Goal: Task Accomplishment & Management: Complete application form

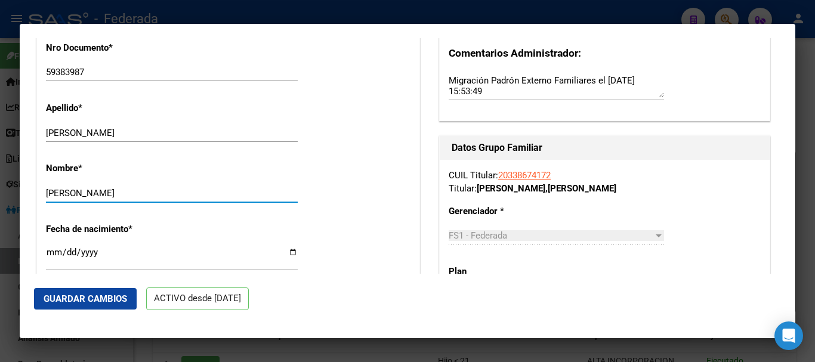
scroll to position [358, 0]
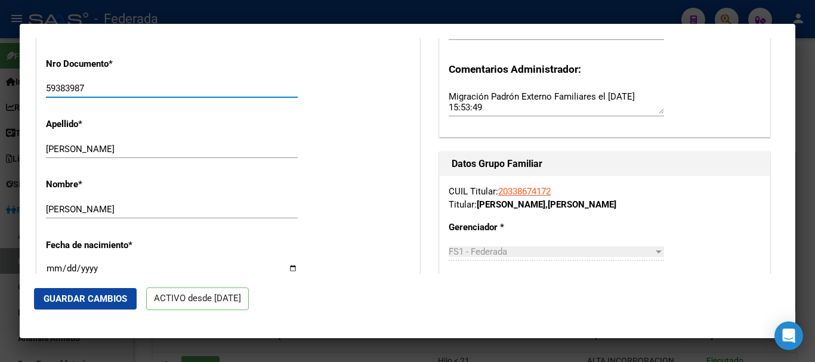
drag, startPoint x: 88, startPoint y: 93, endPoint x: 41, endPoint y: 84, distance: 48.1
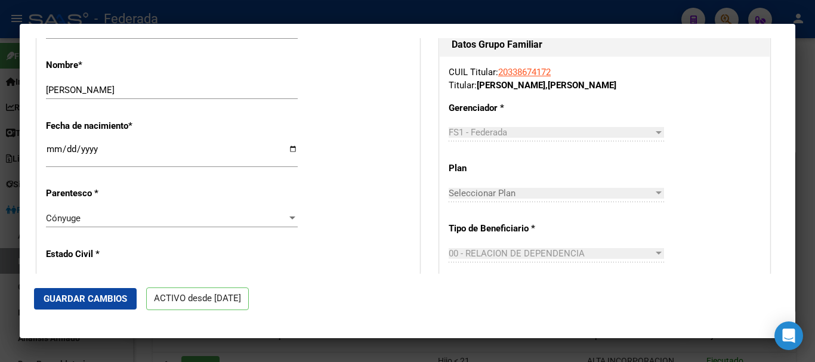
scroll to position [537, 0]
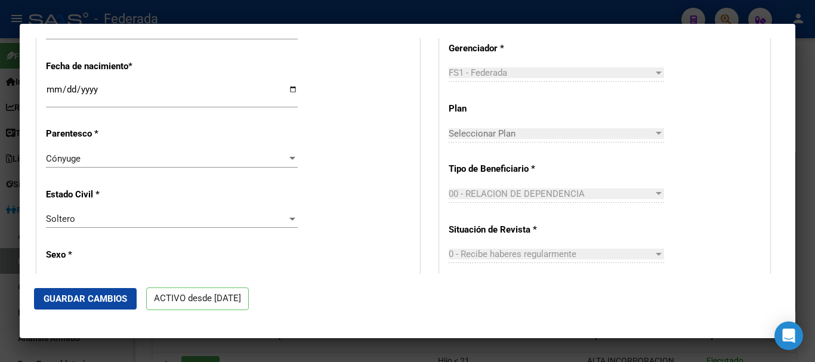
click at [140, 151] on div "Cónyuge Seleccionar parentesco" at bounding box center [172, 159] width 252 height 18
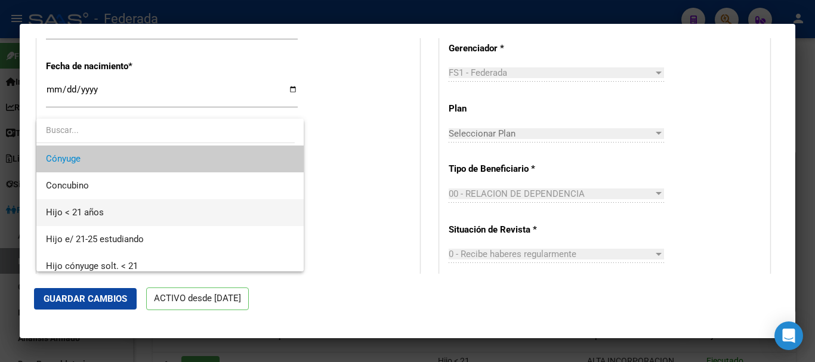
click at [139, 216] on span "Hijo < 21 años" at bounding box center [170, 212] width 248 height 27
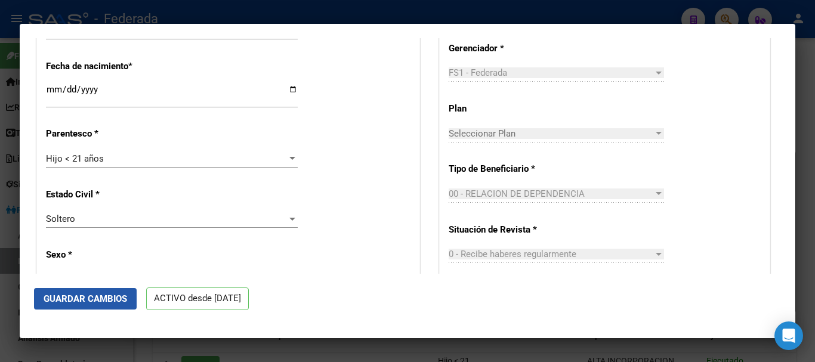
click at [115, 303] on span "Guardar Cambios" at bounding box center [86, 299] width 84 height 11
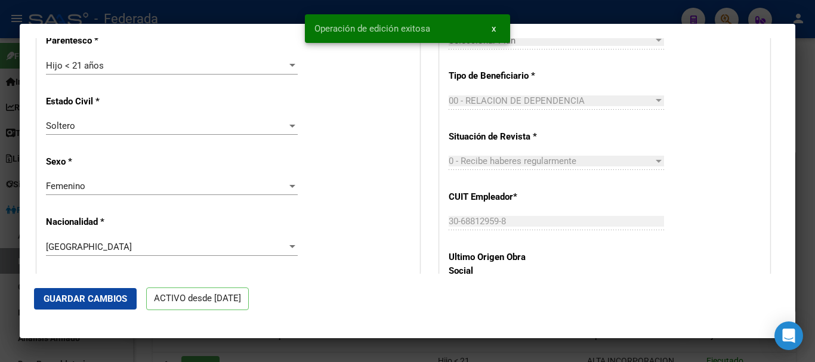
scroll to position [657, 0]
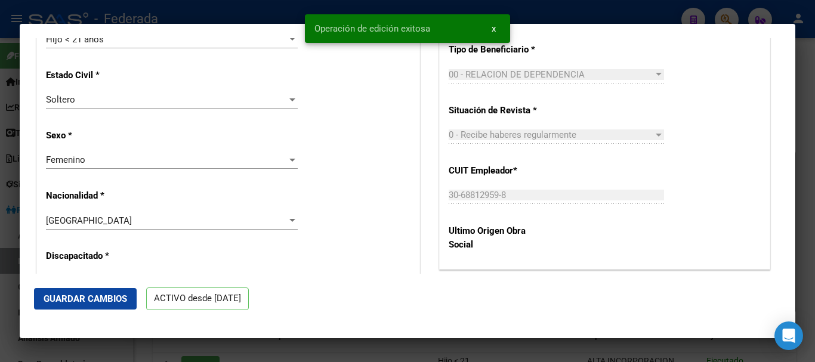
click at [799, 217] on div at bounding box center [407, 181] width 815 height 362
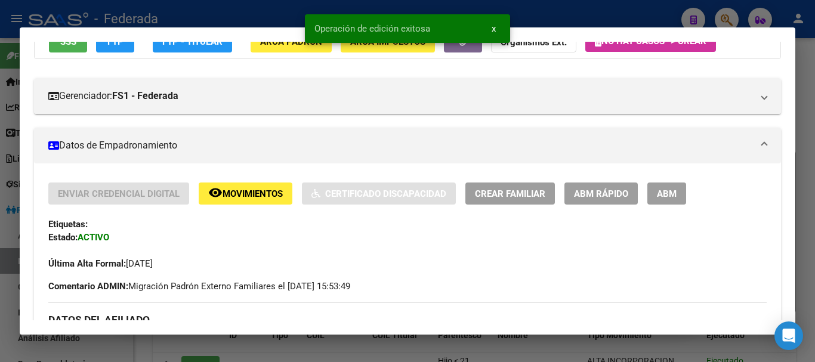
click at [799, 217] on div at bounding box center [407, 181] width 815 height 362
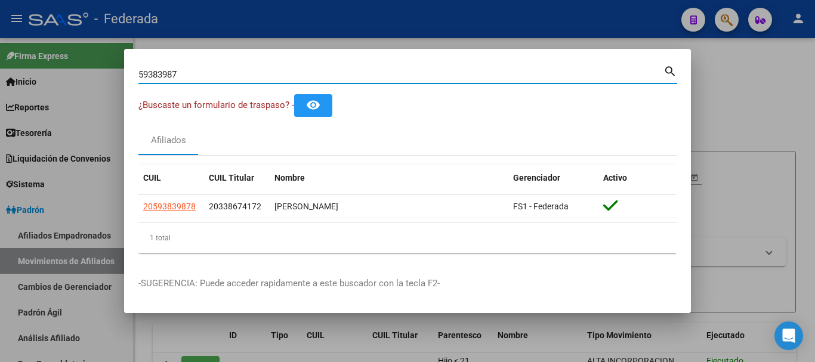
click at [193, 78] on input "59383987" at bounding box center [400, 74] width 525 height 11
paste input "37551718"
type input "37551718"
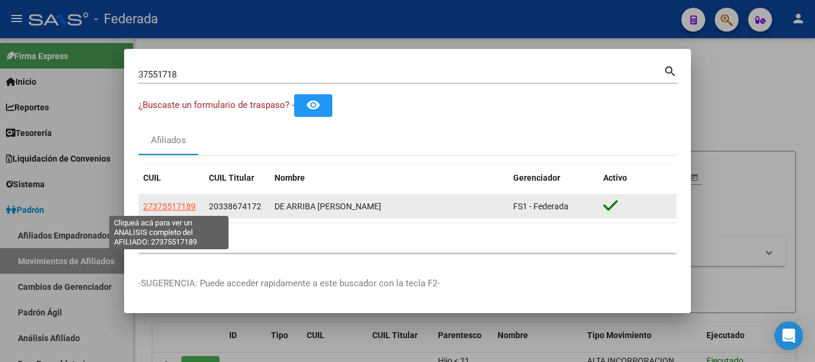
click at [181, 210] on span "27375517189" at bounding box center [169, 207] width 53 height 10
type textarea "27375517189"
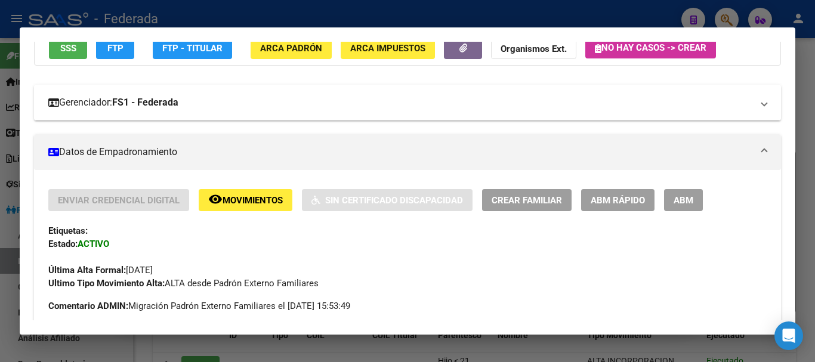
scroll to position [119, 0]
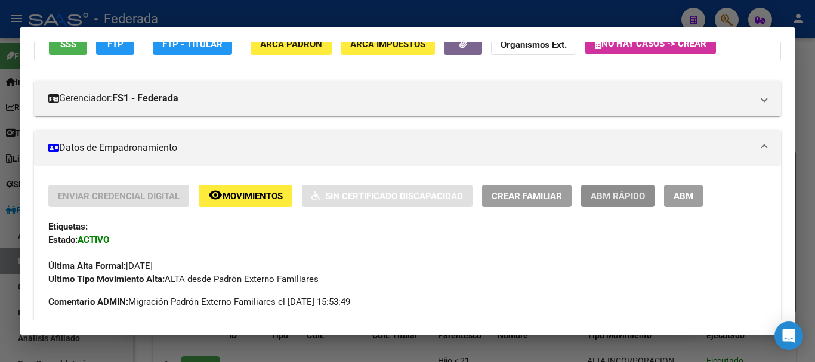
click at [635, 192] on span "ABM Rápido" at bounding box center [618, 196] width 54 height 11
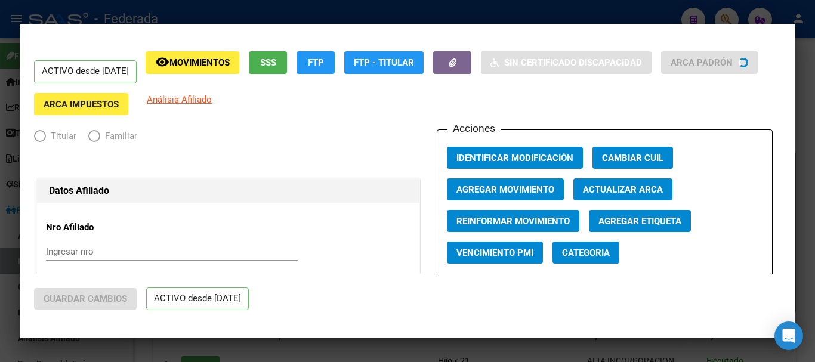
radio input "true"
type input "30-68812959-8"
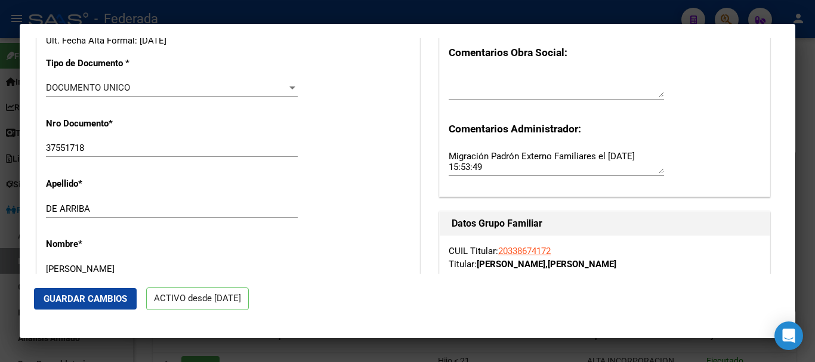
scroll to position [358, 0]
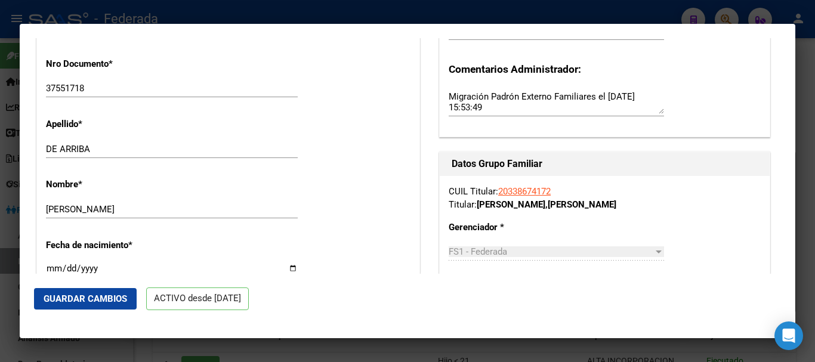
click at [204, 196] on div "Nombre * [PERSON_NAME] nombre" at bounding box center [228, 199] width 365 height 60
click at [208, 208] on input "[PERSON_NAME]" at bounding box center [172, 209] width 252 height 11
click at [201, 146] on input "DE ARRIBA" at bounding box center [172, 149] width 252 height 11
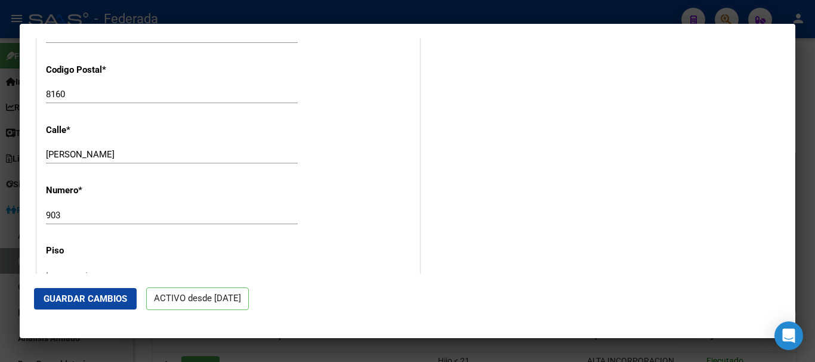
scroll to position [1194, 0]
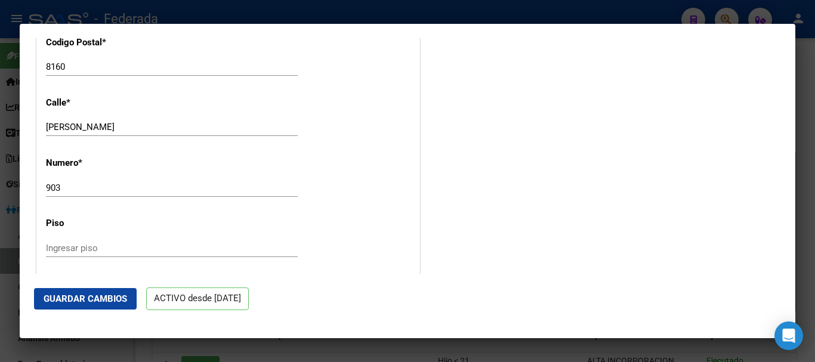
click at [214, 124] on input "[PERSON_NAME]" at bounding box center [172, 127] width 252 height 11
click at [191, 183] on input "903" at bounding box center [172, 188] width 252 height 11
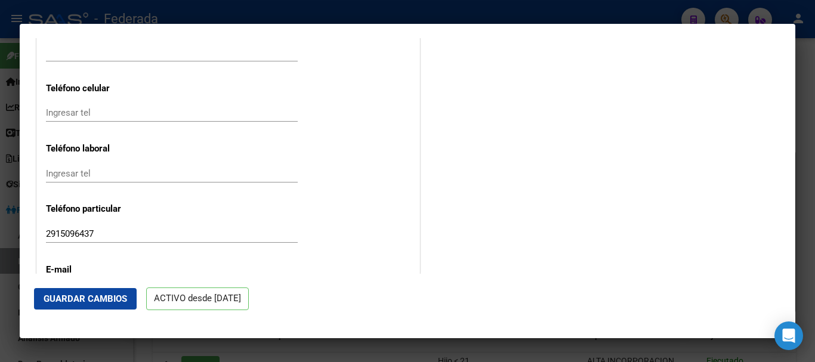
scroll to position [1492, 0]
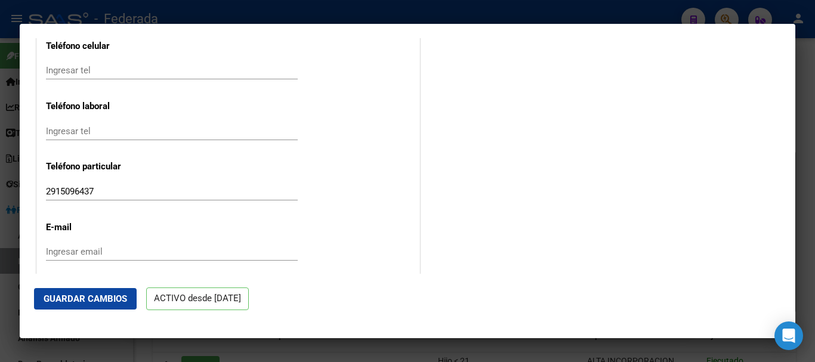
click at [191, 183] on div "[PHONE_NUMBER] Ingresar tel" at bounding box center [172, 192] width 252 height 18
drag, startPoint x: 95, startPoint y: 189, endPoint x: 201, endPoint y: 192, distance: 105.7
click at [200, 191] on input "2915096437" at bounding box center [172, 191] width 252 height 11
type input "2915096437"
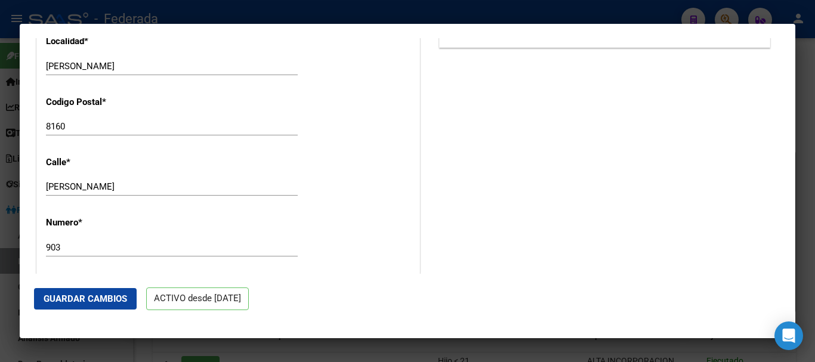
scroll to position [1075, 0]
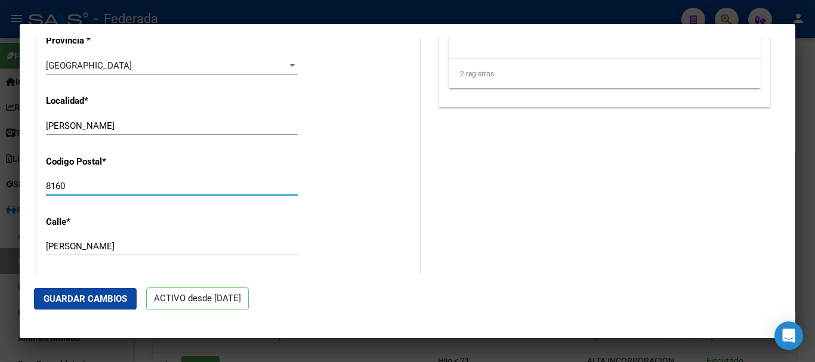
click at [208, 186] on input "8160" at bounding box center [172, 186] width 252 height 11
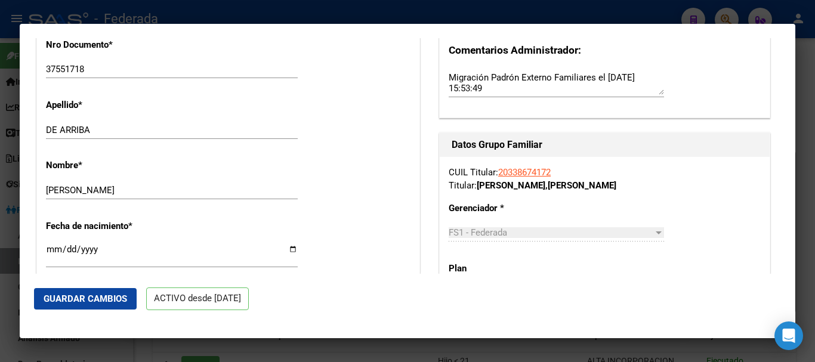
scroll to position [358, 0]
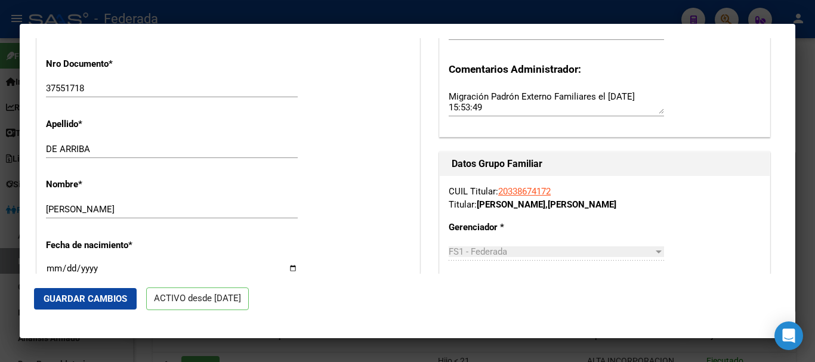
click at [186, 159] on div "DE ARRIBA Ingresar apellido" at bounding box center [172, 154] width 252 height 29
click at [178, 155] on div "DE ARRIBA Ingresar apellido" at bounding box center [172, 149] width 252 height 18
click at [165, 147] on input "DE ARRIBA" at bounding box center [172, 149] width 252 height 11
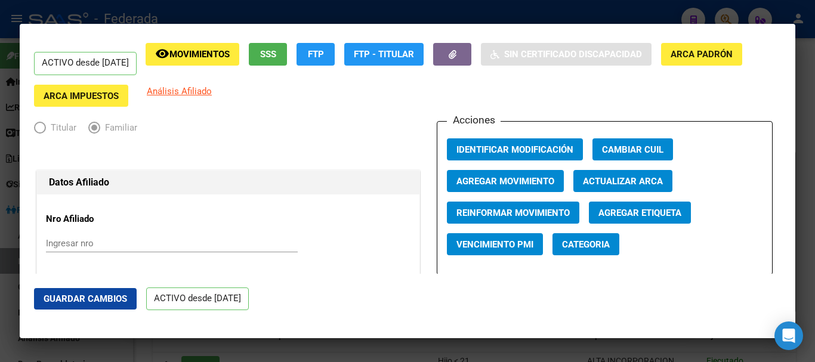
scroll to position [0, 0]
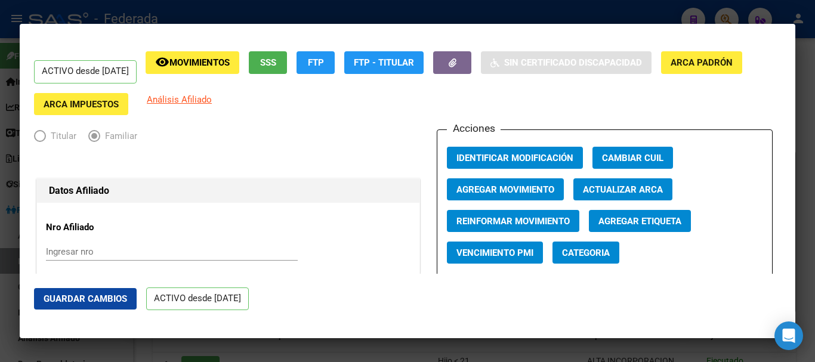
click at [815, 207] on div at bounding box center [407, 181] width 815 height 362
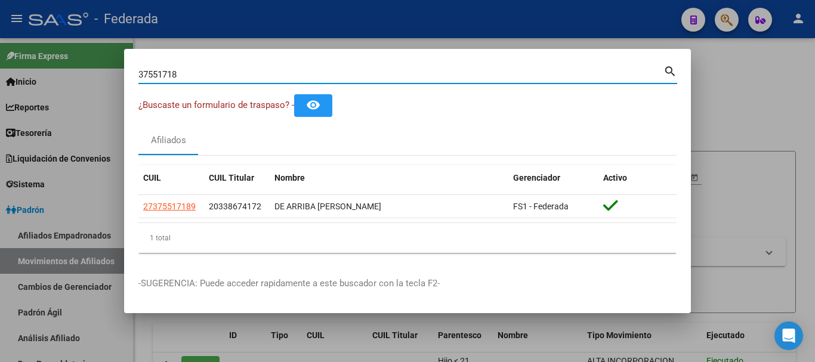
drag, startPoint x: 232, startPoint y: 70, endPoint x: 135, endPoint y: 73, distance: 97.3
click at [135, 73] on mat-dialog-content "37551718 Buscar (apellido, dni, cuil, nro traspaso, cuit, obra social) search ¿…" at bounding box center [407, 162] width 567 height 199
paste input "40057441"
type input "40057441"
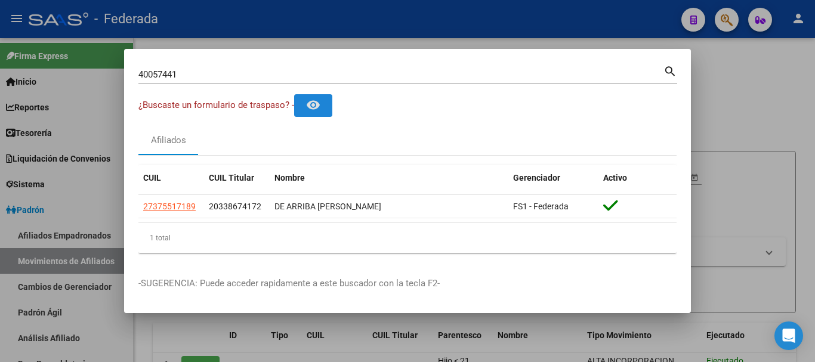
click at [662, 68] on div "40057441 Buscar (apellido, dni, [PERSON_NAME], [PERSON_NAME], cuit, obra social)" at bounding box center [400, 75] width 525 height 18
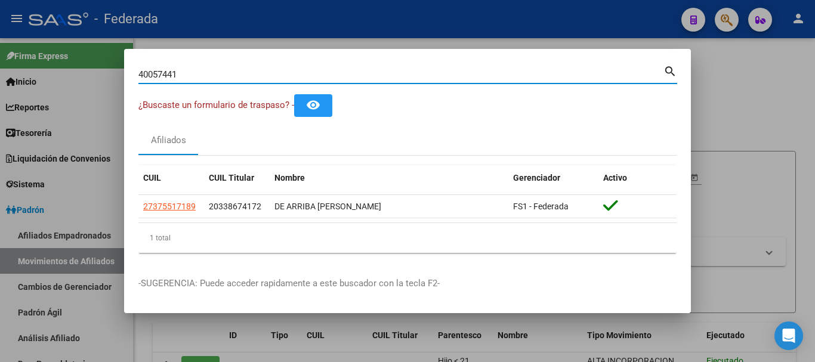
click at [664, 68] on mat-icon "search" at bounding box center [671, 70] width 14 height 14
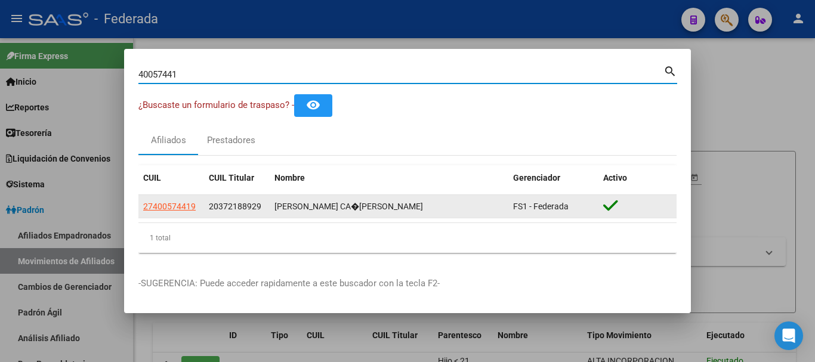
click at [183, 208] on span "27400574419" at bounding box center [169, 207] width 53 height 10
type textarea "27400574419"
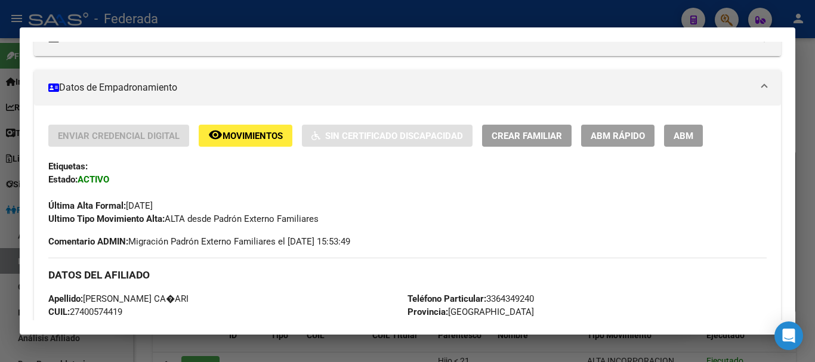
scroll to position [179, 0]
click at [611, 129] on button "ABM Rápido" at bounding box center [617, 136] width 73 height 22
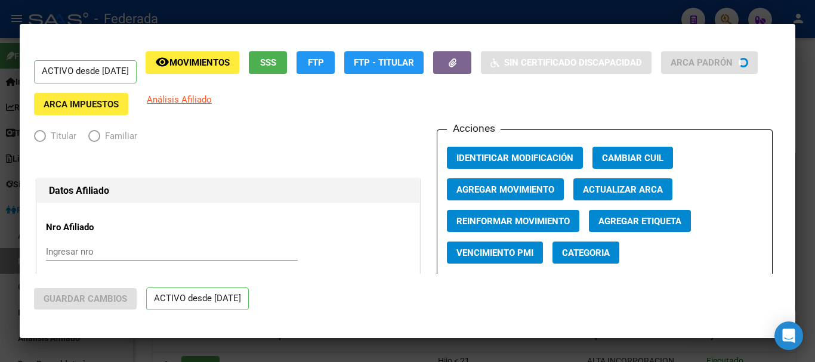
radio input "true"
type input "30-68544117-5"
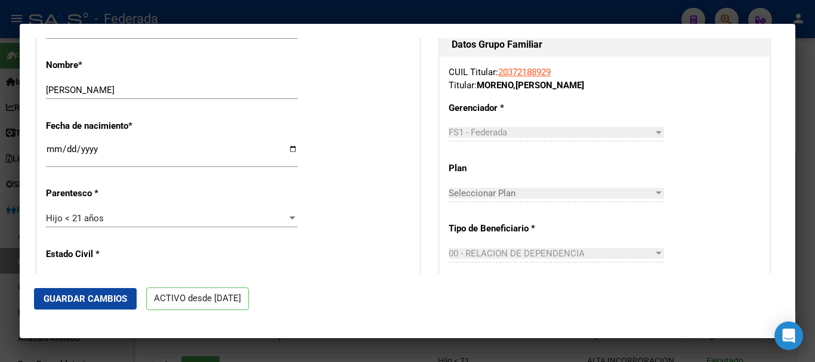
scroll to position [358, 0]
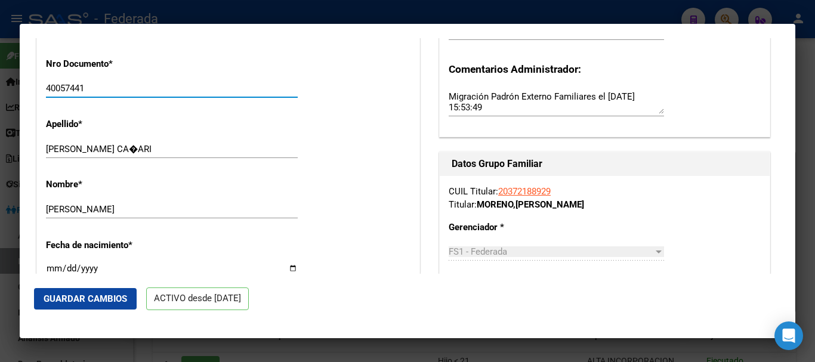
drag, startPoint x: 92, startPoint y: 84, endPoint x: 43, endPoint y: 89, distance: 49.2
click at [98, 153] on input "[PERSON_NAME] CA�ARI" at bounding box center [172, 149] width 252 height 11
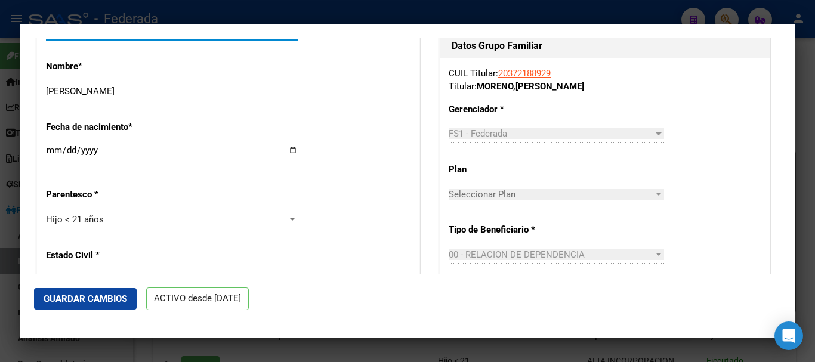
scroll to position [478, 0]
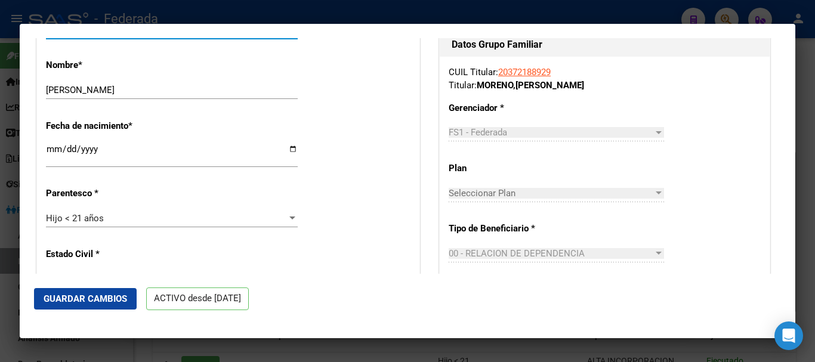
type input "[PERSON_NAME] CAÑARI"
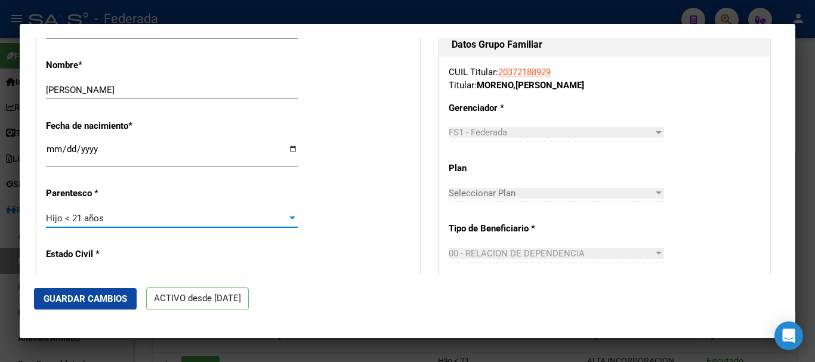
click at [116, 217] on div "Hijo < 21 años" at bounding box center [166, 218] width 241 height 11
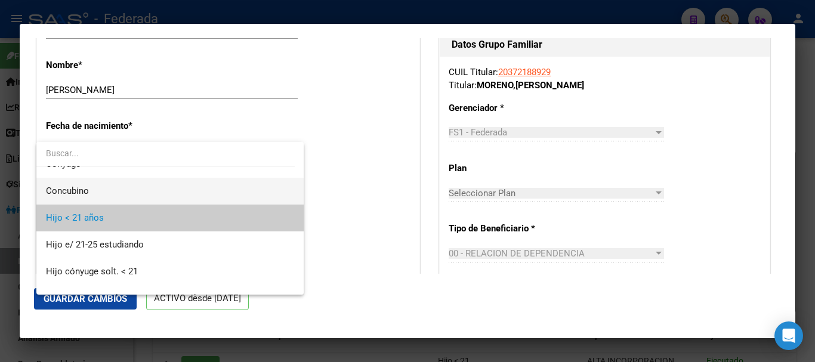
click at [132, 186] on span "Concubino" at bounding box center [170, 191] width 248 height 27
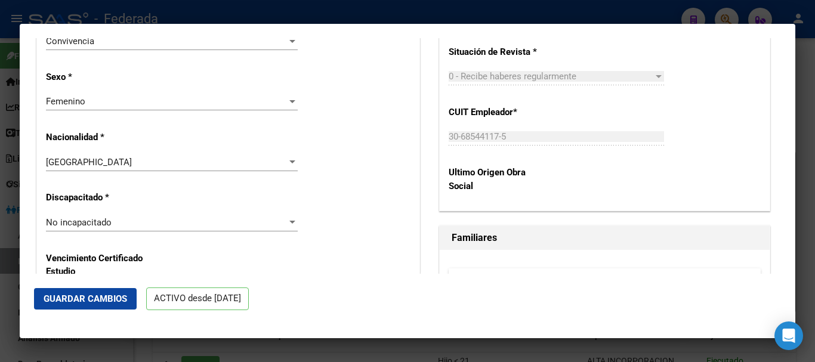
scroll to position [716, 0]
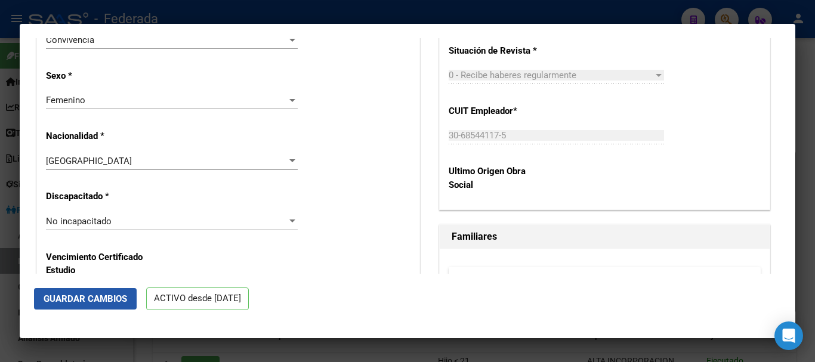
click at [113, 289] on button "Guardar Cambios" at bounding box center [85, 298] width 103 height 21
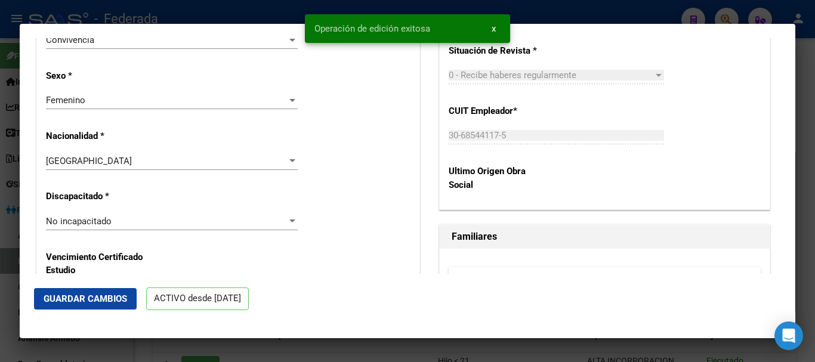
click at [8, 200] on div at bounding box center [407, 181] width 815 height 362
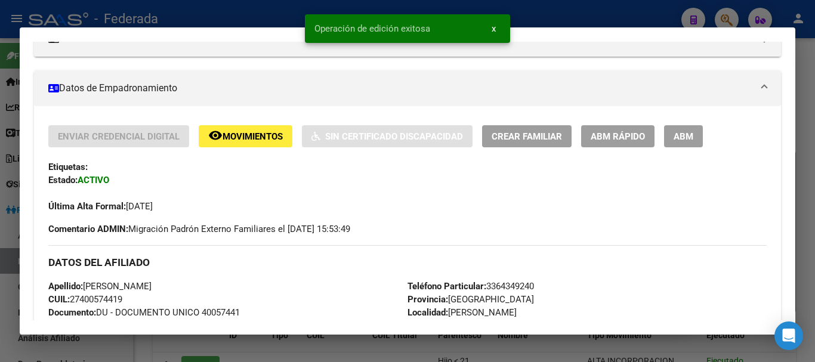
click at [8, 200] on div at bounding box center [407, 181] width 815 height 362
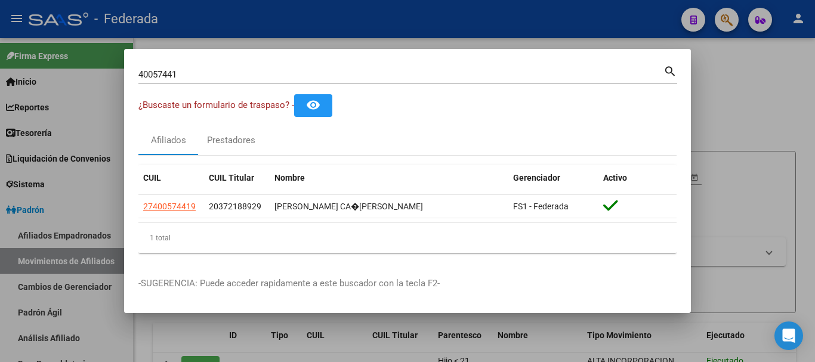
click at [230, 81] on div "40057441 Buscar (apellido, dni, [PERSON_NAME], [PERSON_NAME], cuit, obra social)" at bounding box center [400, 75] width 525 height 18
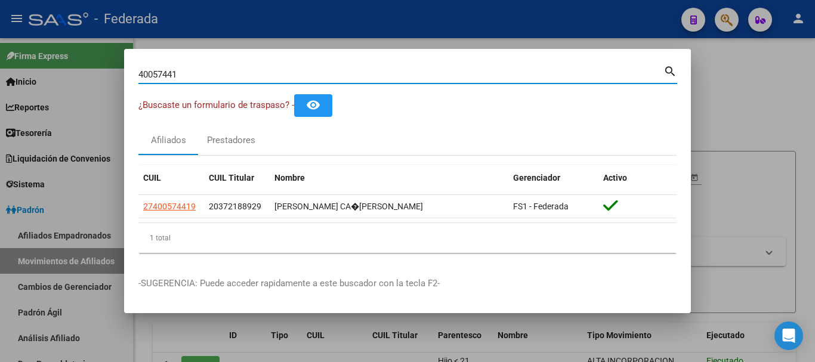
click at [229, 75] on input "40057441" at bounding box center [400, 74] width 525 height 11
paste input "55783163"
type input "55783163"
click at [680, 59] on mat-dialog-container "55783163 Buscar (apellido, dni, cuil, nro traspaso, cuit, obra social) search ¿…" at bounding box center [407, 181] width 567 height 265
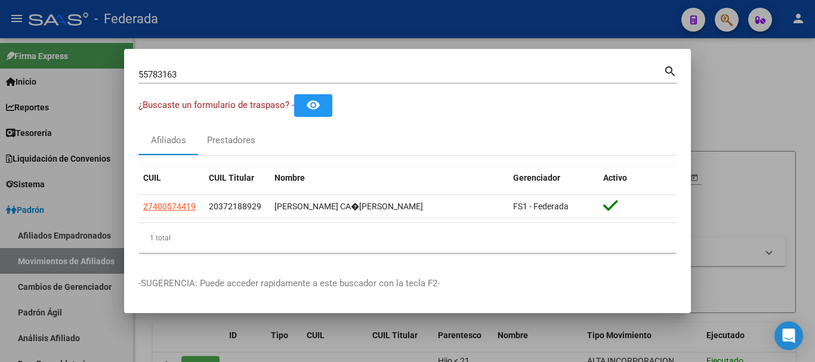
click at [679, 73] on mat-dialog-content "55783163 Buscar (apellido, dni, cuil, nro traspaso, cuit, obra social) search ¿…" at bounding box center [407, 162] width 567 height 199
click at [678, 72] on mat-dialog-content "55783163 Buscar (apellido, dni, cuil, nro traspaso, cuit, obra social) search ¿…" at bounding box center [407, 162] width 567 height 199
click at [670, 72] on mat-icon "search" at bounding box center [671, 70] width 14 height 14
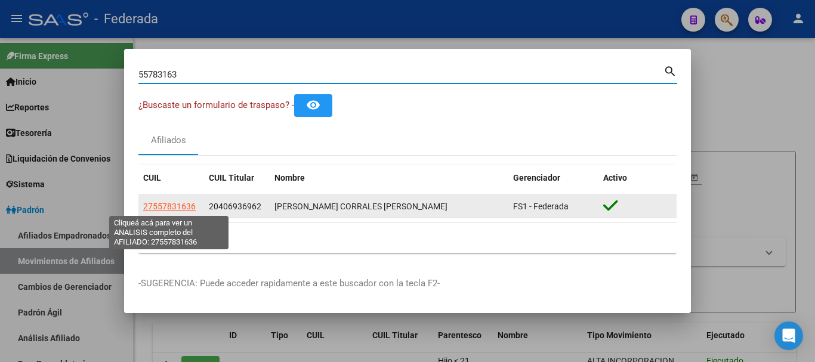
click at [174, 205] on span "27557831636" at bounding box center [169, 207] width 53 height 10
type textarea "27557831636"
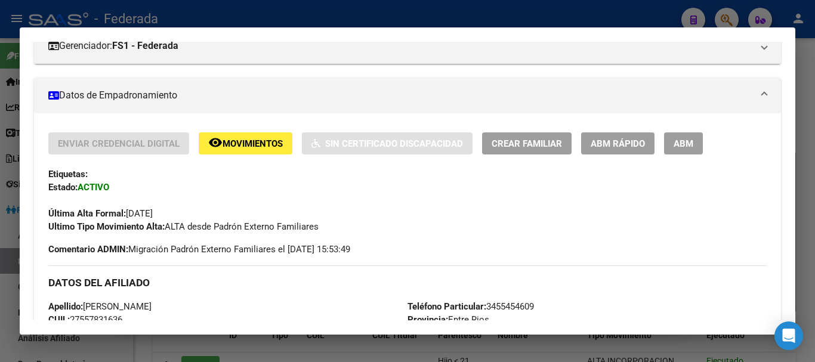
scroll to position [179, 0]
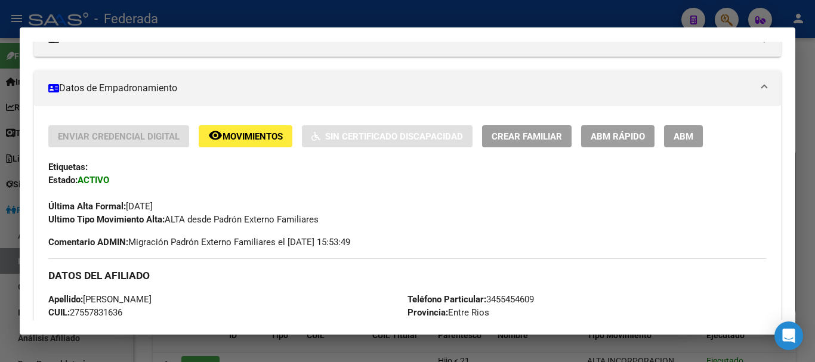
click at [628, 135] on span "ABM Rápido" at bounding box center [618, 136] width 54 height 11
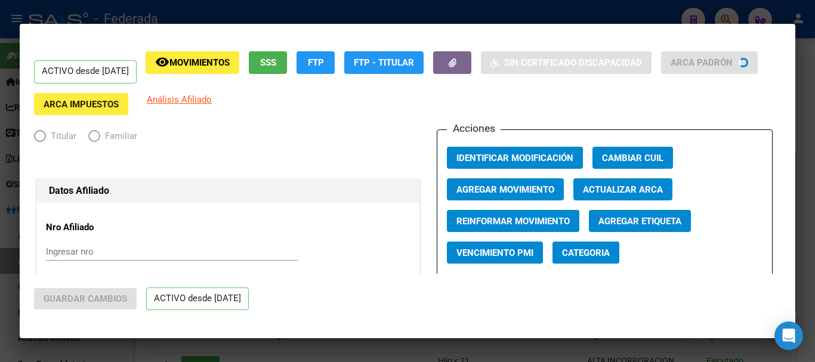
radio input "true"
type input "30-71432757-3"
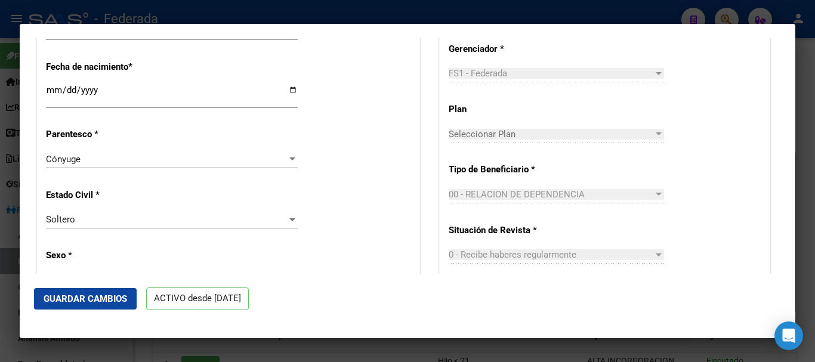
scroll to position [537, 0]
click at [128, 153] on div "Cónyuge" at bounding box center [166, 158] width 241 height 11
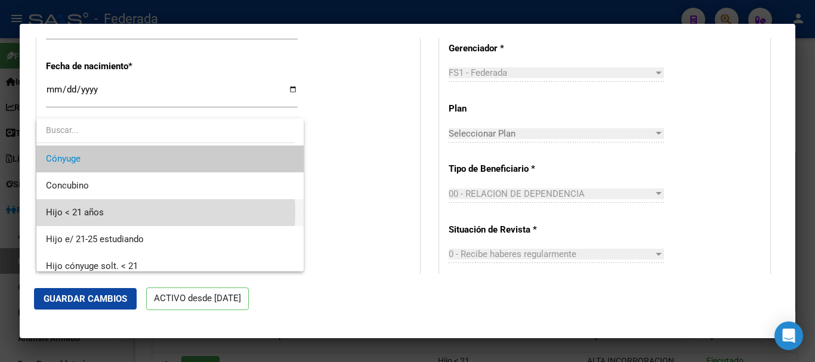
click at [132, 213] on span "Hijo < 21 años" at bounding box center [170, 212] width 248 height 27
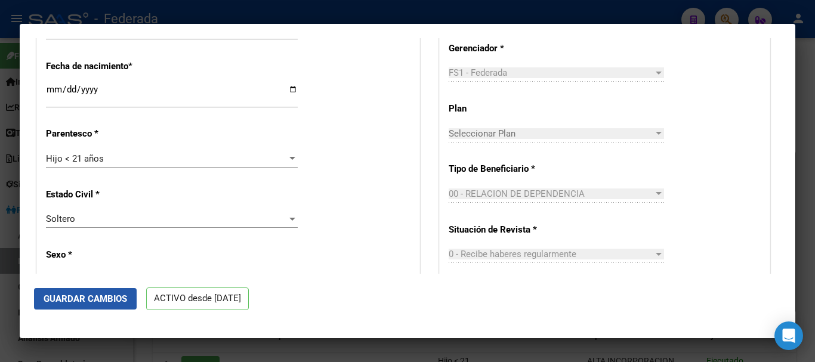
click at [113, 289] on button "Guardar Cambios" at bounding box center [85, 298] width 103 height 21
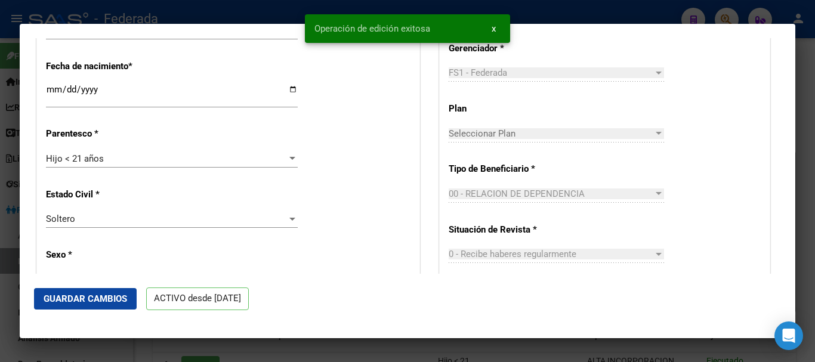
click at [2, 244] on div at bounding box center [407, 181] width 815 height 362
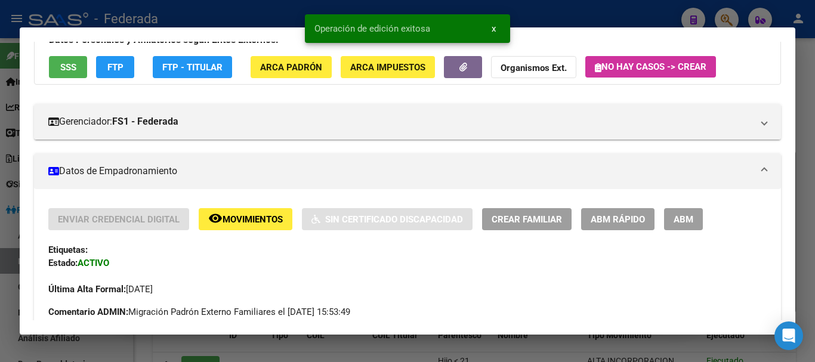
scroll to position [0, 0]
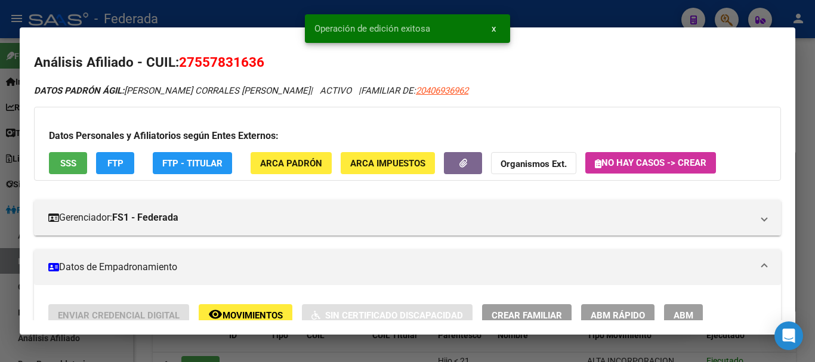
click at [815, 117] on div at bounding box center [407, 181] width 815 height 362
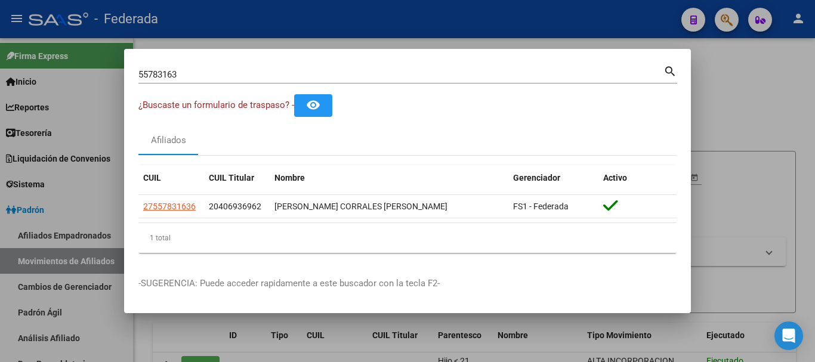
click at [272, 82] on div "55783163 Buscar (apellido, dni, [PERSON_NAME], [PERSON_NAME], cuit, obra social)" at bounding box center [400, 75] width 525 height 18
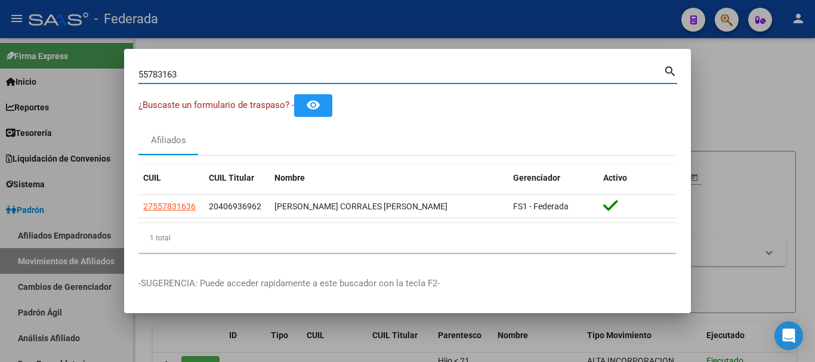
click at [271, 77] on input "55783163" at bounding box center [400, 74] width 525 height 11
click at [269, 76] on input "55783163" at bounding box center [400, 74] width 525 height 11
paste input "401667"
type input "40166763"
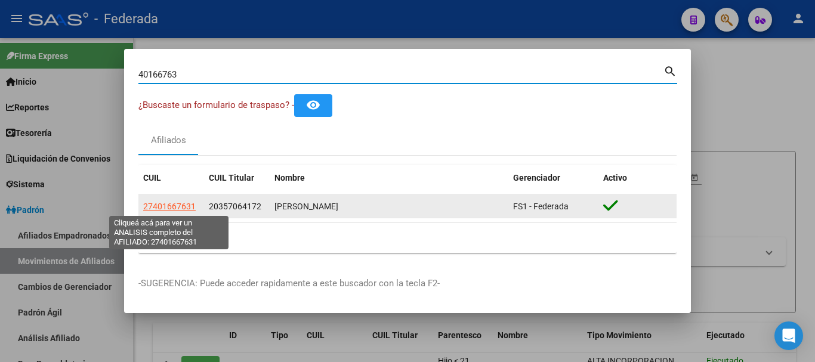
click at [191, 210] on span "27401667631" at bounding box center [169, 207] width 53 height 10
type textarea "27401667631"
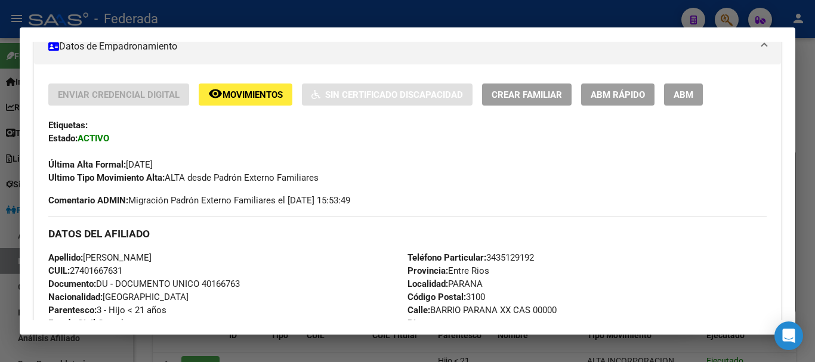
scroll to position [239, 0]
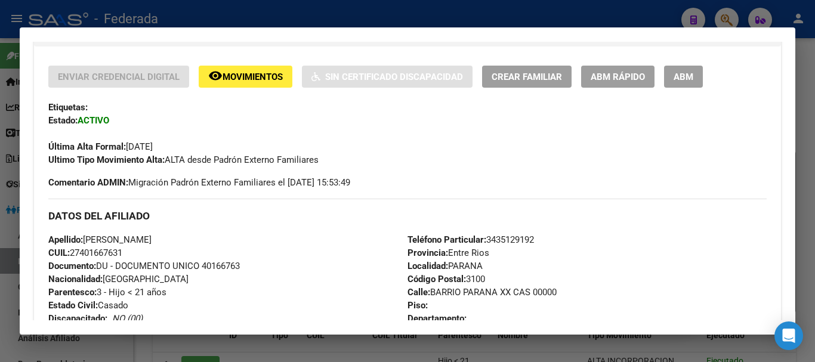
click at [640, 84] on button "ABM Rápido" at bounding box center [617, 77] width 73 height 22
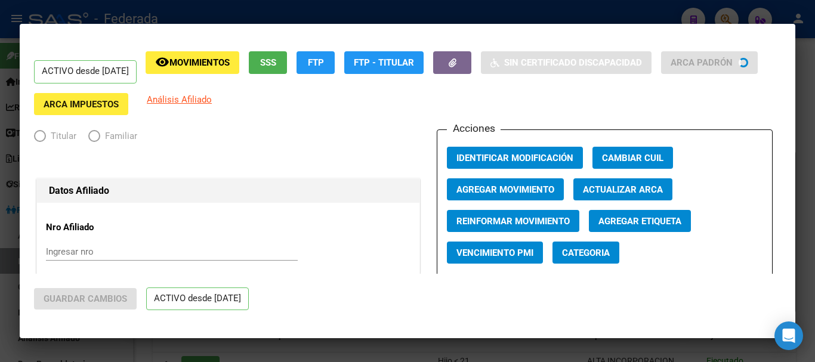
radio input "true"
type input "30-71047846-1"
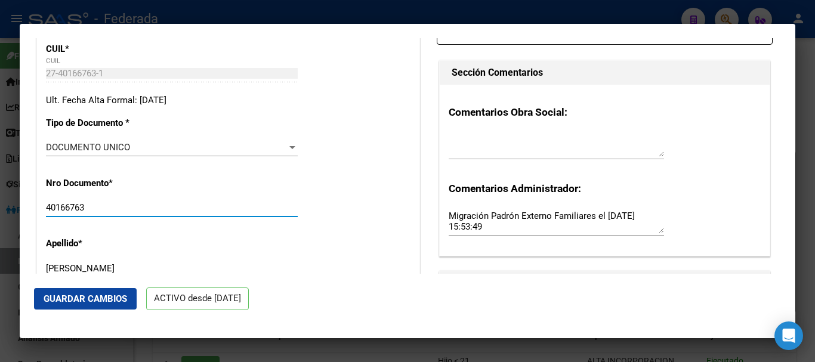
drag, startPoint x: 94, startPoint y: 204, endPoint x: 48, endPoint y: 207, distance: 46.6
click at [48, 207] on input "40166763" at bounding box center [172, 207] width 252 height 11
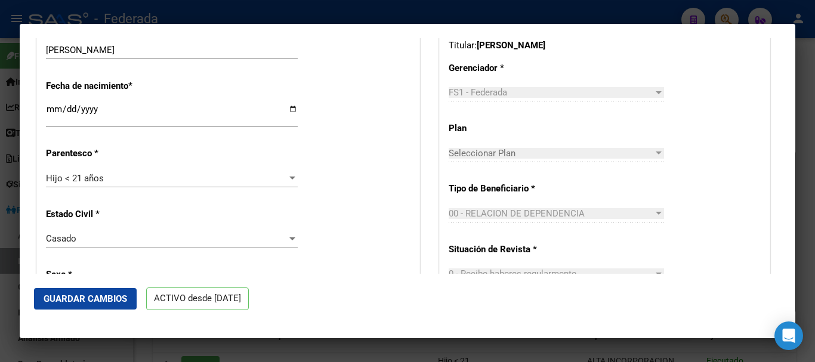
scroll to position [537, 0]
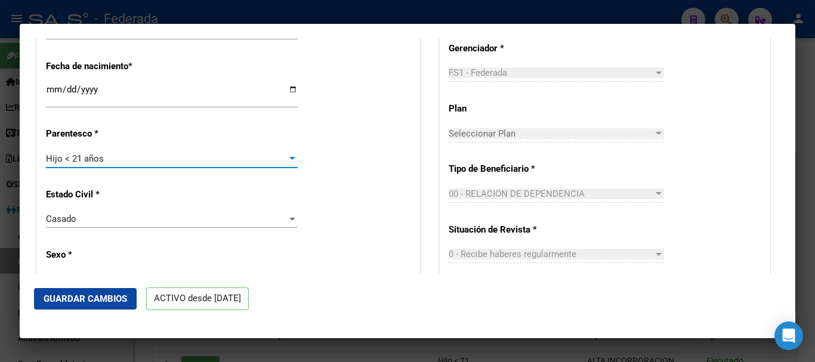
click at [242, 159] on div "Hijo < 21 años" at bounding box center [166, 158] width 241 height 11
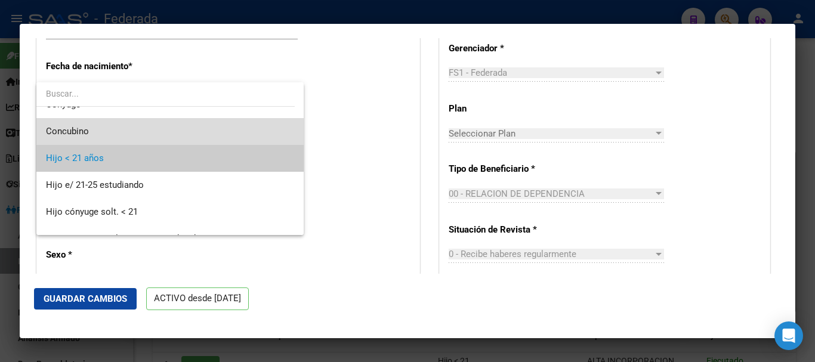
click at [235, 122] on span "Concubino" at bounding box center [170, 131] width 248 height 27
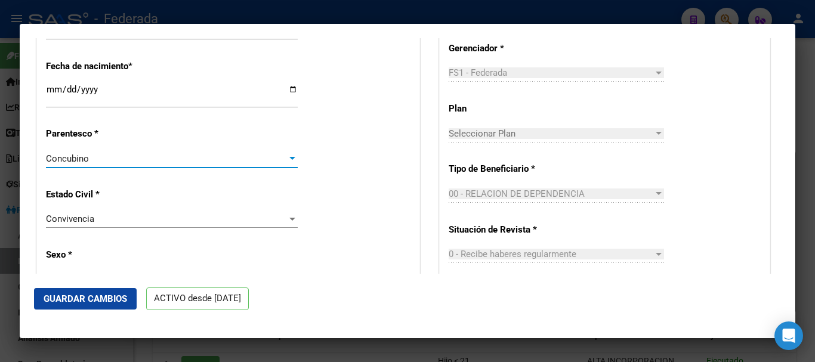
click at [98, 302] on span "Guardar Cambios" at bounding box center [86, 299] width 84 height 11
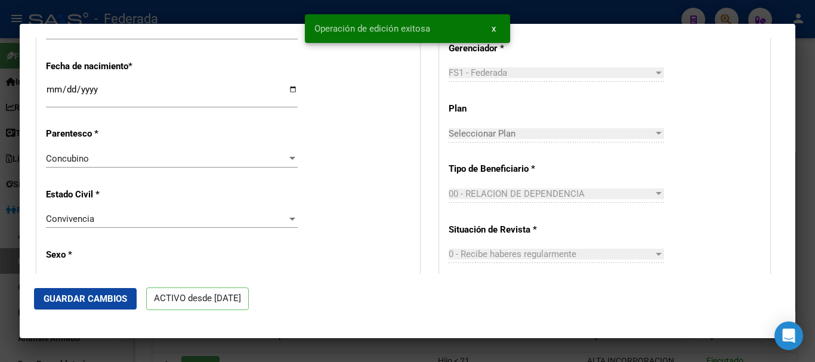
click at [806, 201] on div at bounding box center [407, 181] width 815 height 362
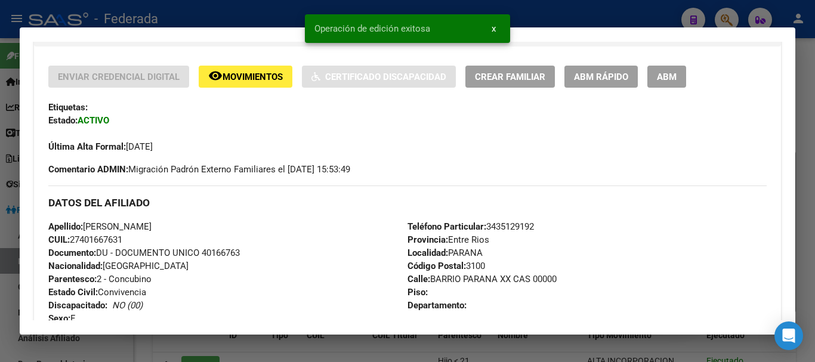
click at [806, 201] on div at bounding box center [407, 181] width 815 height 362
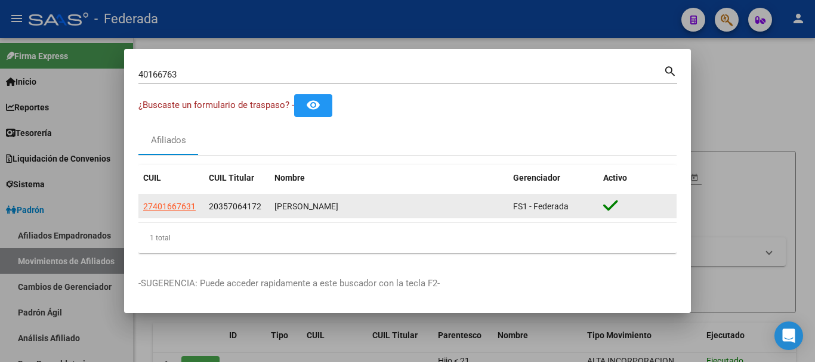
click at [184, 212] on app-link-go-to "27401667631" at bounding box center [169, 207] width 53 height 14
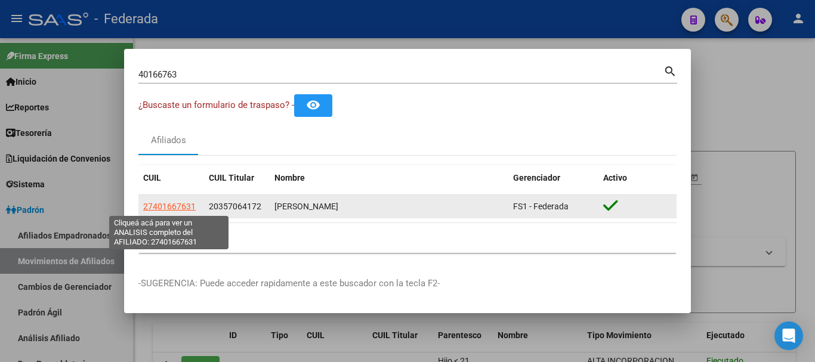
click at [185, 202] on span "27401667631" at bounding box center [169, 207] width 53 height 10
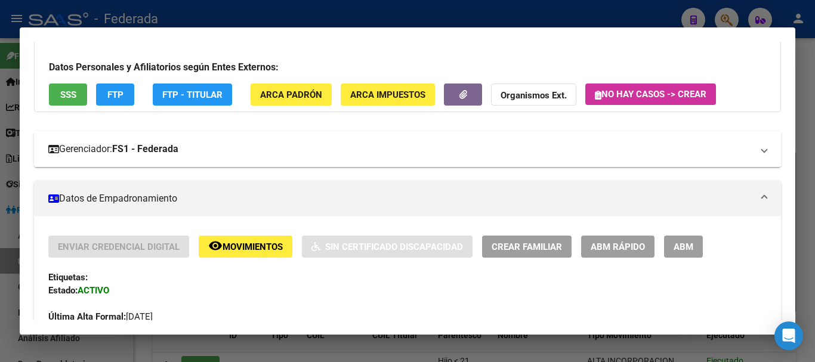
scroll to position [0, 0]
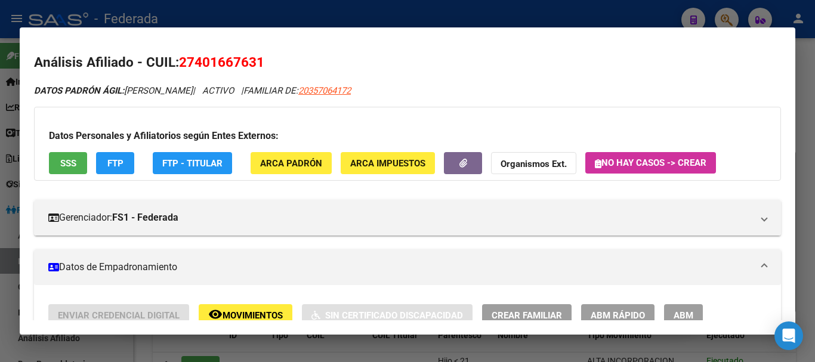
click at [617, 316] on span "ABM Rápido" at bounding box center [618, 315] width 54 height 11
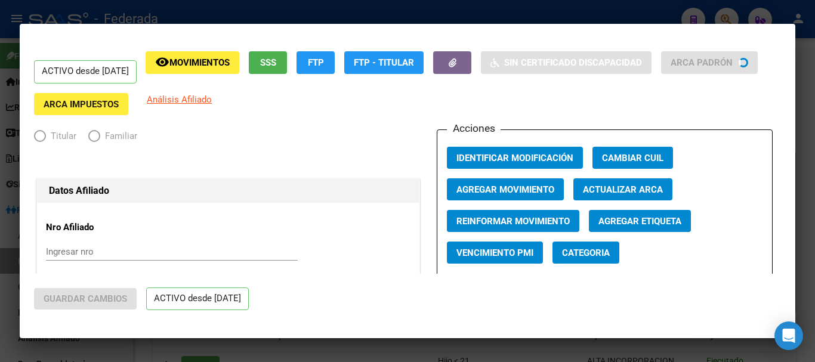
radio input "true"
type input "30-71047846-1"
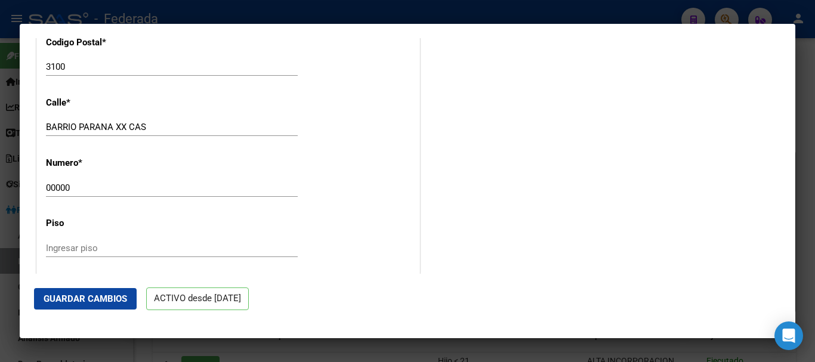
scroll to position [1254, 0]
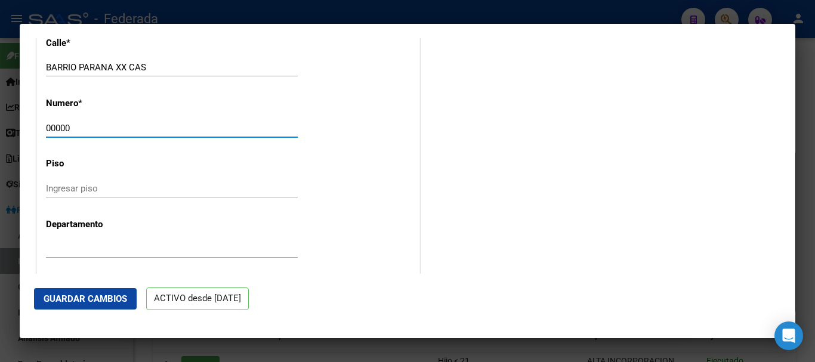
drag, startPoint x: 89, startPoint y: 127, endPoint x: 12, endPoint y: 134, distance: 77.3
click at [13, 134] on div "40166763 Buscar (apellido, dni, cuil, nro traspaso, cuit, obra social) search ¿…" at bounding box center [407, 181] width 815 height 362
type input "22"
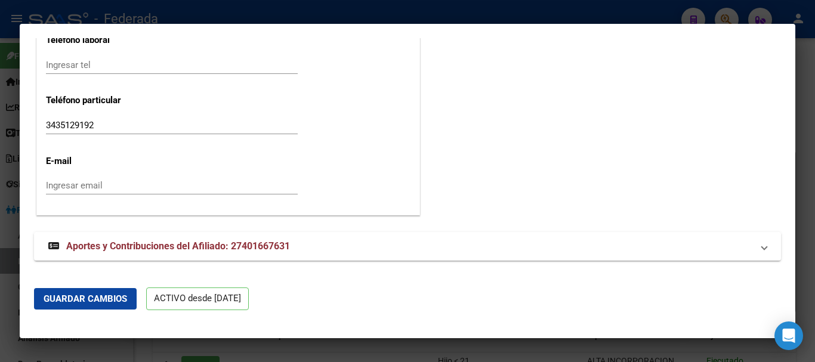
scroll to position [1560, 0]
click at [86, 290] on button "Guardar Cambios" at bounding box center [85, 298] width 103 height 21
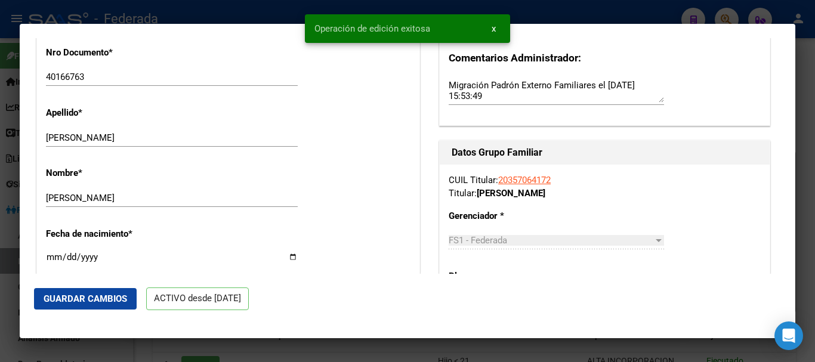
scroll to position [366, 0]
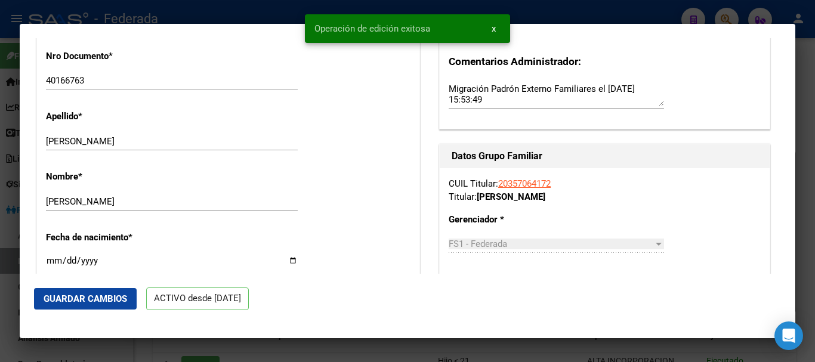
click at [0, 159] on div at bounding box center [407, 181] width 815 height 362
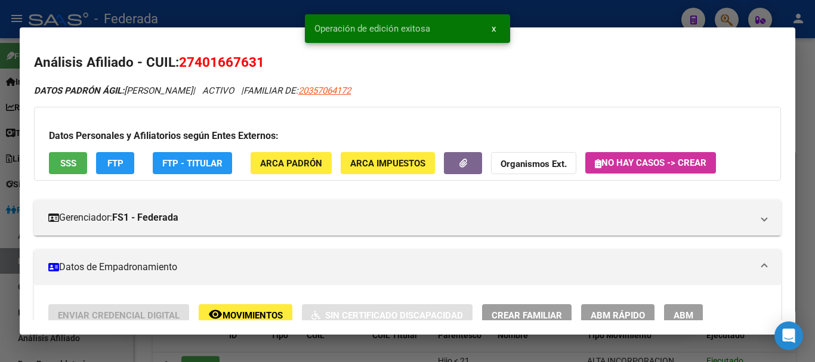
click at [806, 108] on div at bounding box center [407, 181] width 815 height 362
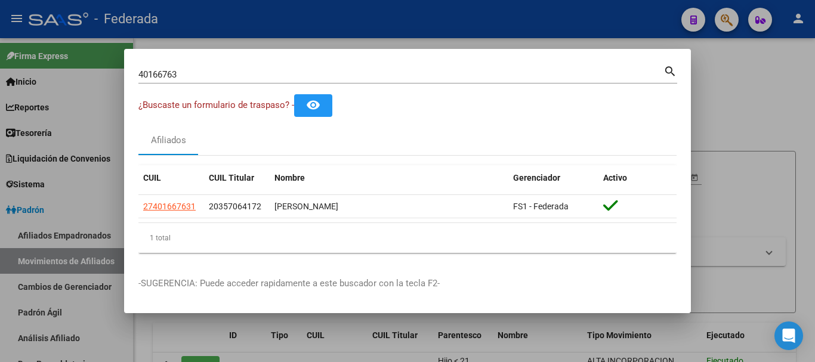
click at [395, 78] on input "40166763" at bounding box center [400, 74] width 525 height 11
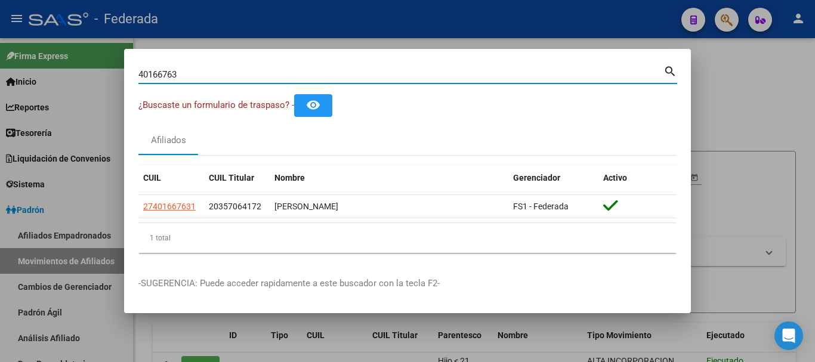
click at [395, 78] on input "40166763" at bounding box center [400, 74] width 525 height 11
paste input "2327411"
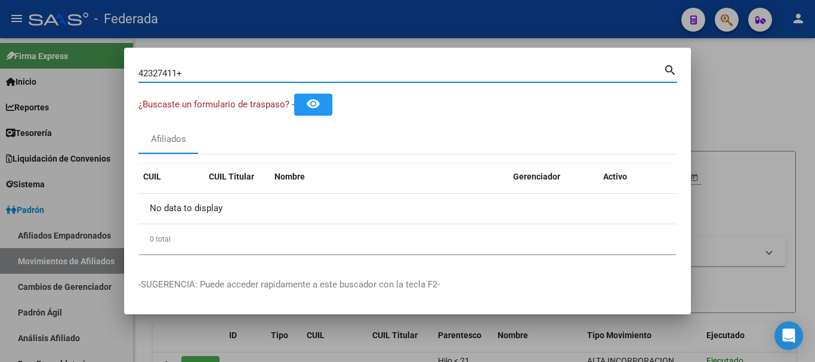
type input "42327411"
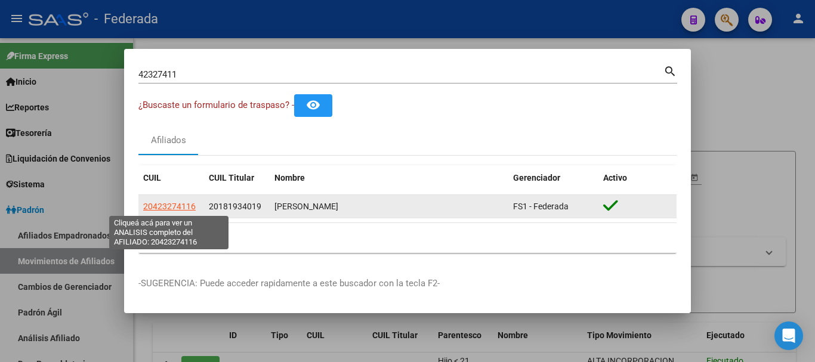
click at [175, 204] on span "20423274116" at bounding box center [169, 207] width 53 height 10
type textarea "20423274116"
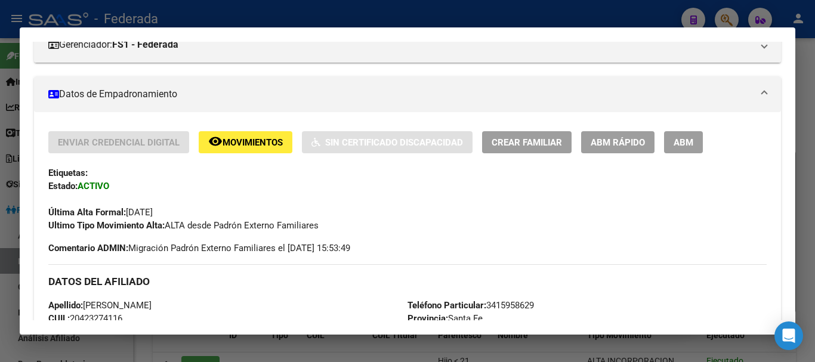
scroll to position [179, 0]
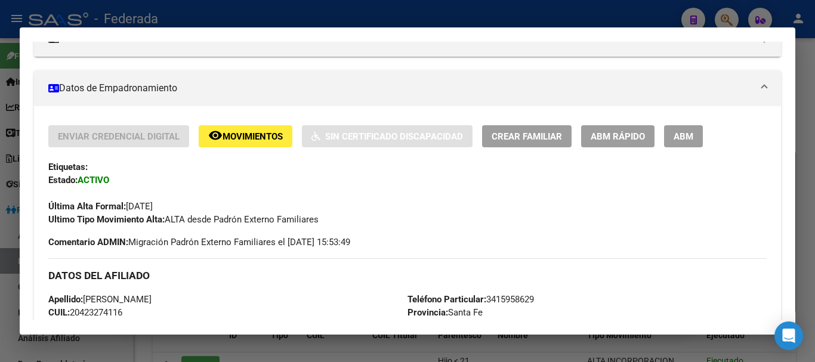
click at [614, 135] on span "ABM Rápido" at bounding box center [618, 136] width 54 height 11
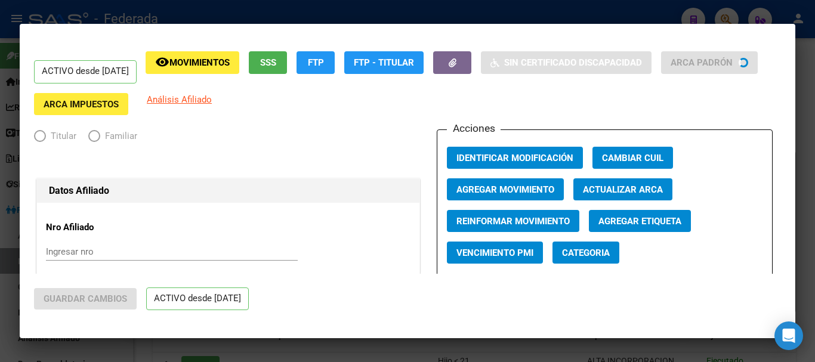
radio input "true"
type input "30-53975649-0"
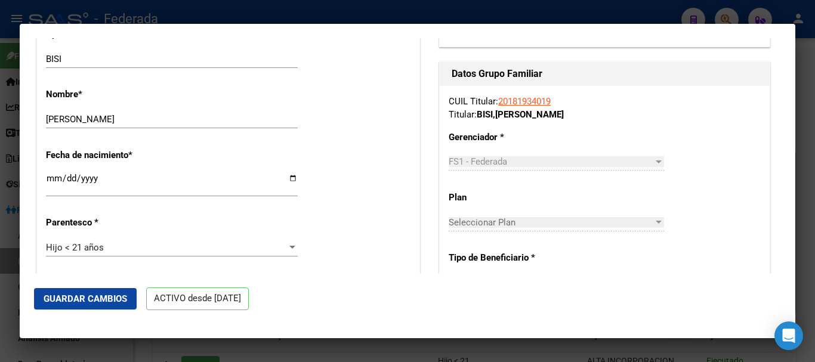
scroll to position [478, 0]
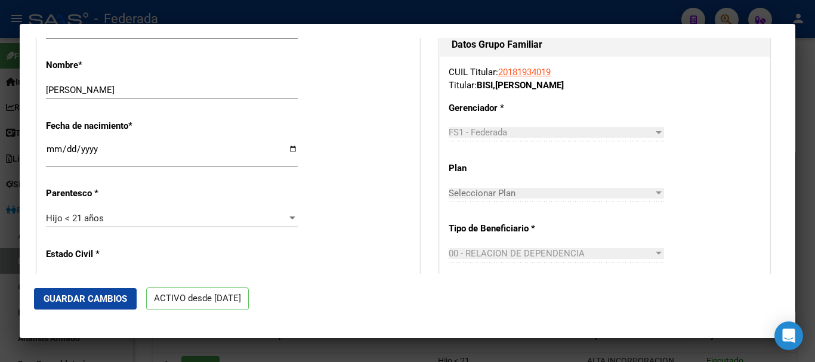
click at [137, 210] on div "Hijo < 21 años Seleccionar parentesco" at bounding box center [172, 219] width 252 height 18
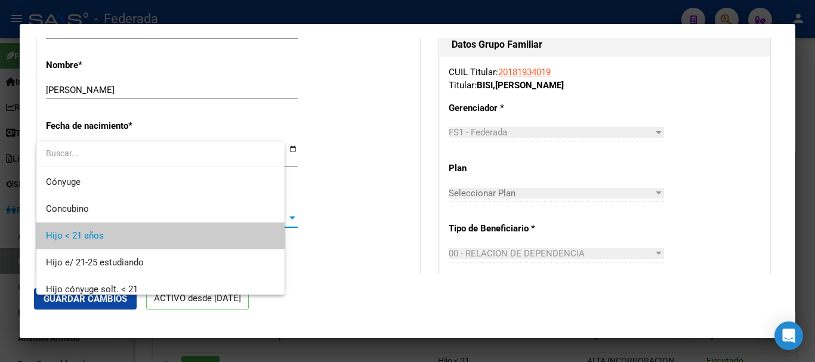
scroll to position [18, 0]
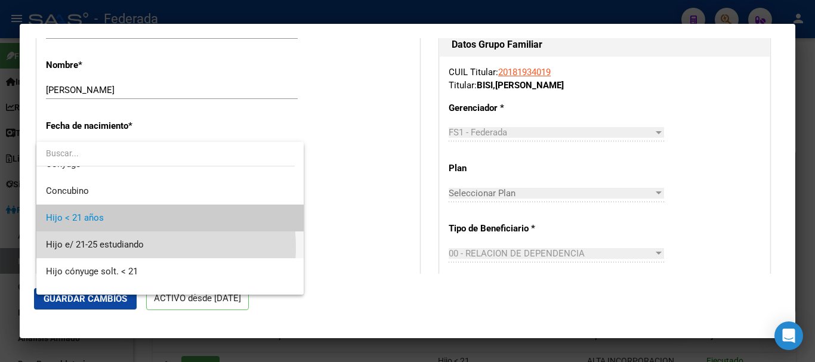
click at [147, 247] on span "Hijo e/ 21-25 estudiando" at bounding box center [170, 245] width 248 height 27
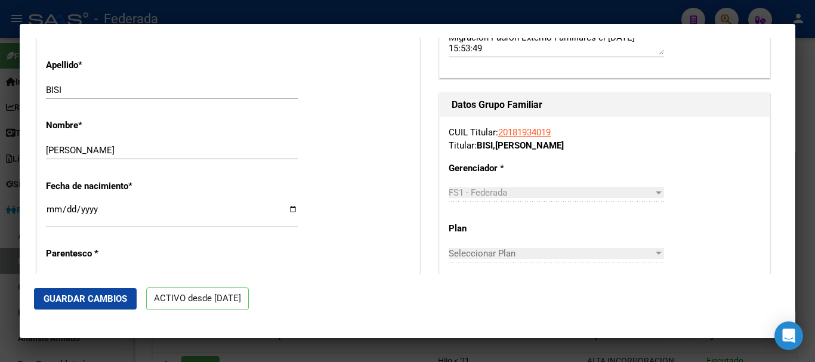
scroll to position [418, 0]
click at [104, 296] on span "Guardar Cambios" at bounding box center [86, 299] width 84 height 11
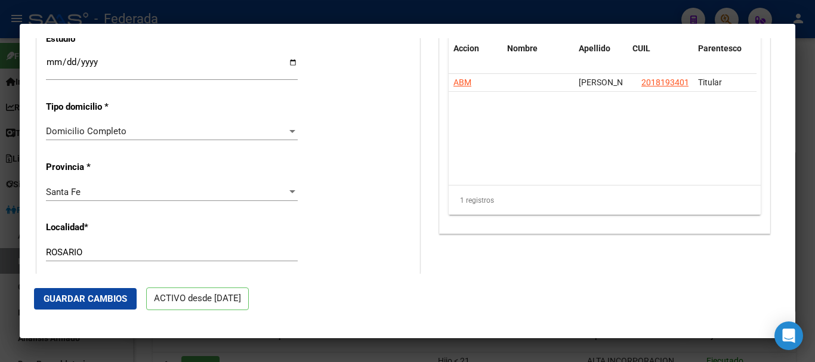
scroll to position [955, 0]
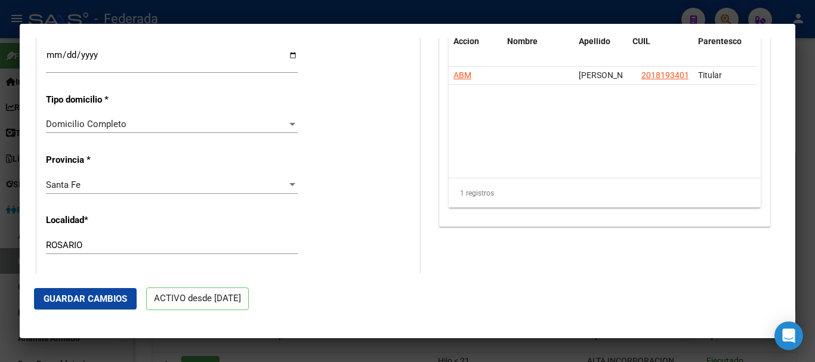
click at [0, 128] on div at bounding box center [407, 181] width 815 height 362
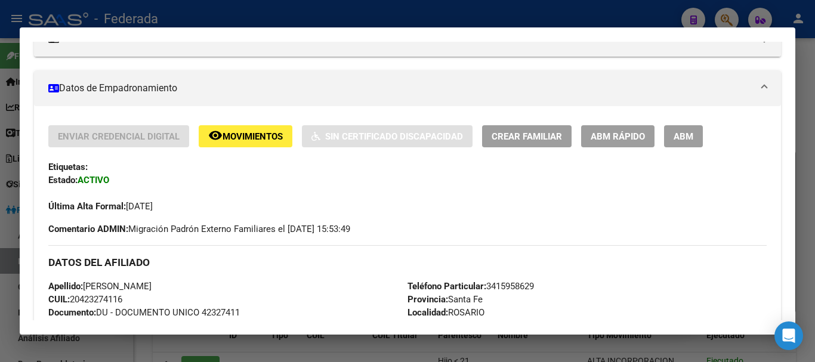
click at [815, 68] on div at bounding box center [407, 181] width 815 height 362
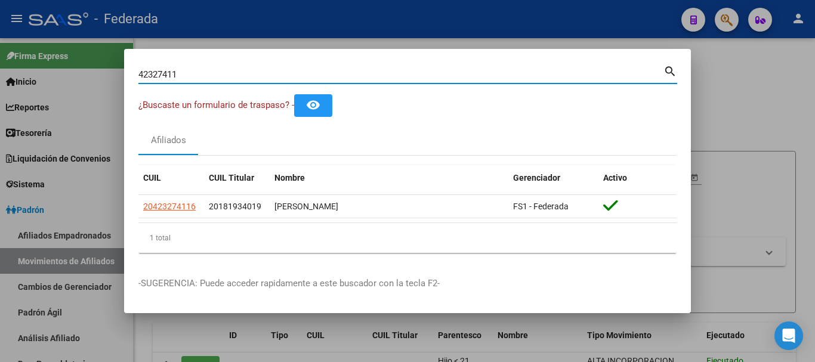
click at [194, 76] on input "42327411" at bounding box center [400, 74] width 525 height 11
paste input "95959682"
type input "95959682"
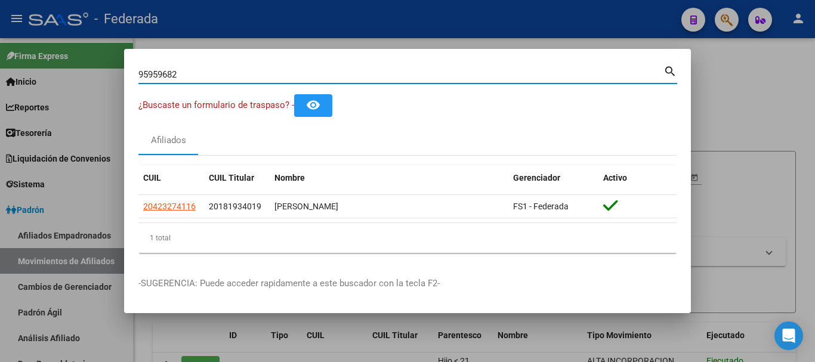
click at [667, 73] on mat-icon "search" at bounding box center [671, 70] width 14 height 14
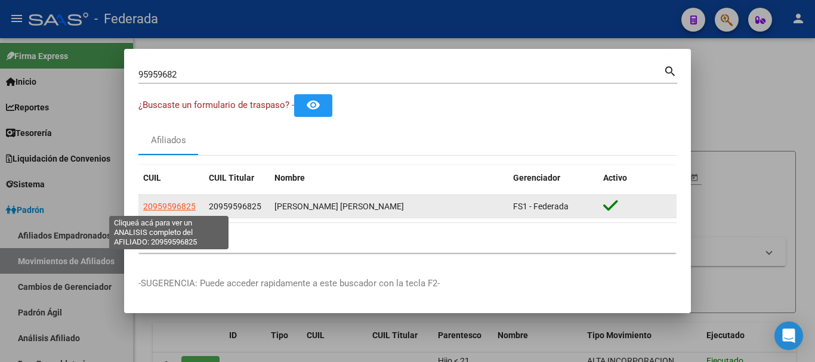
click at [161, 206] on span "20959596825" at bounding box center [169, 207] width 53 height 10
copy span "5"
type textarea "20959596825"
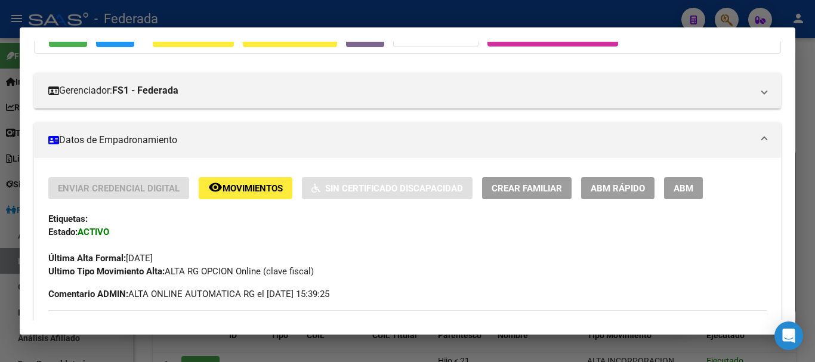
scroll to position [75, 0]
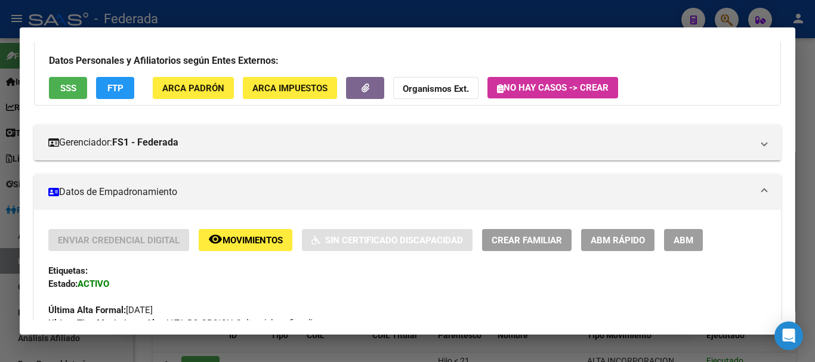
click at [621, 245] on span "ABM Rápido" at bounding box center [618, 240] width 54 height 11
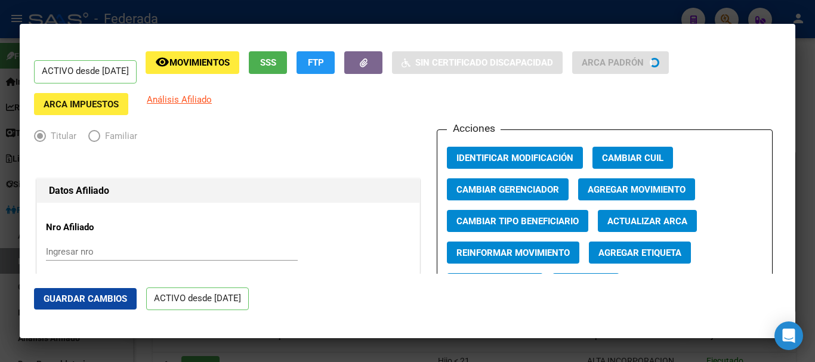
radio input "true"
type input "30-70879629-4"
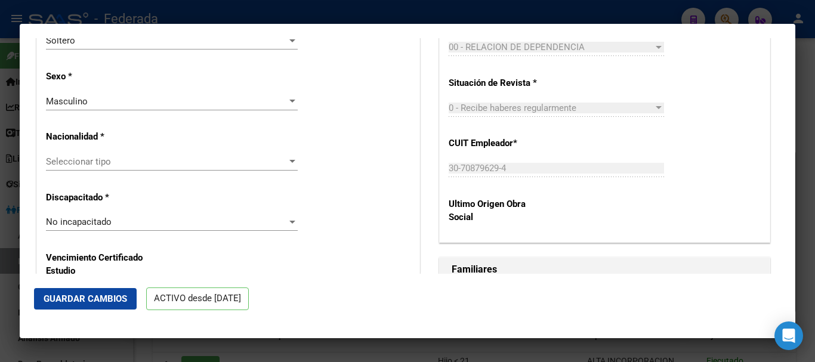
scroll to position [716, 0]
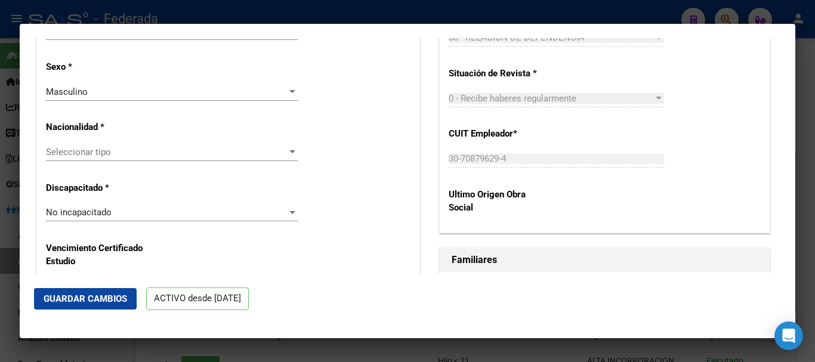
click at [247, 158] on span "Seleccionar tipo" at bounding box center [166, 152] width 241 height 11
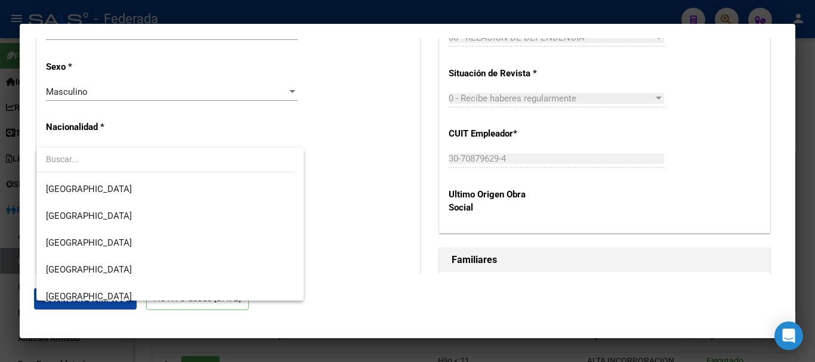
scroll to position [179, 0]
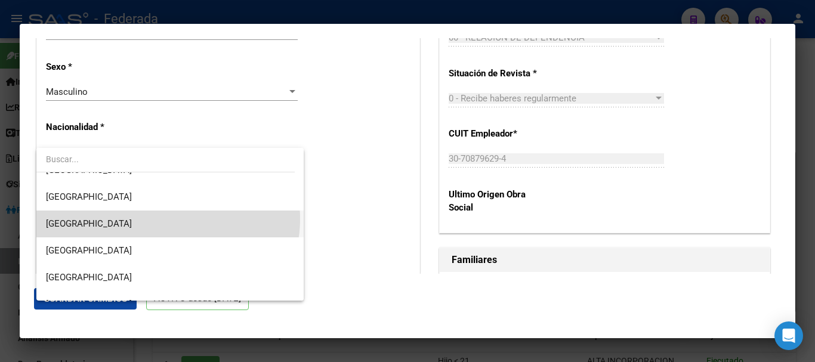
click at [168, 219] on span "[GEOGRAPHIC_DATA]" at bounding box center [170, 224] width 248 height 27
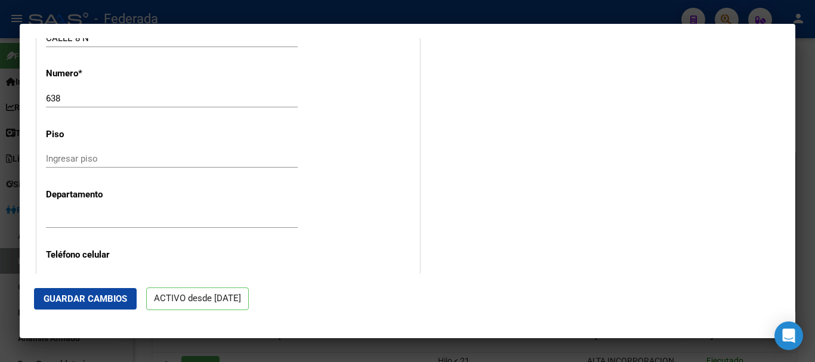
scroll to position [1254, 0]
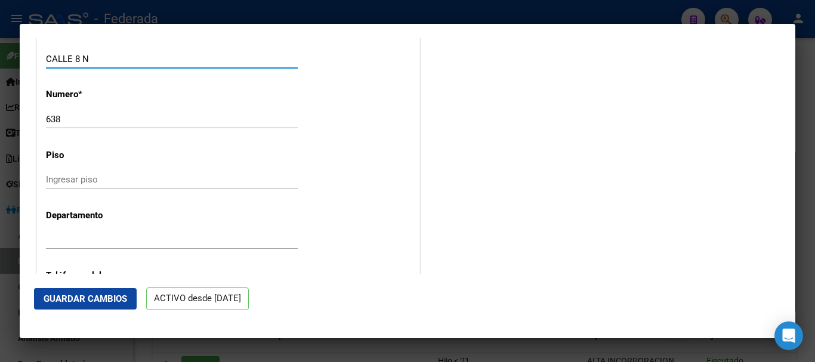
click at [183, 64] on input "CALLE 8 N" at bounding box center [172, 59] width 252 height 11
type input "CALLE 8"
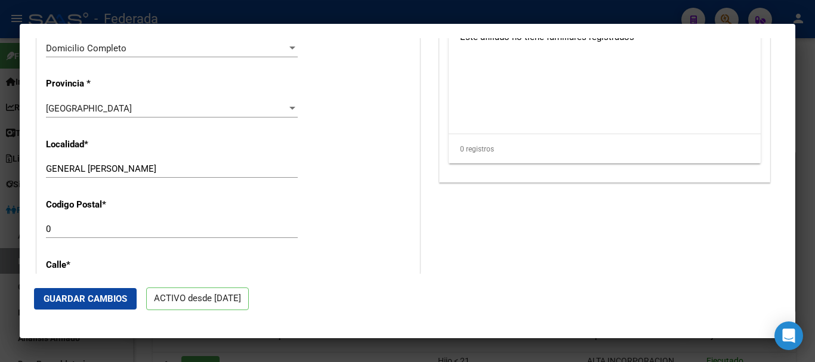
scroll to position [1082, 0]
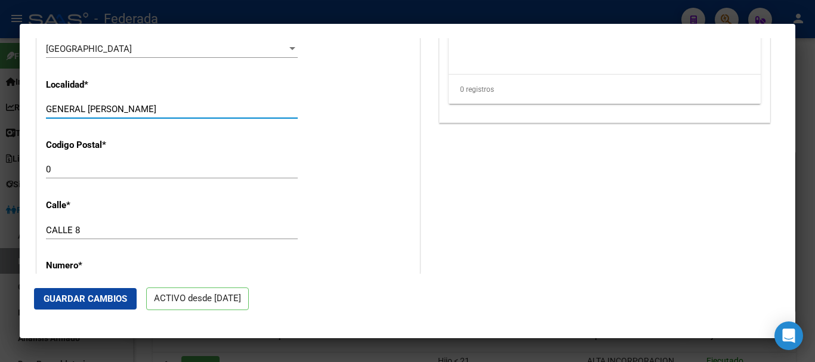
drag, startPoint x: 101, startPoint y: 118, endPoint x: 90, endPoint y: 116, distance: 11.4
click at [90, 115] on input "GENERAL [PERSON_NAME]" at bounding box center [172, 109] width 252 height 11
type input "GENERAL [PERSON_NAME]"
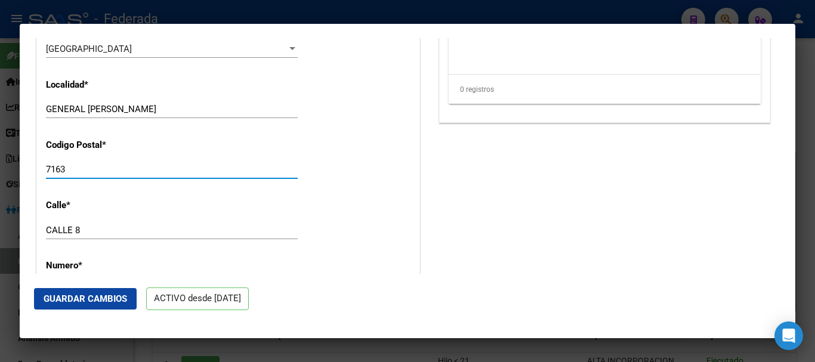
type input "7163"
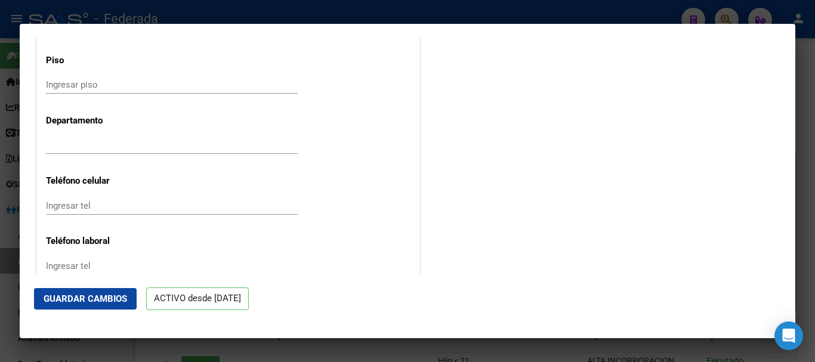
scroll to position [1381, 0]
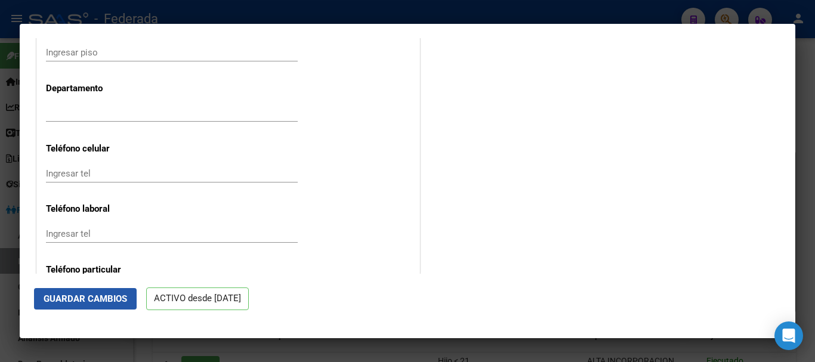
click at [57, 295] on span "Guardar Cambios" at bounding box center [86, 299] width 84 height 11
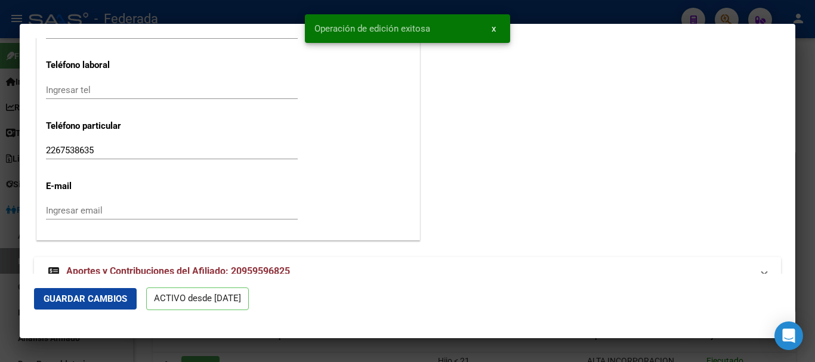
scroll to position [1560, 0]
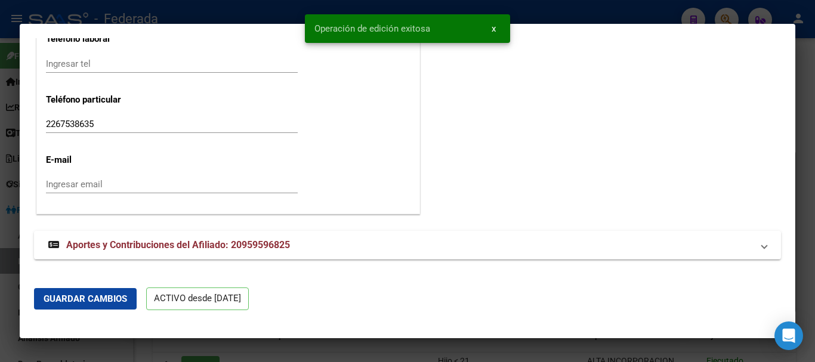
click at [815, 296] on div at bounding box center [407, 181] width 815 height 362
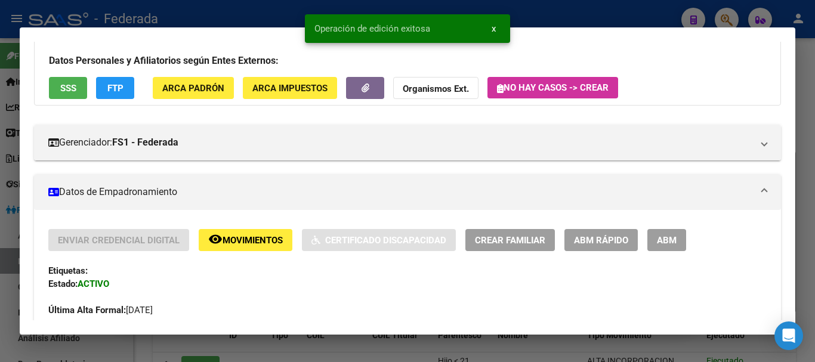
click at [815, 201] on div at bounding box center [407, 181] width 815 height 362
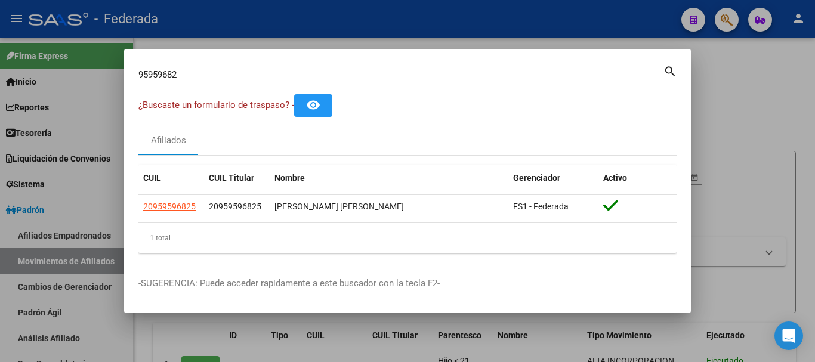
click at [452, 359] on div at bounding box center [407, 181] width 815 height 362
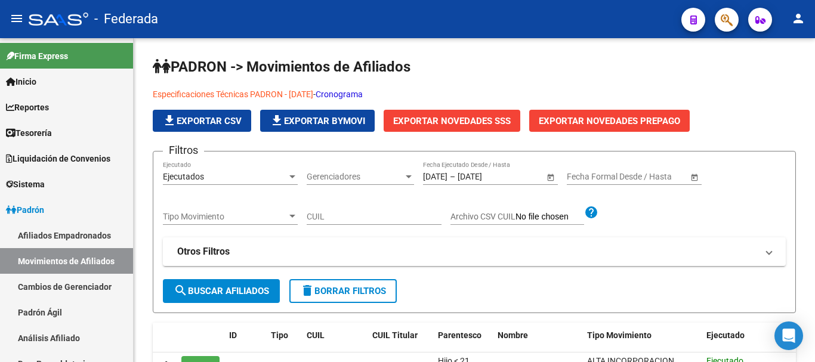
click at [719, 10] on div at bounding box center [722, 19] width 33 height 24
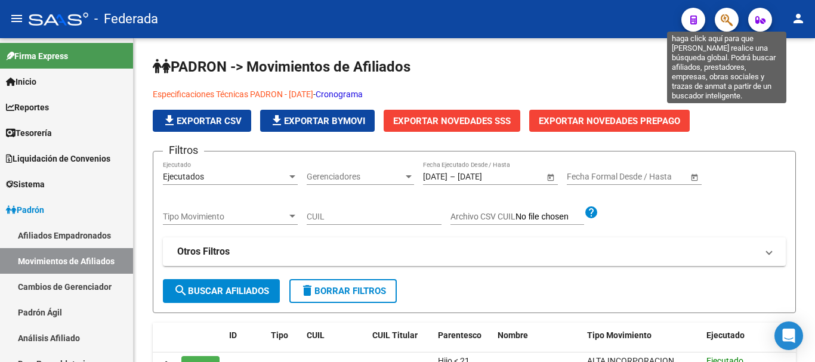
click at [725, 21] on icon "button" at bounding box center [727, 20] width 12 height 14
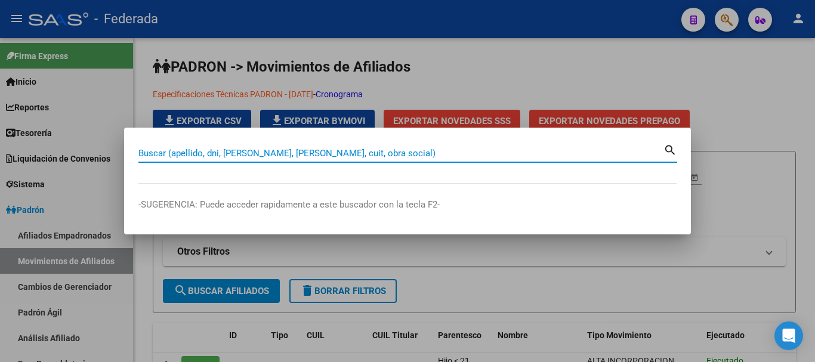
paste input "40869112"
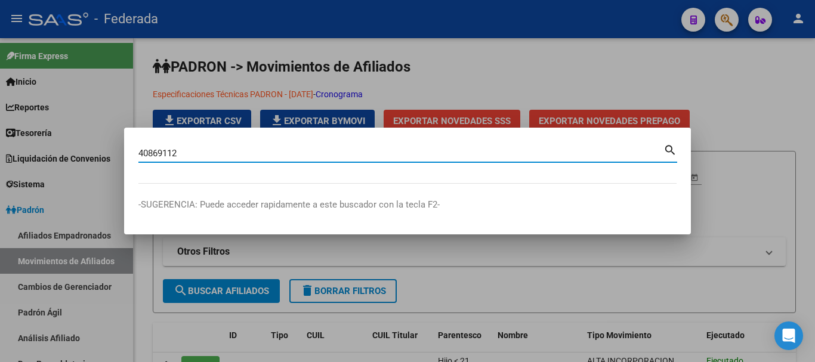
type input "40869112"
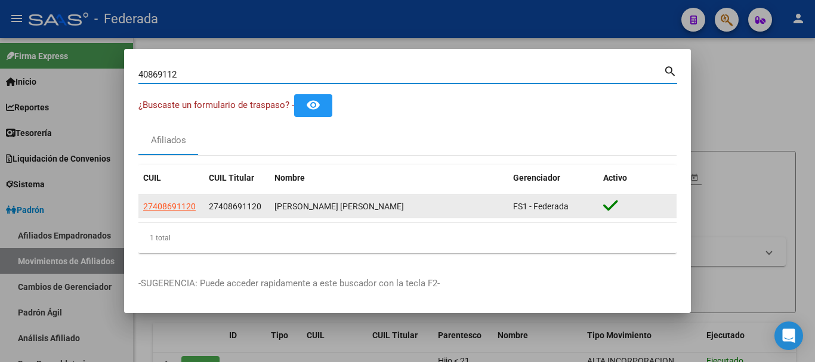
click at [171, 211] on span "27408691120" at bounding box center [169, 207] width 53 height 10
type textarea "27408691120"
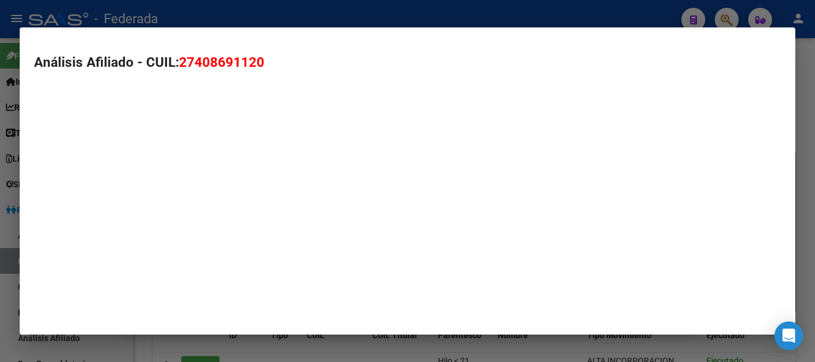
click at [174, 204] on mat-dialog-container "Análisis Afiliado - CUIL: 27408691120" at bounding box center [408, 181] width 776 height 308
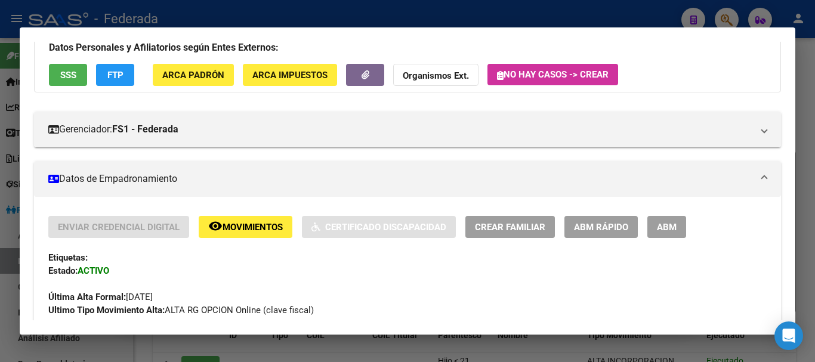
scroll to position [179, 0]
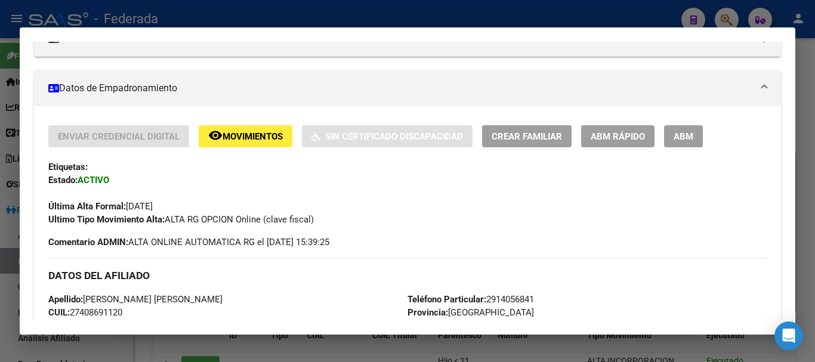
click at [605, 147] on div "Enviar Credencial Digital remove_red_eye Movimientos Sin Certificado Discapacid…" at bounding box center [407, 175] width 719 height 101
click at [605, 140] on span "ABM Rápido" at bounding box center [618, 136] width 54 height 11
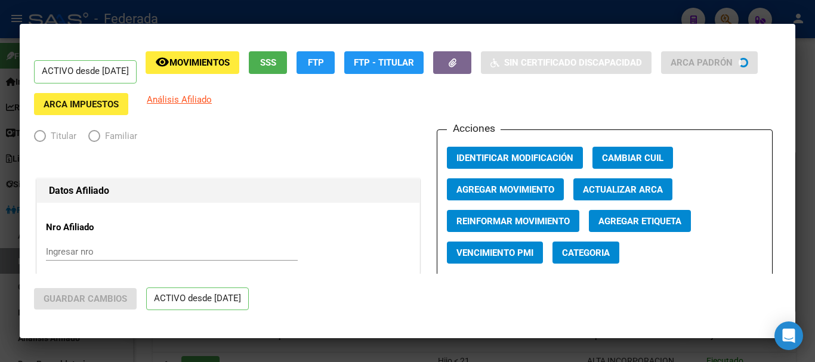
radio input "true"
type input "33-66181499-9"
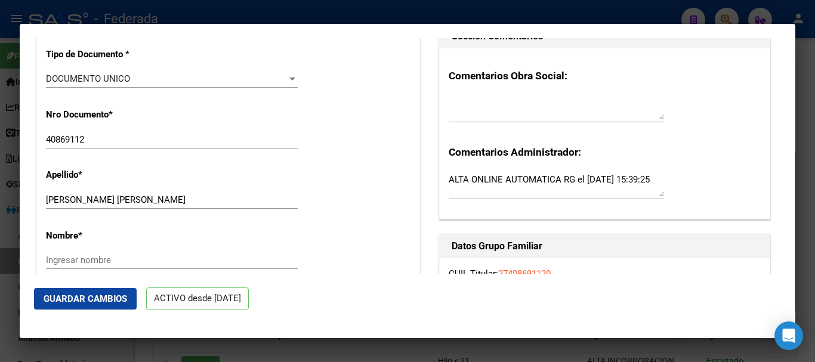
scroll to position [358, 0]
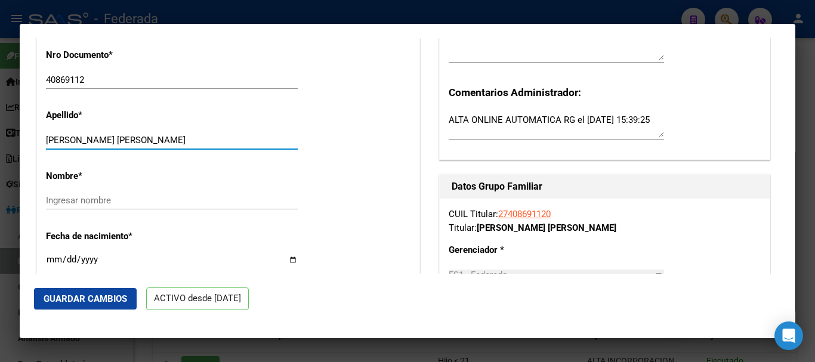
drag, startPoint x: 198, startPoint y: 146, endPoint x: 117, endPoint y: 147, distance: 81.2
click at [117, 146] on input "[PERSON_NAME] [PERSON_NAME]" at bounding box center [172, 140] width 252 height 11
type input "CONTE [PERSON_NAME]"
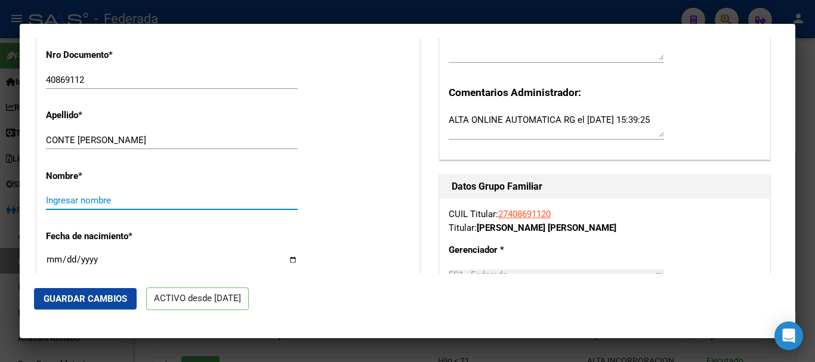
click at [133, 204] on input "Ingresar nombre" at bounding box center [172, 200] width 252 height 11
paste input "[PERSON_NAME]"
type input "[PERSON_NAME]"
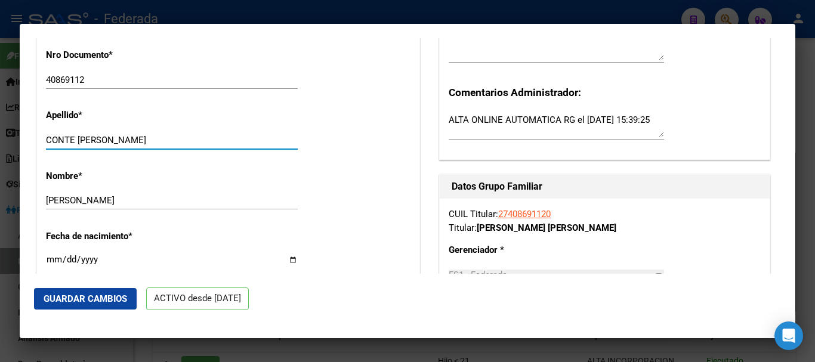
type input "CONTE [PERSON_NAME]"
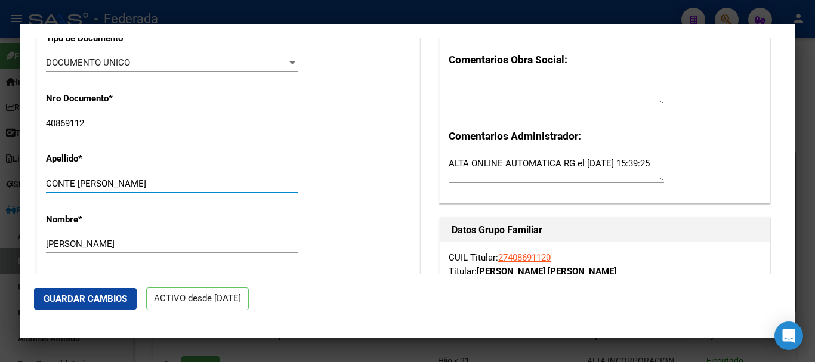
scroll to position [298, 0]
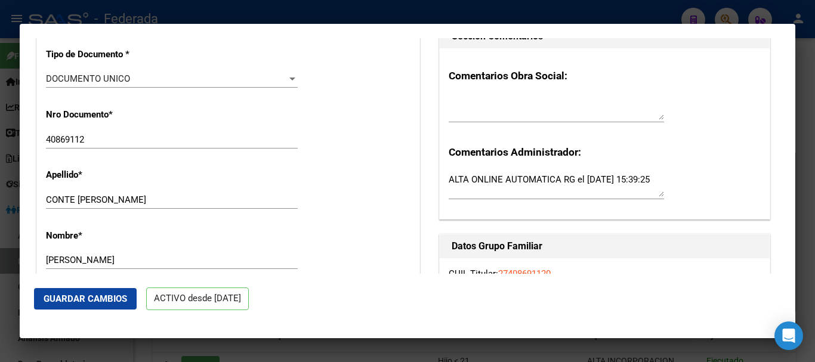
drag, startPoint x: 103, startPoint y: 143, endPoint x: 83, endPoint y: 144, distance: 19.8
click at [83, 144] on div "40869112 Ingresar nro" at bounding box center [172, 140] width 252 height 18
drag, startPoint x: 93, startPoint y: 147, endPoint x: 5, endPoint y: 150, distance: 87.8
click at [5, 150] on div "40869112 Buscar (apellido, dni, cuil, nro traspaso, cuit, obra social) search ¿…" at bounding box center [407, 181] width 815 height 362
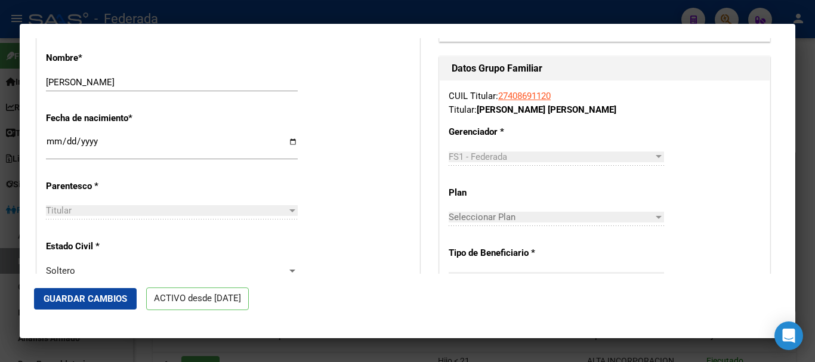
scroll to position [478, 0]
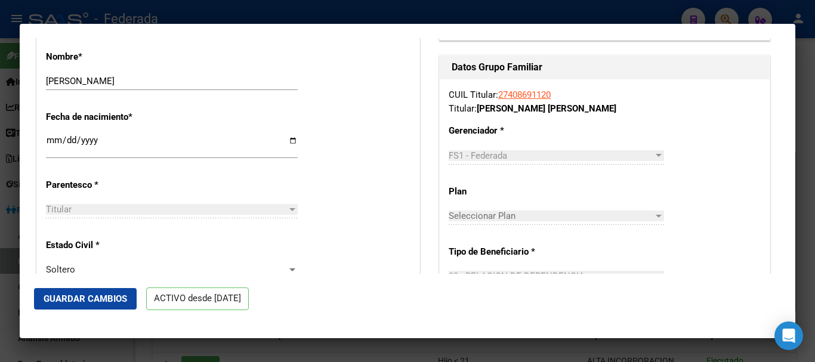
click at [112, 138] on div "Fecha de nacimiento * [DEMOGRAPHIC_DATA] Ingresar fecha" at bounding box center [228, 135] width 365 height 68
click at [91, 144] on input "[DATE]" at bounding box center [172, 145] width 252 height 19
click at [51, 147] on input "[DATE]" at bounding box center [172, 145] width 252 height 19
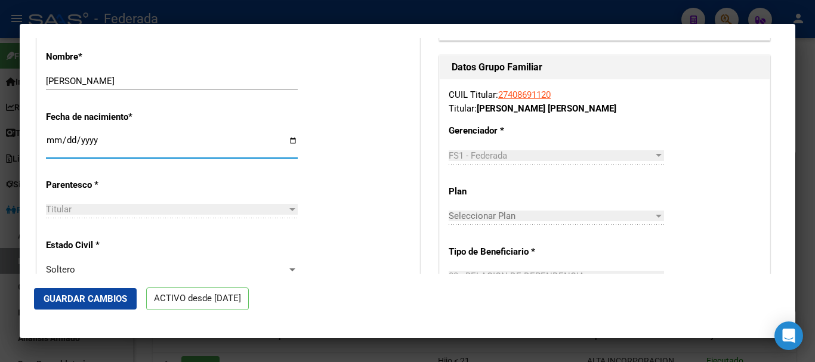
type input "[DATE]"
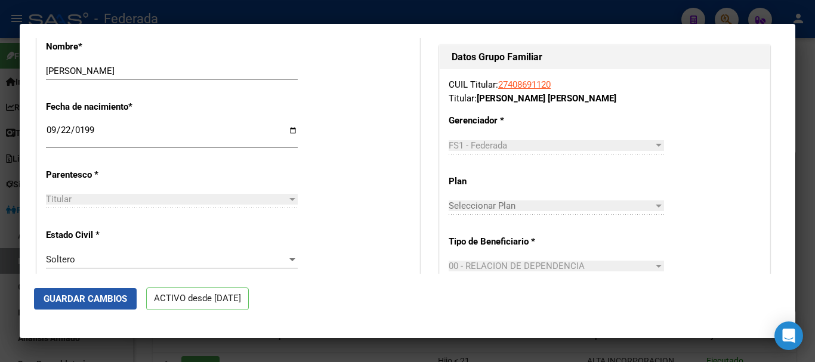
click at [114, 294] on span "Guardar Cambios" at bounding box center [86, 299] width 84 height 11
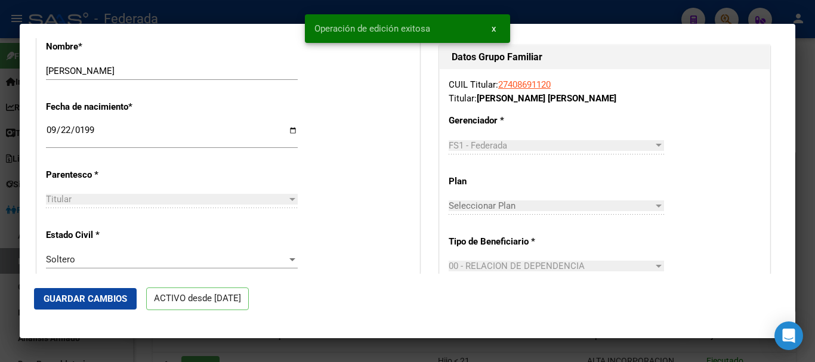
click at [815, 96] on div at bounding box center [407, 181] width 815 height 362
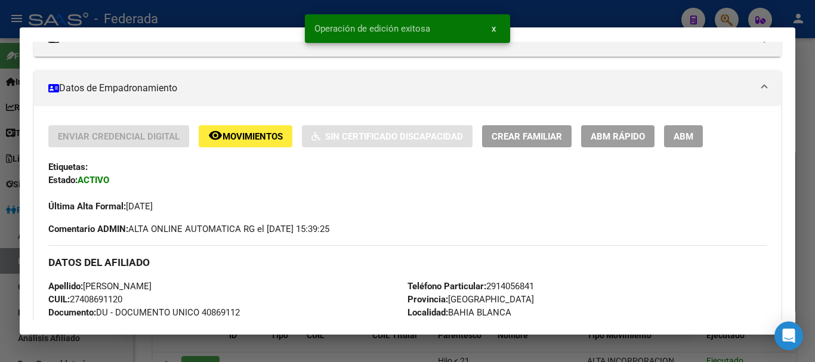
click at [815, 96] on div at bounding box center [407, 181] width 815 height 362
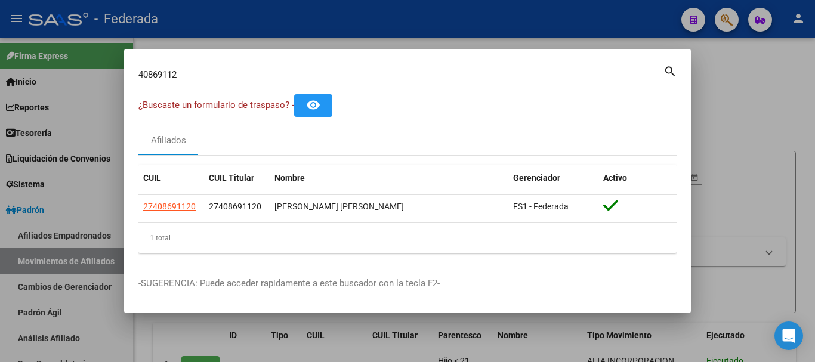
click at [291, 73] on input "40869112" at bounding box center [400, 74] width 525 height 11
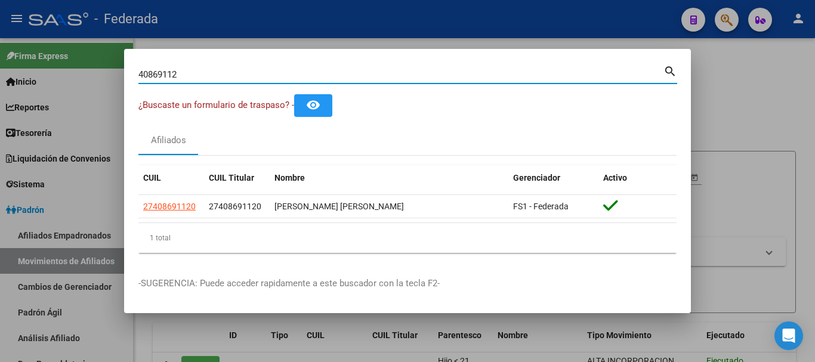
click at [291, 73] on input "40869112" at bounding box center [400, 74] width 525 height 11
paste input "29442671"
type input "29442671"
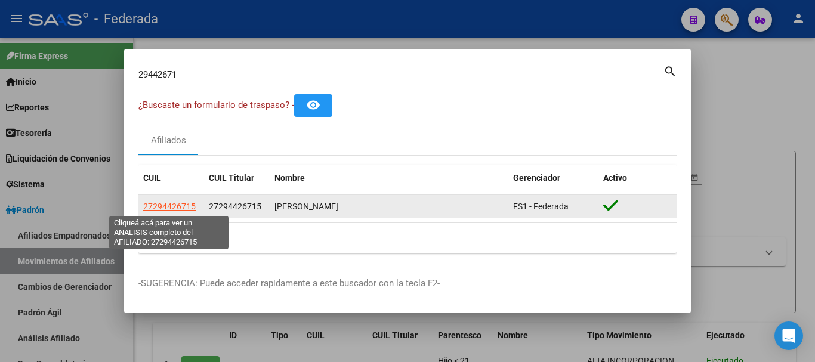
click at [181, 208] on span "27294426715" at bounding box center [169, 207] width 53 height 10
type textarea "27294426715"
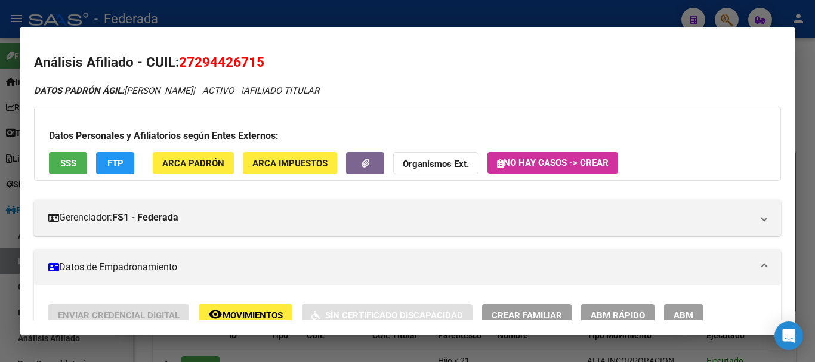
scroll to position [60, 0]
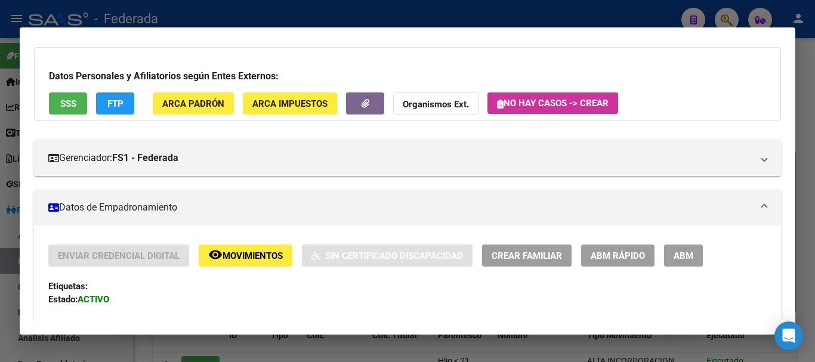
click at [636, 253] on span "ABM Rápido" at bounding box center [618, 256] width 54 height 11
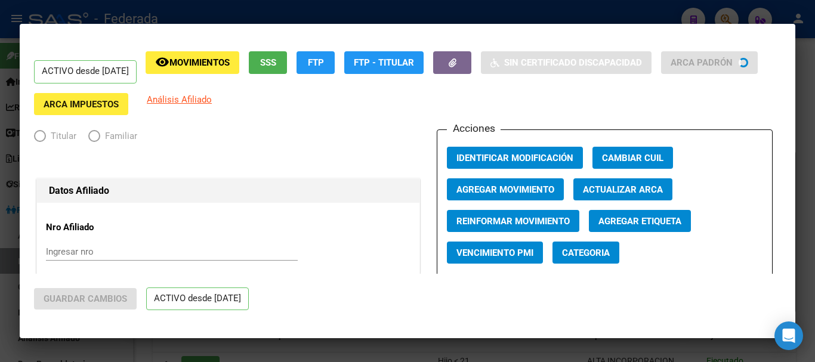
radio input "true"
type input "27-29442671-5"
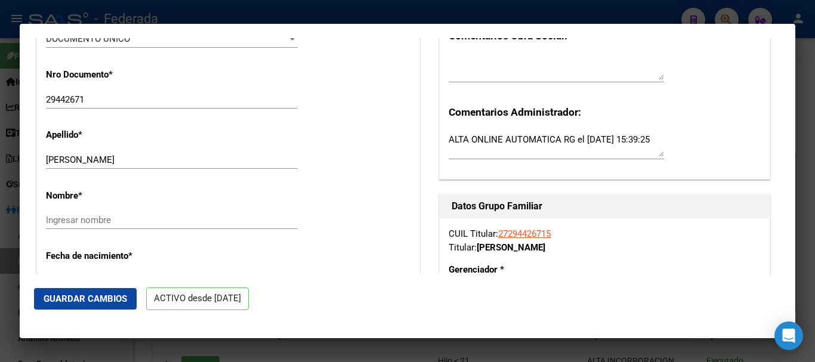
scroll to position [358, 0]
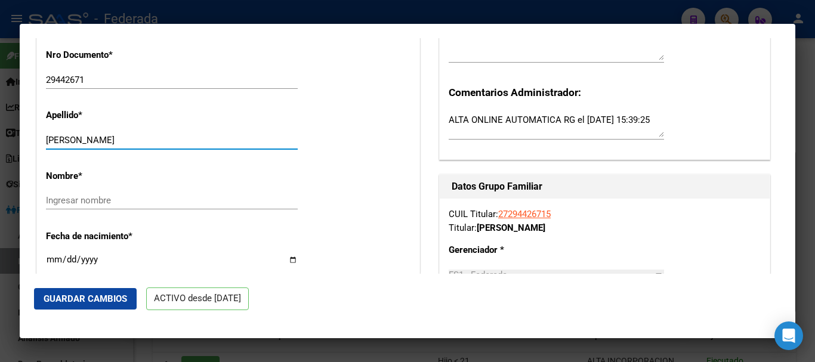
drag, startPoint x: 149, startPoint y: 152, endPoint x: 82, endPoint y: 144, distance: 67.4
click at [82, 144] on input "[PERSON_NAME]" at bounding box center [172, 140] width 252 height 11
type input "AYUNTA"
click at [101, 210] on div "Ingresar nombre" at bounding box center [172, 201] width 252 height 18
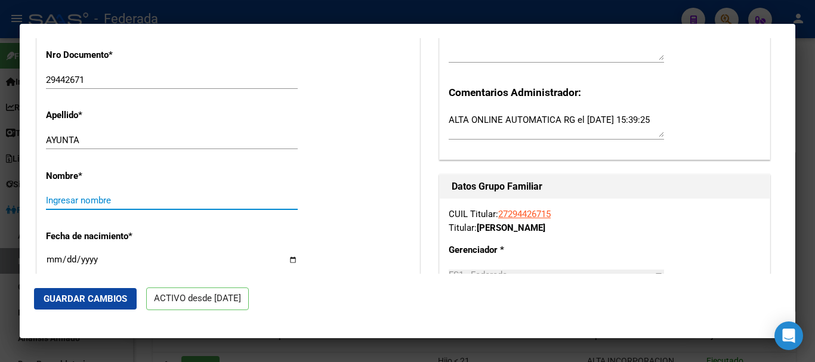
click at [101, 206] on input "Ingresar nombre" at bounding box center [172, 200] width 252 height 11
paste input "[PERSON_NAME]"
type input "[PERSON_NAME]"
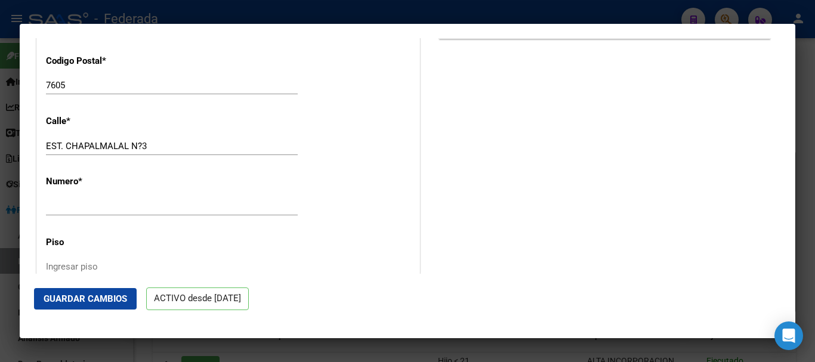
scroll to position [1194, 0]
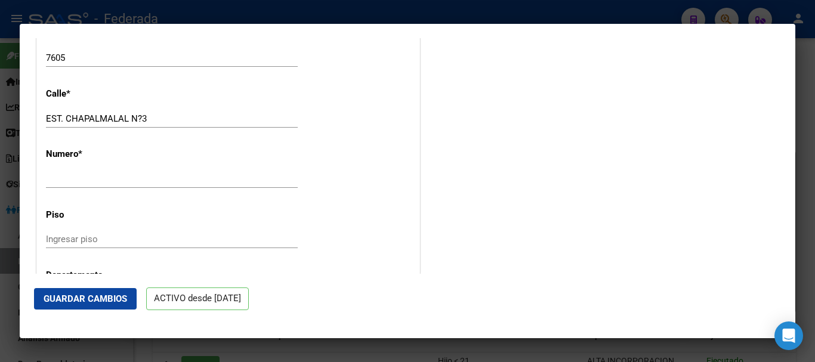
type input "AYUNTA"
click at [144, 124] on input "EST. CHAPALMALAL N?3" at bounding box center [172, 118] width 252 height 11
type input "EST. CHAPALMALAL N3"
type input "3"
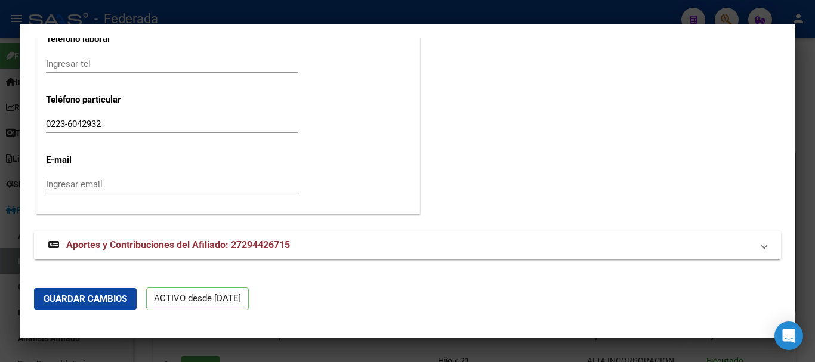
scroll to position [1560, 0]
type input "EST. [GEOGRAPHIC_DATA]"
click at [98, 296] on span "Guardar Cambios" at bounding box center [86, 299] width 84 height 11
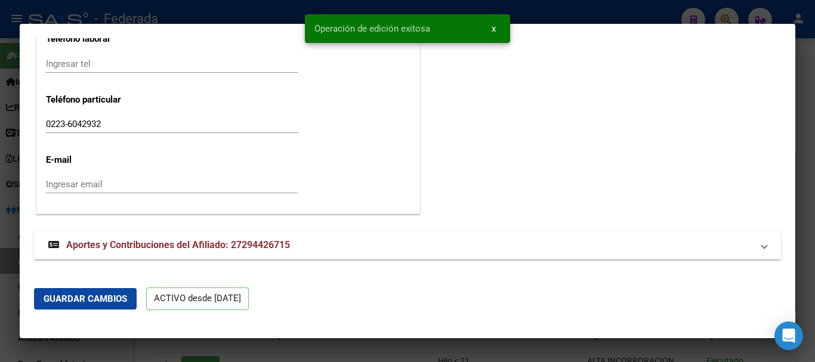
click at [815, 173] on div at bounding box center [407, 181] width 815 height 362
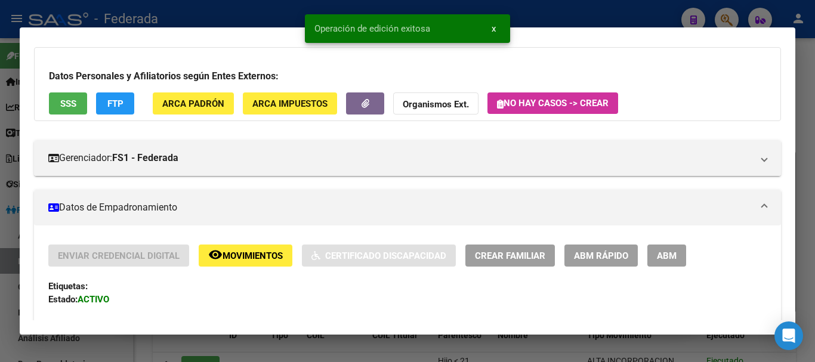
click at [815, 173] on div at bounding box center [407, 181] width 815 height 362
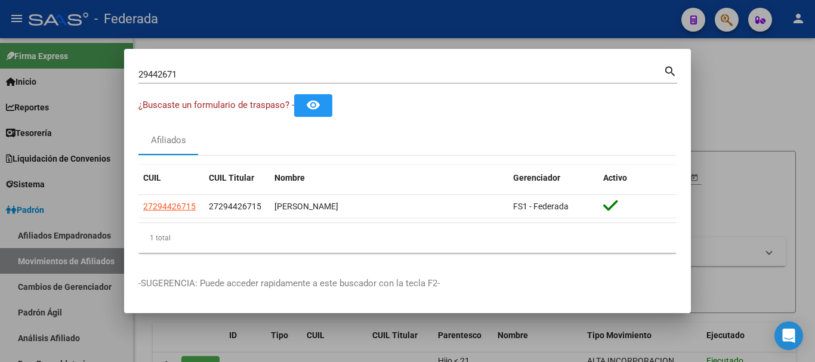
click at [333, 81] on div "29442671 Buscar (apellido, dni, [PERSON_NAME], [PERSON_NAME], cuit, obra social)" at bounding box center [400, 75] width 525 height 18
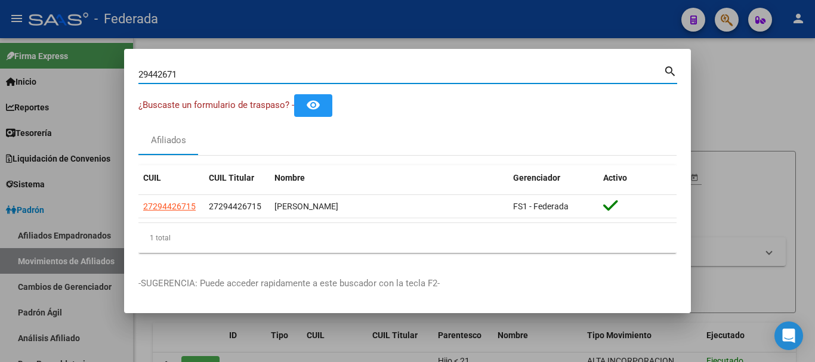
click at [323, 72] on input "29442671" at bounding box center [400, 74] width 525 height 11
click at [322, 71] on input "29442671" at bounding box center [400, 74] width 525 height 11
paste input "515459"
type input "35154599"
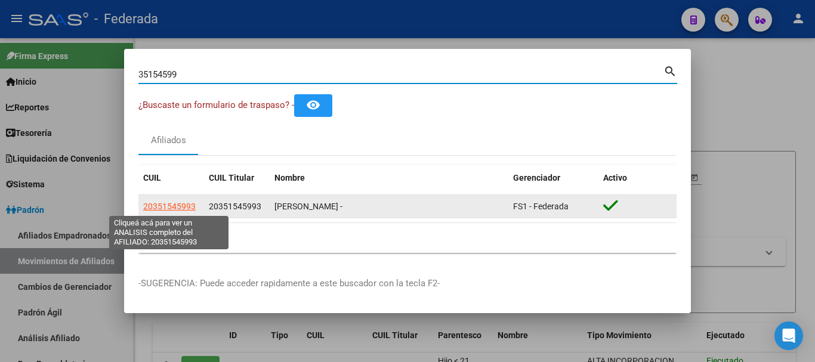
click at [187, 211] on span "20351545993" at bounding box center [169, 207] width 53 height 10
type textarea "20351545993"
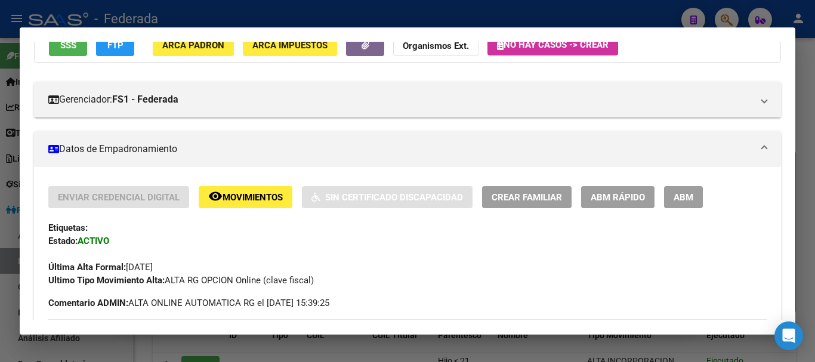
scroll to position [119, 0]
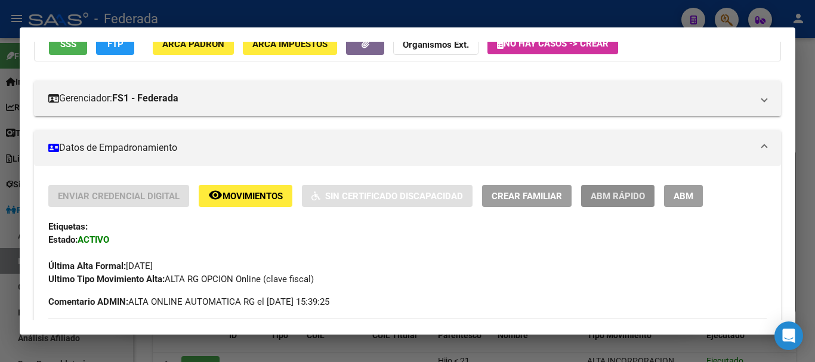
click at [605, 186] on button "ABM Rápido" at bounding box center [617, 196] width 73 height 22
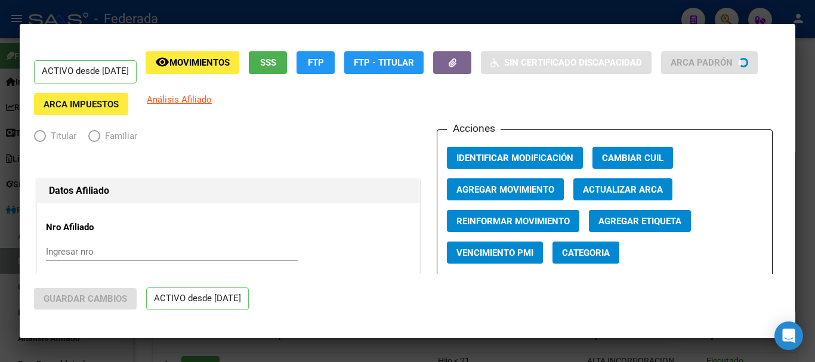
radio input "true"
type input "20-35154599-3"
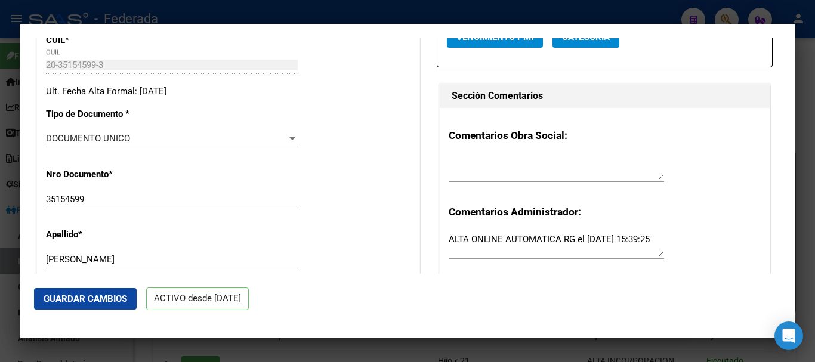
scroll to position [358, 0]
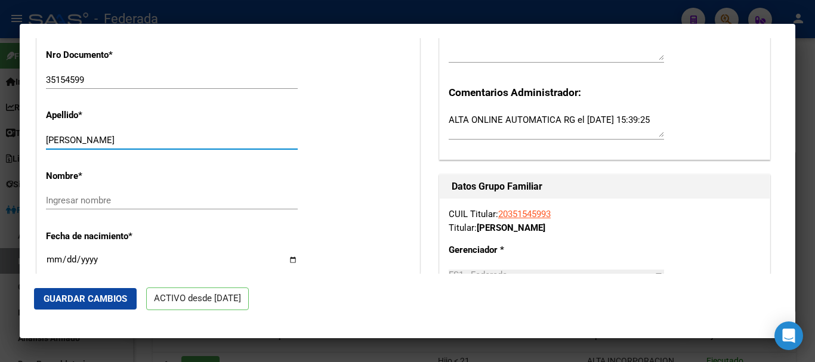
click at [165, 146] on input "[PERSON_NAME]" at bounding box center [172, 140] width 252 height 11
drag, startPoint x: 167, startPoint y: 150, endPoint x: 88, endPoint y: 143, distance: 79.8
click at [88, 143] on div "[PERSON_NAME] apellido" at bounding box center [172, 140] width 252 height 18
type input "[PERSON_NAME]"
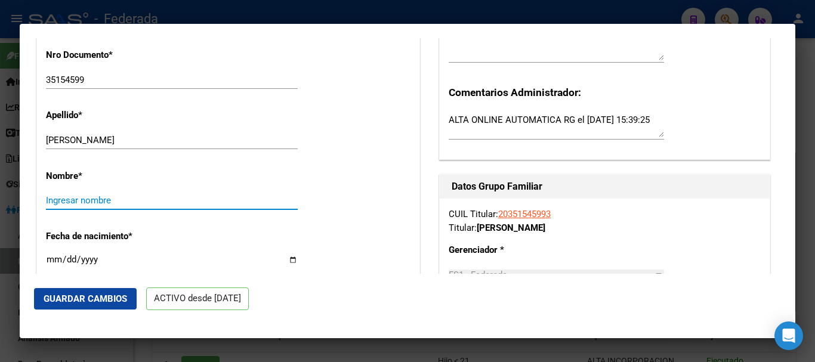
paste input "[PERSON_NAME]"
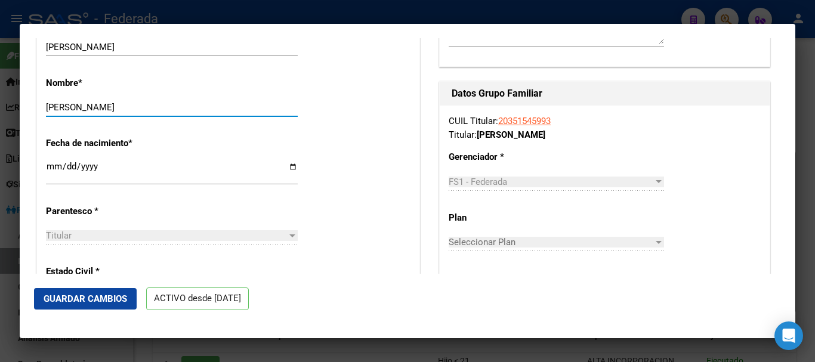
scroll to position [478, 0]
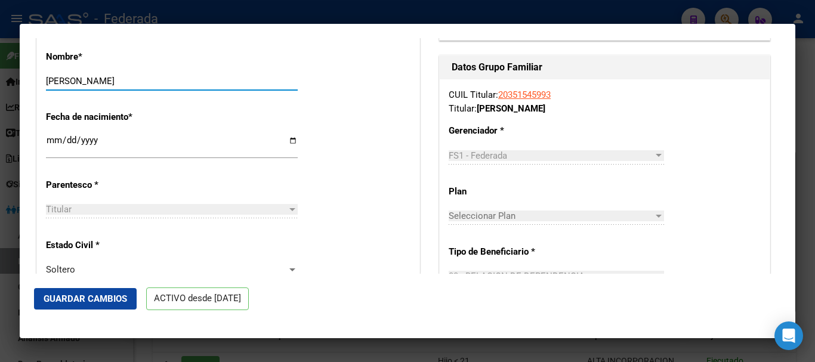
type input "[PERSON_NAME]"
click at [101, 294] on span "Guardar Cambios" at bounding box center [86, 299] width 84 height 11
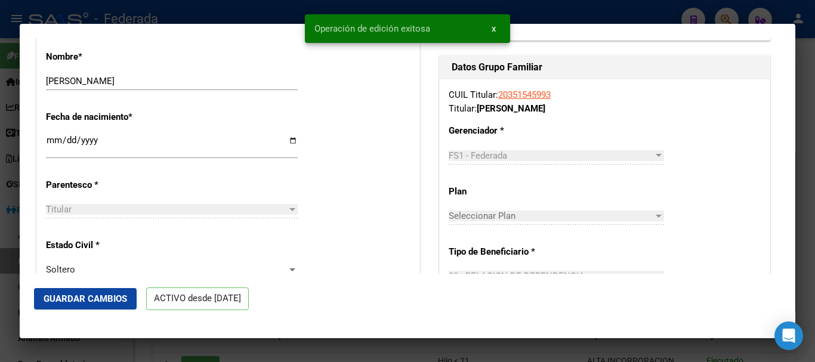
click at [815, 197] on div at bounding box center [407, 181] width 815 height 362
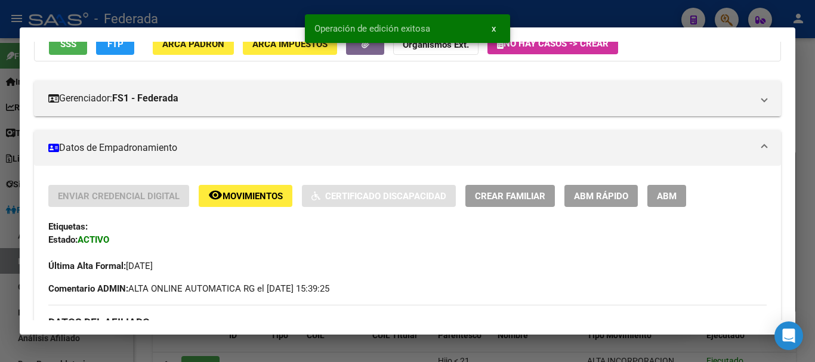
click at [815, 163] on div at bounding box center [407, 181] width 815 height 362
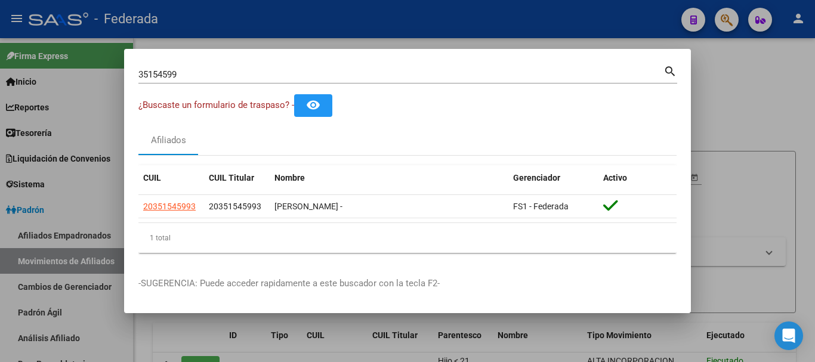
click at [253, 78] on input "35154599" at bounding box center [400, 74] width 525 height 11
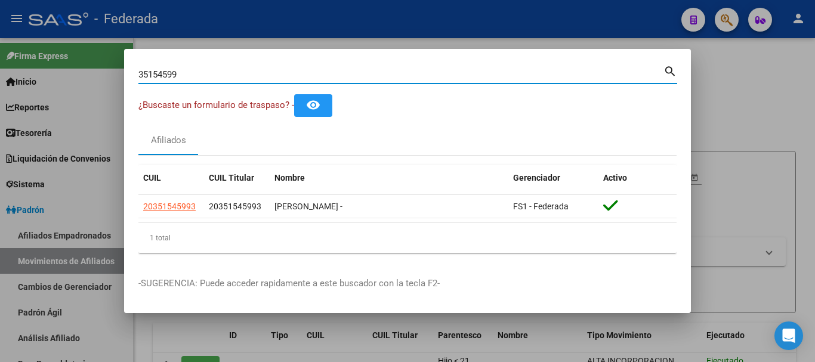
click at [253, 78] on input "35154599" at bounding box center [400, 74] width 525 height 11
paste input "19114167"
type input "19114167"
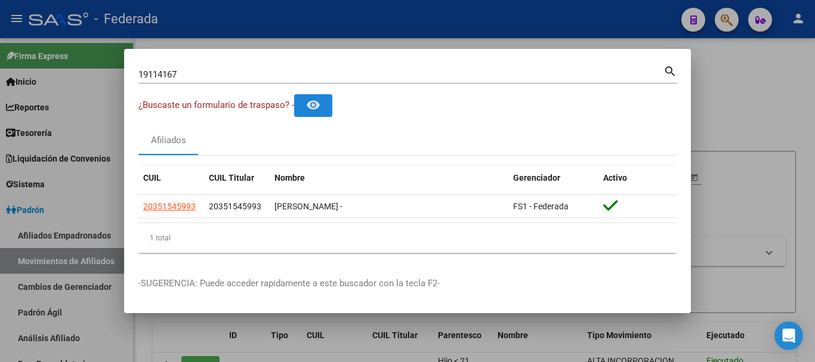
click at [294, 94] on button "remove_red_eye" at bounding box center [313, 105] width 38 height 22
click at [670, 79] on div "search" at bounding box center [671, 71] width 14 height 17
click at [679, 73] on mat-dialog-content "19114167 Buscar (apellido, dni, cuil, nro traspaso, cuit, obra social) search ¿…" at bounding box center [407, 162] width 567 height 199
click at [674, 67] on mat-icon "search" at bounding box center [671, 70] width 14 height 14
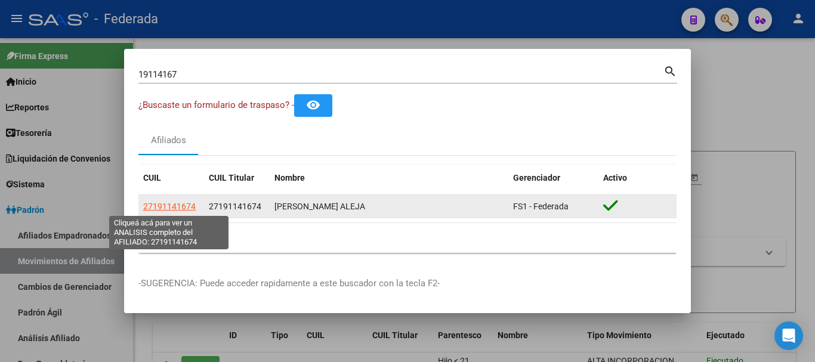
click at [187, 207] on span "27191141674" at bounding box center [169, 207] width 53 height 10
type textarea "27191141674"
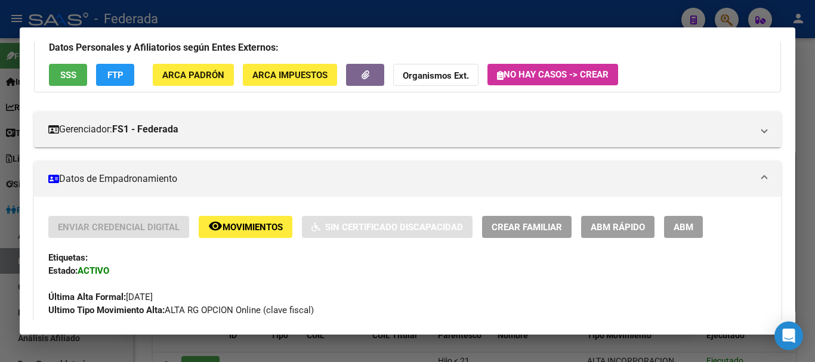
scroll to position [119, 0]
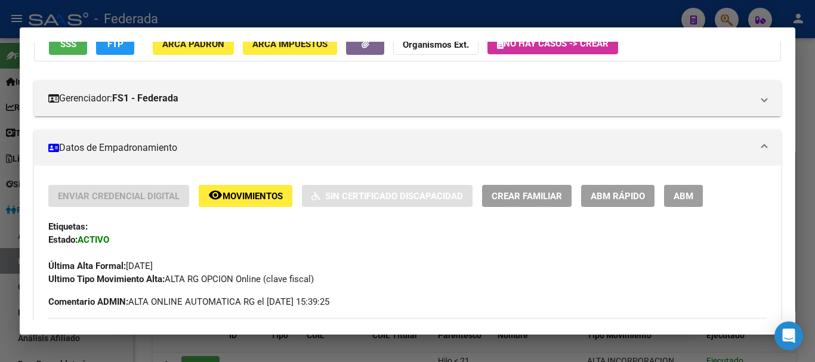
click at [611, 206] on button "ABM Rápido" at bounding box center [617, 196] width 73 height 22
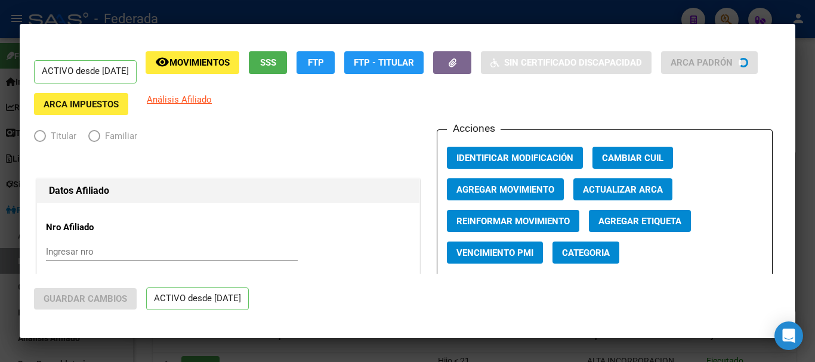
radio input "true"
type input "27-19114167-4"
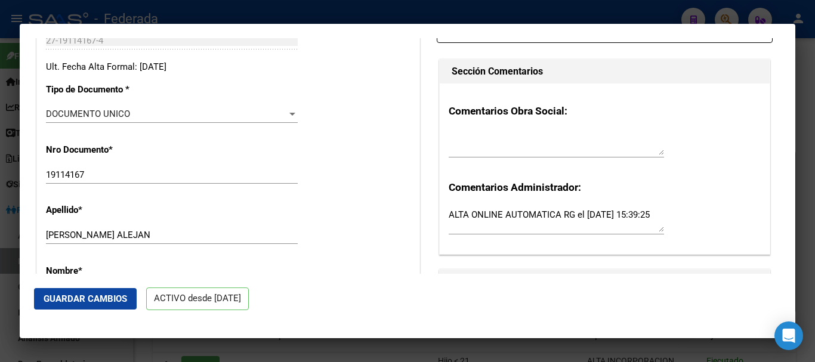
scroll to position [298, 0]
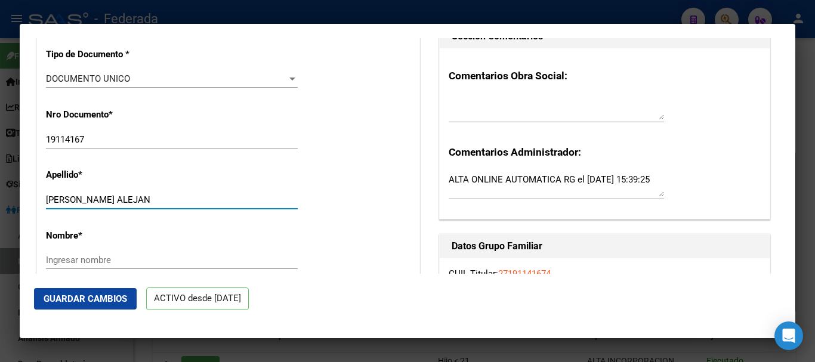
drag, startPoint x: 129, startPoint y: 209, endPoint x: 204, endPoint y: 214, distance: 75.4
click at [204, 209] on div "[PERSON_NAME] [PERSON_NAME] apellido" at bounding box center [172, 200] width 252 height 18
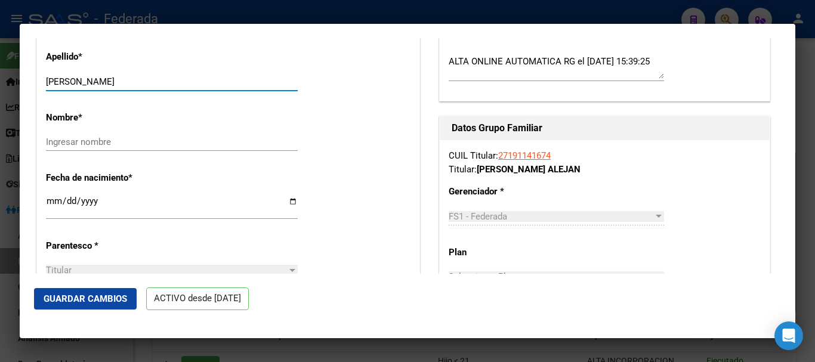
scroll to position [418, 0]
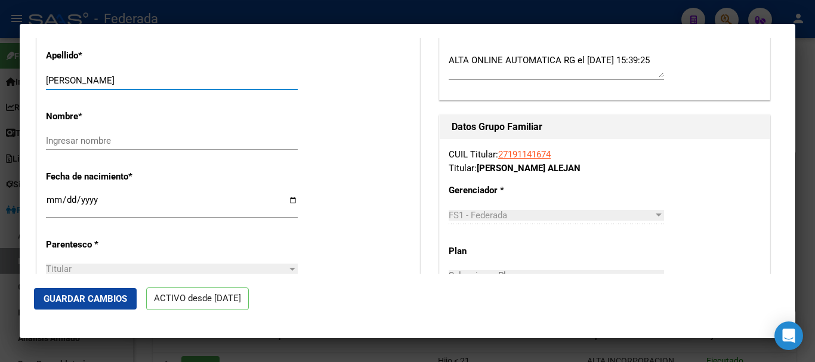
type input "[PERSON_NAME]"
click at [103, 146] on input "Ingresar nombre" at bounding box center [172, 141] width 252 height 11
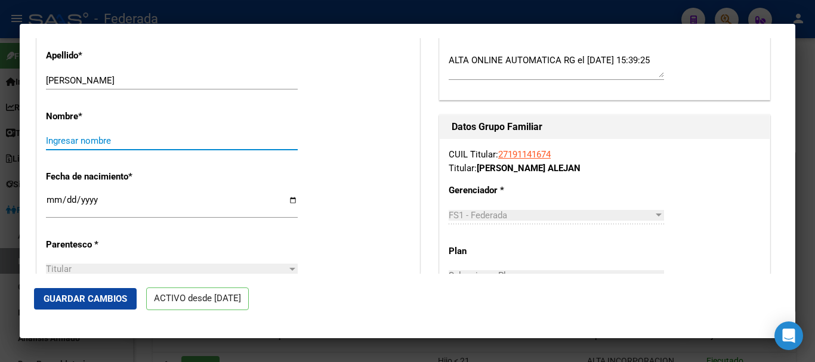
paste input "[PERSON_NAME] ALEJAN"
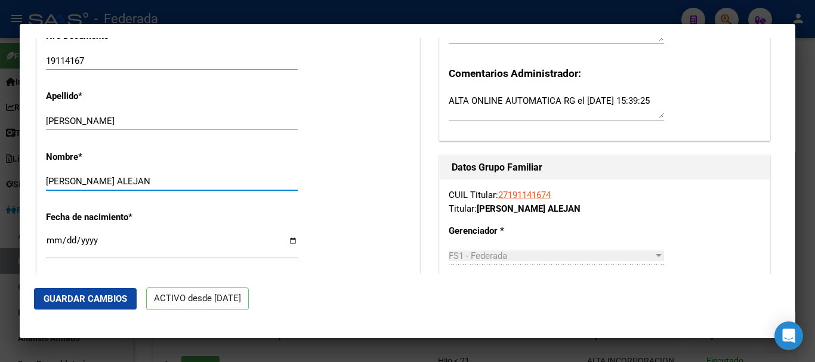
scroll to position [298, 0]
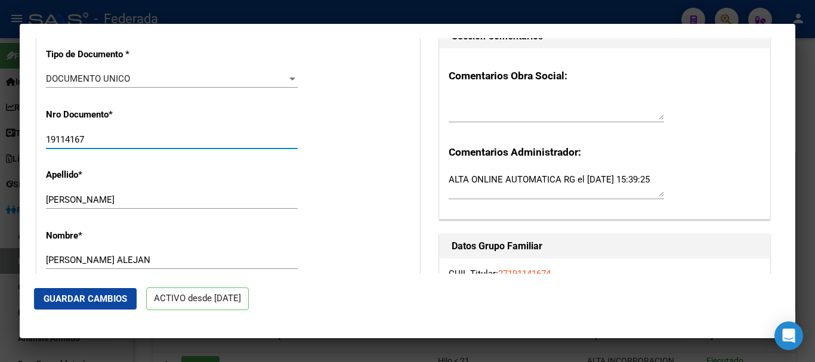
drag, startPoint x: 87, startPoint y: 149, endPoint x: 47, endPoint y: 147, distance: 40.7
click at [47, 145] on input "19114167" at bounding box center [172, 139] width 252 height 11
click at [149, 260] on div "[PERSON_NAME] [PERSON_NAME] nombre" at bounding box center [172, 260] width 252 height 18
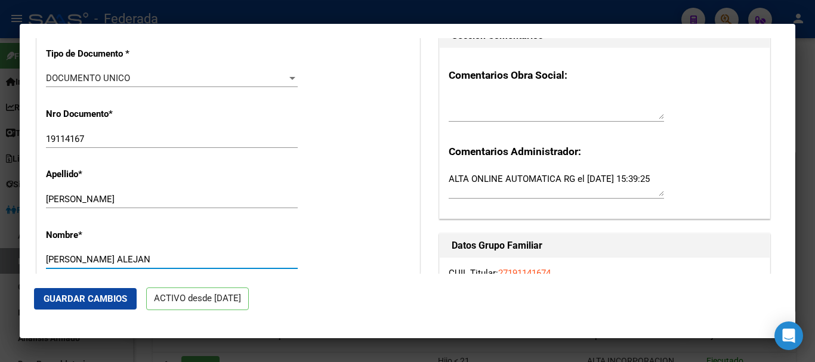
click at [153, 265] on input "[PERSON_NAME] ALEJAN" at bounding box center [172, 259] width 252 height 11
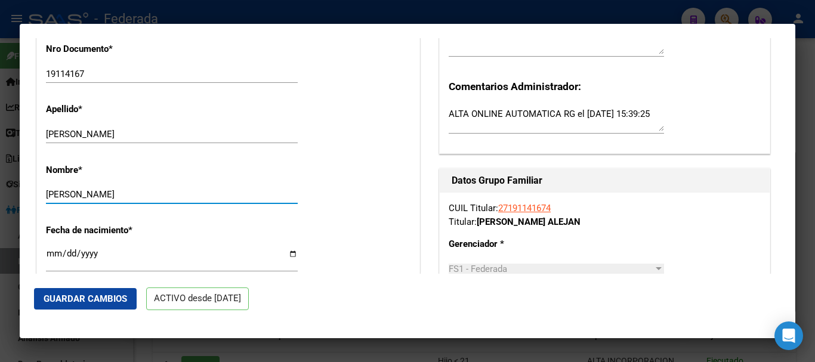
drag, startPoint x: 123, startPoint y: 272, endPoint x: 153, endPoint y: 269, distance: 30.6
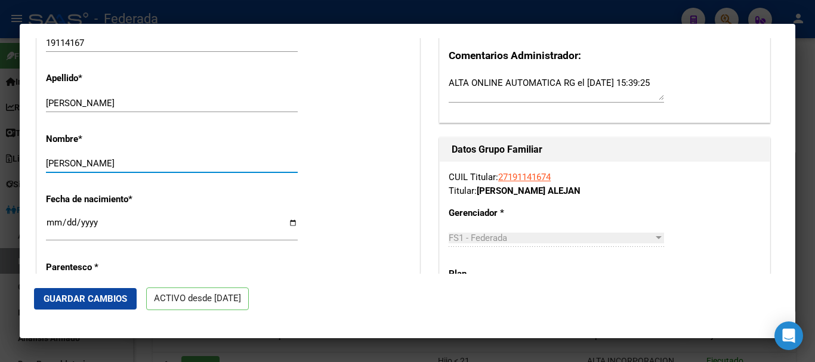
type input "[PERSON_NAME]"
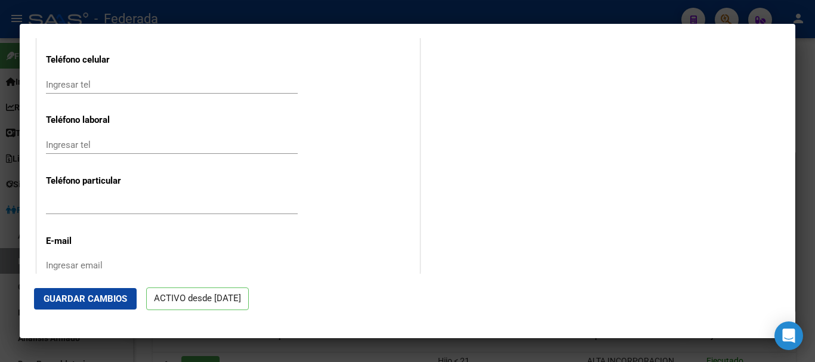
scroll to position [1529, 0]
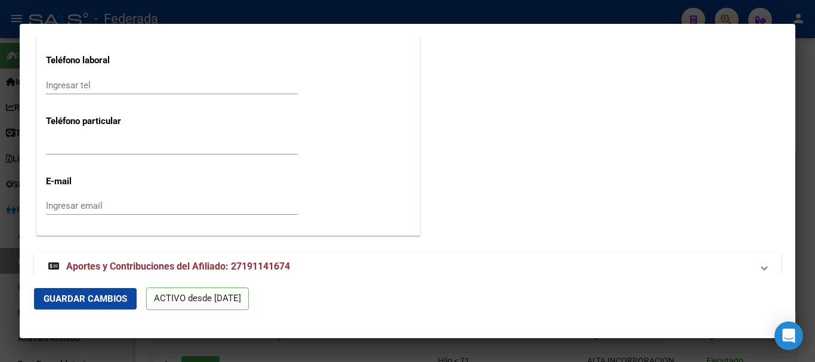
click at [119, 291] on button "Guardar Cambios" at bounding box center [85, 298] width 103 height 21
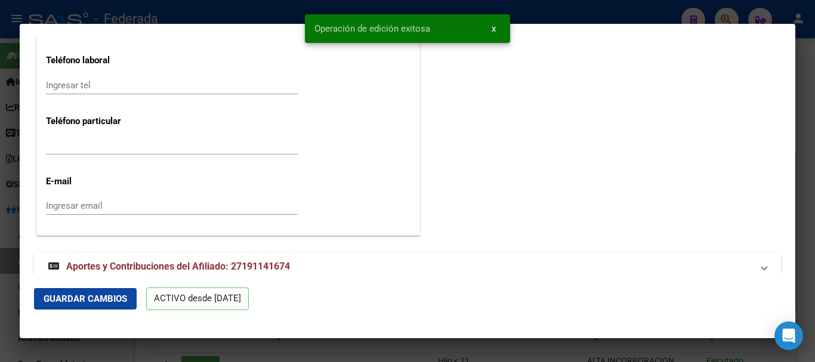
click at [815, 85] on div at bounding box center [407, 181] width 815 height 362
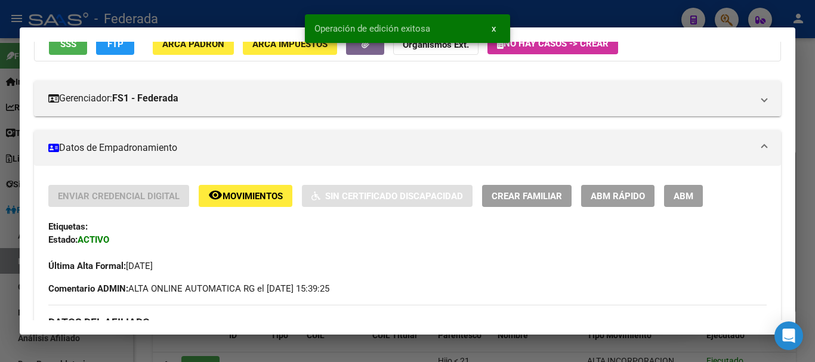
click at [815, 112] on div at bounding box center [407, 181] width 815 height 362
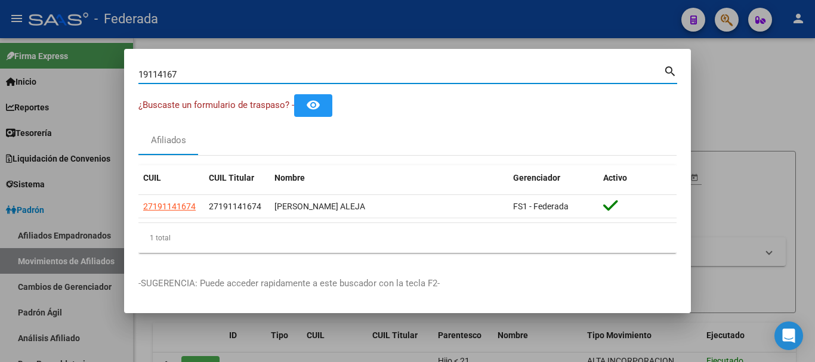
drag, startPoint x: 214, startPoint y: 75, endPoint x: 108, endPoint y: 90, distance: 107.3
click at [110, 90] on div "19114167 Buscar (apellido, dni, cuil, nro traspaso, cuit, obra social) search ¿…" at bounding box center [407, 181] width 815 height 362
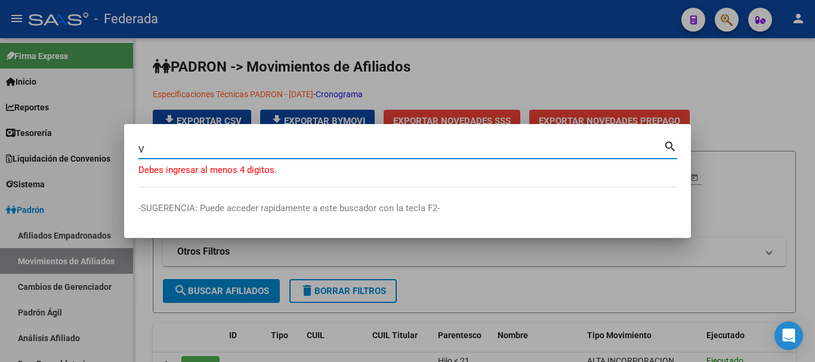
drag, startPoint x: 155, startPoint y: 150, endPoint x: 140, endPoint y: 154, distance: 16.1
click at [140, 154] on input "V" at bounding box center [400, 149] width 525 height 11
paste input "22683763"
type input "22683763"
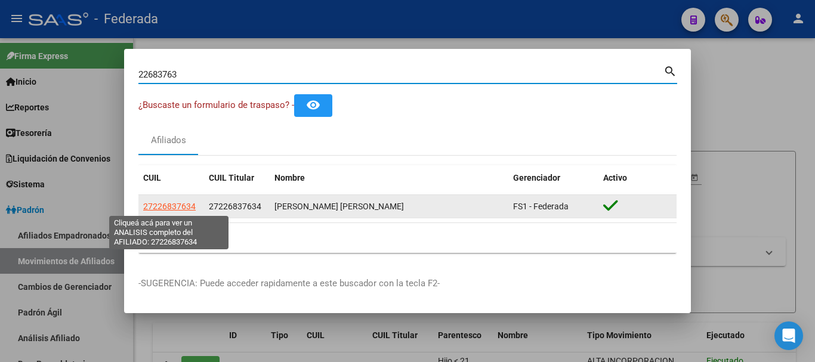
click at [186, 204] on span "27226837634" at bounding box center [169, 207] width 53 height 10
type textarea "27226837634"
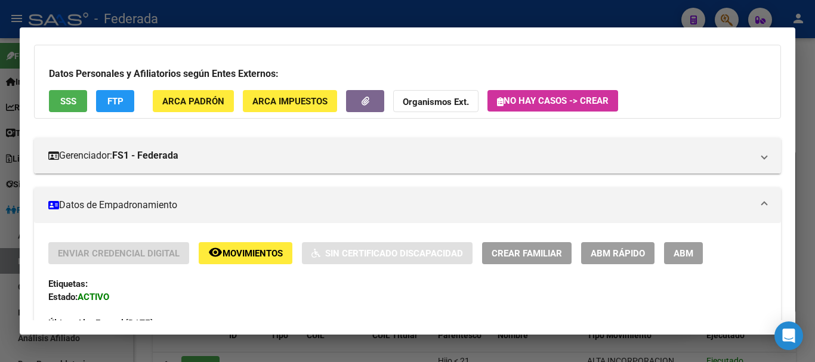
scroll to position [119, 0]
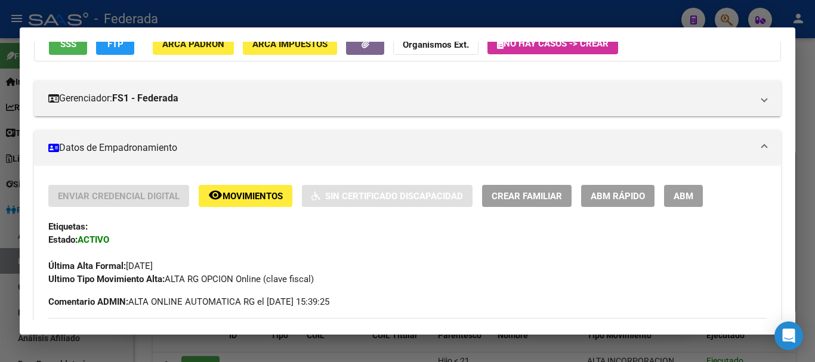
click at [604, 201] on span "ABM Rápido" at bounding box center [618, 196] width 54 height 11
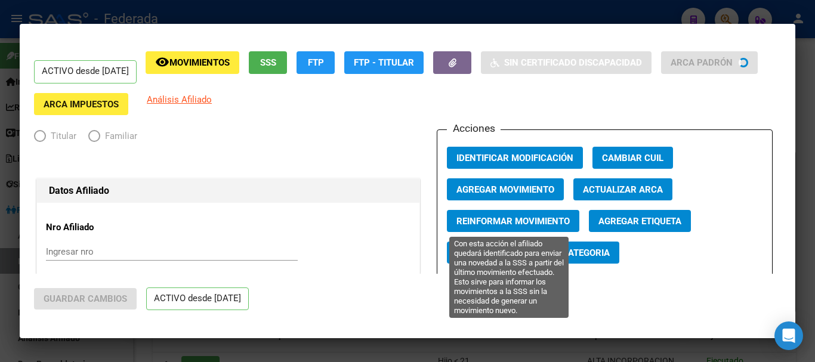
radio input "true"
type input "30-68702555-1"
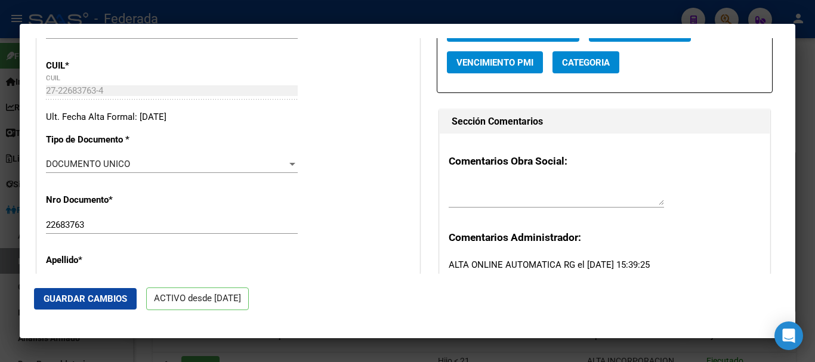
scroll to position [298, 0]
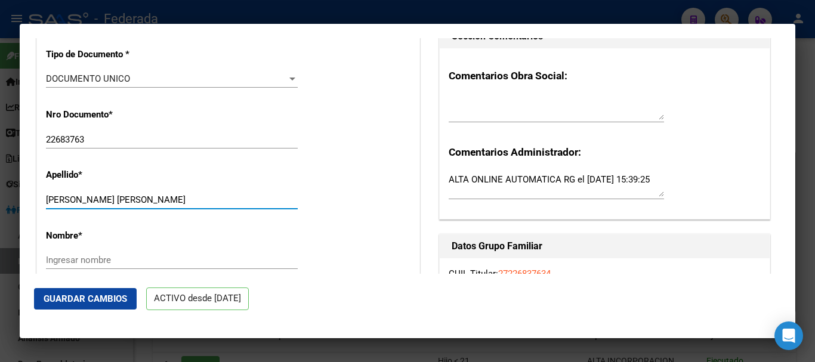
drag, startPoint x: 229, startPoint y: 210, endPoint x: 105, endPoint y: 207, distance: 123.6
click at [105, 205] on input "[PERSON_NAME] [PERSON_NAME]" at bounding box center [172, 200] width 252 height 11
type input "[PERSON_NAME]"
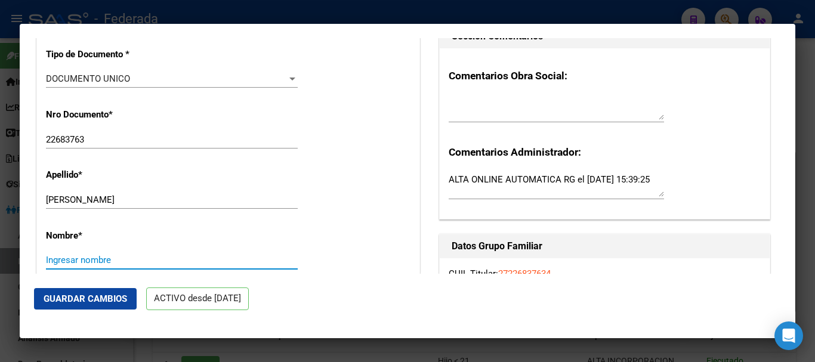
scroll to position [299, 0]
paste input "[PERSON_NAME]"
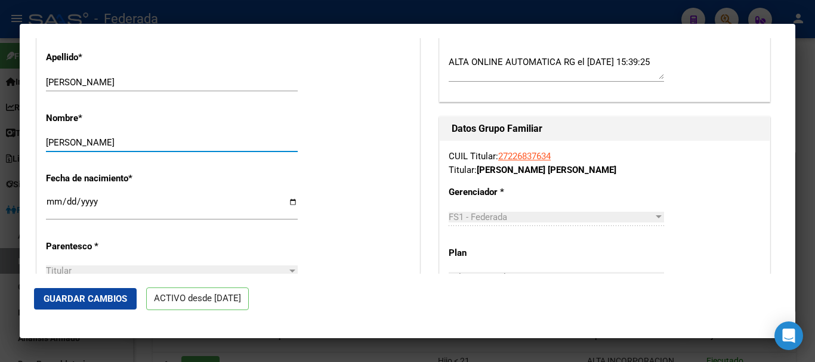
scroll to position [418, 0]
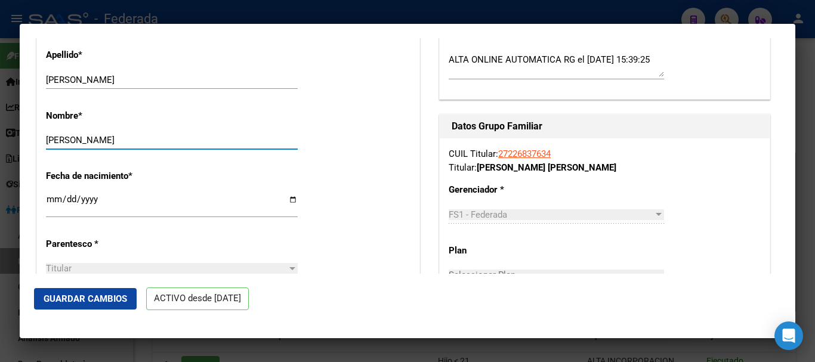
type input "[PERSON_NAME]"
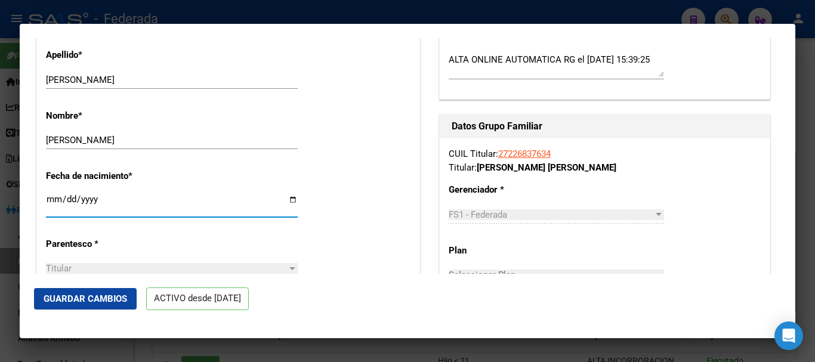
click at [181, 146] on input "[PERSON_NAME]" at bounding box center [172, 140] width 252 height 11
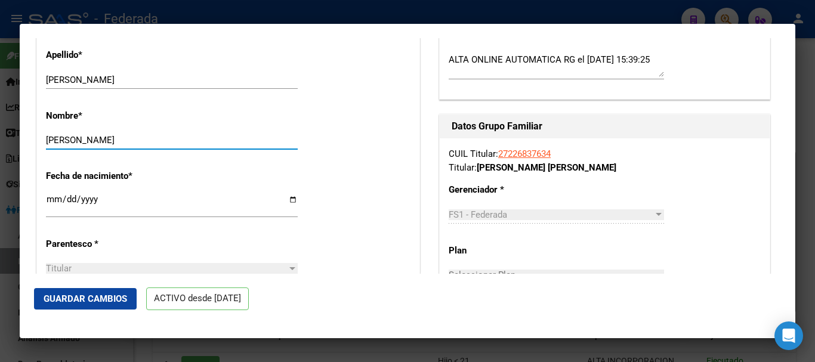
click at [193, 146] on input "[PERSON_NAME]" at bounding box center [172, 140] width 252 height 11
drag, startPoint x: 125, startPoint y: 81, endPoint x: 104, endPoint y: 78, distance: 21.1
click at [104, 78] on div "Apellido * [PERSON_NAME] Ingresar apellido" at bounding box center [228, 69] width 365 height 60
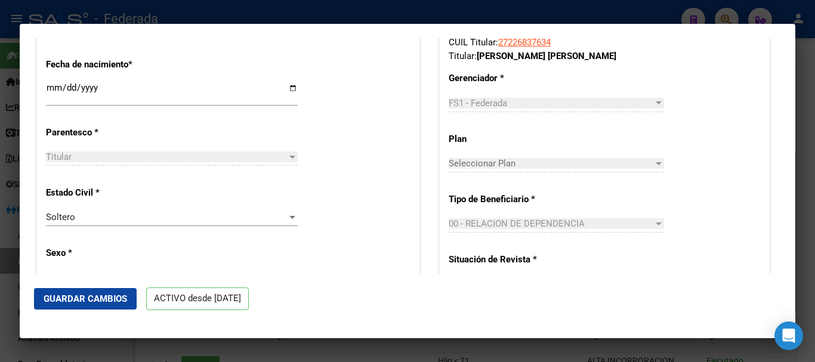
scroll to position [538, 0]
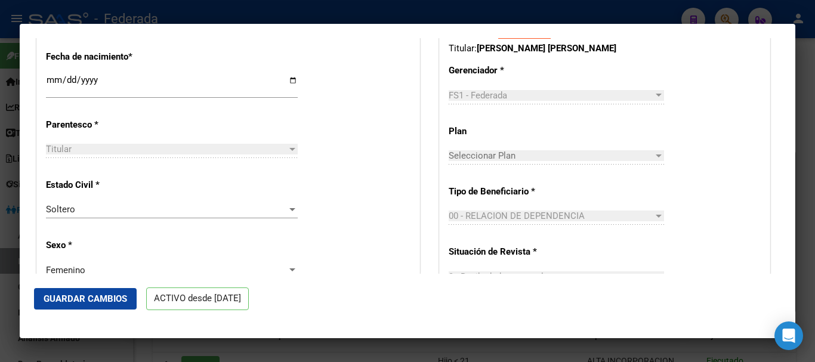
type input "[PERSON_NAME]"
click at [109, 298] on span "Guardar Cambios" at bounding box center [86, 299] width 84 height 11
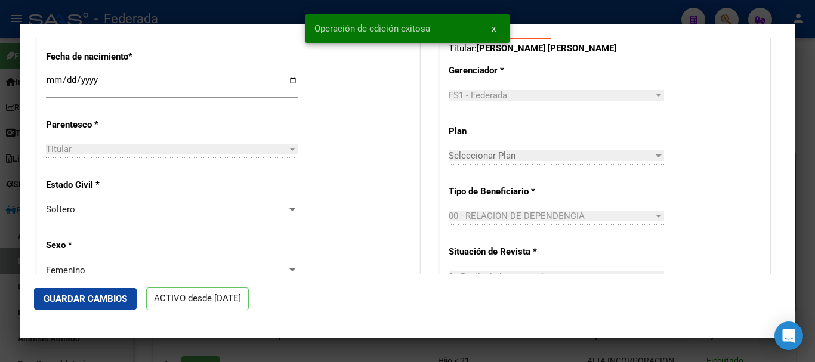
click at [815, 236] on div at bounding box center [407, 181] width 815 height 362
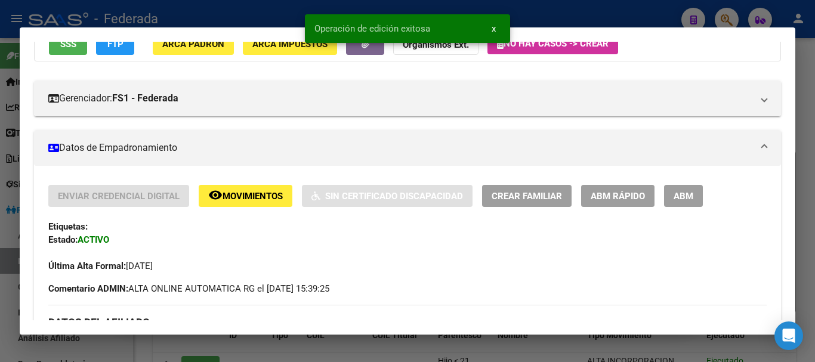
click at [815, 199] on div at bounding box center [407, 181] width 815 height 362
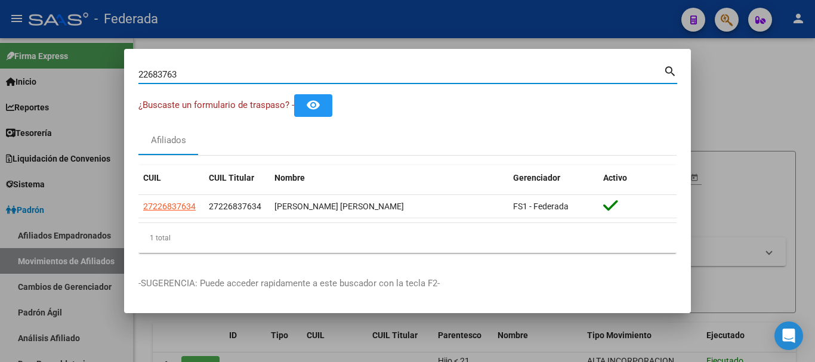
drag, startPoint x: 198, startPoint y: 72, endPoint x: 94, endPoint y: 85, distance: 105.2
click at [94, 85] on div "22683763 Buscar (apellido, dni, cuil, nro traspaso, cuit, obra social) search ¿…" at bounding box center [407, 181] width 815 height 362
paste input "37557601"
type input "37557601"
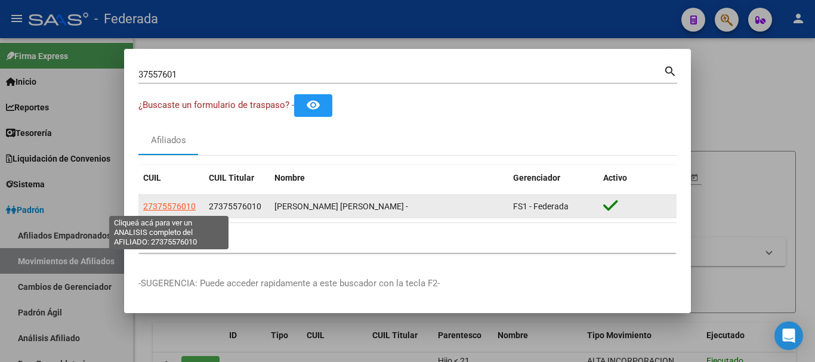
click at [173, 211] on span "27375576010" at bounding box center [169, 207] width 53 height 10
type textarea "27375576010"
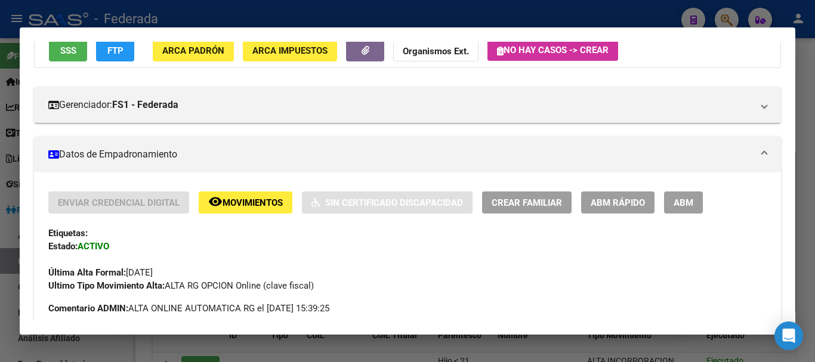
scroll to position [119, 0]
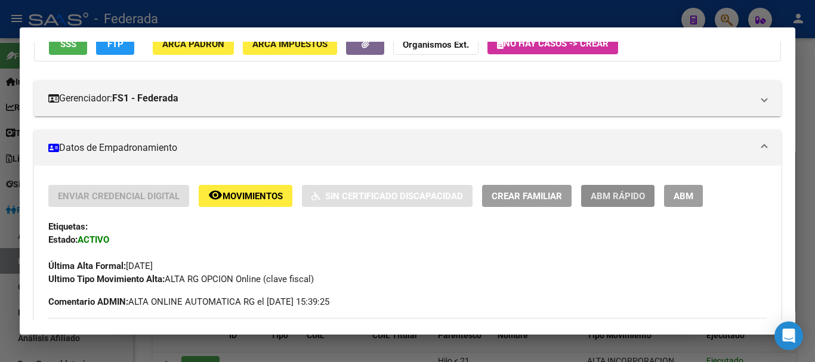
click at [623, 194] on span "ABM Rápido" at bounding box center [618, 196] width 54 height 11
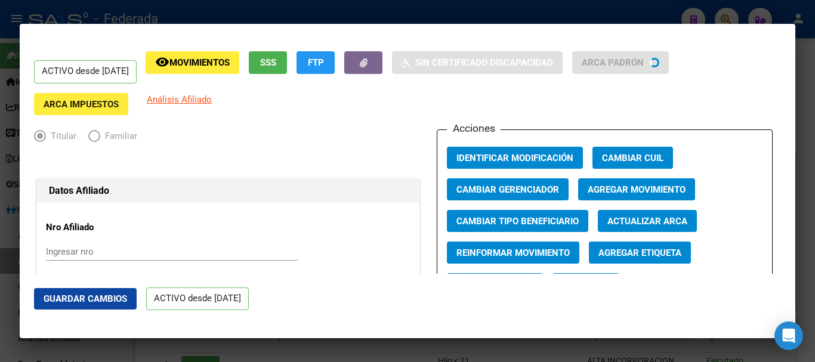
radio input "true"
type input "27-37557601-0"
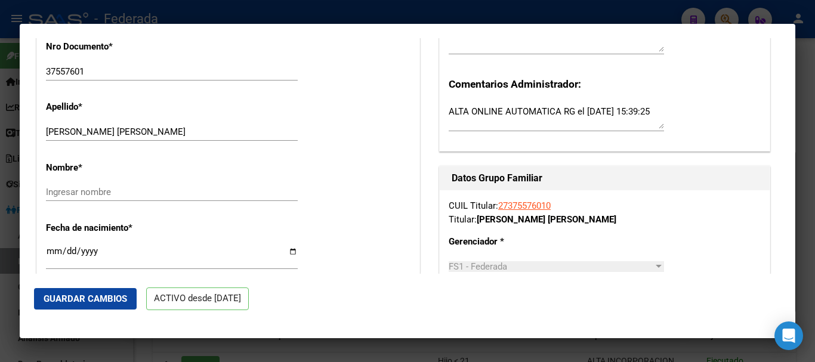
scroll to position [418, 0]
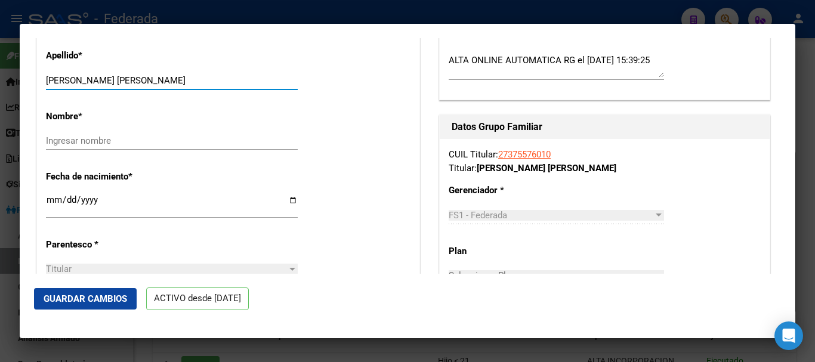
drag, startPoint x: 177, startPoint y: 91, endPoint x: 92, endPoint y: 80, distance: 86.1
click at [92, 80] on div "[PERSON_NAME] [PERSON_NAME] Ingresar apellido" at bounding box center [172, 81] width 252 height 18
type input "GRANERO,"
click at [112, 146] on input "Ingresar nombre" at bounding box center [172, 141] width 252 height 11
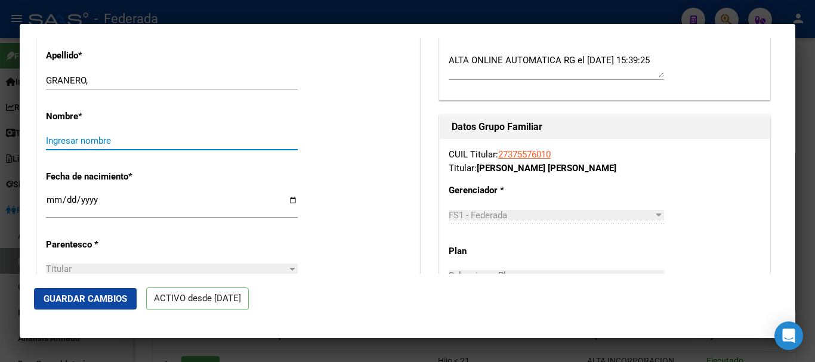
paste input "[PERSON_NAME]"
type input "[PERSON_NAME]"
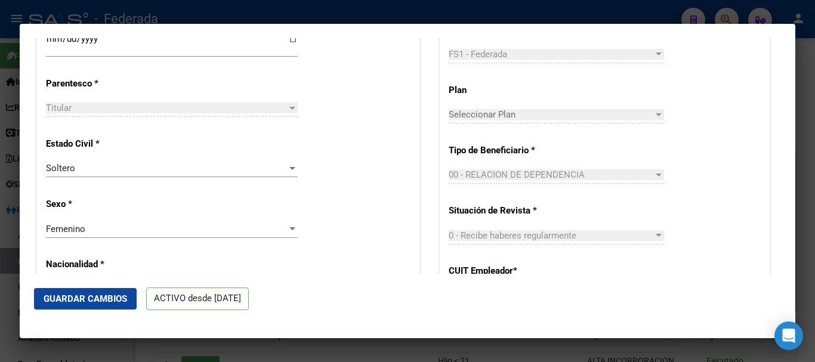
scroll to position [597, 0]
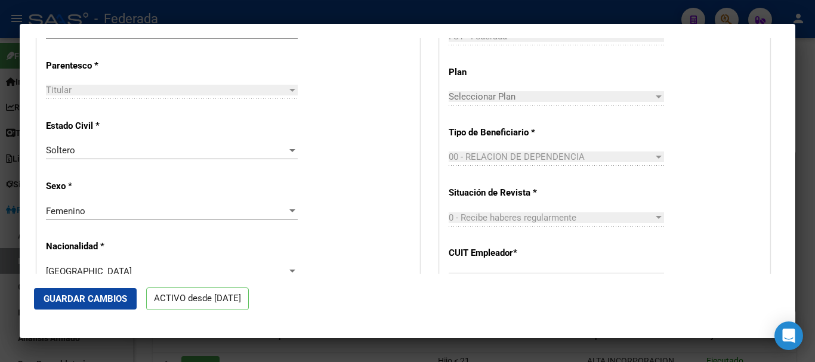
type input "GRANERO"
click at [96, 299] on span "Guardar Cambios" at bounding box center [86, 299] width 84 height 11
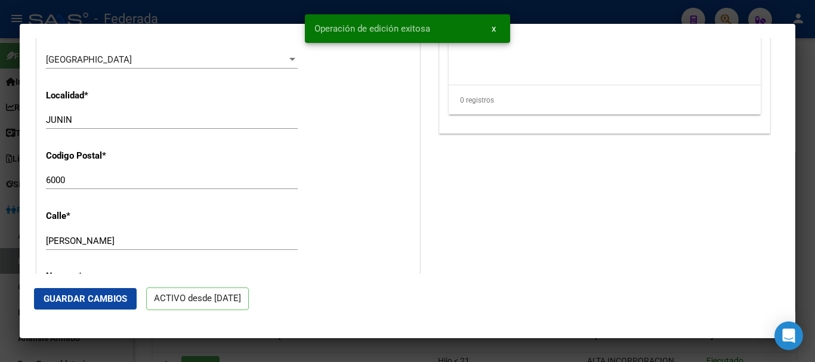
scroll to position [1075, 0]
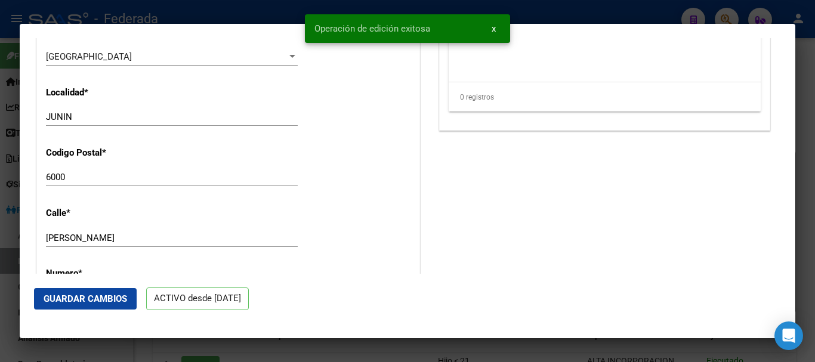
click at [815, 226] on div at bounding box center [407, 181] width 815 height 362
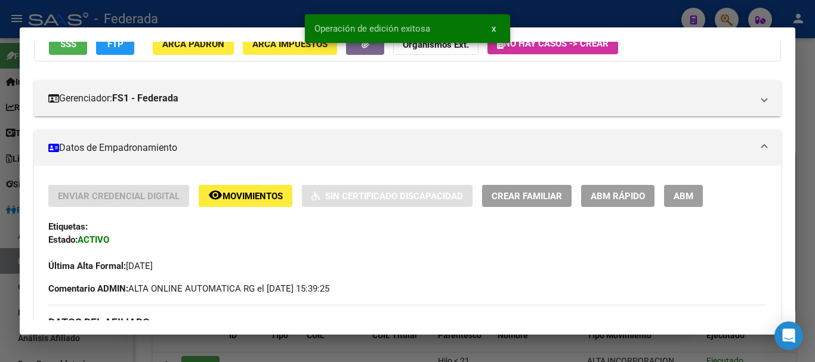
click at [815, 205] on div at bounding box center [407, 181] width 815 height 362
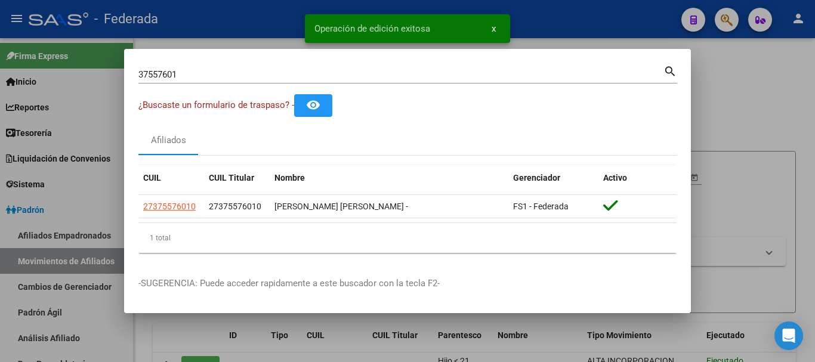
click at [731, 128] on div at bounding box center [407, 181] width 815 height 362
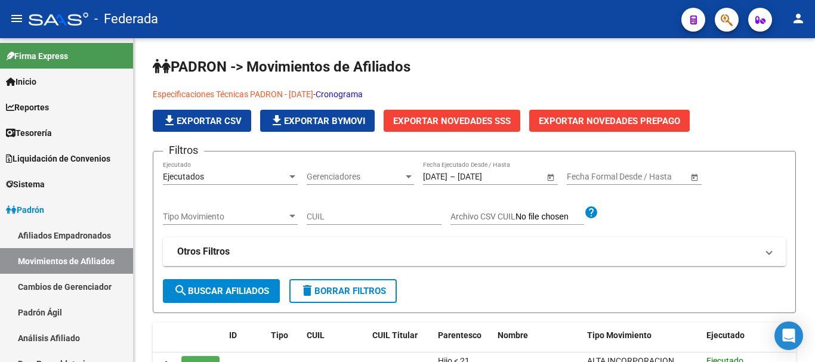
click at [736, 7] on div at bounding box center [722, 19] width 33 height 24
click at [733, 32] on mat-toolbar "menu - Federada person" at bounding box center [407, 19] width 815 height 38
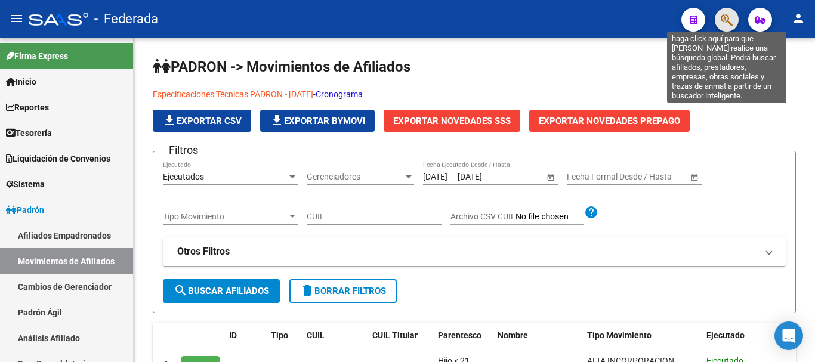
click at [728, 27] on icon "button" at bounding box center [727, 20] width 12 height 14
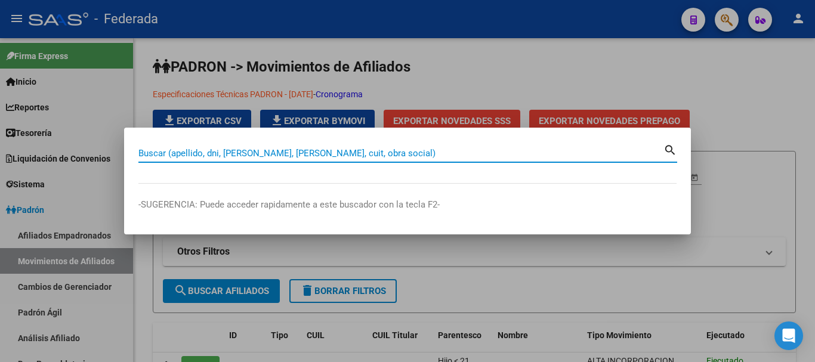
paste input "42190277"
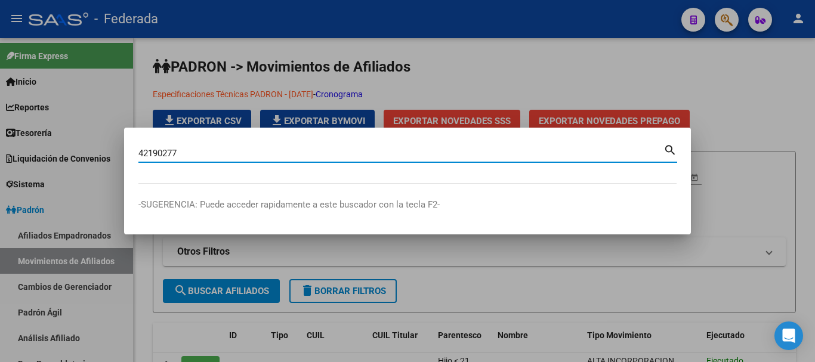
type input "42190277"
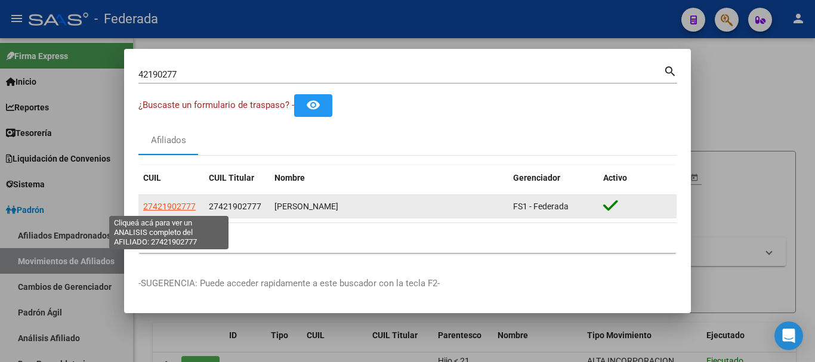
click at [188, 207] on span "27421902777" at bounding box center [169, 207] width 53 height 10
type textarea "27421902777"
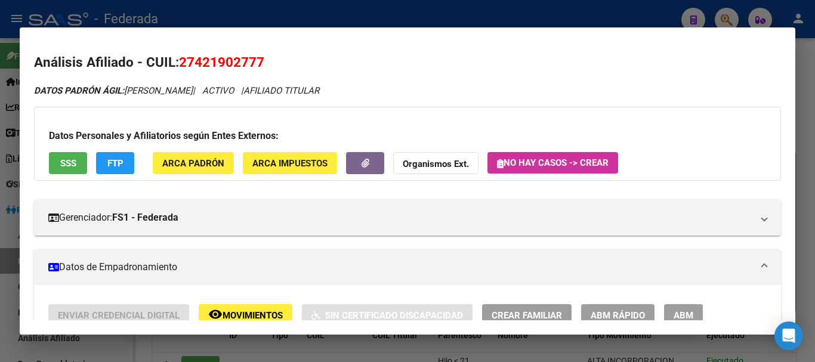
scroll to position [179, 0]
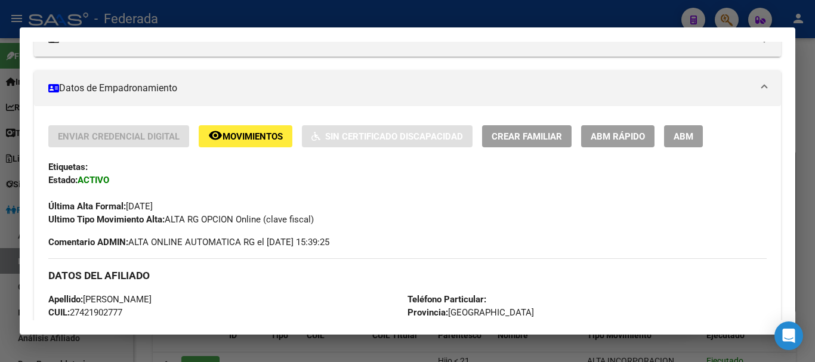
click at [608, 132] on span "ABM Rápido" at bounding box center [618, 136] width 54 height 11
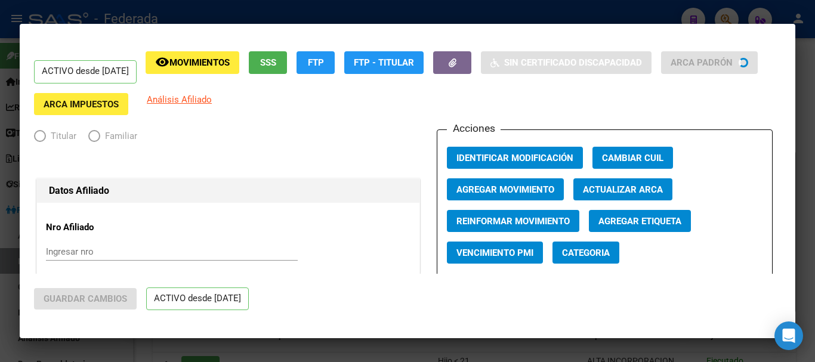
radio input "true"
type input "27-42190277-7"
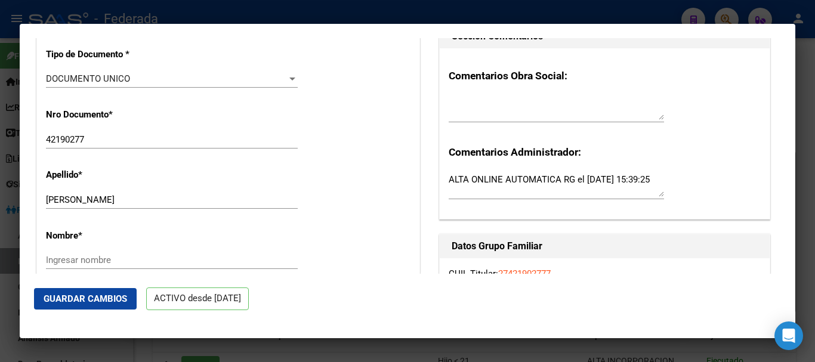
scroll to position [358, 0]
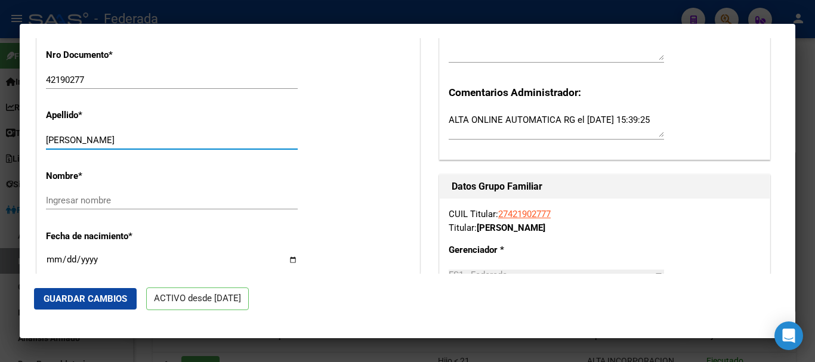
drag, startPoint x: 165, startPoint y: 147, endPoint x: 78, endPoint y: 147, distance: 86.6
click at [78, 146] on input "[PERSON_NAME]" at bounding box center [172, 140] width 252 height 11
type input "MONTE"
click at [105, 206] on input "Ingresar nombre" at bounding box center [172, 200] width 252 height 11
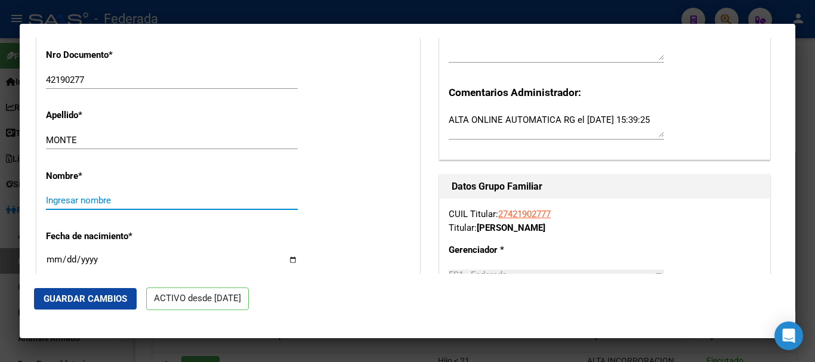
paste input "[PERSON_NAME]"
type input "[PERSON_NAME]"
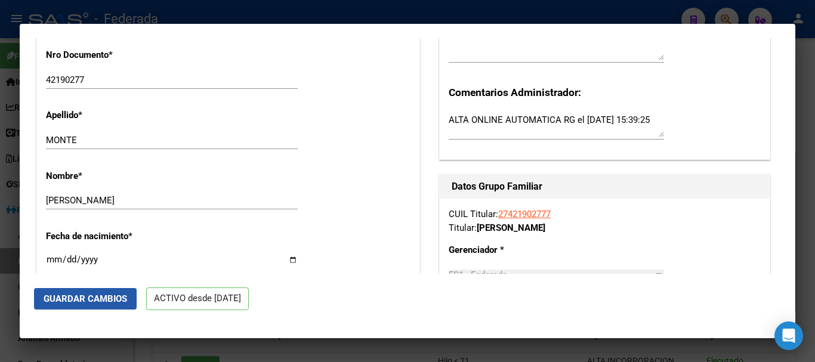
click at [120, 294] on span "Guardar Cambios" at bounding box center [86, 299] width 84 height 11
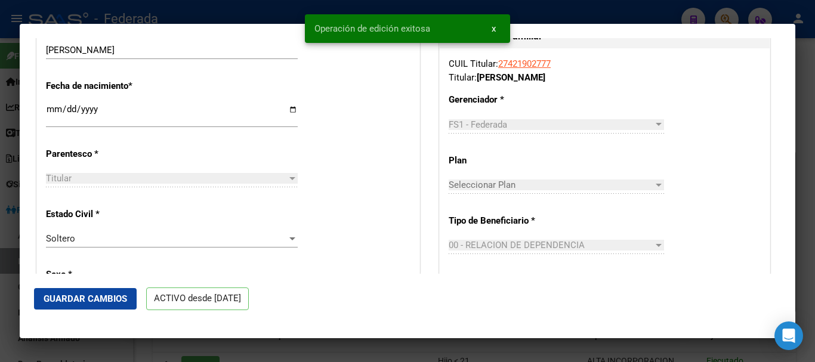
scroll to position [537, 0]
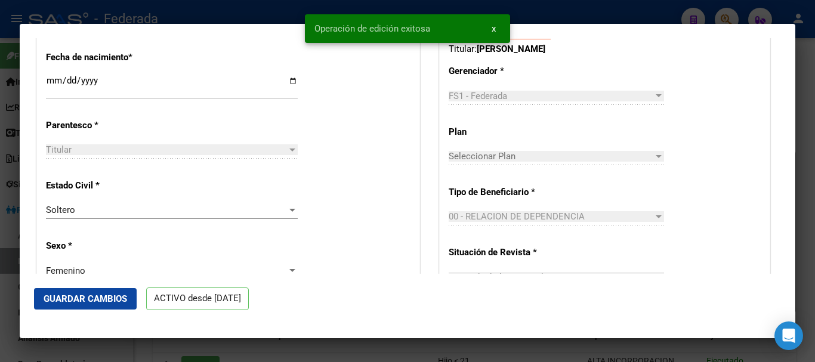
click at [815, 121] on div at bounding box center [407, 181] width 815 height 362
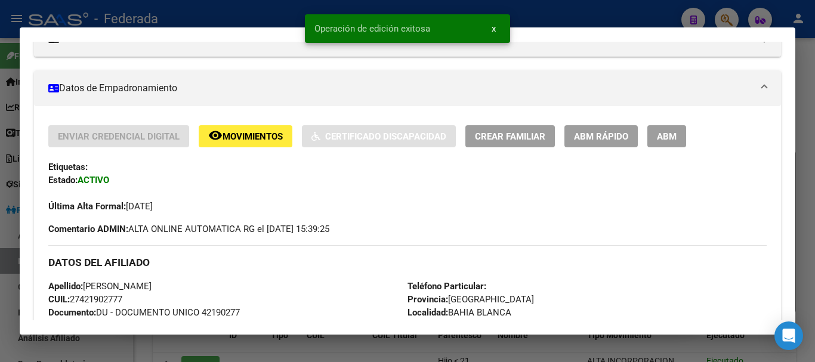
click at [815, 121] on div at bounding box center [407, 181] width 815 height 362
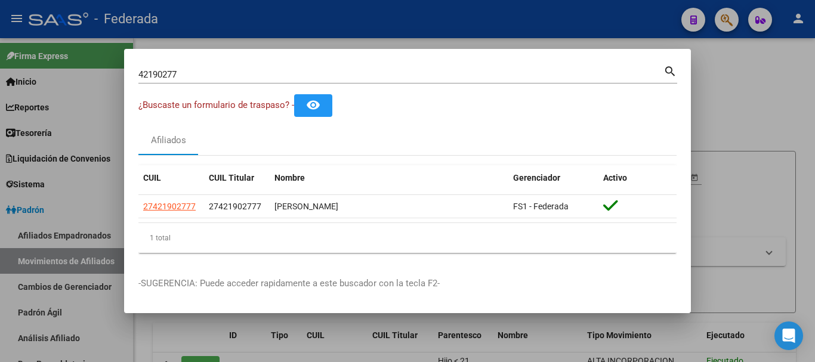
click at [319, 66] on div "42190277 Buscar (apellido, dni, [PERSON_NAME], [PERSON_NAME], cuit, obra social)" at bounding box center [400, 75] width 525 height 18
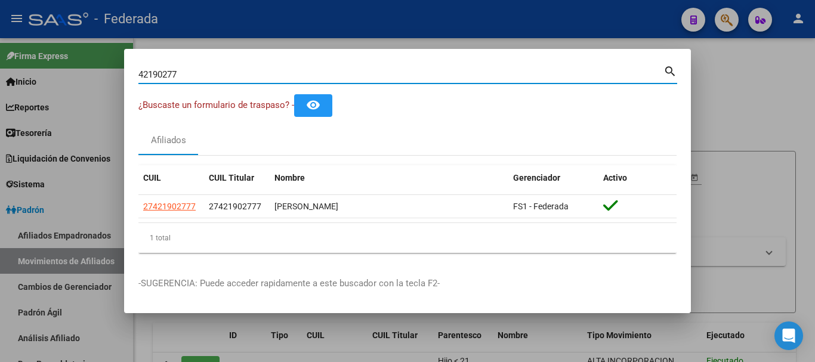
paste input "35647730"
click at [296, 83] on div "4219027735647730 [PERSON_NAME] (apellido, dni, [PERSON_NAME], [PERSON_NAME], cu…" at bounding box center [400, 75] width 525 height 18
click at [303, 74] on input "4219027735647730" at bounding box center [400, 74] width 525 height 11
paste input
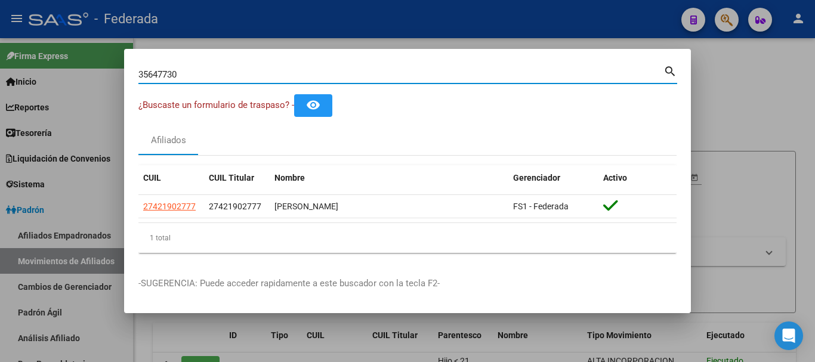
click at [660, 70] on input "35647730" at bounding box center [400, 74] width 525 height 11
type input "35647730"
drag, startPoint x: 673, startPoint y: 73, endPoint x: 684, endPoint y: 36, distance: 38.5
click at [674, 72] on mat-icon "search" at bounding box center [671, 70] width 14 height 14
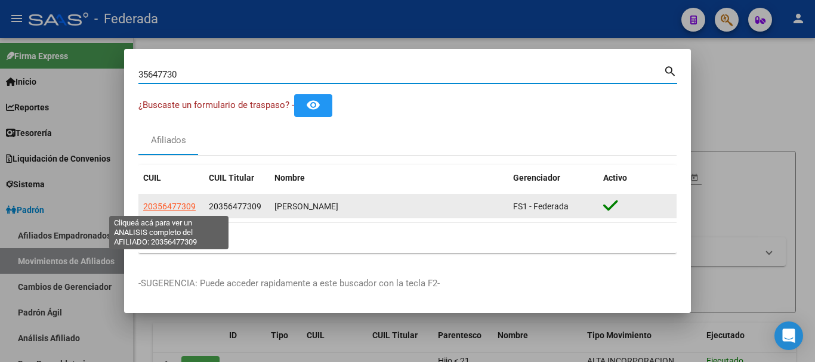
click at [164, 208] on span "20356477309" at bounding box center [169, 207] width 53 height 10
type textarea "20356477309"
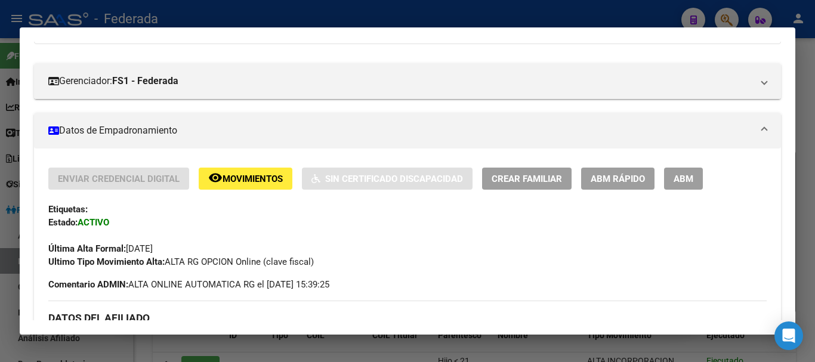
scroll to position [179, 0]
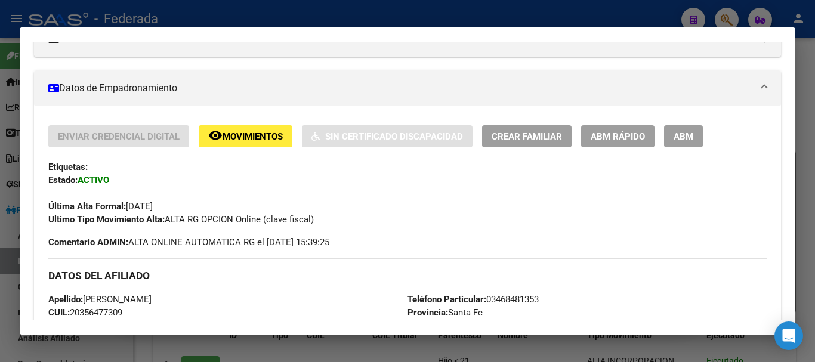
click at [629, 127] on button "ABM Rápido" at bounding box center [617, 136] width 73 height 22
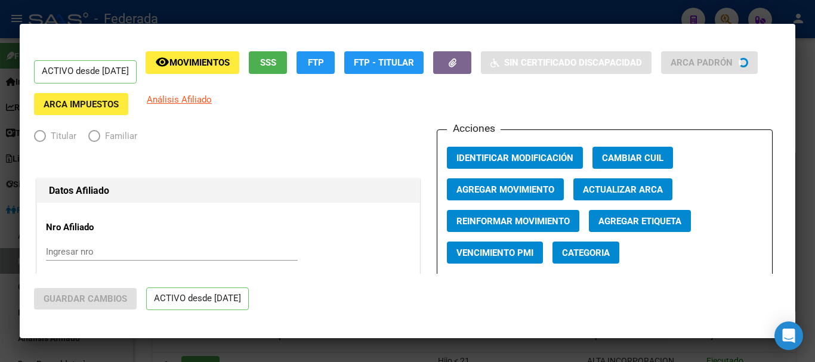
radio input "true"
type input "20-35647730-9"
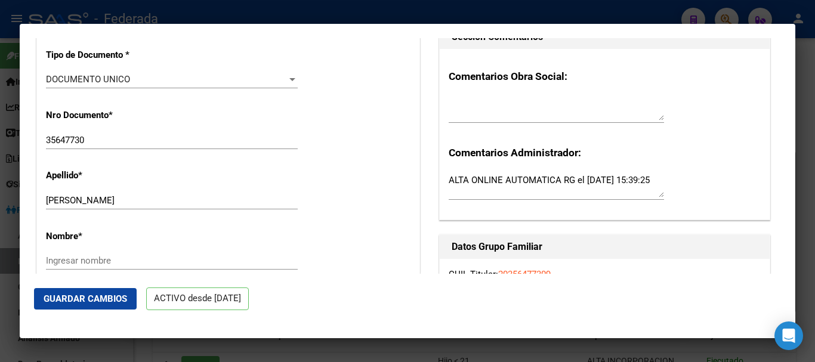
scroll to position [298, 0]
drag, startPoint x: 131, startPoint y: 210, endPoint x: 85, endPoint y: 214, distance: 45.6
click at [85, 209] on div "[PERSON_NAME] apellido" at bounding box center [172, 200] width 252 height 18
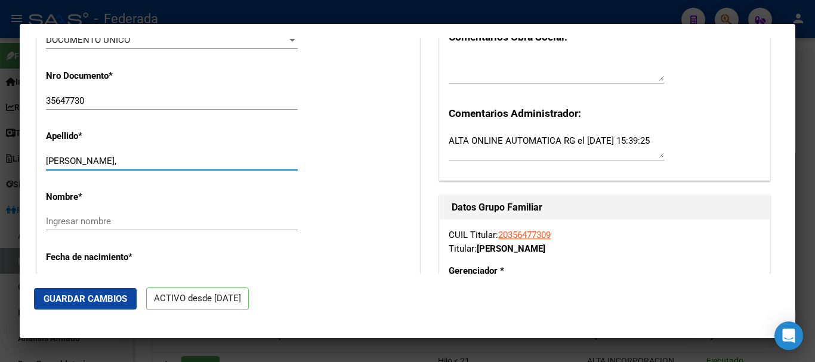
scroll to position [358, 0]
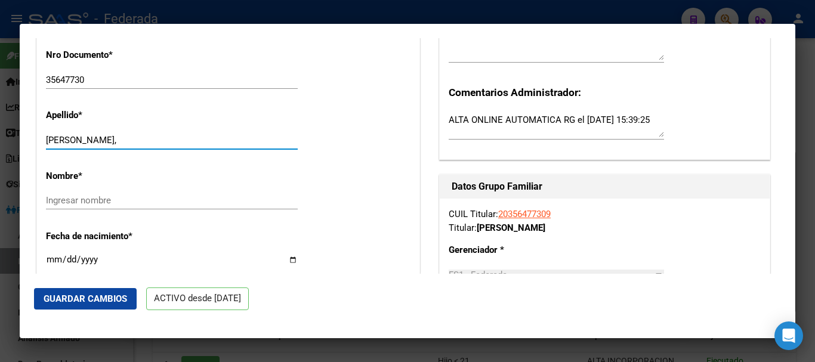
type input "[PERSON_NAME],"
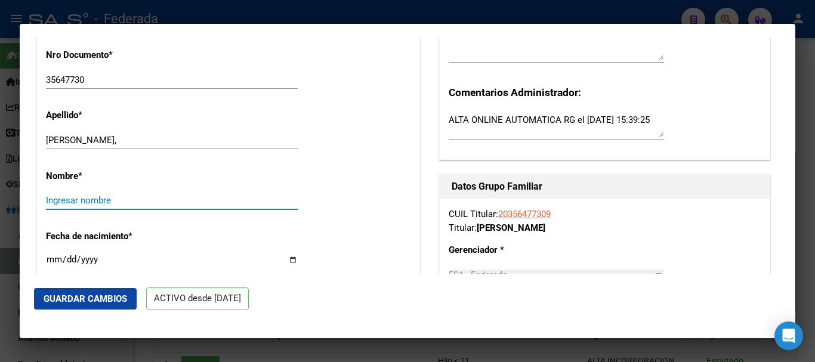
click at [91, 206] on input "Ingresar nombre" at bounding box center [172, 200] width 252 height 11
paste input "[PERSON_NAME]"
type input "[PERSON_NAME]"
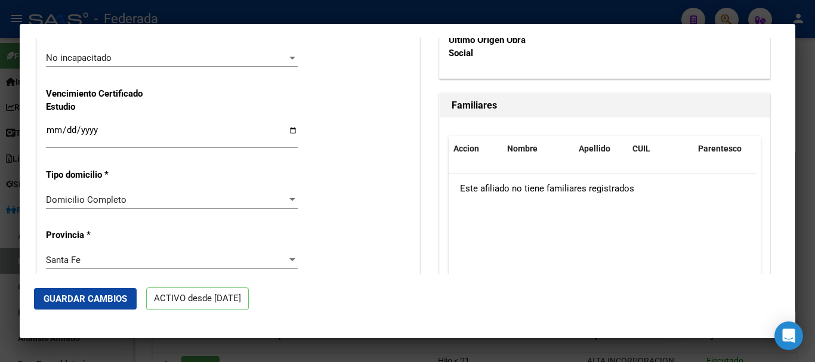
scroll to position [895, 0]
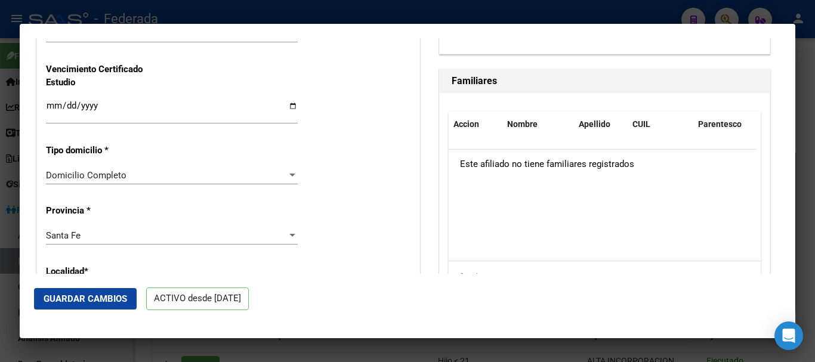
type input "[PERSON_NAME]"
click at [102, 290] on button "Guardar Cambios" at bounding box center [85, 298] width 103 height 21
click at [815, 257] on div at bounding box center [407, 181] width 815 height 362
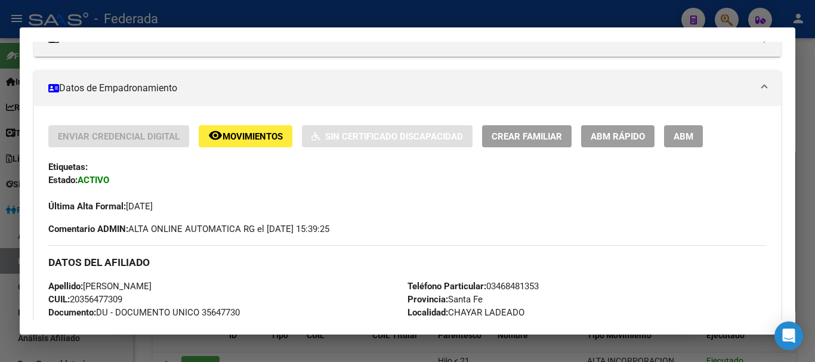
click at [815, 196] on div at bounding box center [407, 181] width 815 height 362
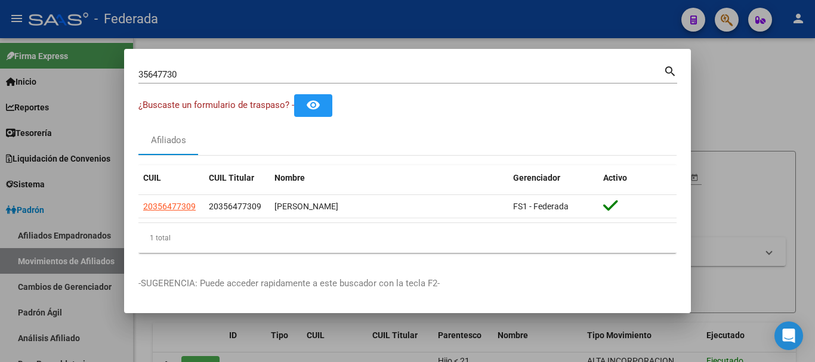
click at [239, 67] on div "35647730 Buscar (apellido, dni, [PERSON_NAME], nro traspaso, cuit, obra social)" at bounding box center [400, 75] width 525 height 18
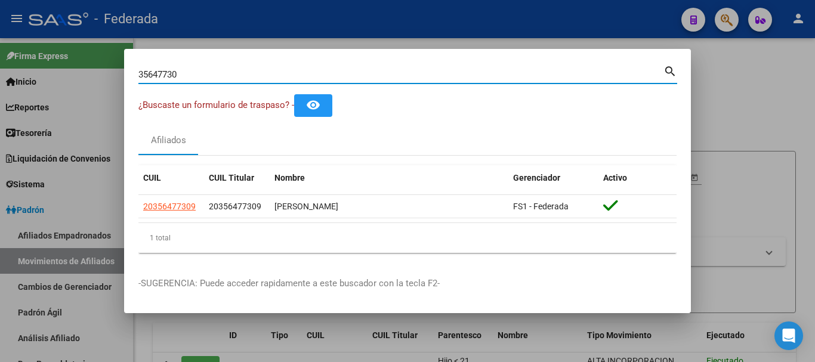
click at [240, 76] on input "35647730" at bounding box center [400, 74] width 525 height 11
paste input "2206|"
type input "35642206"
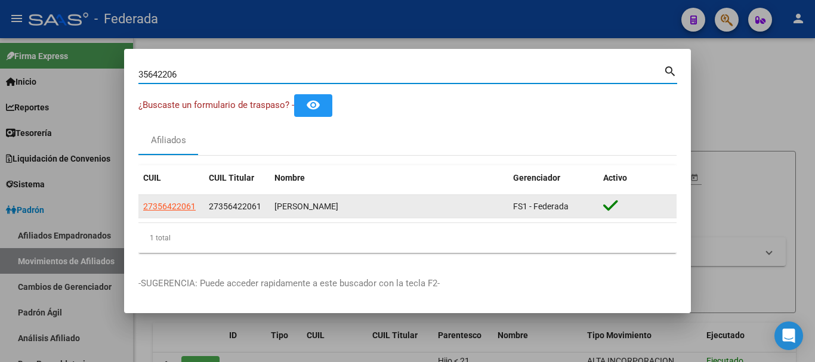
click at [164, 203] on span "27356422061" at bounding box center [169, 207] width 53 height 10
type textarea "27356422061"
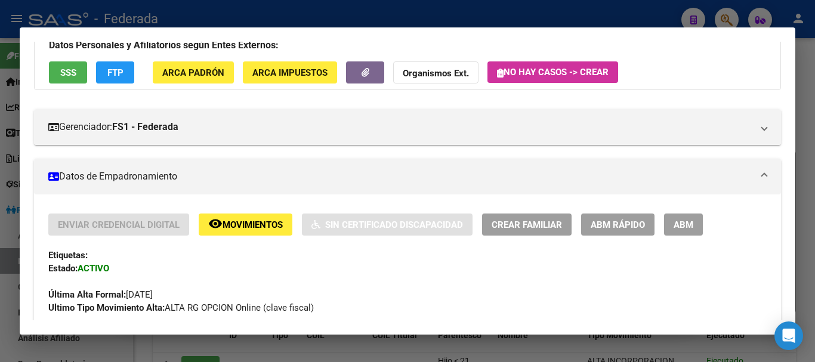
scroll to position [179, 0]
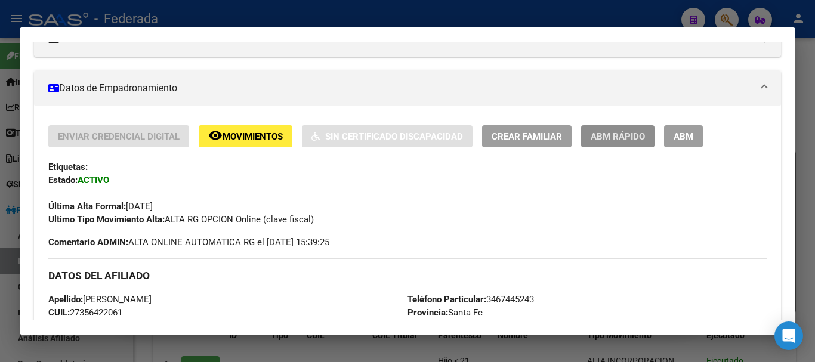
click at [592, 140] on span "ABM Rápido" at bounding box center [618, 136] width 54 height 11
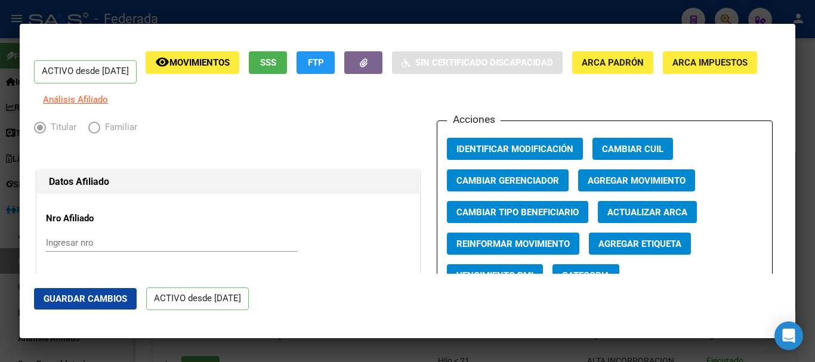
radio input "true"
type input "30-63897438-6"
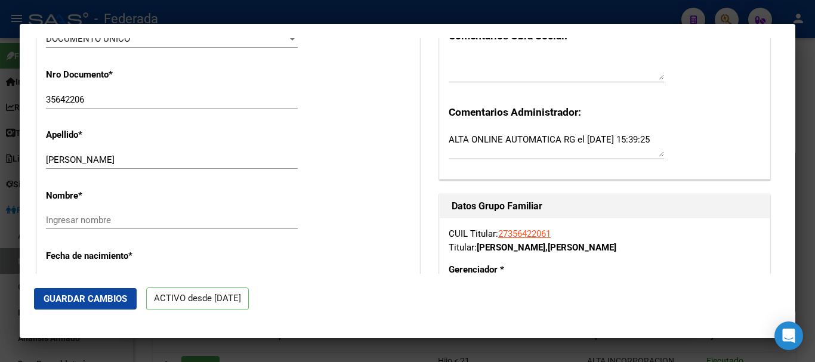
scroll to position [358, 0]
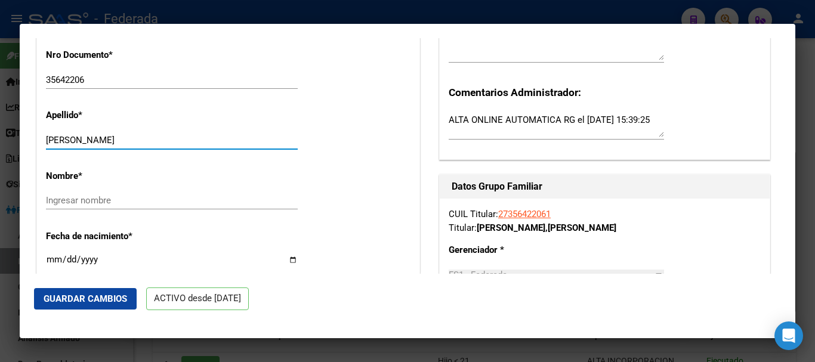
drag, startPoint x: 156, startPoint y: 153, endPoint x: 82, endPoint y: 153, distance: 74.0
click at [82, 146] on input "[PERSON_NAME]" at bounding box center [172, 140] width 252 height 11
type input "[PERSON_NAME]"
click at [96, 199] on div "Nombre * Ingresar nombre" at bounding box center [228, 191] width 365 height 60
click at [96, 205] on input "Ingresar nombre" at bounding box center [172, 200] width 252 height 11
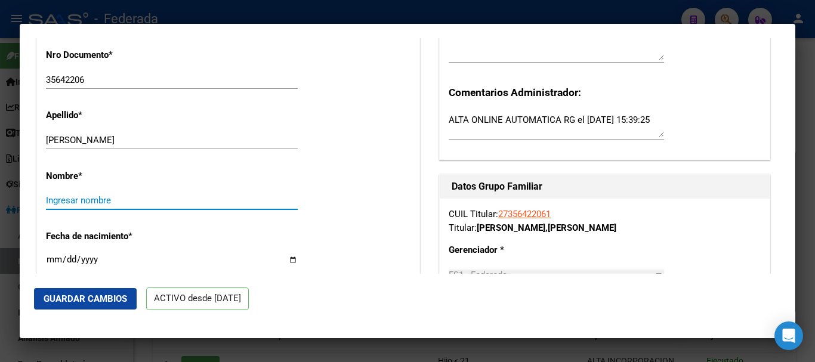
paste input "[PERSON_NAME]"
type input "[PERSON_NAME]"
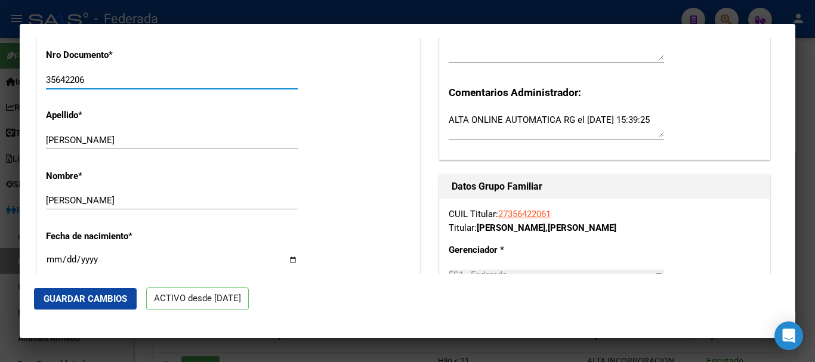
drag, startPoint x: 91, startPoint y: 88, endPoint x: 42, endPoint y: 90, distance: 49.0
click at [103, 267] on input "[DATE]" at bounding box center [172, 264] width 252 height 19
type input "[DATE]"
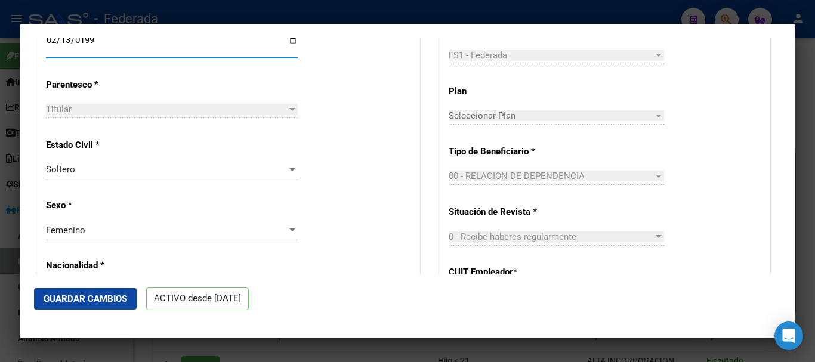
scroll to position [597, 0]
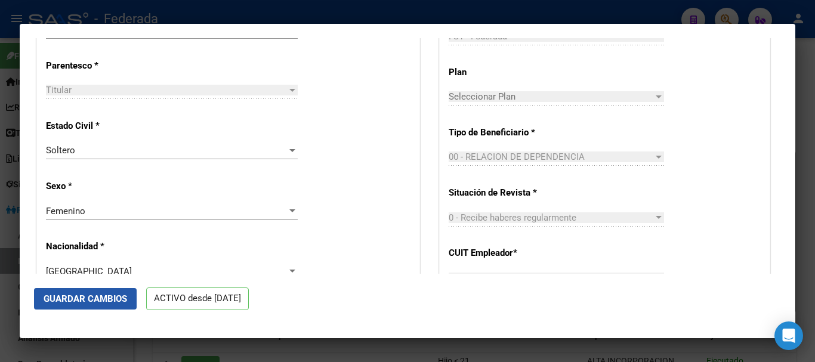
click at [98, 300] on span "Guardar Cambios" at bounding box center [86, 299] width 84 height 11
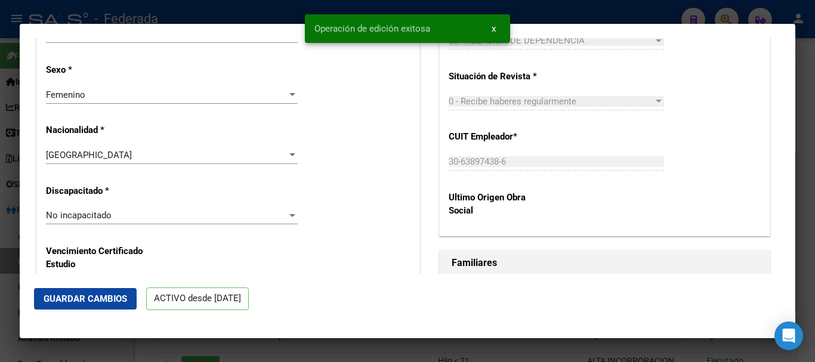
scroll to position [716, 0]
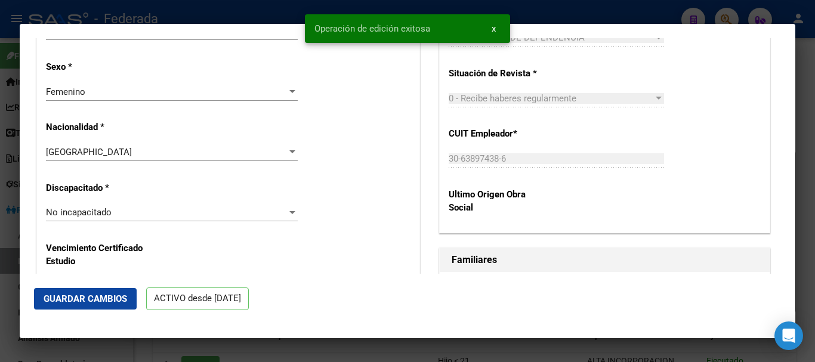
click at [815, 141] on div at bounding box center [407, 181] width 815 height 362
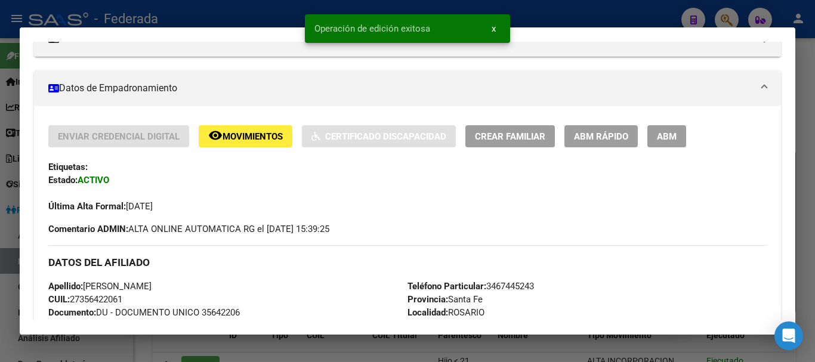
click at [815, 149] on div at bounding box center [407, 181] width 815 height 362
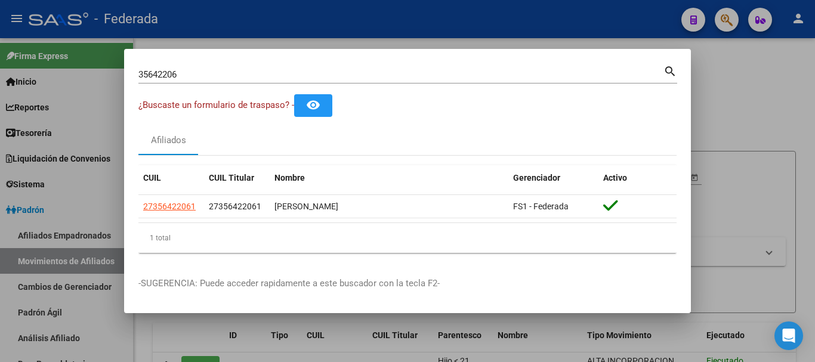
click at [288, 67] on div "35642206 Buscar (apellido, dni, [PERSON_NAME], [PERSON_NAME], cuit, obra social)" at bounding box center [400, 75] width 525 height 18
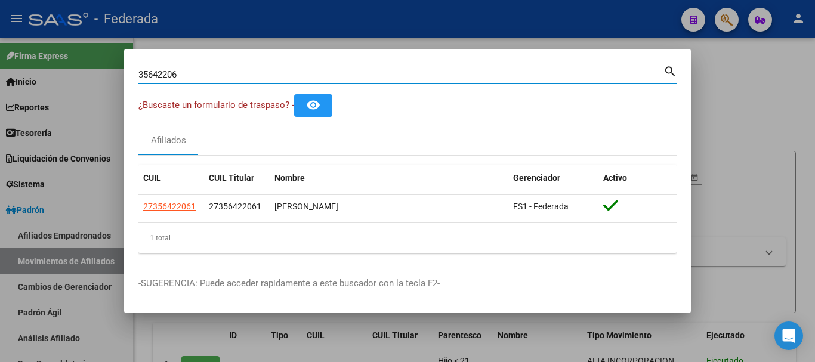
click at [295, 79] on input "35642206" at bounding box center [400, 74] width 525 height 11
paste input "3767383"
type input "33767383"
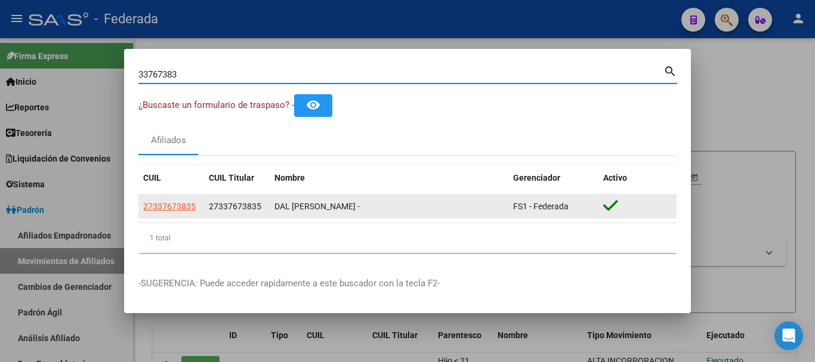
click at [190, 198] on datatable-body-cell "27337673835" at bounding box center [171, 206] width 66 height 23
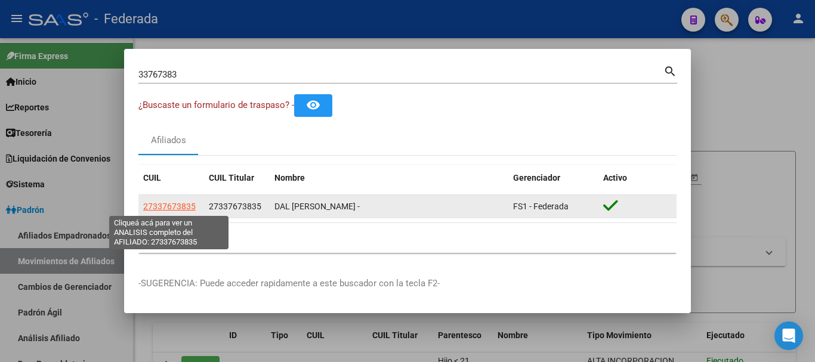
click at [190, 203] on span "27337673835" at bounding box center [169, 207] width 53 height 10
type textarea "27337673835"
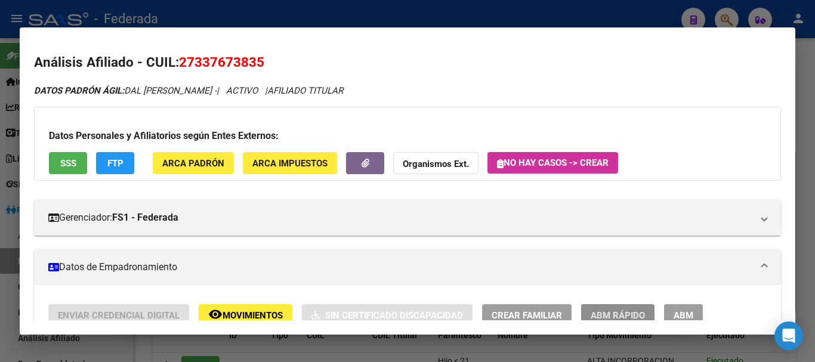
click at [646, 309] on button "ABM Rápido" at bounding box center [617, 315] width 73 height 22
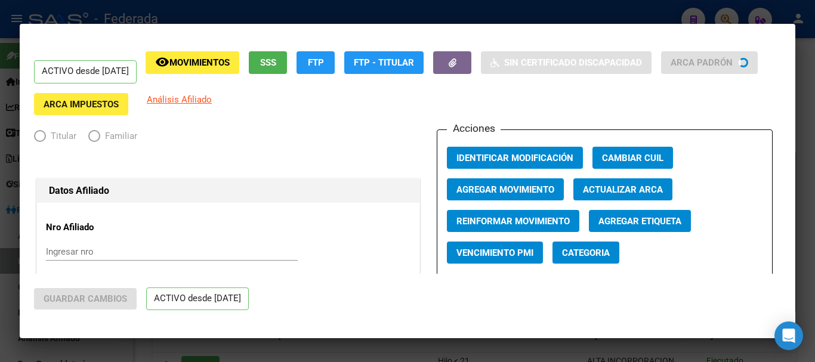
radio input "true"
type input "27-33767383-5"
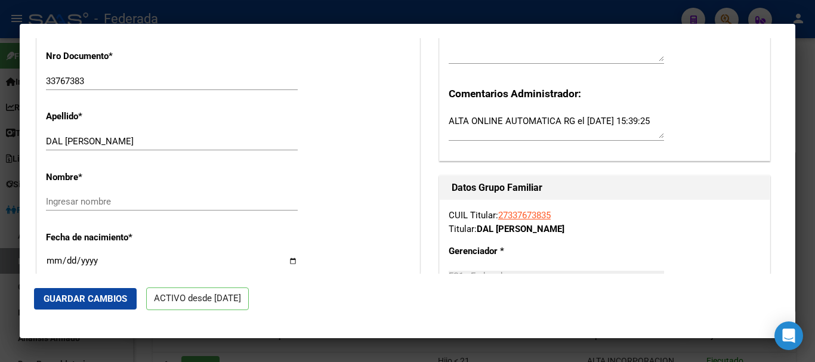
scroll to position [418, 0]
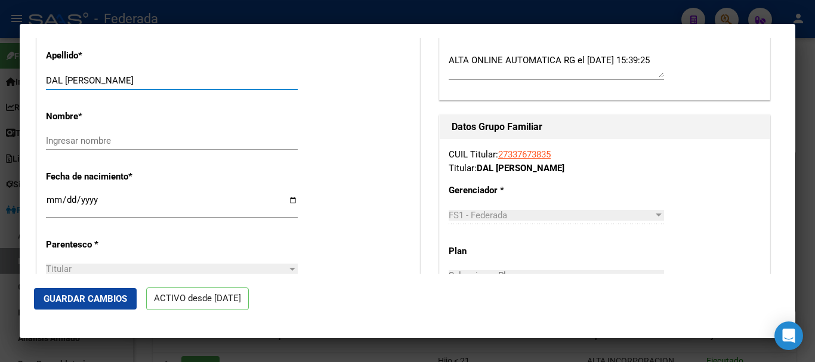
drag, startPoint x: 170, startPoint y: 93, endPoint x: 80, endPoint y: 93, distance: 89.5
click at [80, 86] on input "DAL [PERSON_NAME]" at bounding box center [172, 80] width 252 height 11
type input "DAL BO"
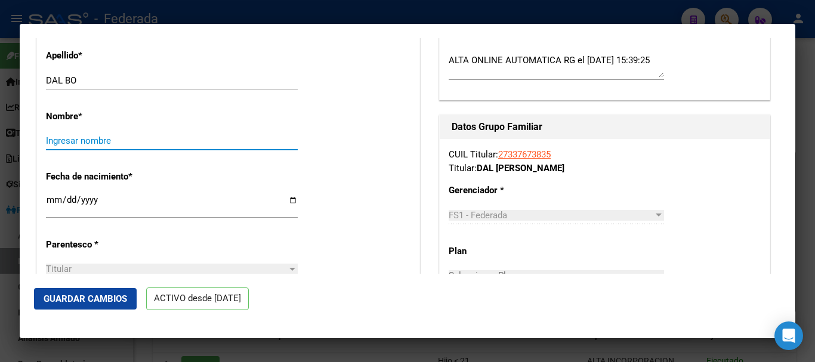
click at [88, 146] on input "Ingresar nombre" at bounding box center [172, 141] width 252 height 11
paste input "[PERSON_NAME]"
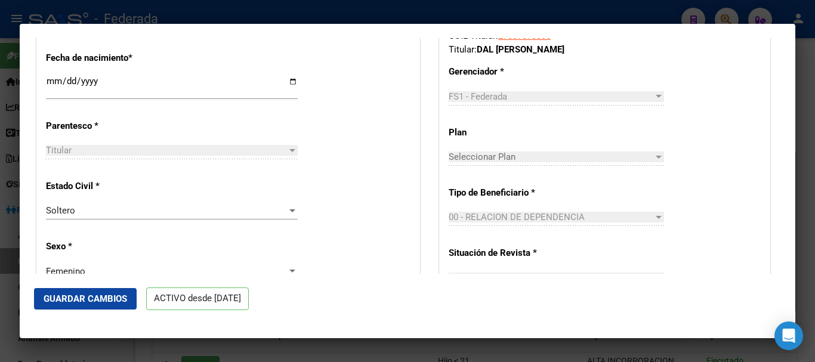
scroll to position [537, 0]
type input "[PERSON_NAME]"
click at [96, 296] on span "Guardar Cambios" at bounding box center [86, 299] width 84 height 11
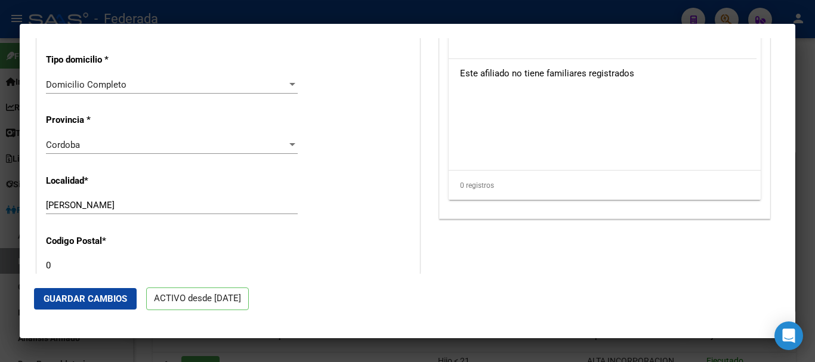
scroll to position [1015, 0]
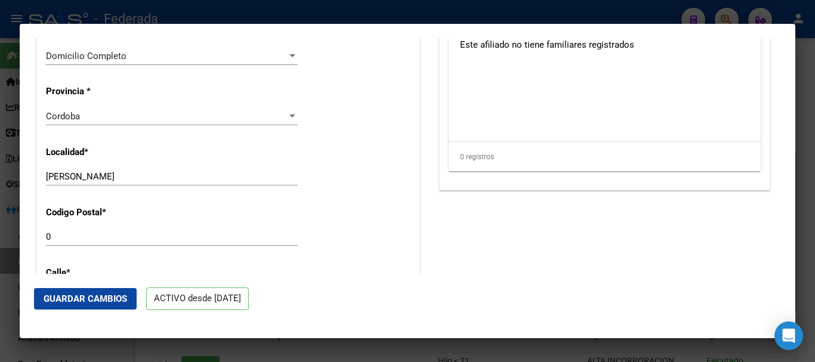
drag, startPoint x: 161, startPoint y: 242, endPoint x: 102, endPoint y: 249, distance: 59.5
click at [104, 246] on div "0 Ingresar el codigo" at bounding box center [172, 237] width 252 height 18
click at [88, 242] on input "0" at bounding box center [172, 237] width 252 height 11
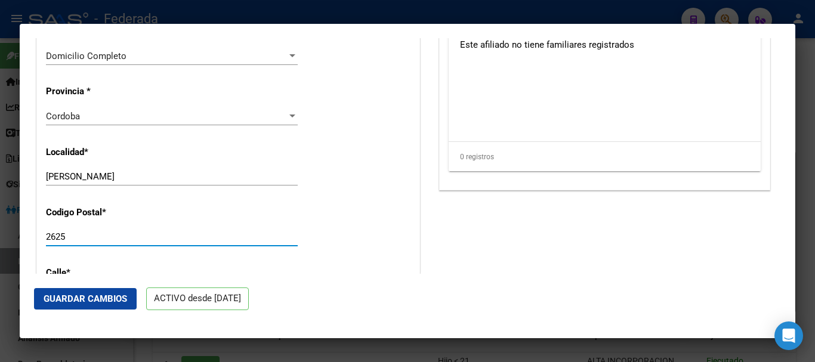
type input "2625"
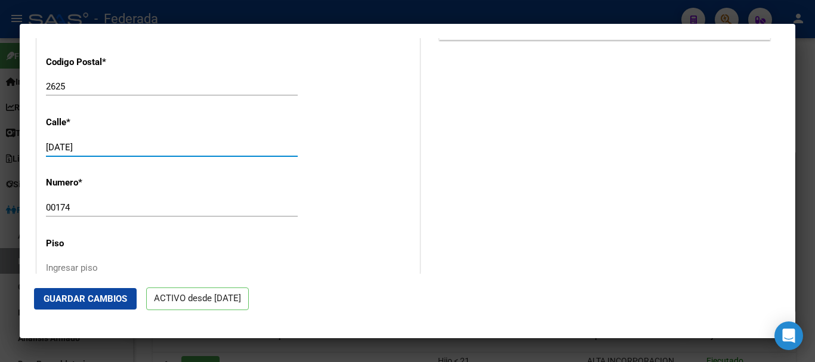
click at [119, 153] on input "[DATE]" at bounding box center [172, 147] width 252 height 11
drag, startPoint x: 115, startPoint y: 155, endPoint x: 162, endPoint y: 159, distance: 46.8
click at [162, 153] on input "[DATE]" at bounding box center [172, 147] width 252 height 11
type input "[DATE]"
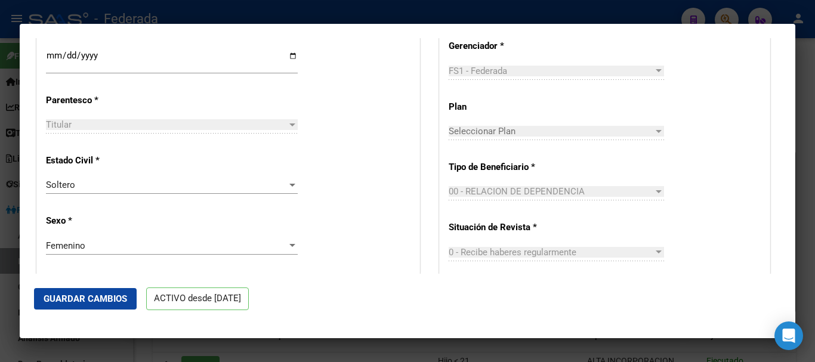
scroll to position [545, 0]
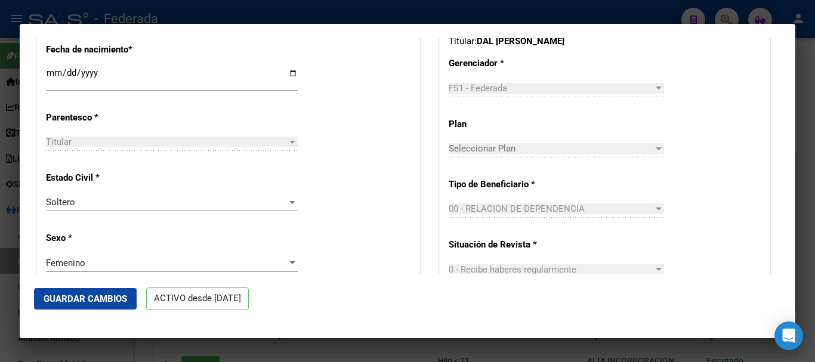
type input "174"
click at [113, 294] on span "Guardar Cambios" at bounding box center [86, 299] width 84 height 11
click at [815, 200] on div at bounding box center [407, 181] width 815 height 362
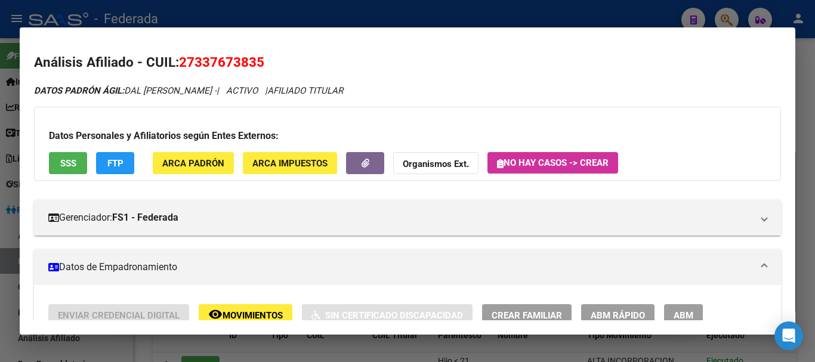
click at [806, 241] on div at bounding box center [407, 181] width 815 height 362
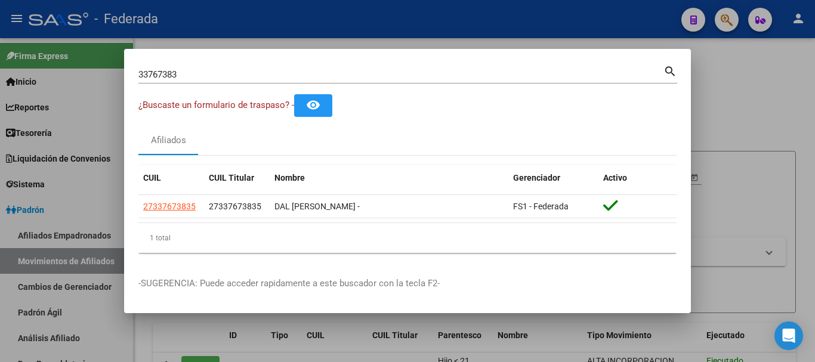
click at [238, 72] on input "33767383" at bounding box center [400, 74] width 525 height 11
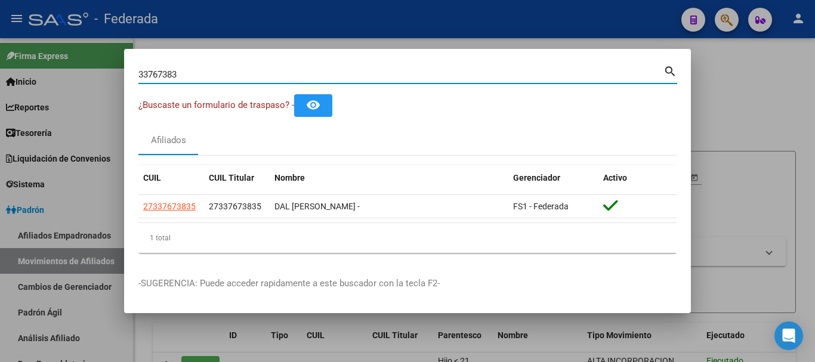
click at [238, 72] on input "33767383" at bounding box center [400, 74] width 525 height 11
paste input "41240386|"
type input "41240386"
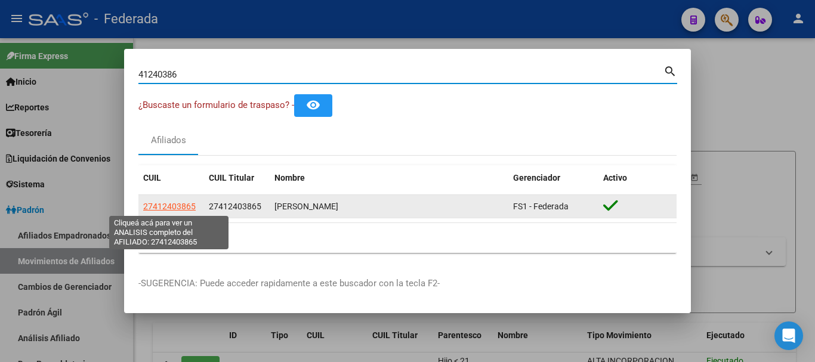
click at [192, 204] on span "27412403865" at bounding box center [169, 207] width 53 height 10
type textarea "27412403865"
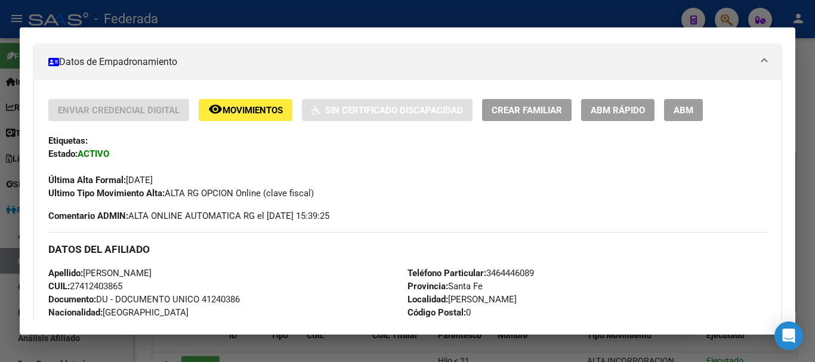
scroll to position [179, 0]
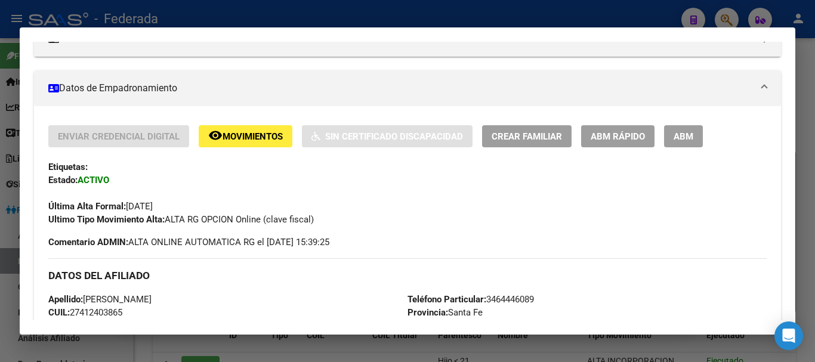
click at [589, 125] on button "ABM Rápido" at bounding box center [617, 136] width 73 height 22
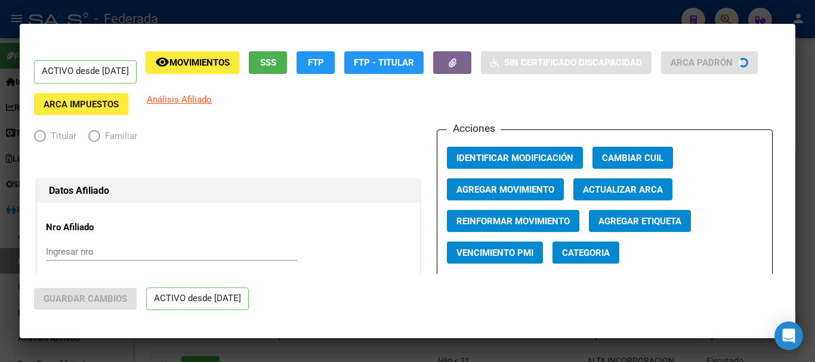
radio input "true"
type input "27-41240386-5"
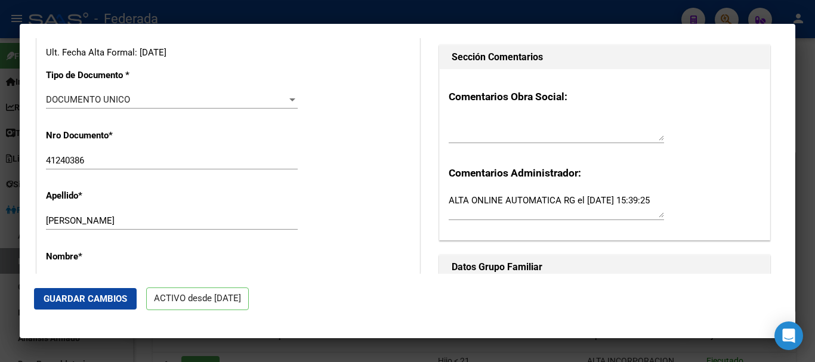
scroll to position [298, 0]
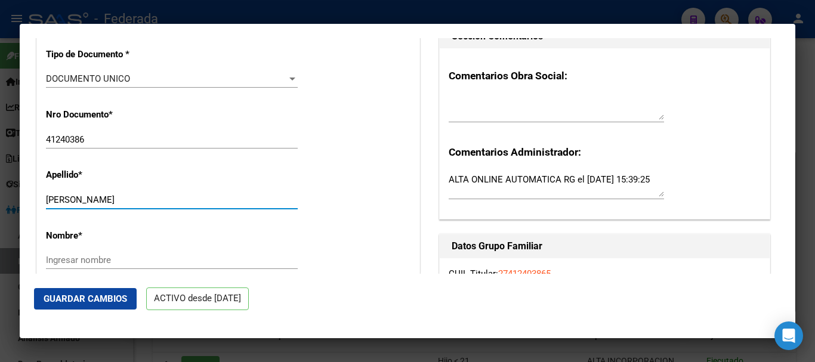
drag, startPoint x: 178, startPoint y: 210, endPoint x: 76, endPoint y: 209, distance: 102.1
click at [76, 205] on input "[PERSON_NAME]" at bounding box center [172, 200] width 252 height 11
type input "[PERSON_NAME]"
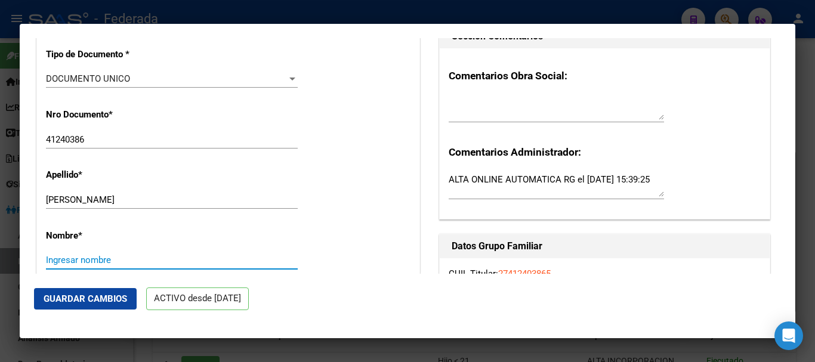
scroll to position [299, 0]
paste input "[PERSON_NAME]"
type input "[PERSON_NAME]"
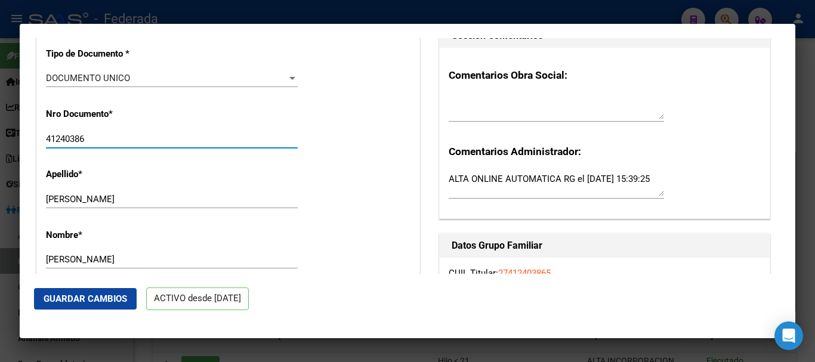
drag, startPoint x: 88, startPoint y: 149, endPoint x: 46, endPoint y: 149, distance: 41.8
click at [46, 144] on input "41240386" at bounding box center [172, 139] width 252 height 11
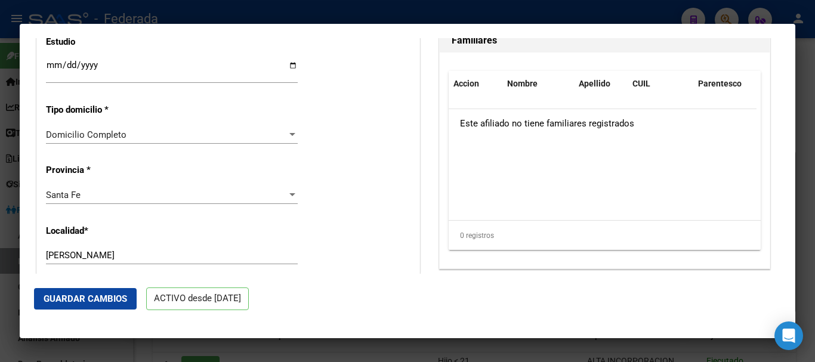
scroll to position [1135, 0]
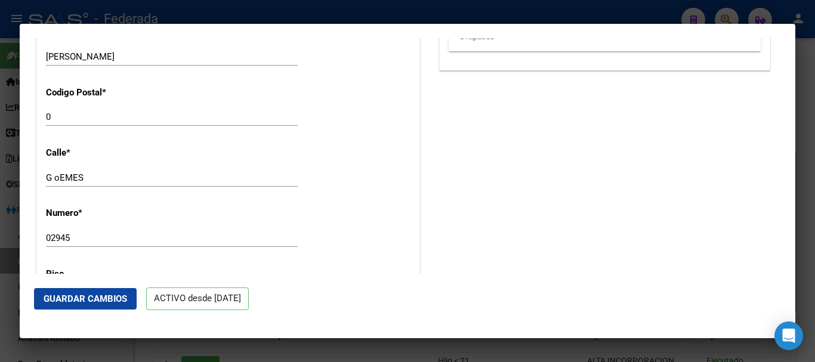
click at [81, 118] on div "0 Ingresar el codigo" at bounding box center [172, 117] width 252 height 18
type input "2170"
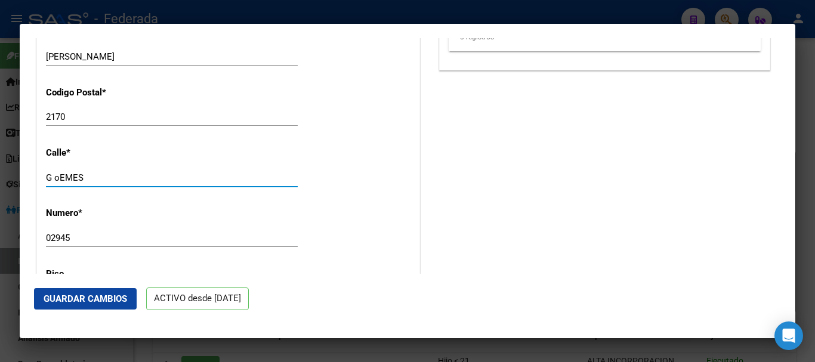
click at [57, 183] on input "G oEMES" at bounding box center [172, 178] width 252 height 11
drag, startPoint x: 82, startPoint y: 181, endPoint x: 241, endPoint y: 177, distance: 158.3
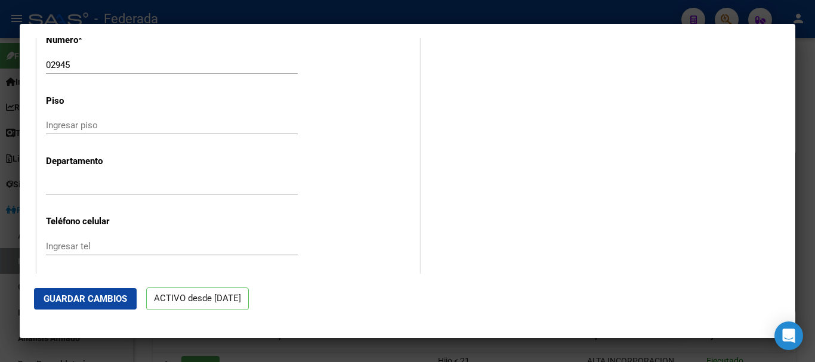
scroll to position [1314, 0]
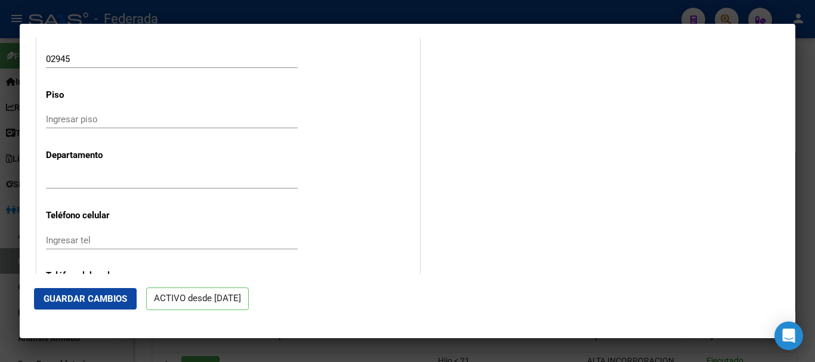
type input "[PERSON_NAME]"
drag, startPoint x: 52, startPoint y: 72, endPoint x: 35, endPoint y: 66, distance: 17.7
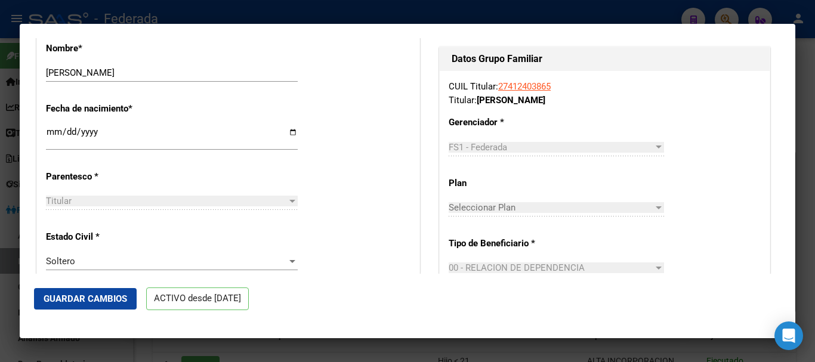
scroll to position [485, 0]
type input "2945"
click at [110, 298] on span "Guardar Cambios" at bounding box center [86, 299] width 84 height 11
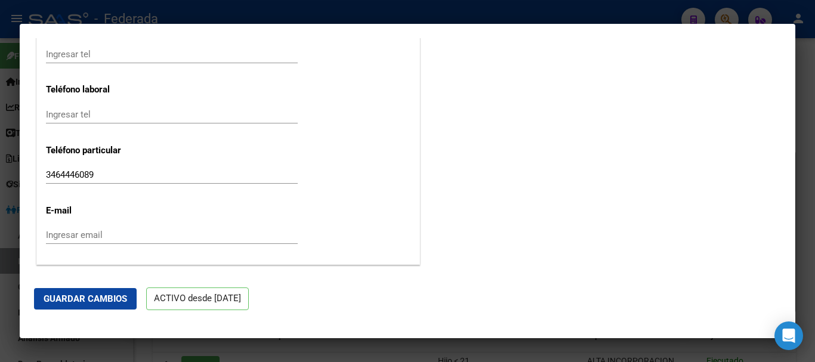
scroll to position [1560, 0]
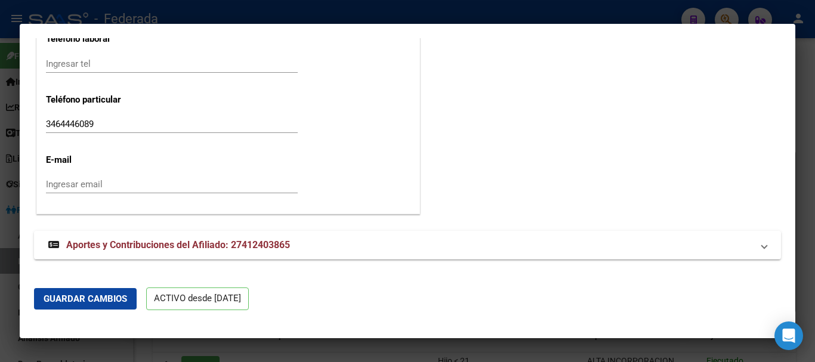
click at [110, 295] on span "Guardar Cambios" at bounding box center [86, 299] width 84 height 11
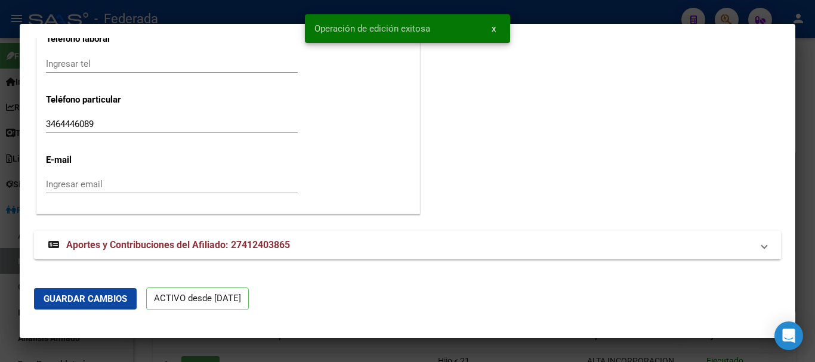
click at [812, 168] on div at bounding box center [407, 181] width 815 height 362
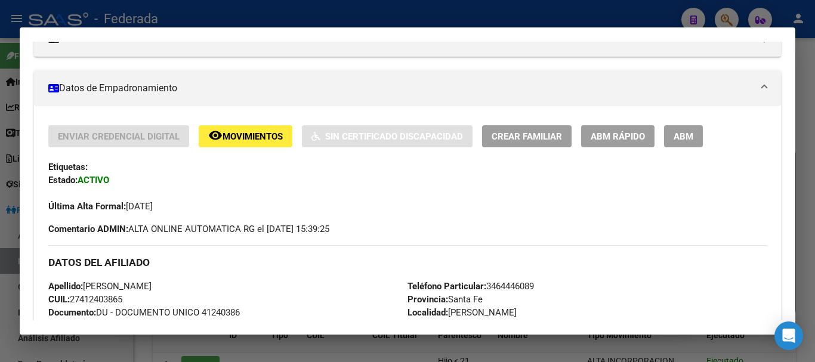
click at [808, 92] on div at bounding box center [407, 181] width 815 height 362
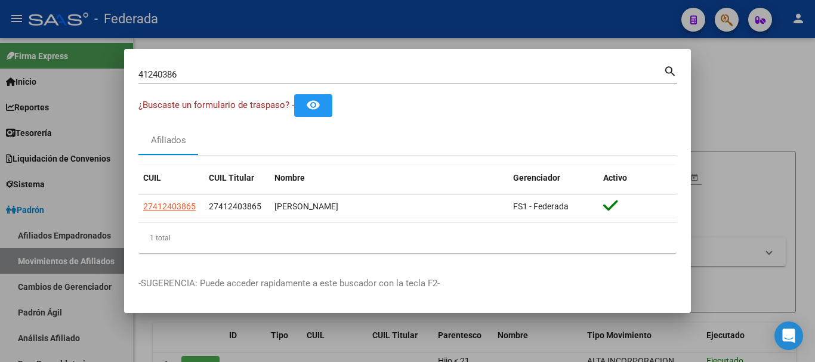
click at [177, 82] on div "41240386 Buscar (apellido, dni, cuil, [PERSON_NAME], cuit, obra social)" at bounding box center [400, 75] width 525 height 18
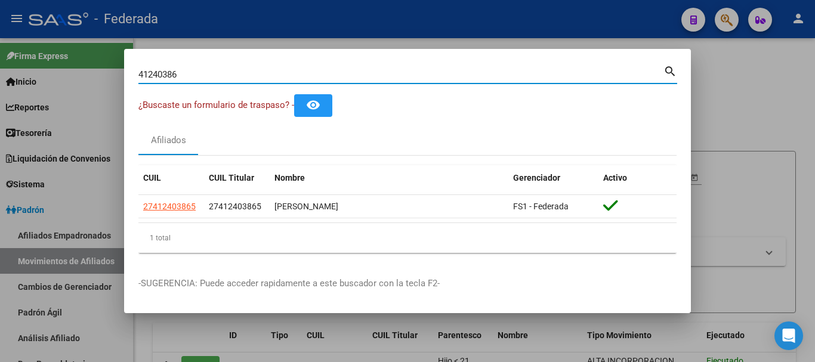
click at [177, 75] on input "41240386" at bounding box center [400, 74] width 525 height 11
click at [178, 75] on input "41240386" at bounding box center [400, 74] width 525 height 11
paste input "32651679|"
type input "32651679"
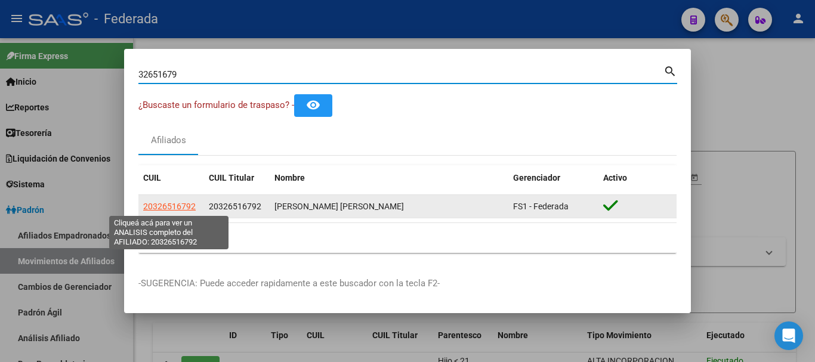
click at [178, 202] on span "20326516792" at bounding box center [169, 207] width 53 height 10
type textarea "20326516792"
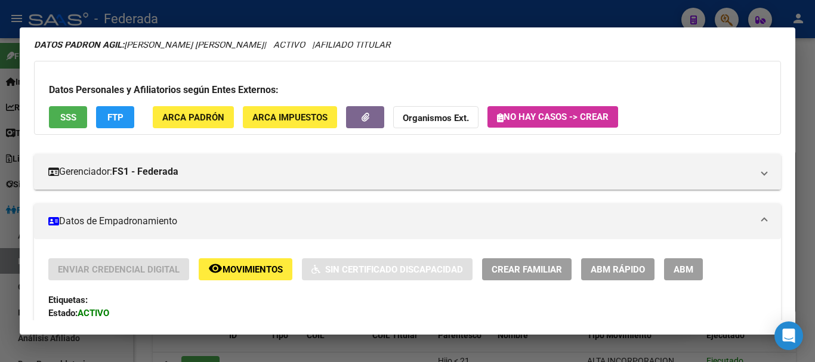
scroll to position [119, 0]
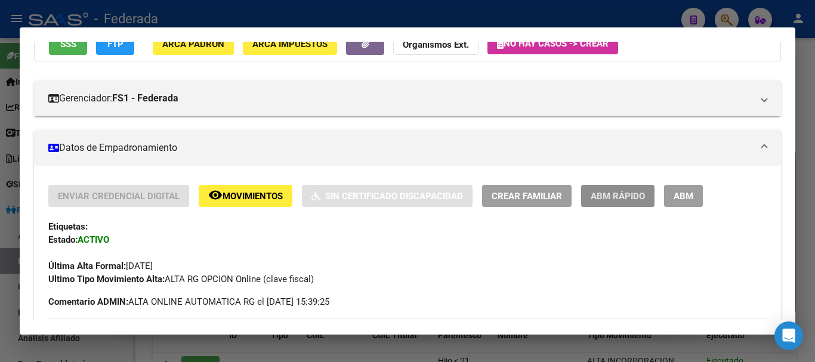
click at [637, 195] on span "ABM Rápido" at bounding box center [618, 196] width 54 height 11
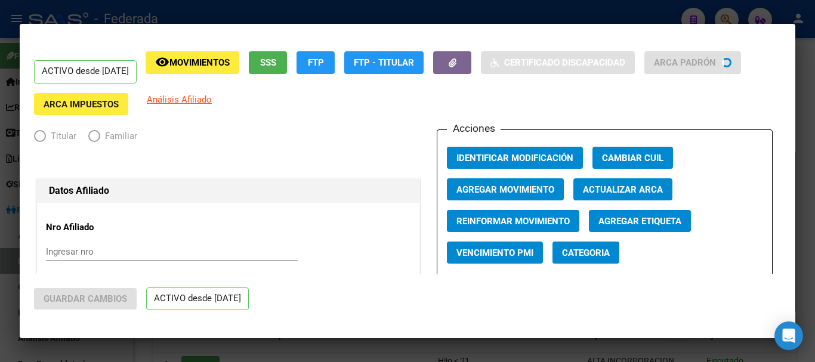
radio input "true"
type input "30-53222240-7"
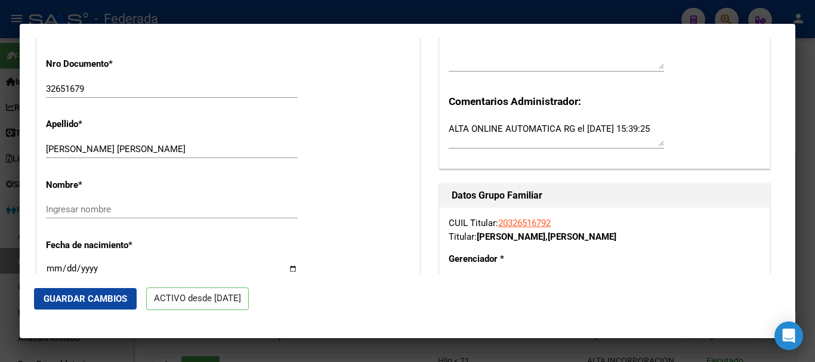
scroll to position [358, 0]
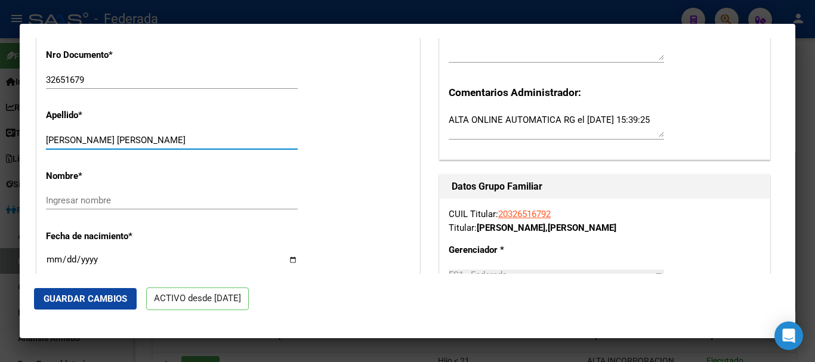
click at [138, 146] on input "[PERSON_NAME] [PERSON_NAME]" at bounding box center [172, 140] width 252 height 11
drag, startPoint x: 146, startPoint y: 148, endPoint x: 89, endPoint y: 141, distance: 57.1
click at [89, 141] on div "[PERSON_NAME] [PERSON_NAME] apellido" at bounding box center [172, 140] width 252 height 18
type input "[PERSON_NAME]"
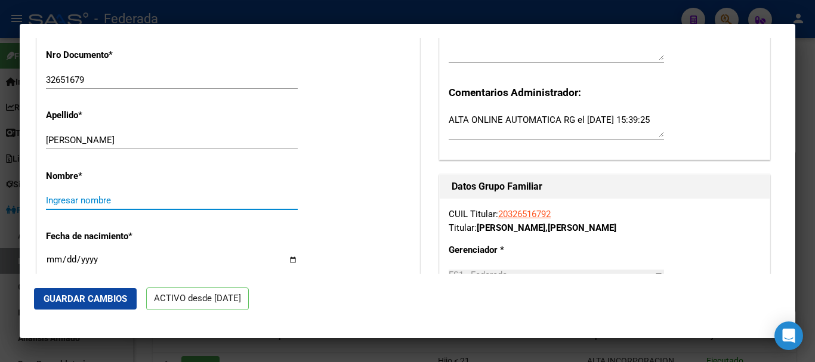
paste input "[PERSON_NAME]"
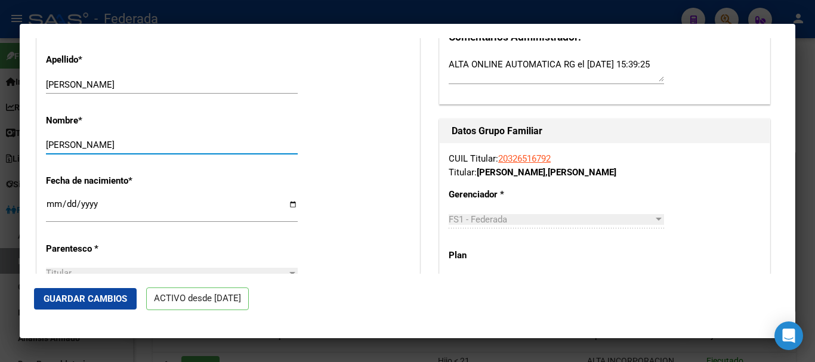
scroll to position [298, 0]
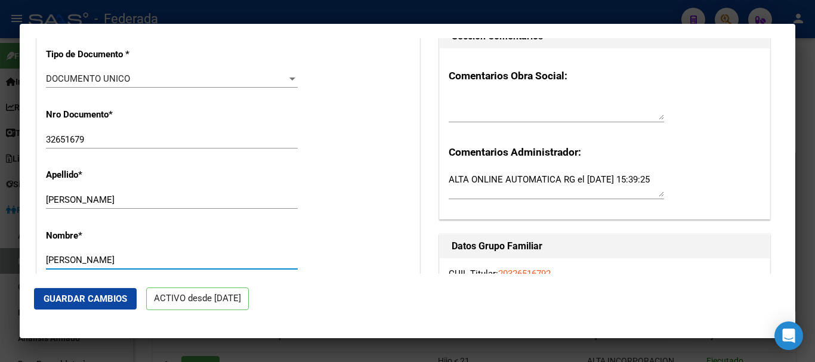
type input "[PERSON_NAME]"
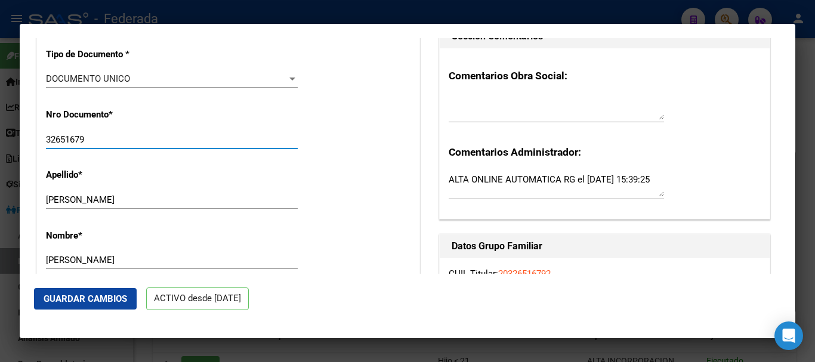
drag, startPoint x: 93, startPoint y: 145, endPoint x: 36, endPoint y: 143, distance: 56.1
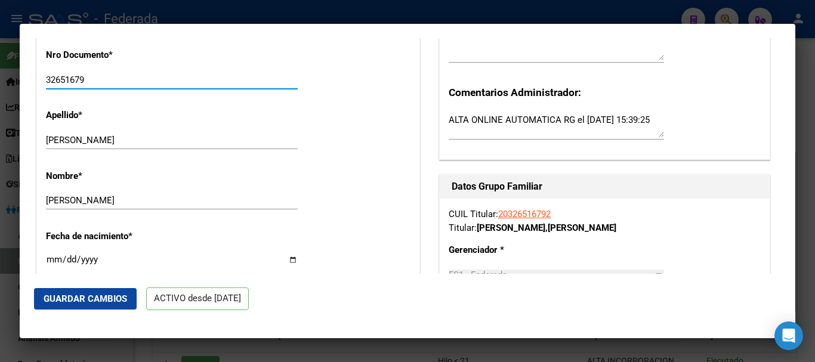
scroll to position [418, 0]
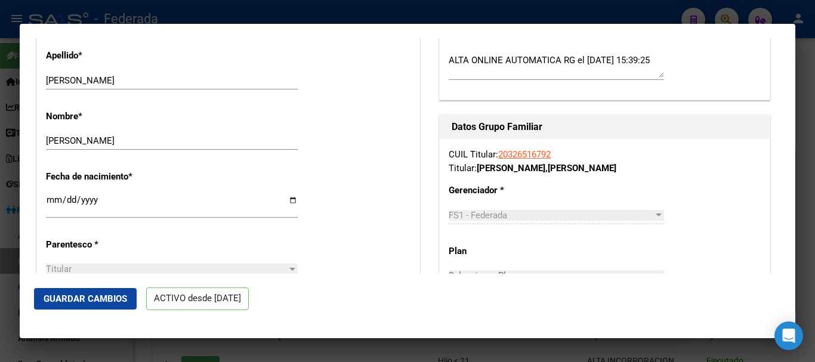
click at [47, 204] on input "[DATE]" at bounding box center [172, 204] width 252 height 19
type input "[DATE]"
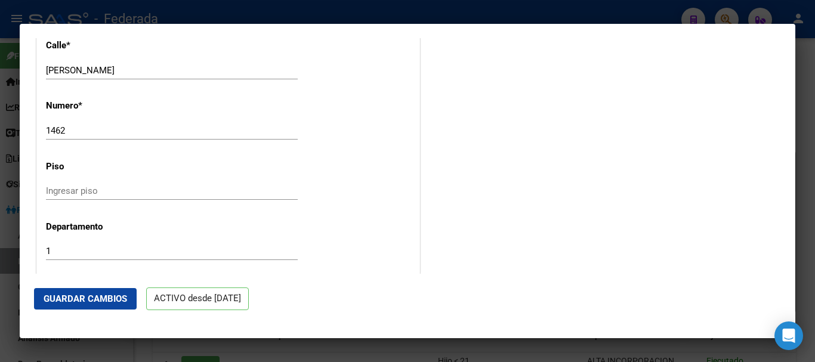
scroll to position [1254, 0]
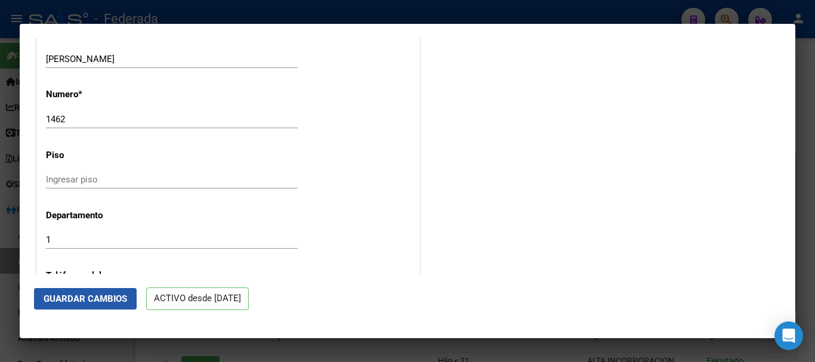
click at [99, 303] on span "Guardar Cambios" at bounding box center [86, 299] width 84 height 11
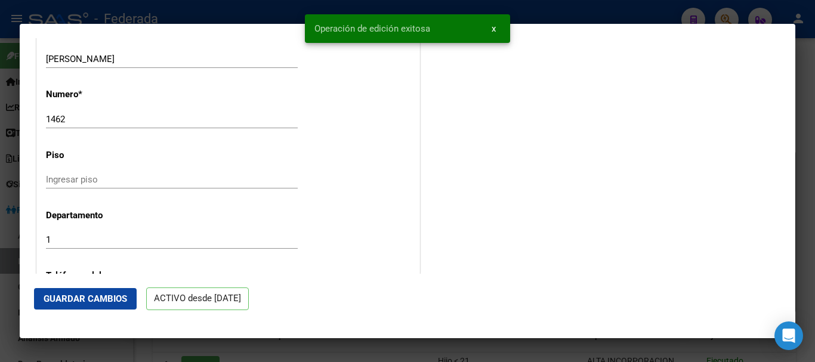
click at [815, 130] on div at bounding box center [407, 181] width 815 height 362
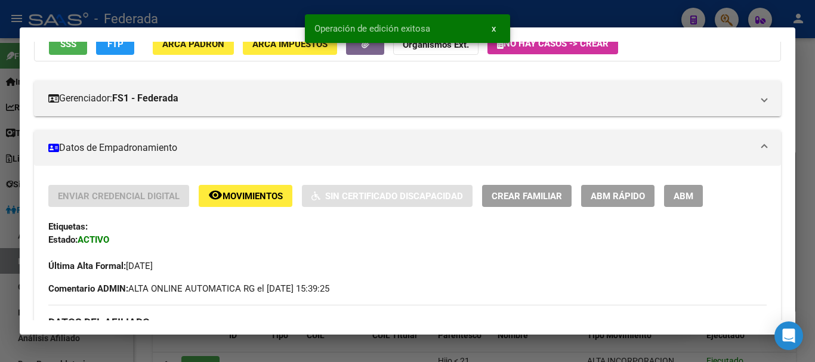
click at [815, 189] on div at bounding box center [407, 181] width 815 height 362
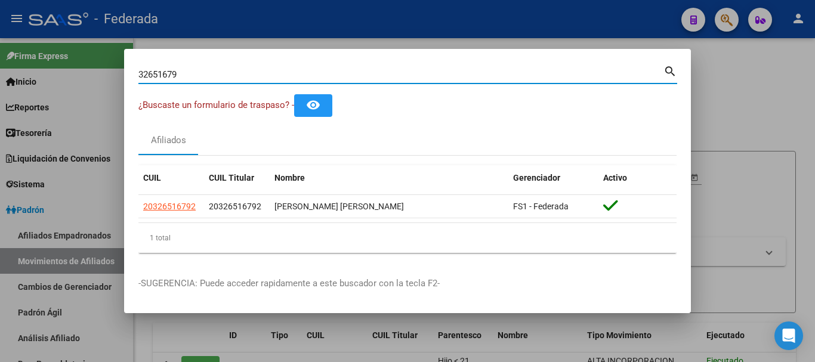
click at [236, 77] on input "32651679" at bounding box center [400, 74] width 525 height 11
click at [236, 76] on input "32651679" at bounding box center [400, 74] width 525 height 11
paste input "18158434|"
type input "18158434"
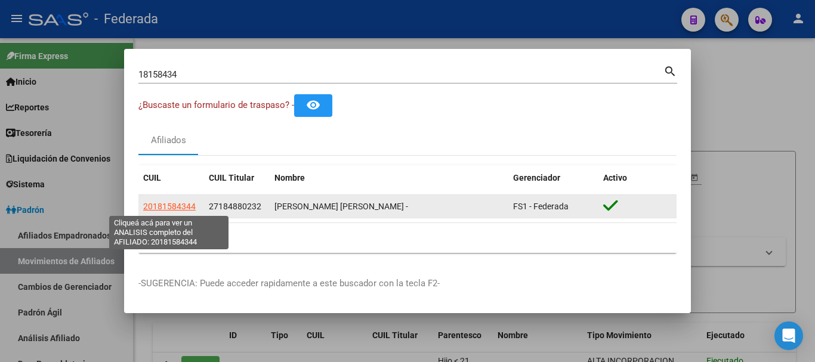
click at [195, 206] on span "20181584344" at bounding box center [169, 207] width 53 height 10
type textarea "20181584344"
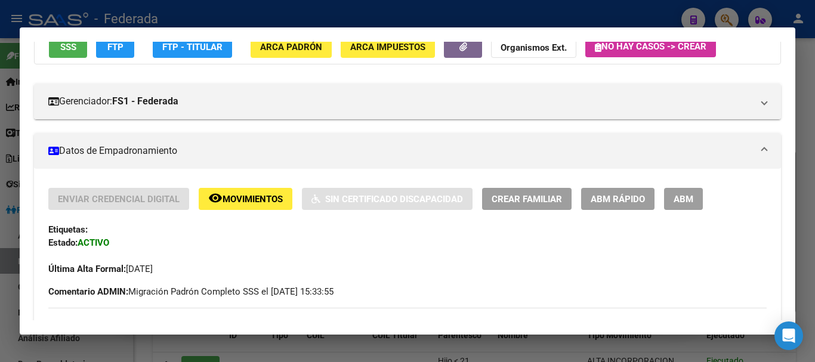
scroll to position [119, 0]
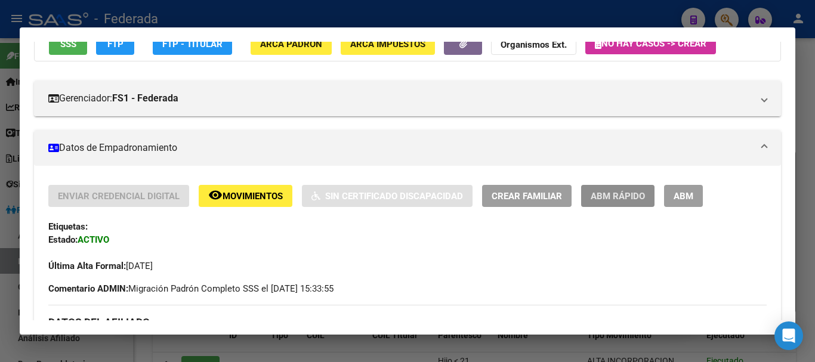
click at [618, 194] on span "ABM Rápido" at bounding box center [618, 196] width 54 height 11
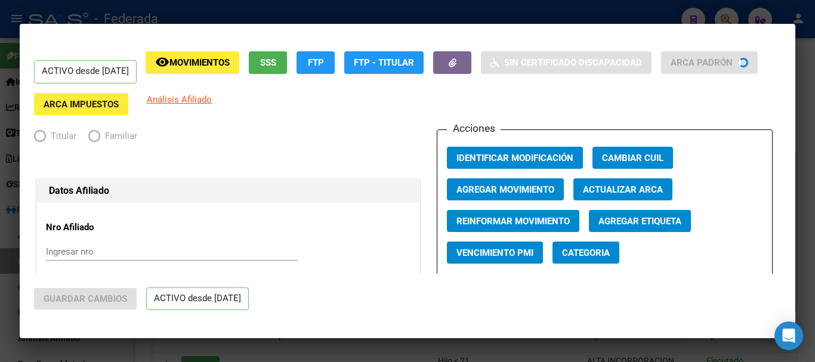
radio input "true"
type input "30-71441496-4"
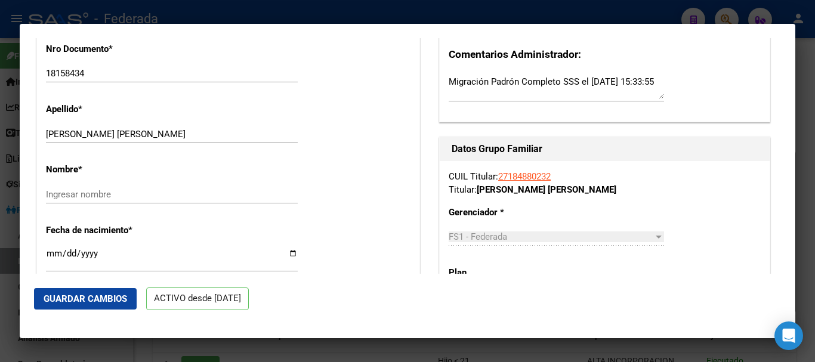
scroll to position [358, 0]
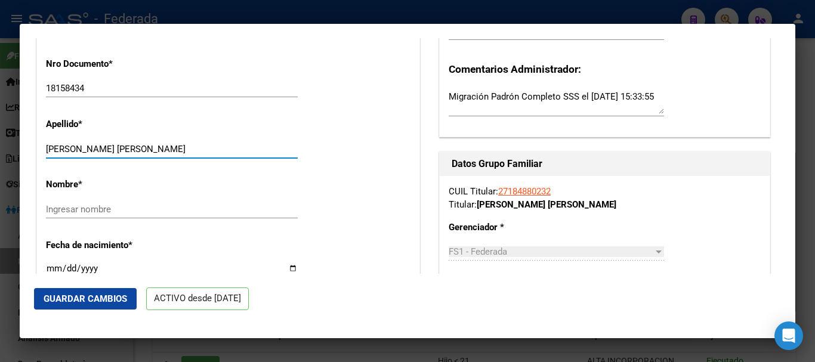
drag, startPoint x: 170, startPoint y: 146, endPoint x: 90, endPoint y: 146, distance: 80.0
click at [90, 146] on input "[PERSON_NAME] [PERSON_NAME]" at bounding box center [172, 149] width 252 height 11
type input "[PERSON_NAME]"
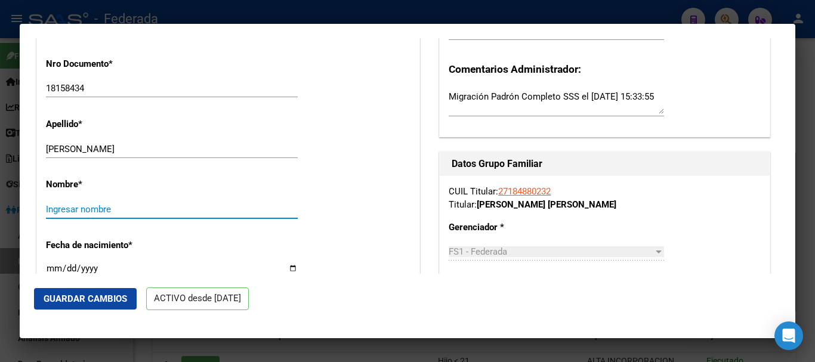
paste input "[PERSON_NAME]"
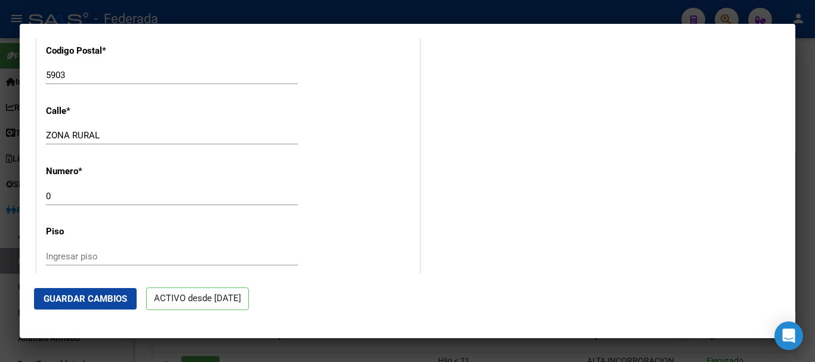
scroll to position [1194, 0]
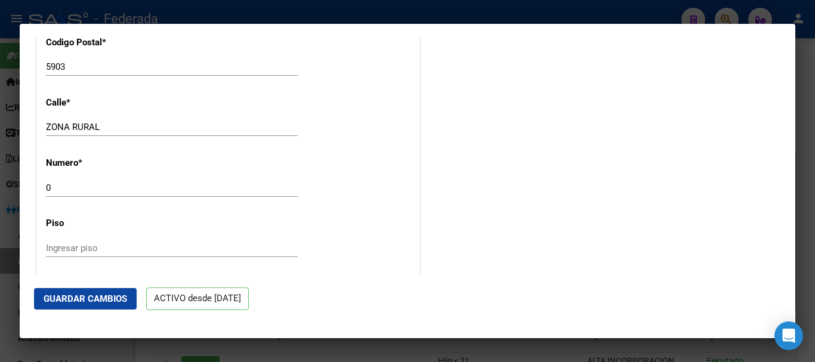
type input "[PERSON_NAME]"
click at [108, 289] on button "Guardar Cambios" at bounding box center [85, 298] width 103 height 21
click at [815, 151] on div at bounding box center [407, 181] width 815 height 362
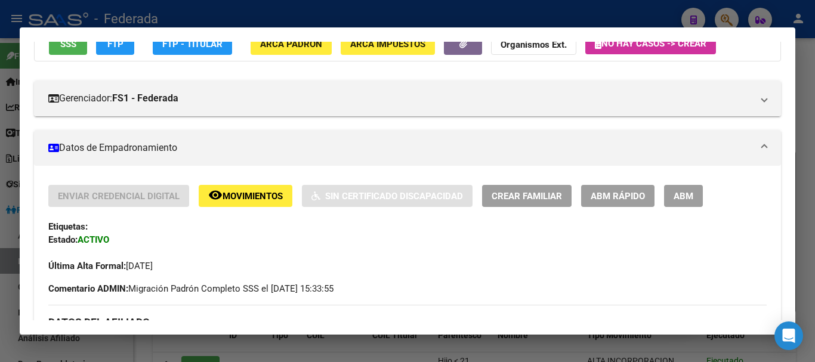
click at [804, 147] on div at bounding box center [407, 181] width 815 height 362
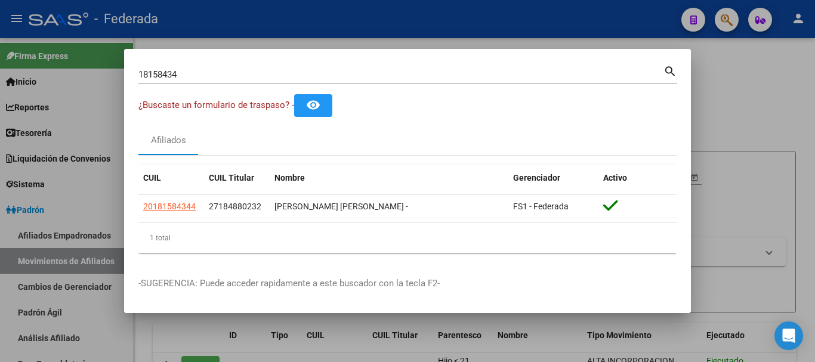
click at [217, 72] on input "18158434" at bounding box center [400, 74] width 525 height 11
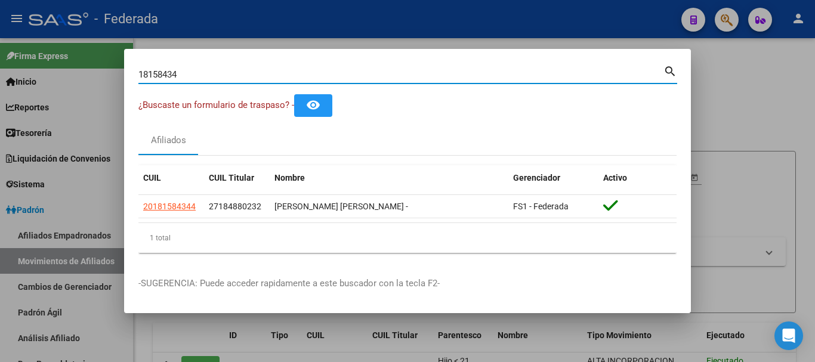
click at [217, 72] on input "18158434" at bounding box center [400, 74] width 525 height 11
paste input "36858229|"
type input "36858229"
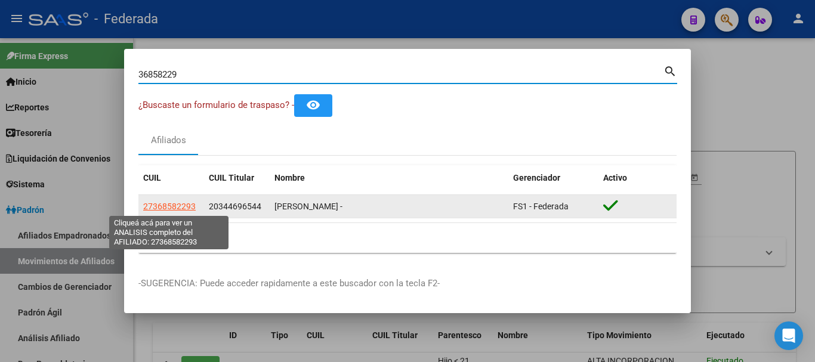
click at [177, 208] on span "27368582293" at bounding box center [169, 207] width 53 height 10
type textarea "27368582293"
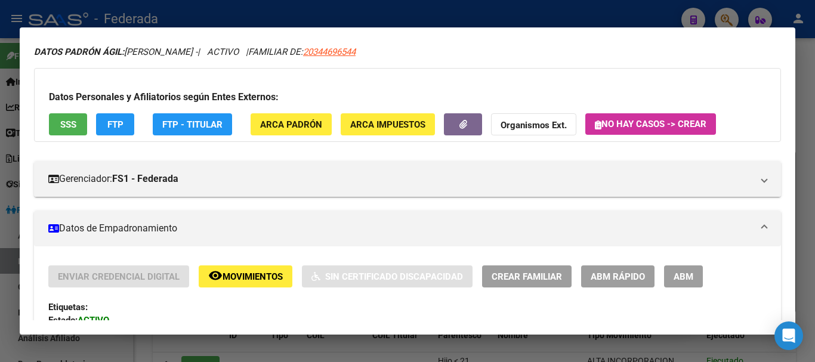
scroll to position [60, 0]
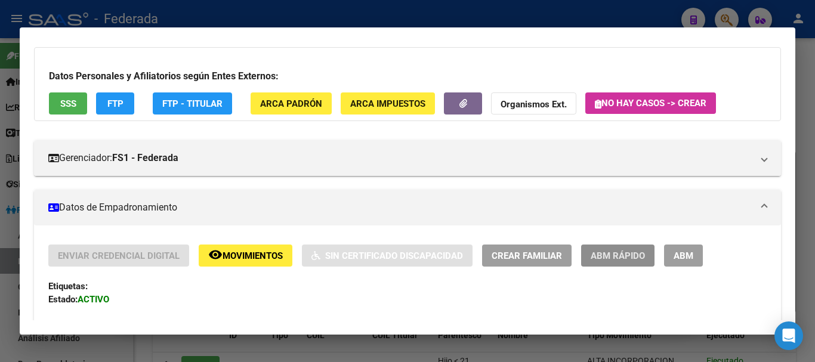
click at [608, 257] on span "ABM Rápido" at bounding box center [618, 256] width 54 height 11
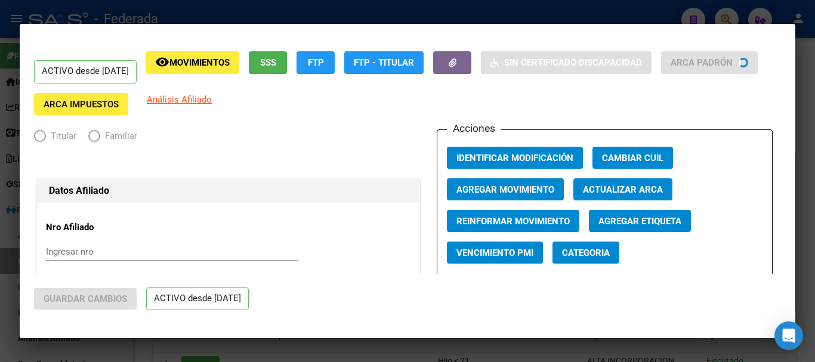
radio input "true"
type input "30-70048023-9"
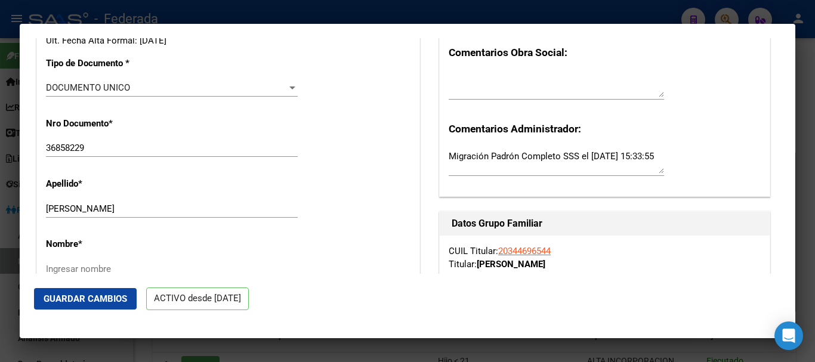
scroll to position [358, 0]
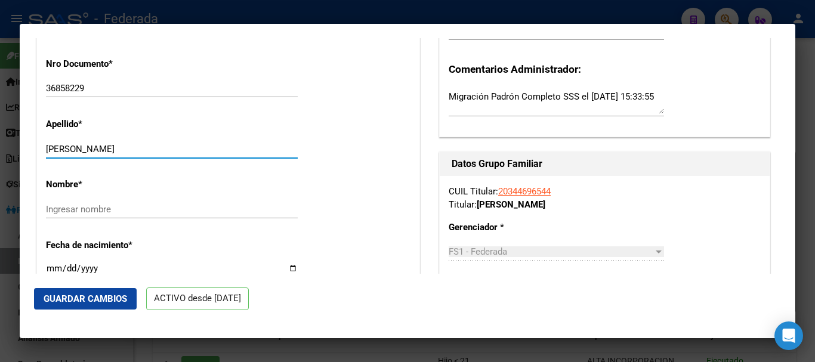
drag, startPoint x: 174, startPoint y: 143, endPoint x: 86, endPoint y: 139, distance: 87.9
click at [86, 139] on div "Apellido * [PERSON_NAME] apellido" at bounding box center [228, 139] width 365 height 60
type input "[PERSON_NAME]"
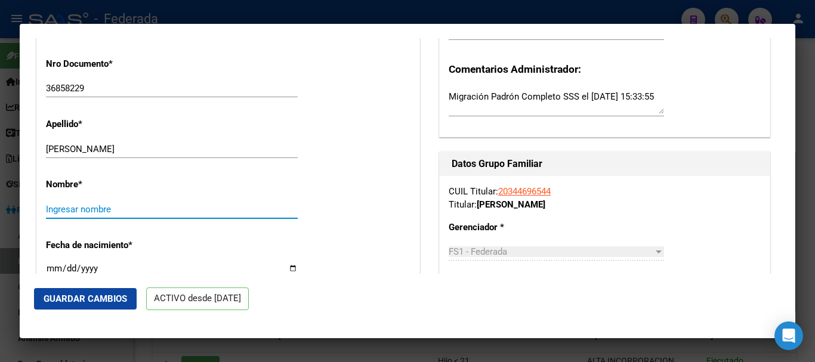
paste input "[PERSON_NAME]"
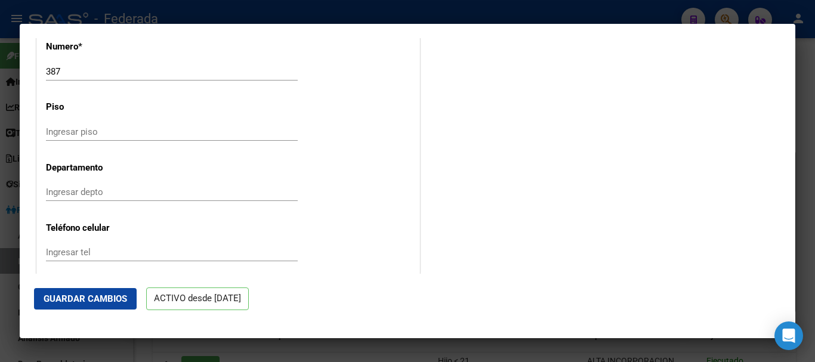
scroll to position [1433, 0]
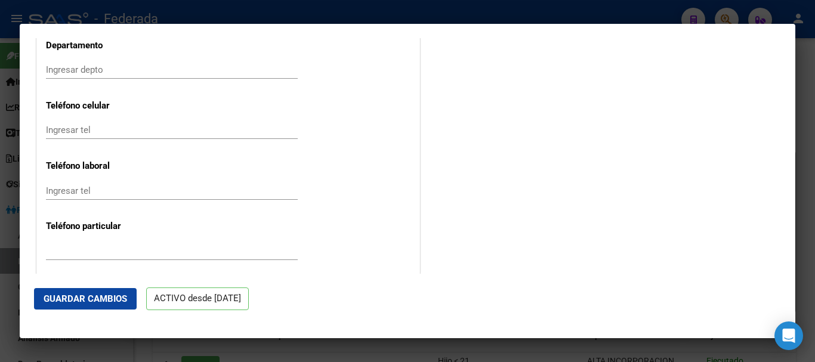
type input "[PERSON_NAME]"
click at [104, 306] on button "Guardar Cambios" at bounding box center [85, 298] width 103 height 21
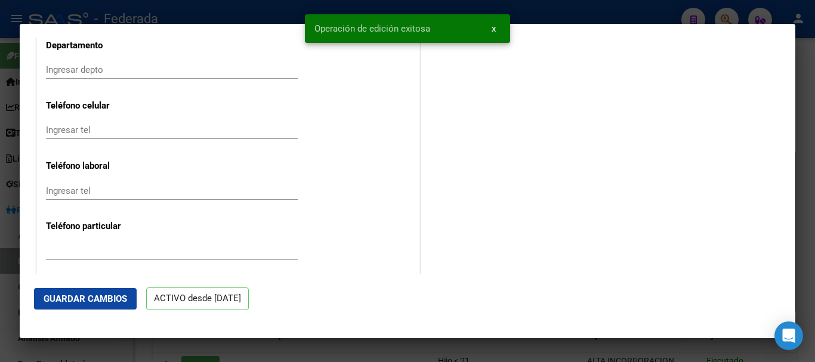
click at [815, 113] on div at bounding box center [407, 181] width 815 height 362
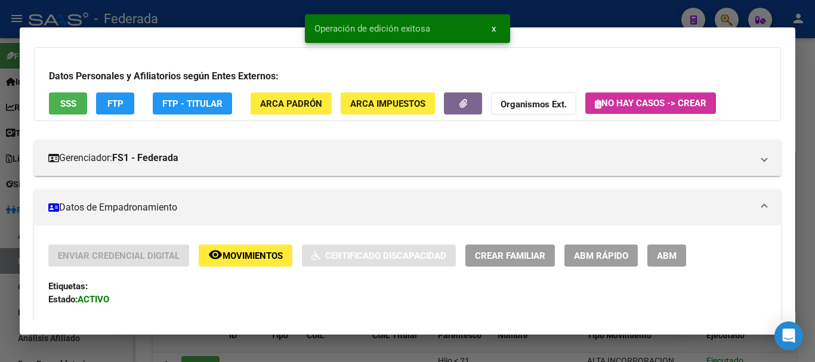
click at [815, 122] on div at bounding box center [407, 181] width 815 height 362
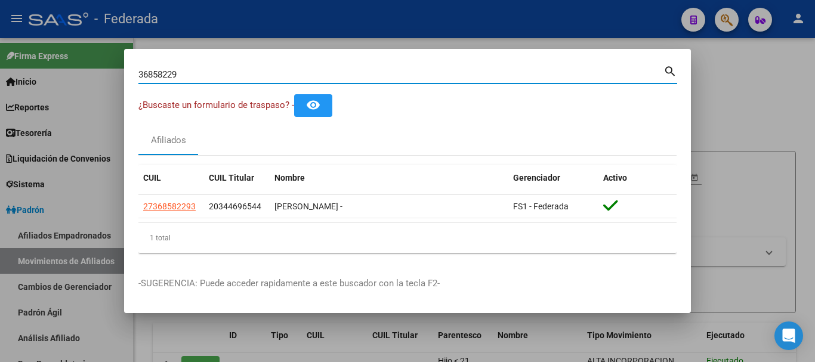
click at [218, 74] on input "36858229" at bounding box center [400, 74] width 525 height 11
paste input "58536794|"
type input "58536794"
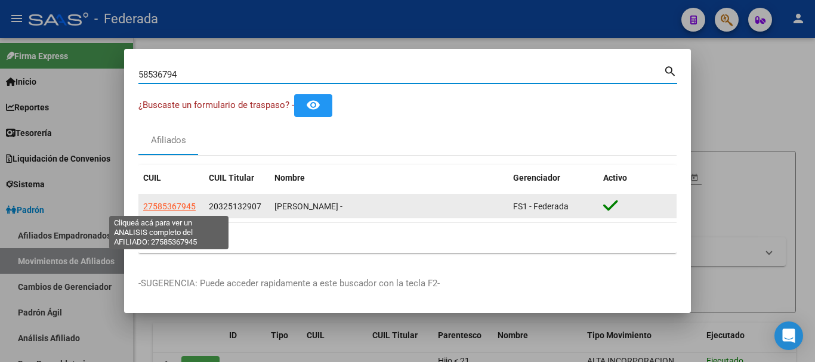
click at [189, 210] on span "27585367945" at bounding box center [169, 207] width 53 height 10
type textarea "27585367945"
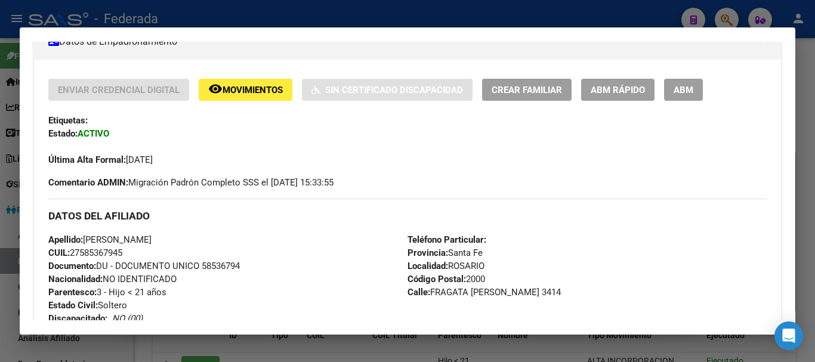
scroll to position [239, 0]
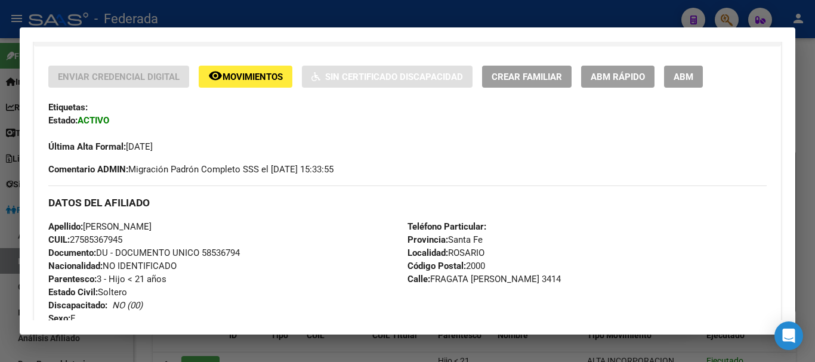
click at [620, 75] on span "ABM Rápido" at bounding box center [618, 77] width 54 height 11
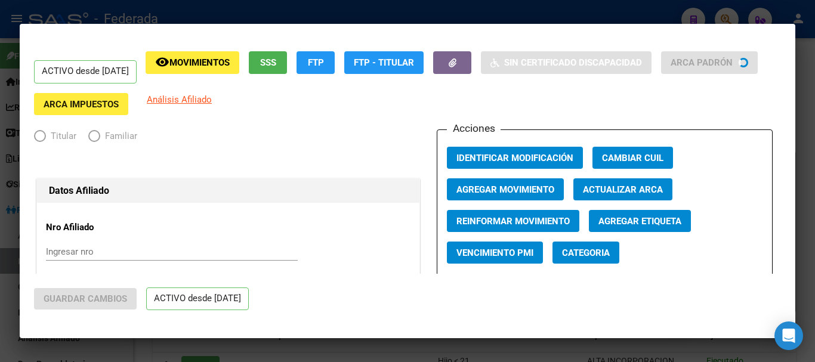
radio input "true"
type input "30-71789691-9"
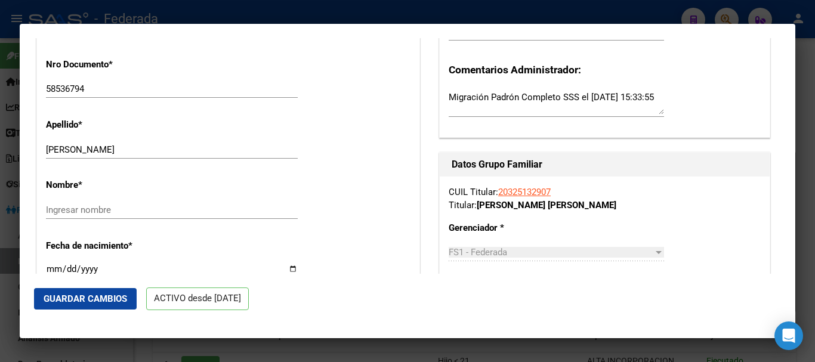
scroll to position [358, 0]
click at [141, 153] on div "[PERSON_NAME] Ingresar apellido" at bounding box center [172, 149] width 252 height 18
drag, startPoint x: 134, startPoint y: 152, endPoint x: 72, endPoint y: 146, distance: 62.3
click at [72, 146] on input "[PERSON_NAME]" at bounding box center [172, 149] width 252 height 11
type input "LUNA"
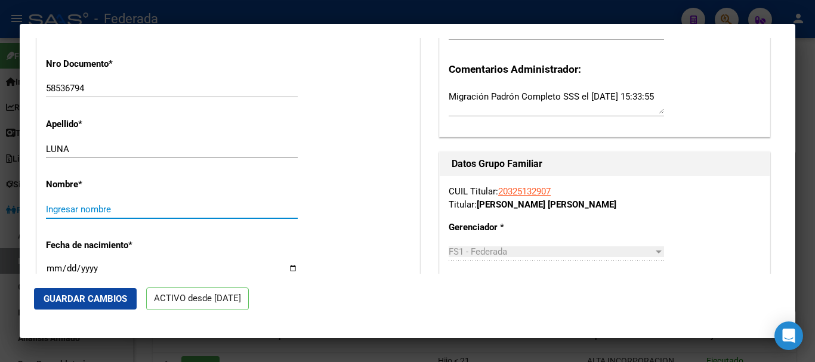
click at [72, 211] on input "Ingresar nombre" at bounding box center [172, 209] width 252 height 11
paste input "[PERSON_NAME]"
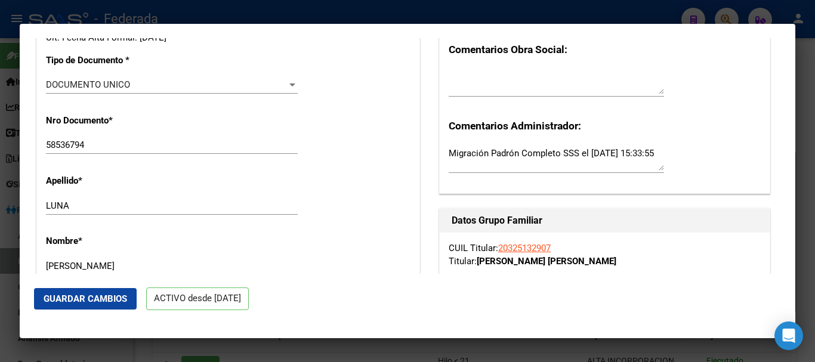
scroll to position [306, 0]
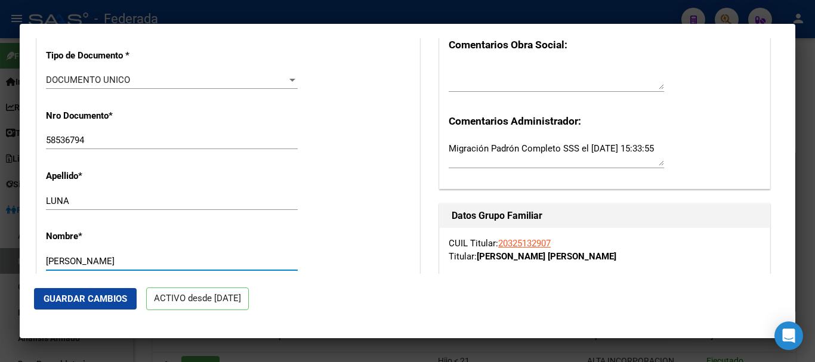
type input "[PERSON_NAME]"
click at [149, 200] on input "LUNA" at bounding box center [172, 201] width 252 height 11
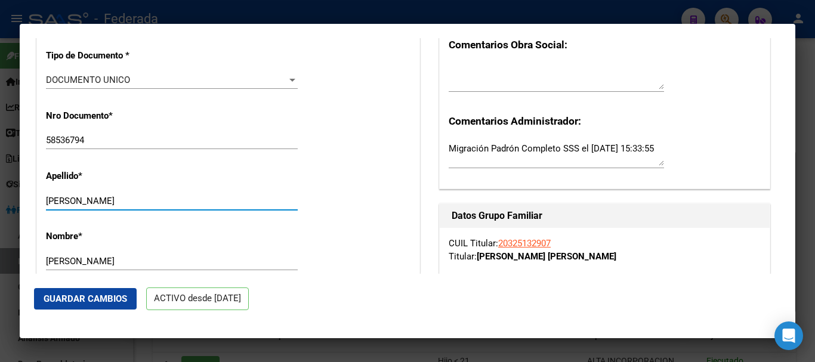
type input "[PERSON_NAME]"
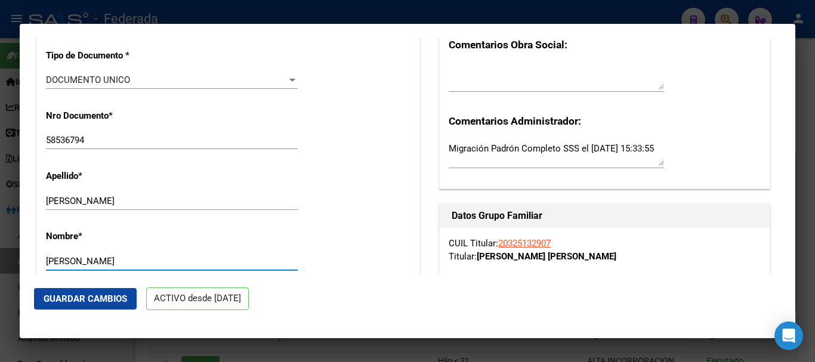
type input "[PERSON_NAME]"
click at [96, 287] on mat-dialog-actions "Guardar Cambios ACTIVO desde [DATE]" at bounding box center [407, 299] width 747 height 51
click at [106, 308] on button "Guardar Cambios" at bounding box center [85, 298] width 103 height 21
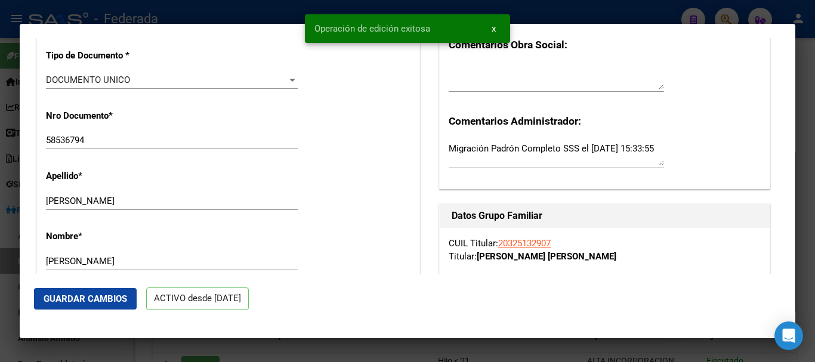
click at [0, 144] on div at bounding box center [407, 181] width 815 height 362
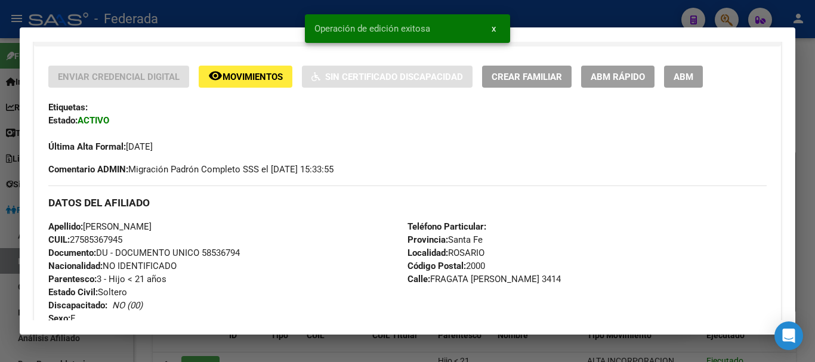
click at [815, 146] on div at bounding box center [407, 181] width 815 height 362
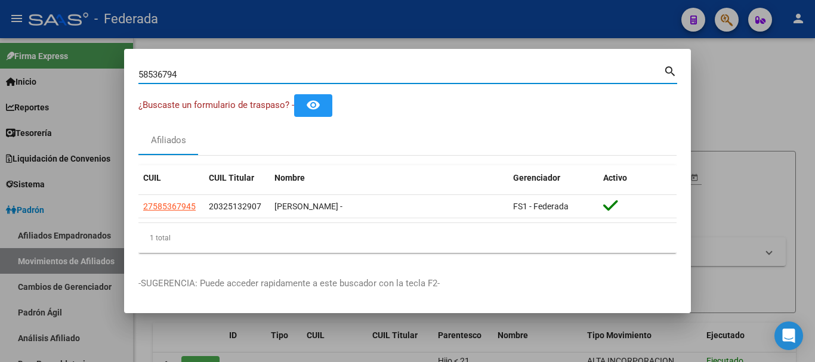
click at [172, 71] on input "58536794" at bounding box center [400, 74] width 525 height 11
paste input "0536441|"
type input "50536441"
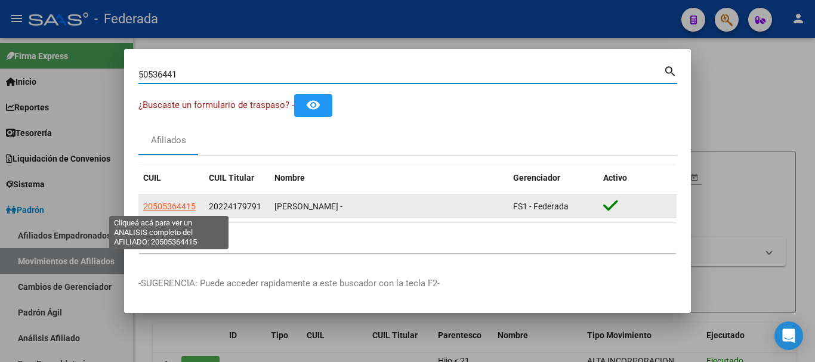
click at [184, 208] on span "20505364415" at bounding box center [169, 207] width 53 height 10
type textarea "20505364415"
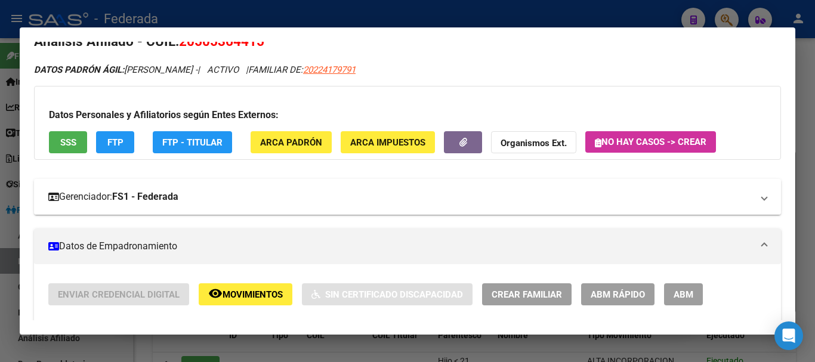
scroll to position [0, 0]
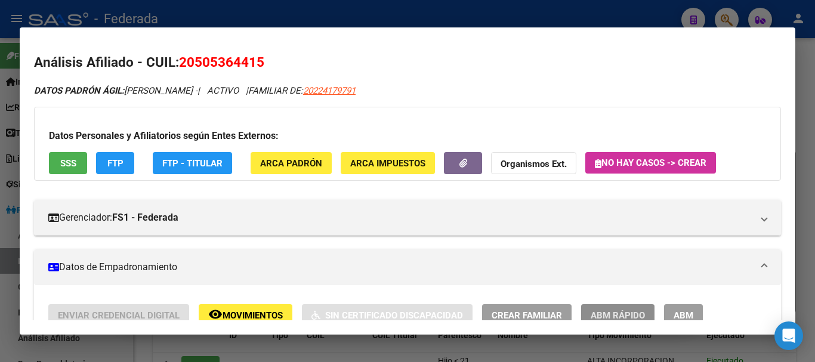
click at [626, 306] on button "ABM Rápido" at bounding box center [617, 315] width 73 height 22
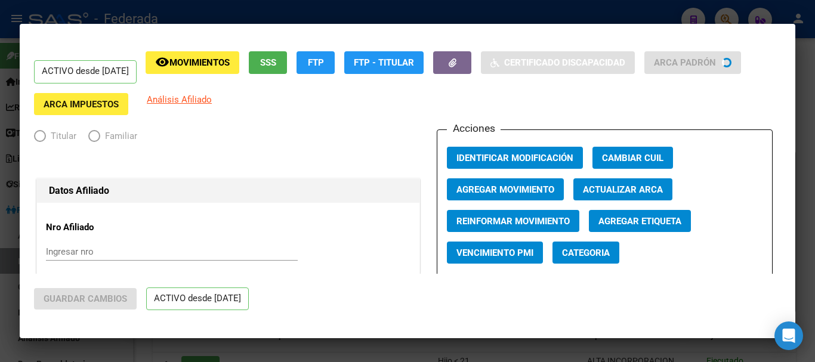
radio input "true"
type input "30-71682280-6"
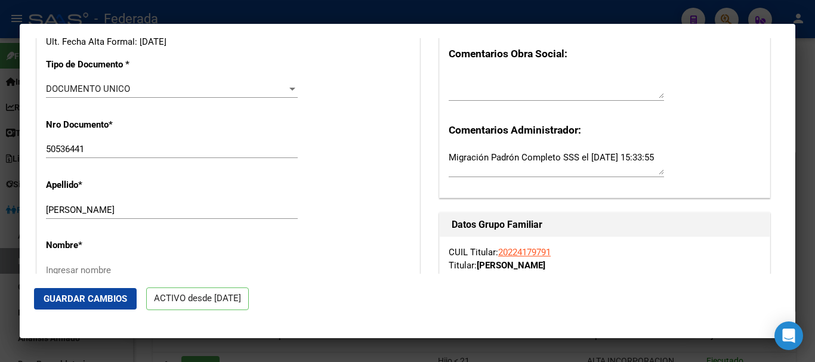
scroll to position [298, 0]
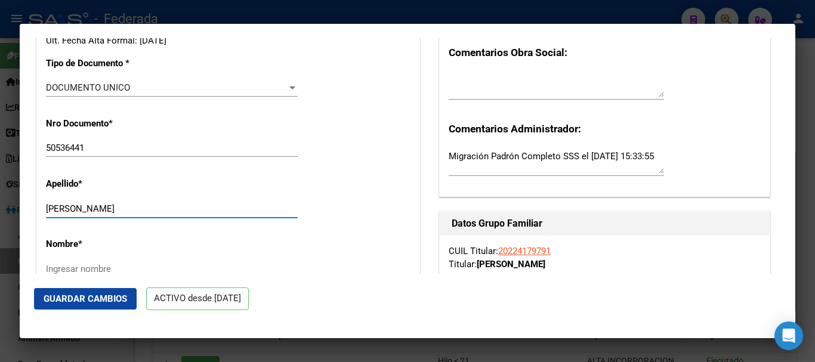
drag, startPoint x: 145, startPoint y: 204, endPoint x: 63, endPoint y: 205, distance: 81.8
click at [63, 205] on input "[PERSON_NAME]" at bounding box center [172, 209] width 252 height 11
type input "[PERSON_NAME]"
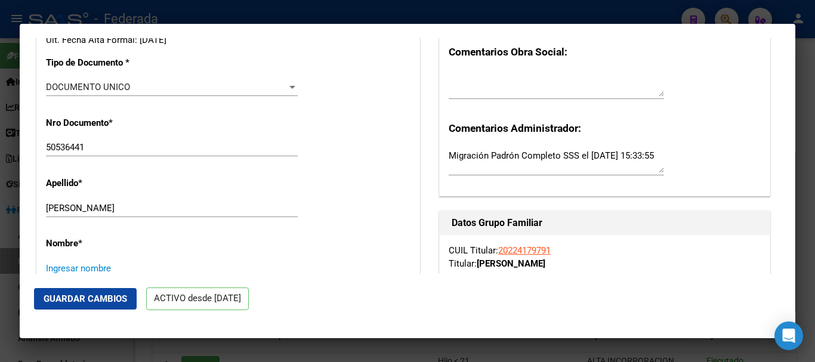
paste input "[PERSON_NAME]"
click at [108, 261] on div "[PERSON_NAME] nombre" at bounding box center [172, 269] width 252 height 18
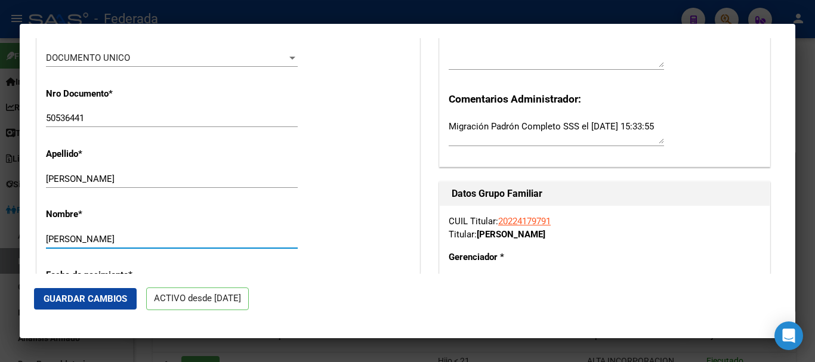
drag, startPoint x: 108, startPoint y: 265, endPoint x: 179, endPoint y: 264, distance: 71.0
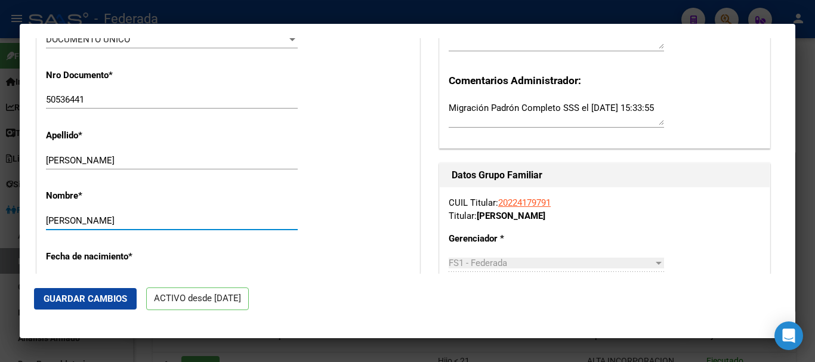
drag, startPoint x: 48, startPoint y: 221, endPoint x: 11, endPoint y: 221, distance: 36.4
click at [11, 221] on div "50536441 Buscar (apellido, dni, cuil, nro traspaso, cuit, obra social) search ¿…" at bounding box center [407, 181] width 815 height 362
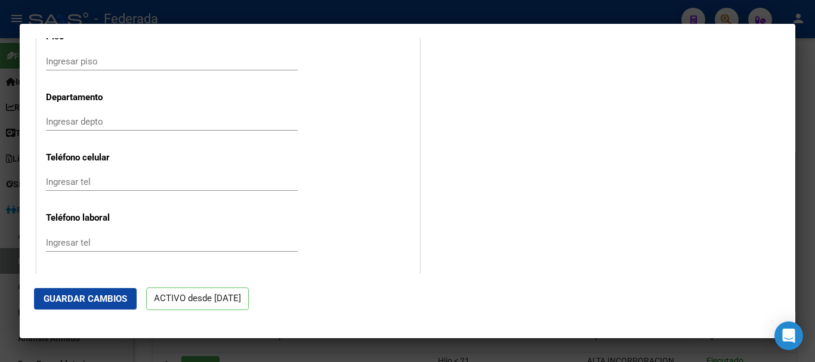
scroll to position [1421, 0]
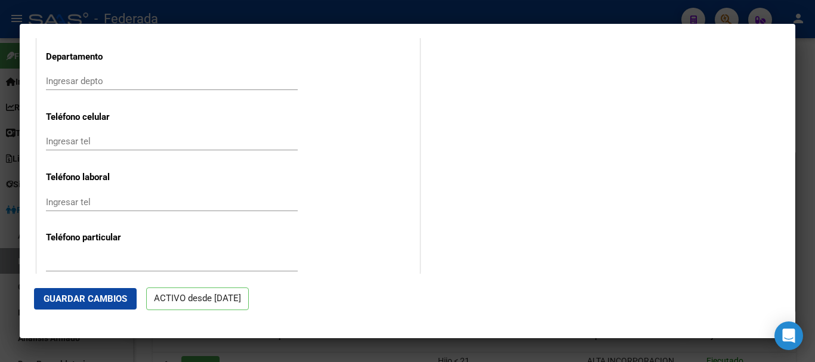
type input "[PERSON_NAME]"
click at [81, 292] on button "Guardar Cambios" at bounding box center [85, 298] width 103 height 21
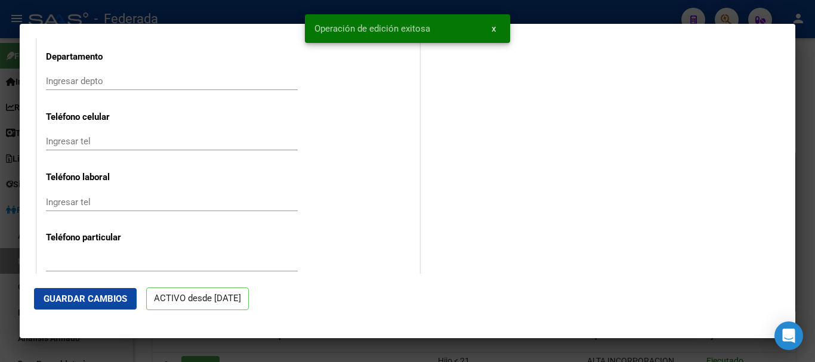
click at [815, 161] on div at bounding box center [407, 181] width 815 height 362
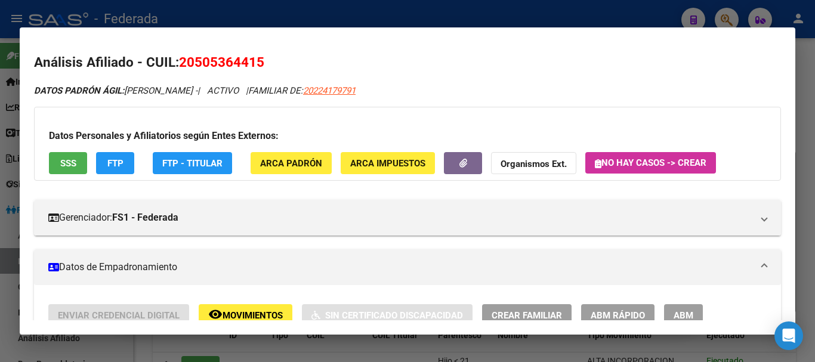
click at [815, 190] on div at bounding box center [407, 181] width 815 height 362
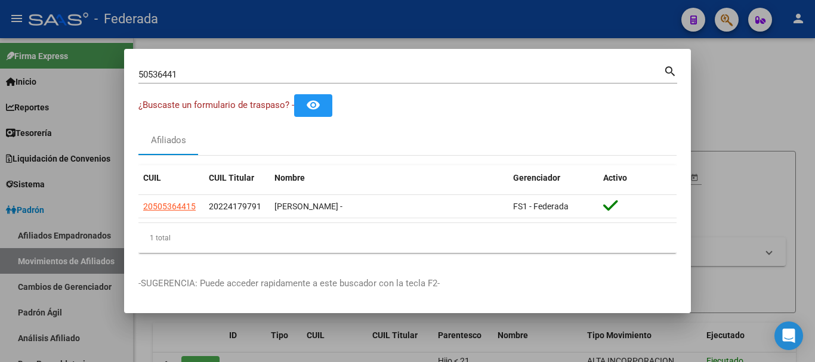
click at [235, 72] on input "50536441" at bounding box center [400, 74] width 525 height 11
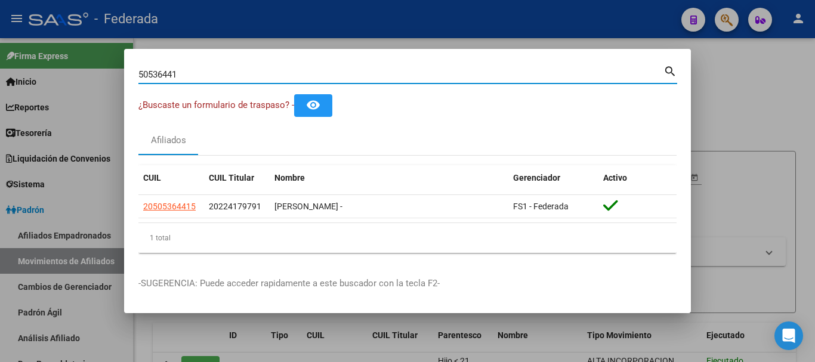
paste input "23143331|"
click at [235, 72] on input "50536441" at bounding box center [400, 74] width 525 height 11
type input "23143331"
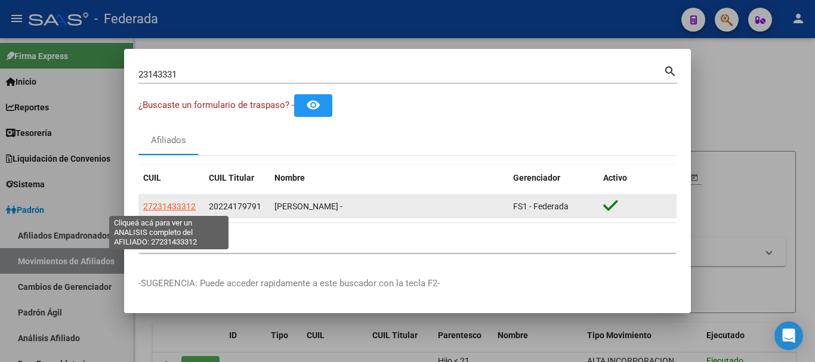
click at [178, 210] on span "27231433312" at bounding box center [169, 207] width 53 height 10
type textarea "27231433312"
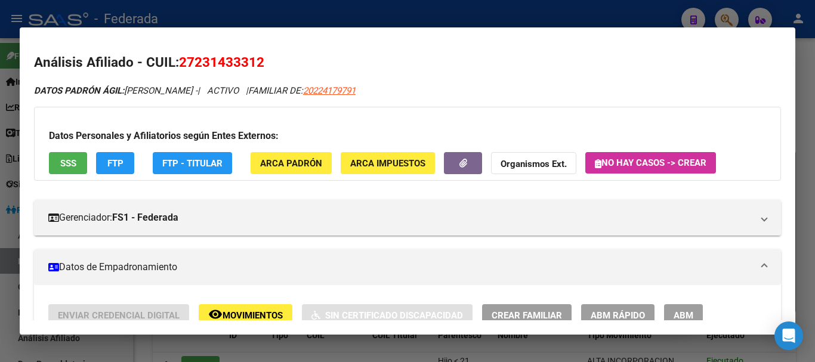
click at [611, 310] on span "ABM Rápido" at bounding box center [618, 315] width 54 height 11
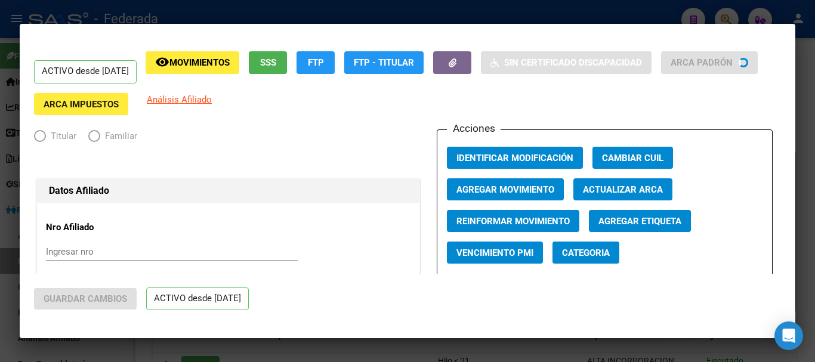
radio input "true"
type input "30-71682280-6"
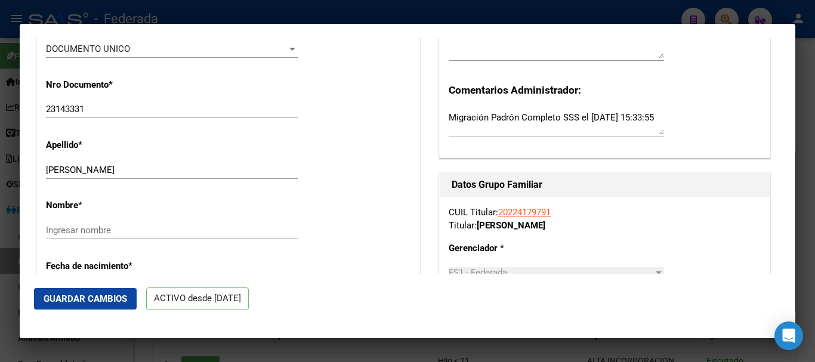
scroll to position [358, 0]
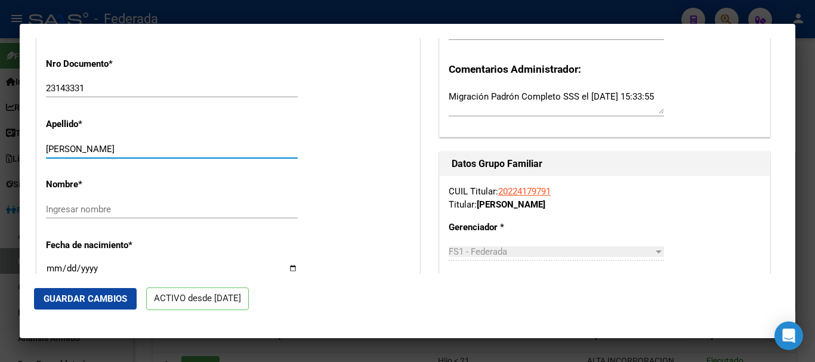
drag, startPoint x: 144, startPoint y: 147, endPoint x: 118, endPoint y: 147, distance: 26.3
click at [118, 147] on input "[PERSON_NAME]" at bounding box center [172, 149] width 252 height 11
drag, startPoint x: 146, startPoint y: 150, endPoint x: 84, endPoint y: 149, distance: 62.1
click at [84, 149] on input "[PERSON_NAME]" at bounding box center [172, 149] width 252 height 11
type input "[PERSON_NAME]"
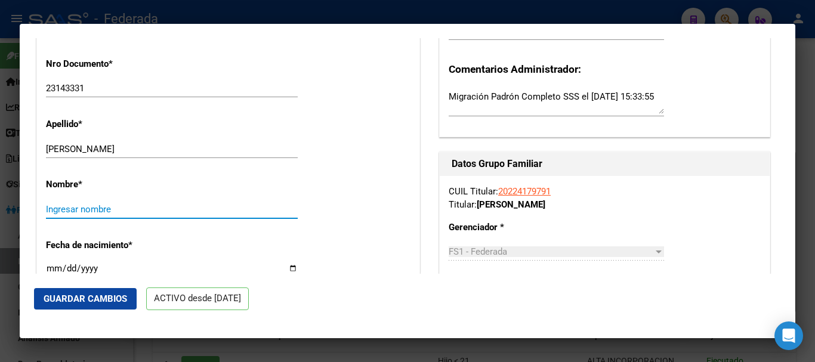
click at [138, 211] on input "Ingresar nombre" at bounding box center [172, 209] width 252 height 11
paste input "[PERSON_NAME]"
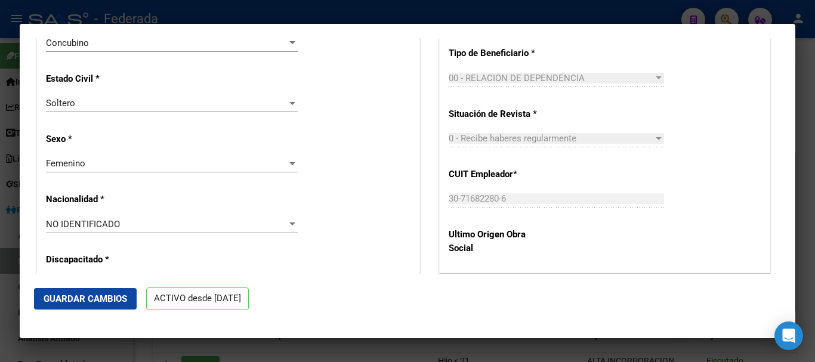
scroll to position [716, 0]
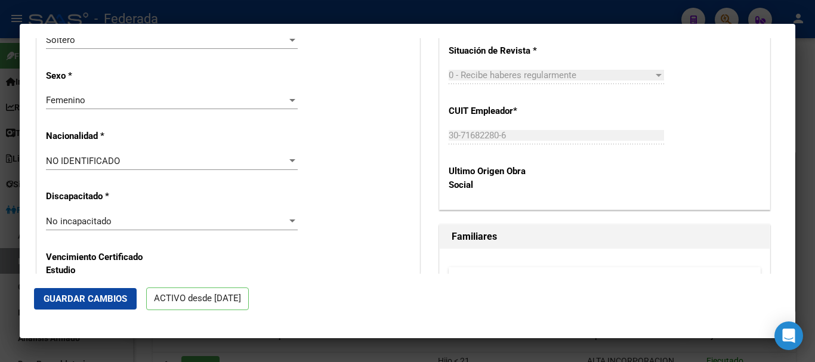
type input "[PERSON_NAME]"
click at [96, 303] on span "Guardar Cambios" at bounding box center [86, 299] width 84 height 11
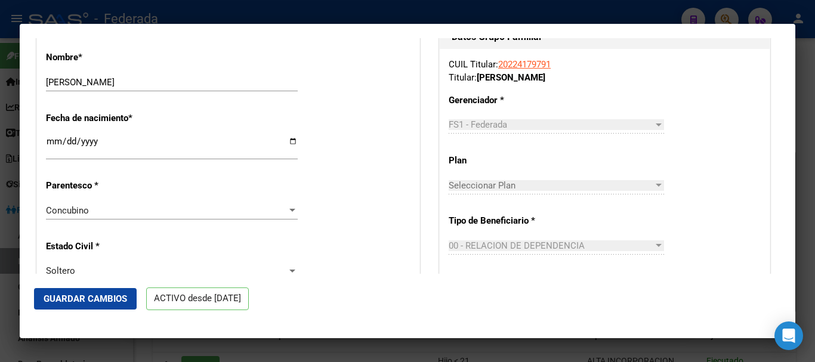
scroll to position [366, 0]
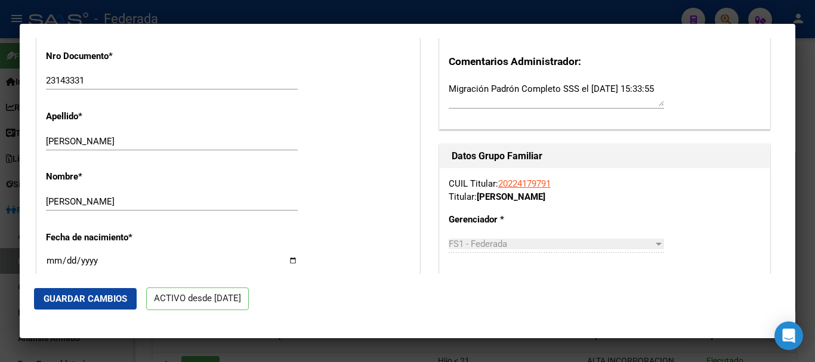
click at [96, 292] on button "Guardar Cambios" at bounding box center [85, 298] width 103 height 21
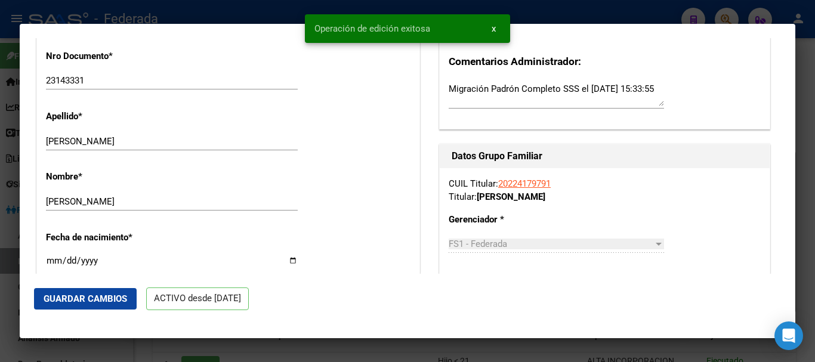
click at [815, 109] on div at bounding box center [407, 181] width 815 height 362
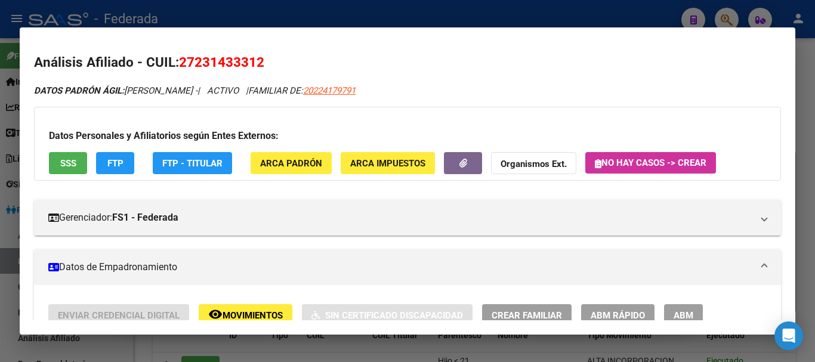
click at [815, 107] on div at bounding box center [407, 181] width 815 height 362
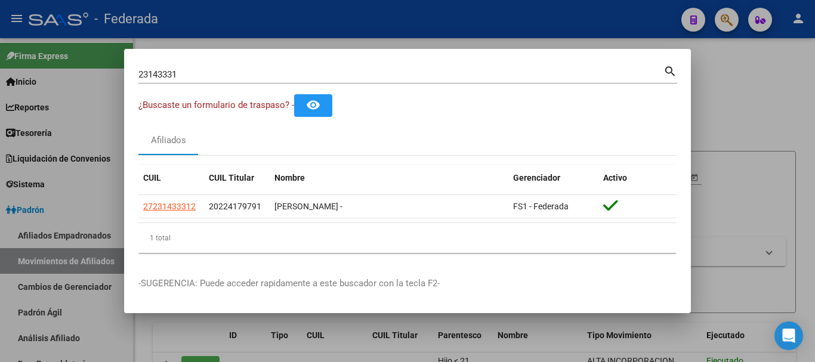
click at [176, 72] on input "23143331" at bounding box center [400, 74] width 525 height 11
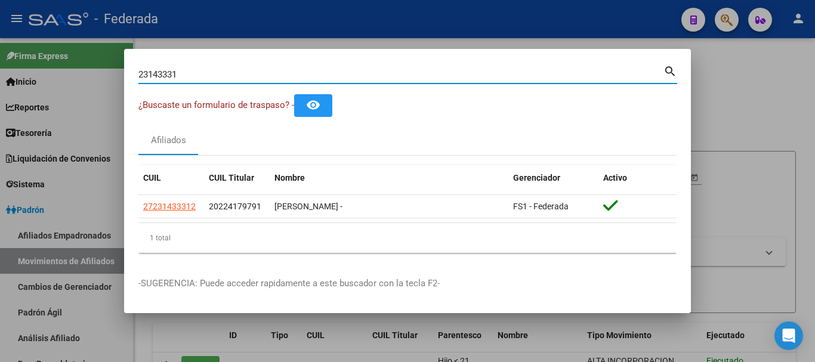
click at [176, 72] on input "23143331" at bounding box center [400, 74] width 525 height 11
paste input "45827537|"
type input "45827537"
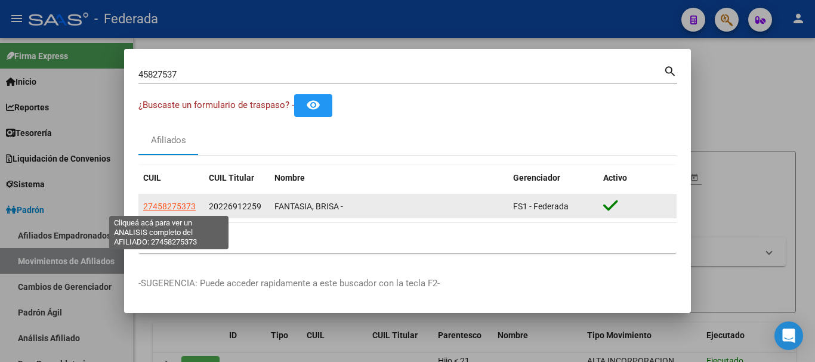
click at [183, 207] on span "27458275373" at bounding box center [169, 207] width 53 height 10
type textarea "27458275373"
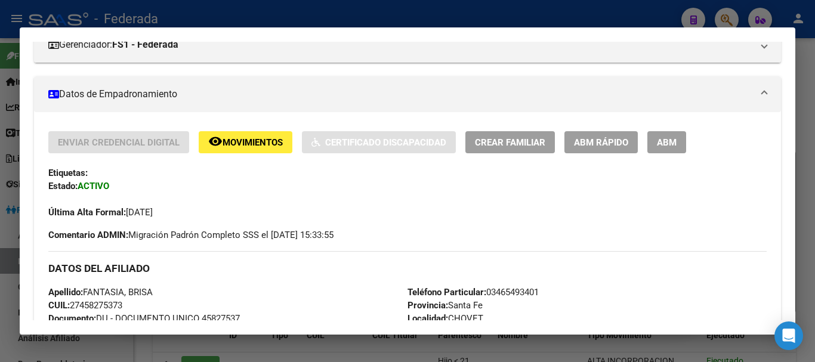
scroll to position [179, 0]
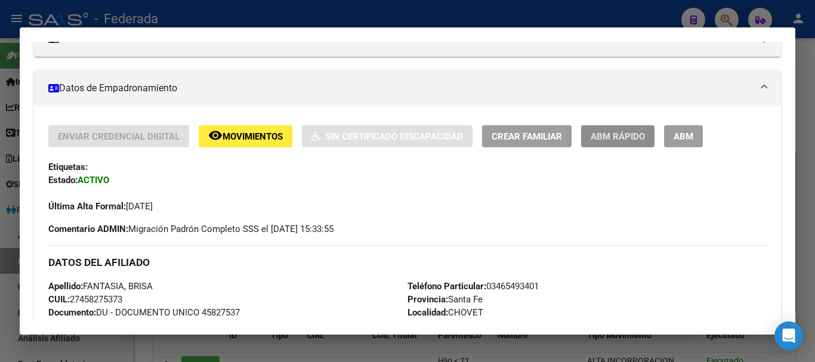
click at [605, 143] on button "ABM Rápido" at bounding box center [617, 136] width 73 height 22
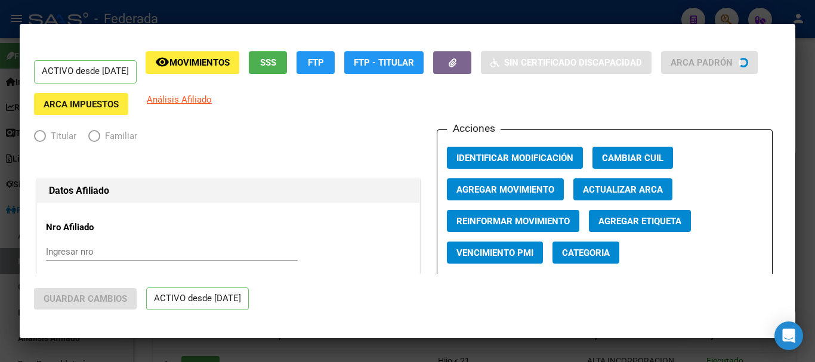
radio input "true"
type input "30-70868130-6"
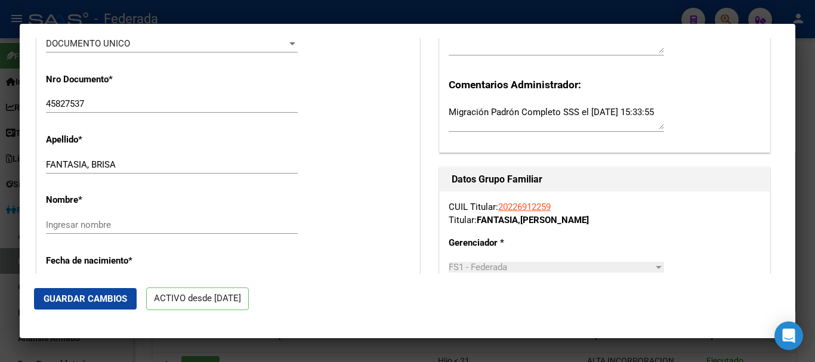
scroll to position [358, 0]
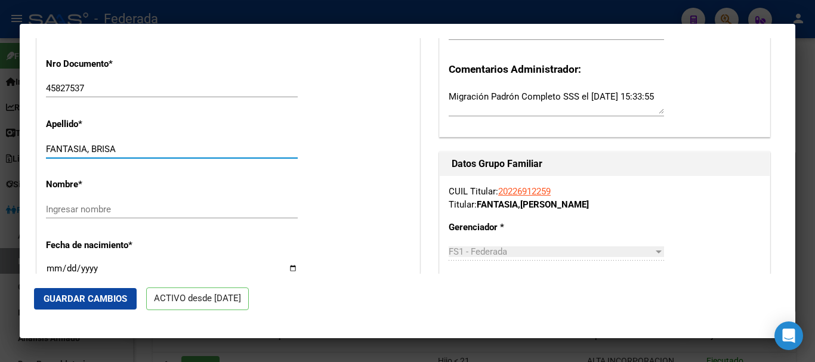
drag, startPoint x: 121, startPoint y: 154, endPoint x: 92, endPoint y: 149, distance: 29.0
click at [92, 149] on input "FANTASIA, BRISA" at bounding box center [172, 149] width 252 height 11
type input "FANTASIA"
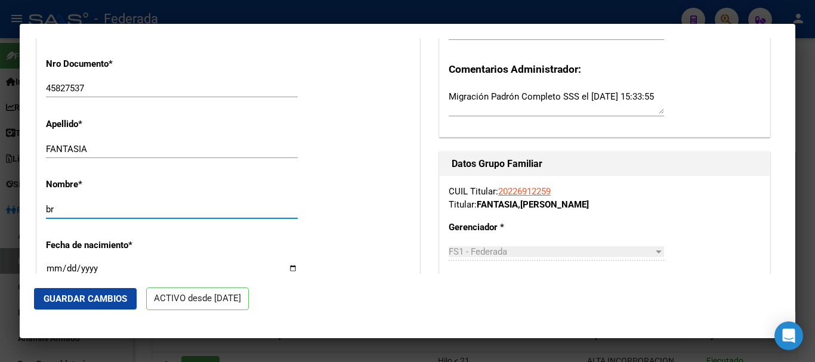
type input "b"
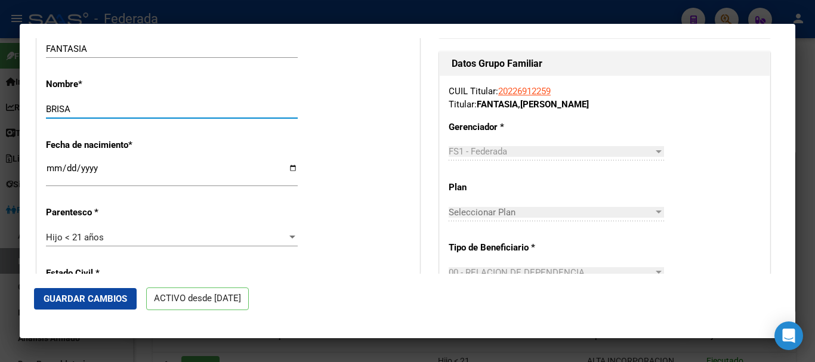
scroll to position [478, 0]
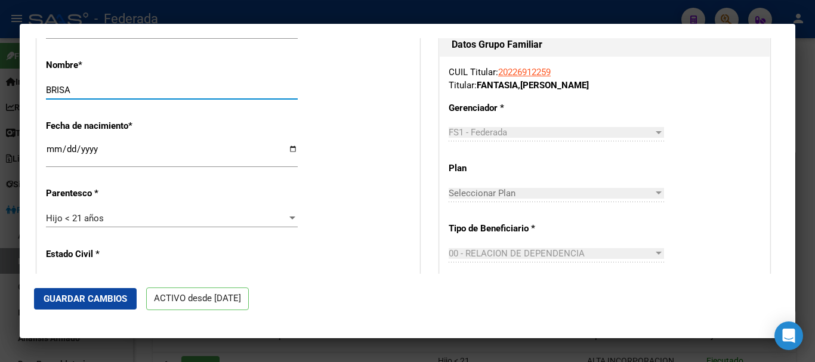
type input "BRISA"
click at [116, 224] on div "Hijo < 21 años Seleccionar parentesco" at bounding box center [172, 219] width 252 height 18
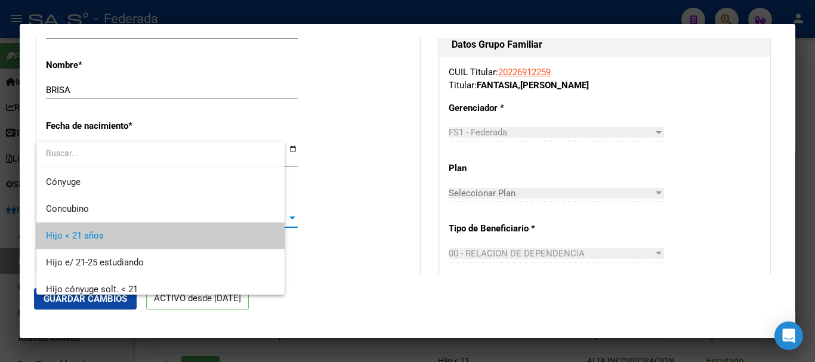
scroll to position [18, 0]
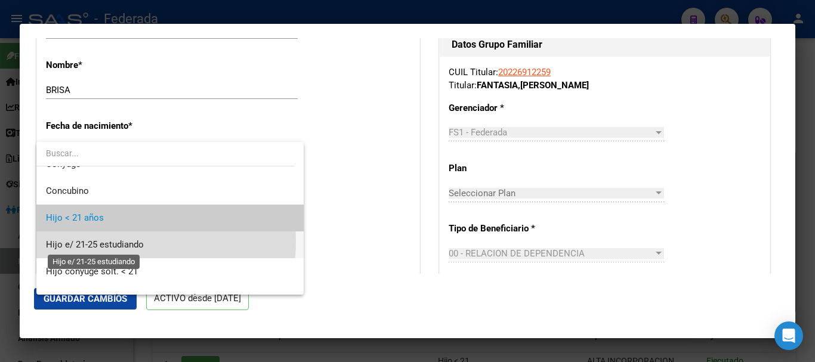
click at [123, 241] on span "Hijo e/ 21-25 estudiando" at bounding box center [95, 244] width 98 height 11
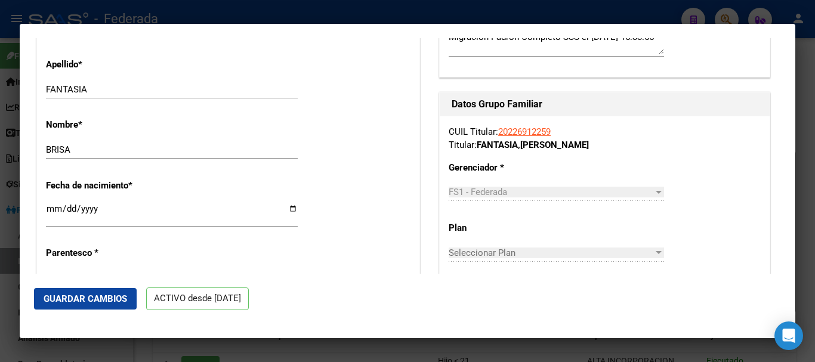
scroll to position [358, 0]
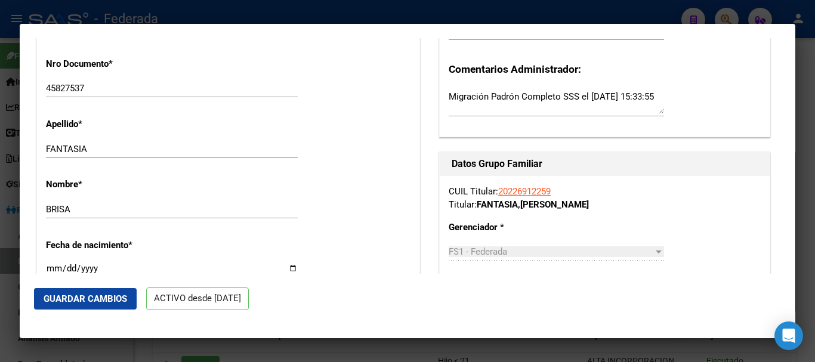
click at [69, 87] on input "45827537" at bounding box center [172, 88] width 252 height 11
click at [67, 87] on input "45827537" at bounding box center [172, 88] width 252 height 11
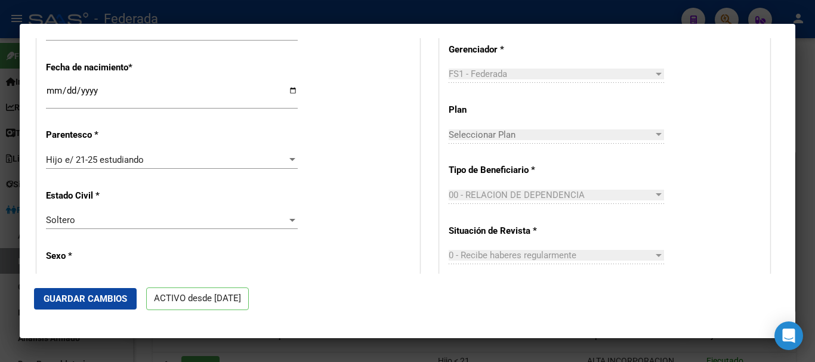
scroll to position [537, 0]
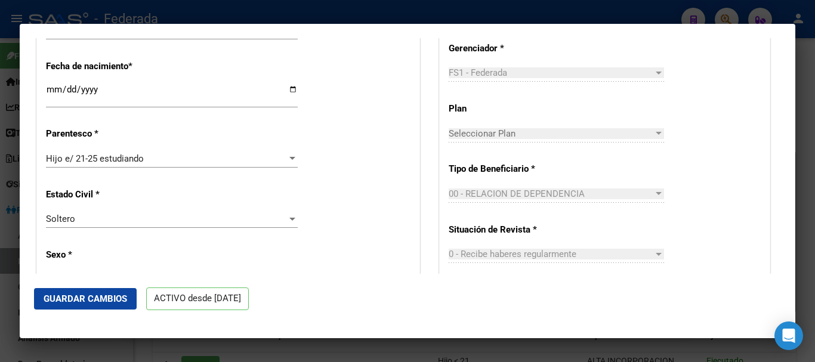
click at [74, 308] on button "Guardar Cambios" at bounding box center [85, 298] width 103 height 21
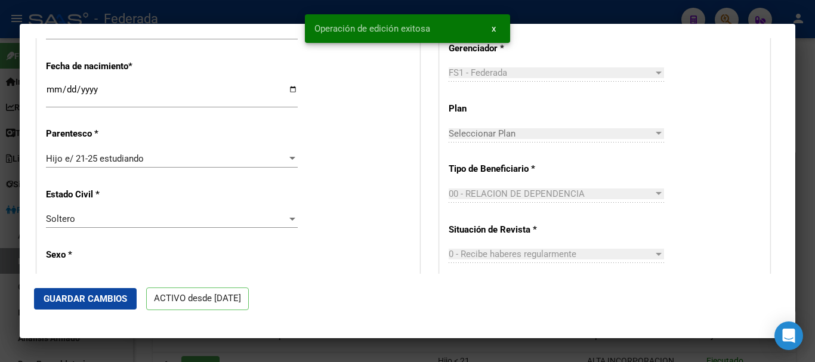
click at [811, 141] on div at bounding box center [407, 181] width 815 height 362
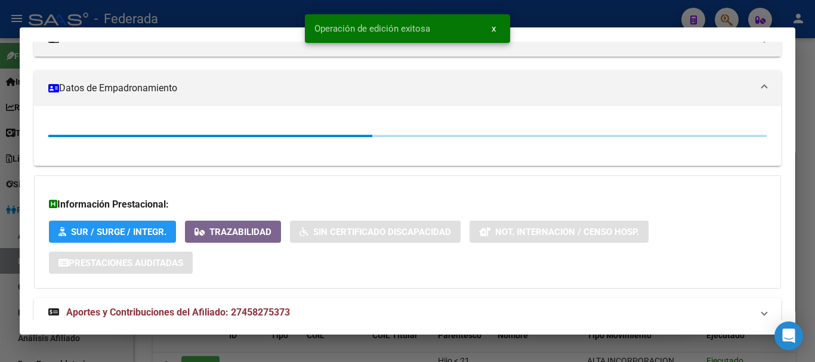
click at [811, 141] on div at bounding box center [407, 181] width 815 height 362
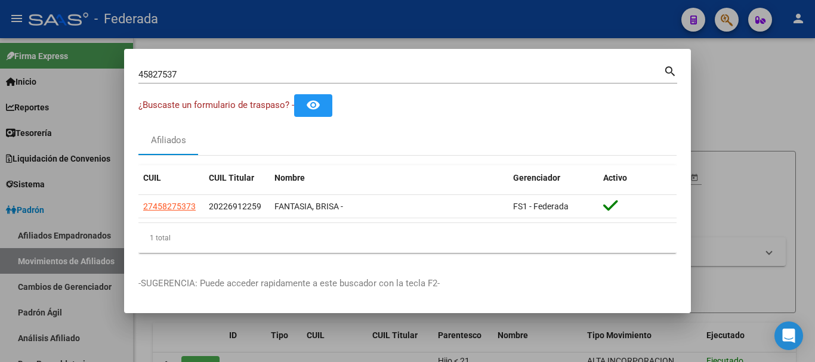
click at [175, 87] on div "45827537 Buscar (apellido, dni, [PERSON_NAME], [PERSON_NAME], cuit, obra social…" at bounding box center [407, 79] width 539 height 32
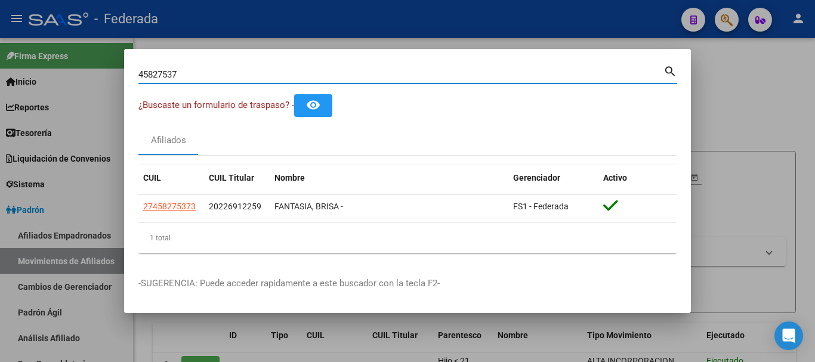
click at [183, 72] on input "45827537" at bounding box center [400, 74] width 525 height 11
paste input "53153832|"
type input "53153832"
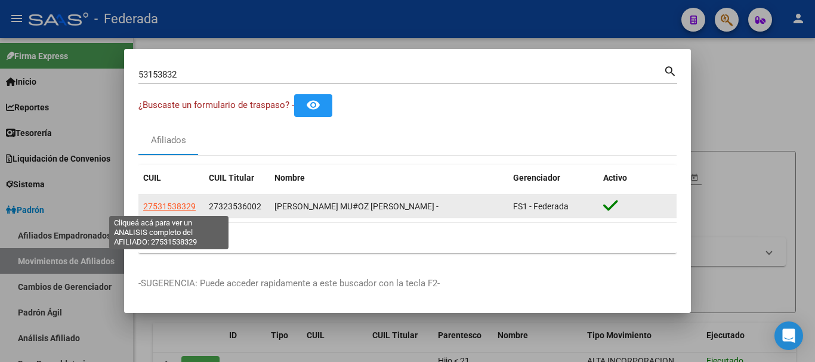
click at [185, 205] on span "27531538329" at bounding box center [169, 207] width 53 height 10
type textarea "27531538329"
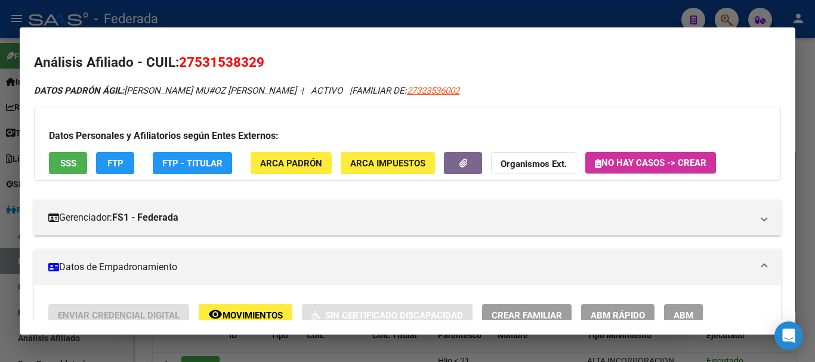
click at [636, 316] on span "ABM Rápido" at bounding box center [618, 315] width 54 height 11
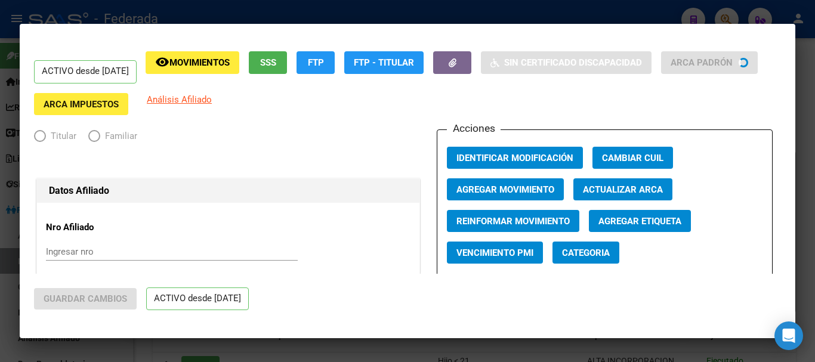
radio input "true"
type input "33-71544039-9"
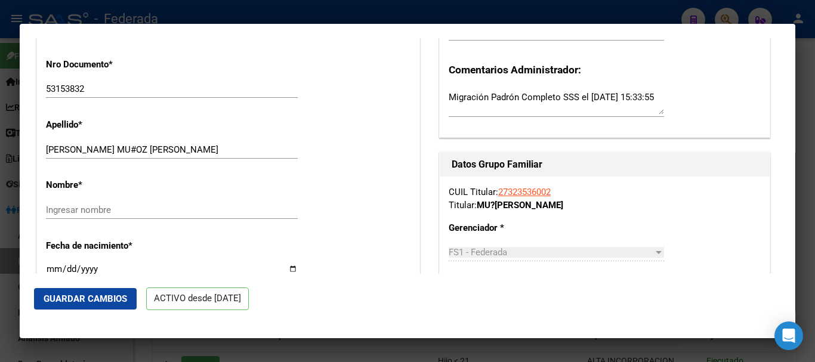
scroll to position [358, 0]
click at [118, 144] on input "[PERSON_NAME] MU#OZ [PERSON_NAME]" at bounding box center [172, 149] width 252 height 11
drag, startPoint x: 136, startPoint y: 147, endPoint x: 230, endPoint y: 154, distance: 94.6
click at [230, 154] on input "[PERSON_NAME] [PERSON_NAME]" at bounding box center [172, 149] width 252 height 11
type input "[PERSON_NAME]"
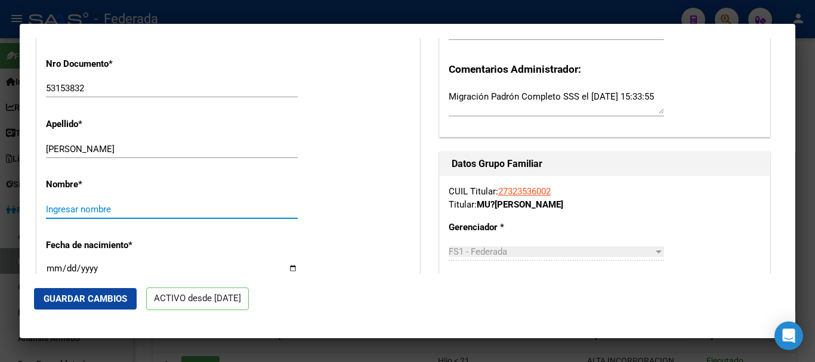
paste input "[PERSON_NAME]"
type input "[PERSON_NAME]"
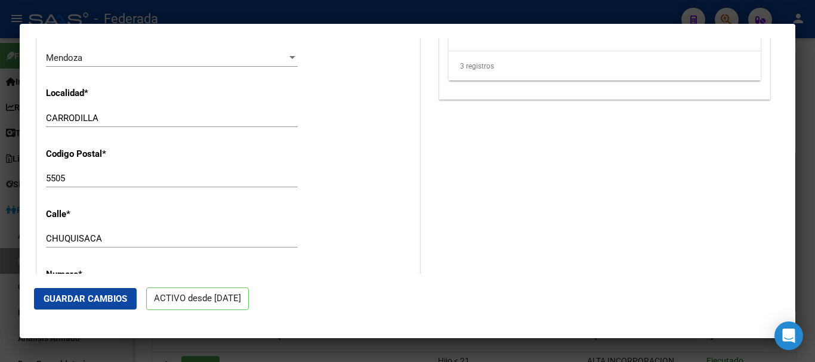
scroll to position [1023, 0]
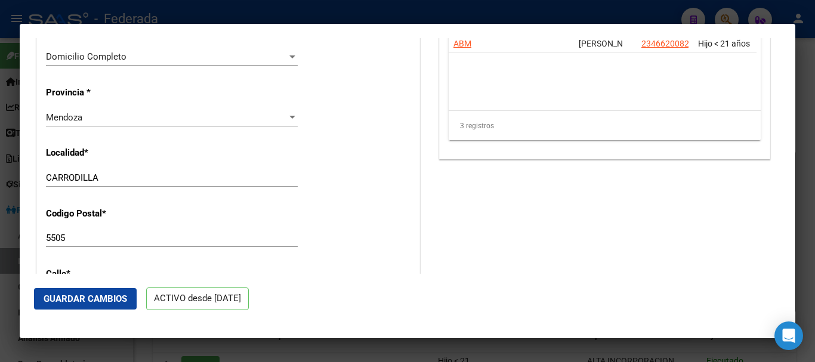
click at [120, 298] on span "Guardar Cambios" at bounding box center [86, 299] width 84 height 11
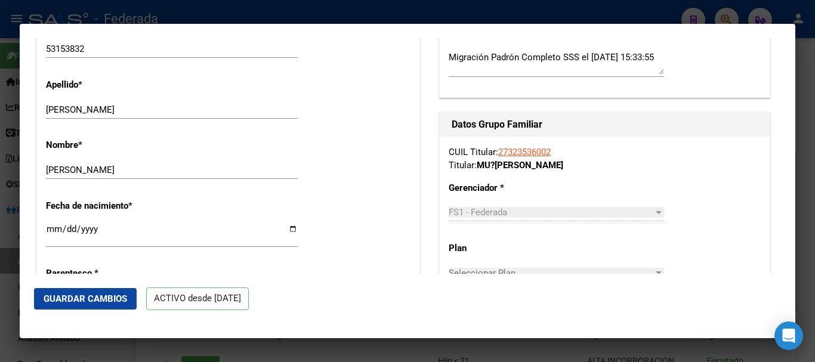
scroll to position [418, 0]
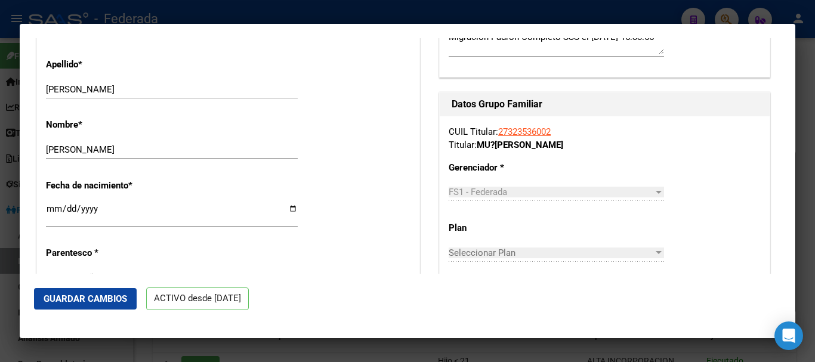
click at [815, 133] on div at bounding box center [407, 181] width 815 height 362
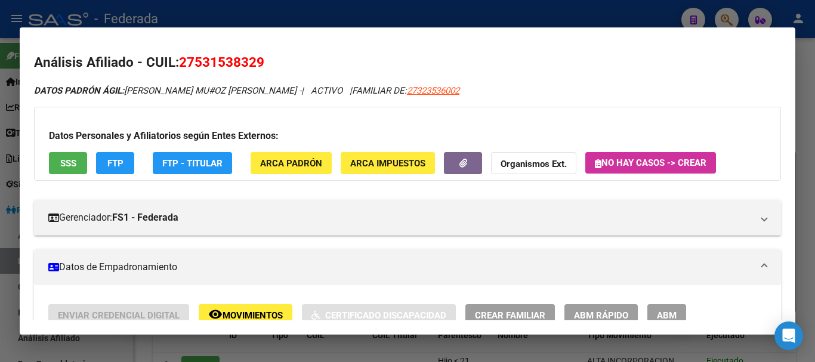
click at [803, 140] on div at bounding box center [407, 181] width 815 height 362
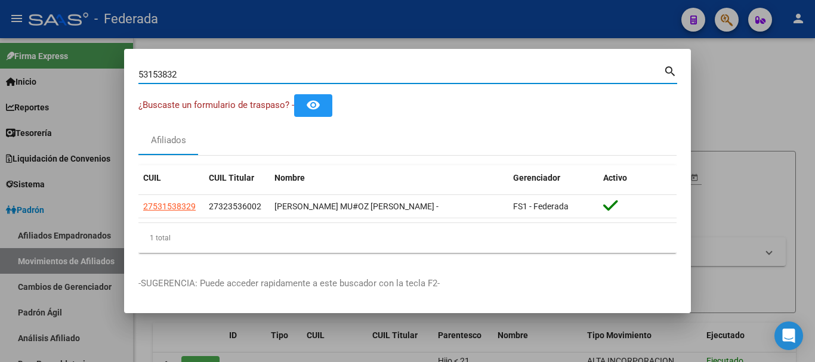
click at [263, 76] on input "53153832" at bounding box center [400, 74] width 525 height 11
paste input "46620082|"
type input "46620082"
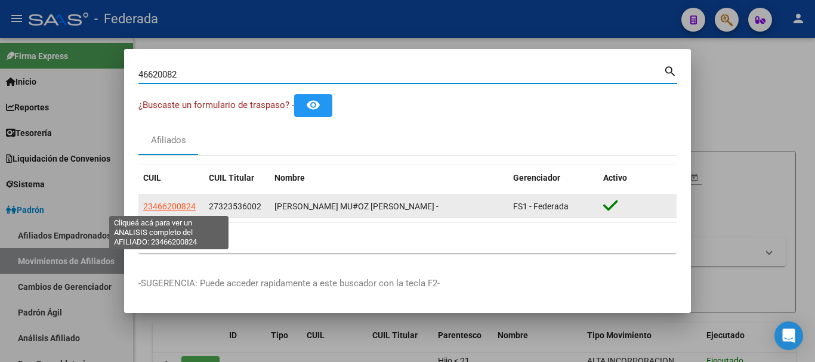
click at [190, 200] on app-link-go-to "23466200824" at bounding box center [169, 207] width 53 height 14
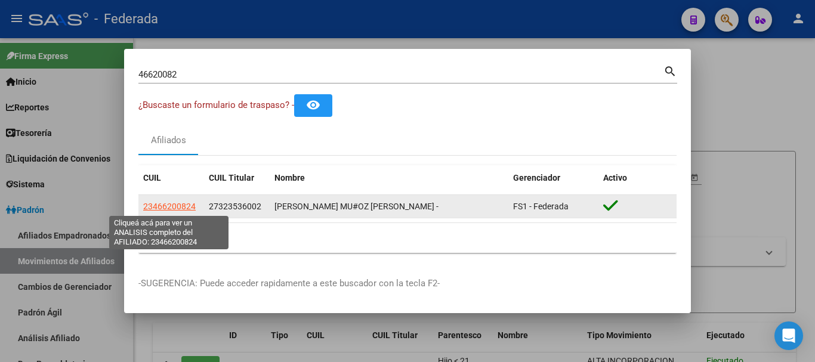
click at [183, 204] on span "23466200824" at bounding box center [169, 207] width 53 height 10
type textarea "23466200824"
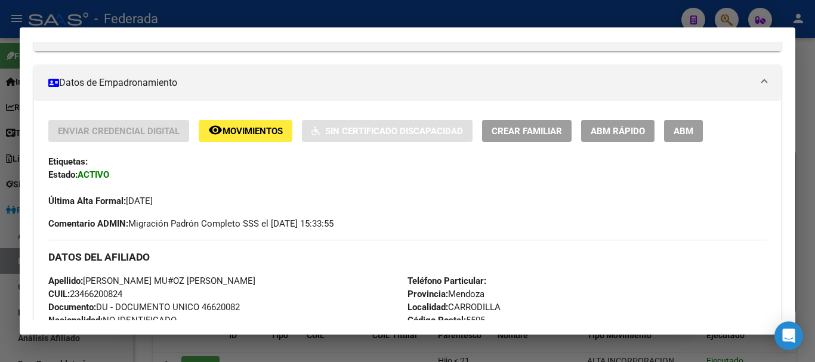
scroll to position [179, 0]
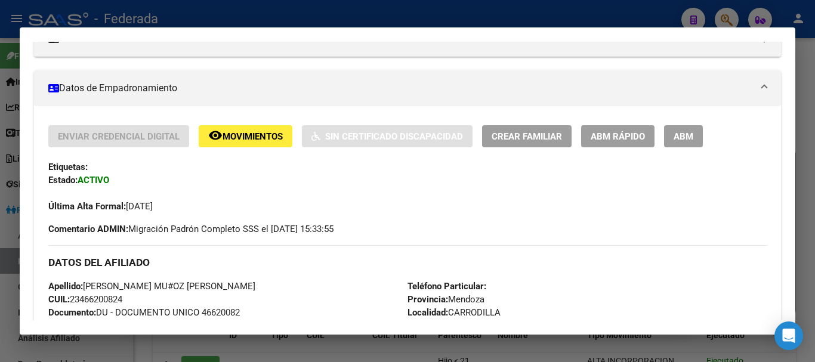
click at [600, 136] on span "ABM Rápido" at bounding box center [618, 136] width 54 height 11
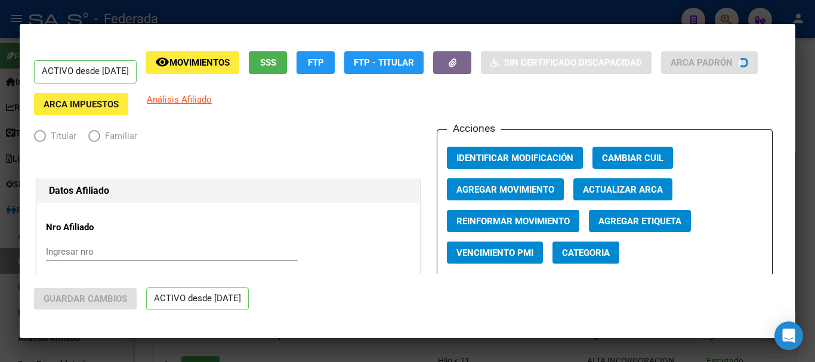
radio input "true"
type input "33-71544039-9"
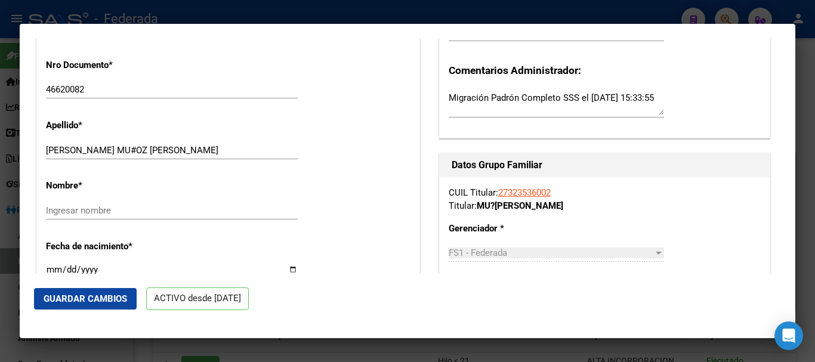
scroll to position [358, 0]
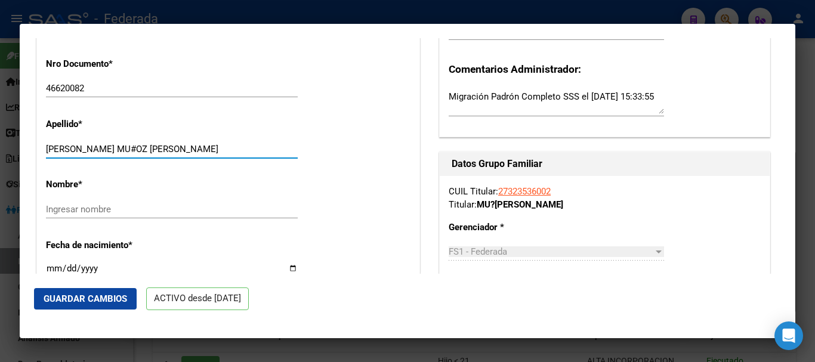
drag, startPoint x: 191, startPoint y: 152, endPoint x: 130, endPoint y: 153, distance: 60.9
click at [130, 153] on input "[PERSON_NAME] MU#OZ [PERSON_NAME]" at bounding box center [172, 149] width 252 height 11
click at [112, 149] on input "[PERSON_NAME] MU#OZ" at bounding box center [172, 149] width 252 height 11
click at [147, 149] on input "[PERSON_NAME]" at bounding box center [172, 149] width 252 height 11
type input "[PERSON_NAME]"
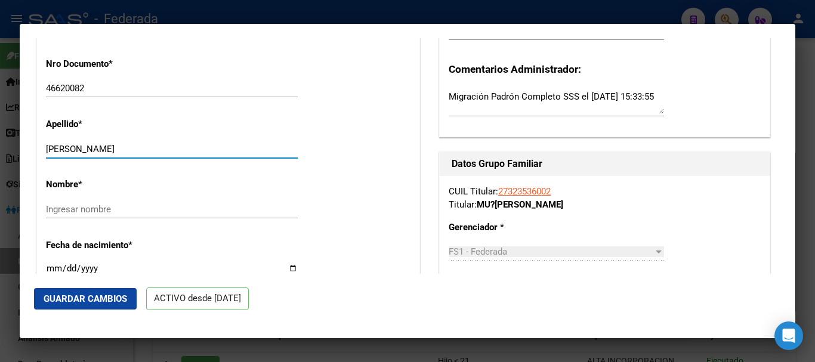
click at [143, 216] on div "Ingresar nombre" at bounding box center [172, 210] width 252 height 18
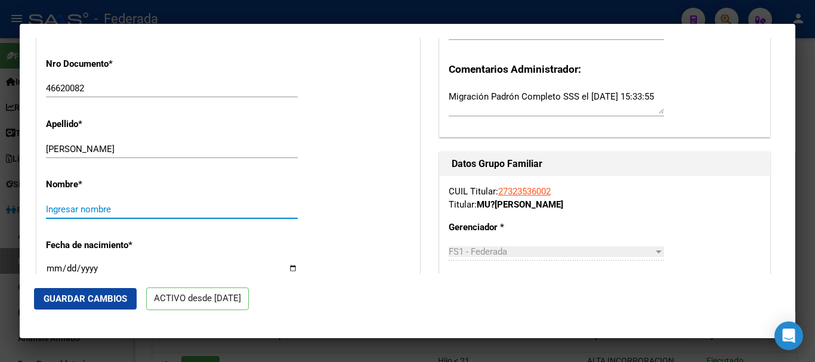
click at [140, 211] on input "Ingresar nombre" at bounding box center [172, 209] width 252 height 11
paste input "[PERSON_NAME]"
type input "[PERSON_NAME]"
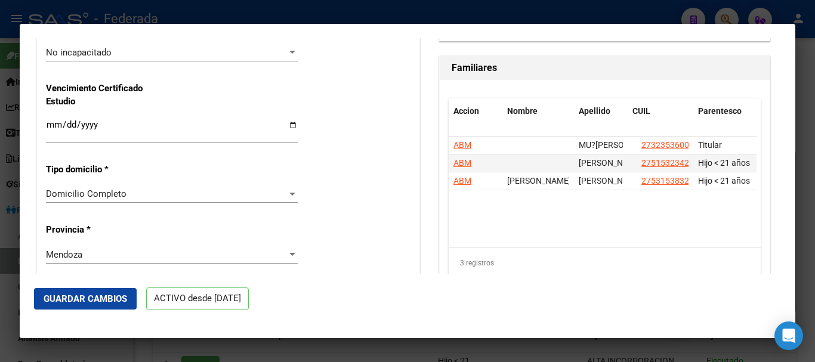
scroll to position [895, 0]
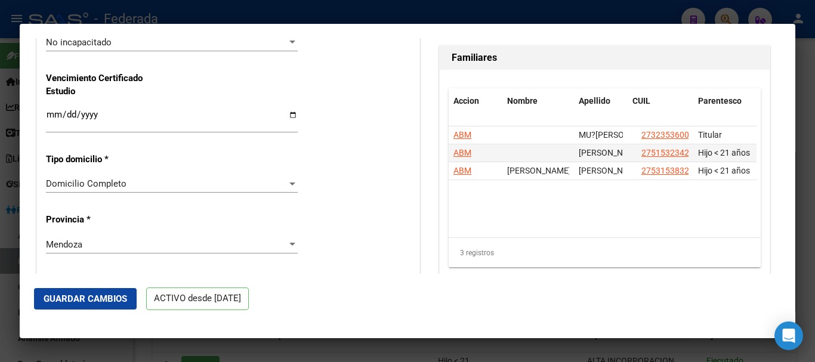
click at [121, 293] on button "Guardar Cambios" at bounding box center [85, 298] width 103 height 21
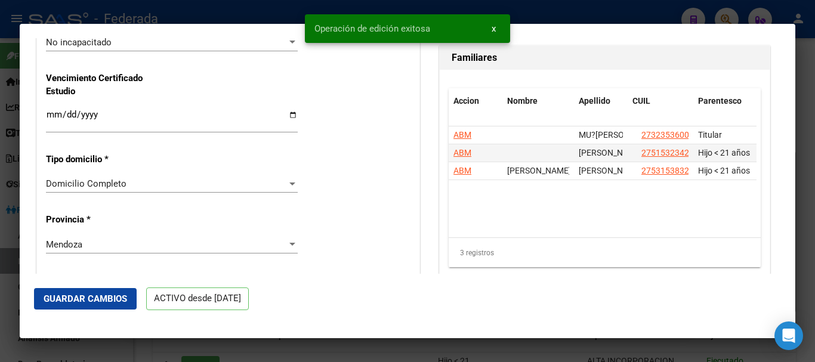
click at [815, 150] on div at bounding box center [407, 181] width 815 height 362
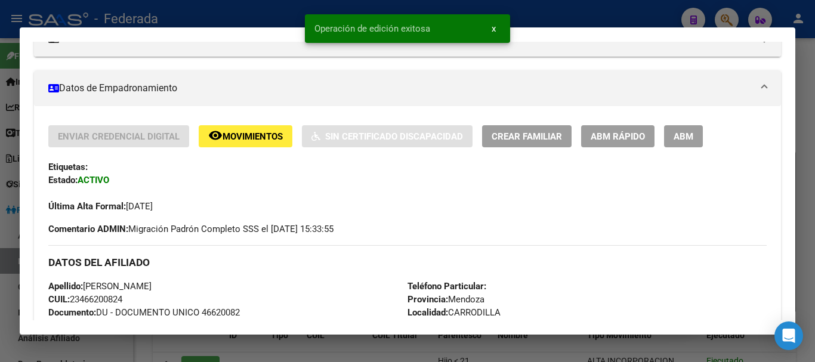
click at [815, 205] on div at bounding box center [407, 181] width 815 height 362
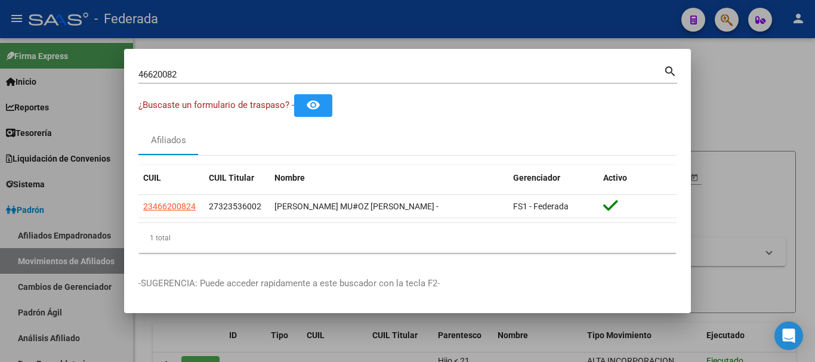
click at [241, 71] on input "46620082" at bounding box center [400, 74] width 525 height 11
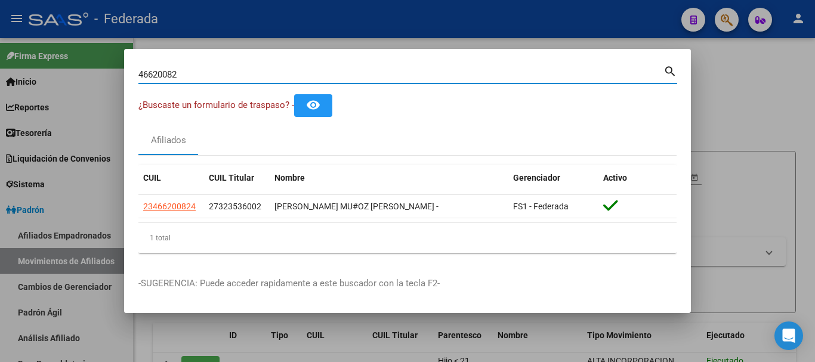
click at [241, 71] on input "46620082" at bounding box center [400, 74] width 525 height 11
paste input "54091014|"
type input "54091014"
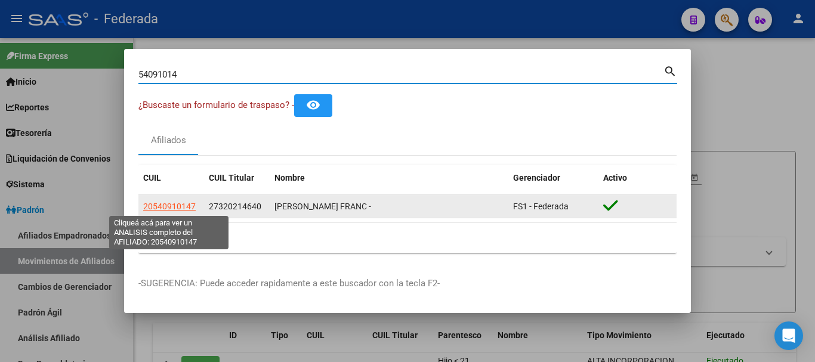
click at [177, 212] on app-link-go-to "20540910147" at bounding box center [169, 207] width 53 height 14
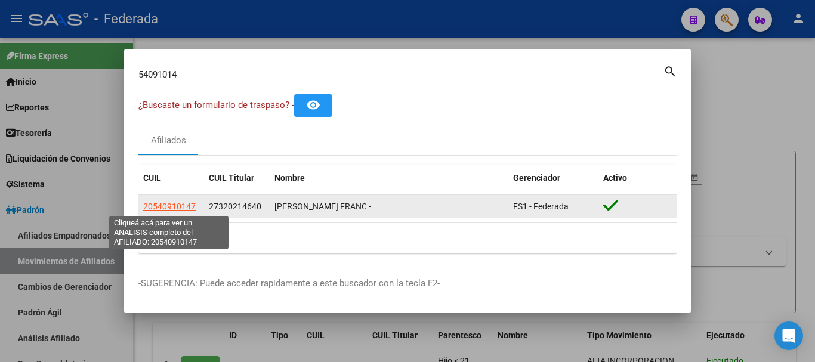
click at [177, 210] on span "20540910147" at bounding box center [169, 207] width 53 height 10
type textarea "20540910147"
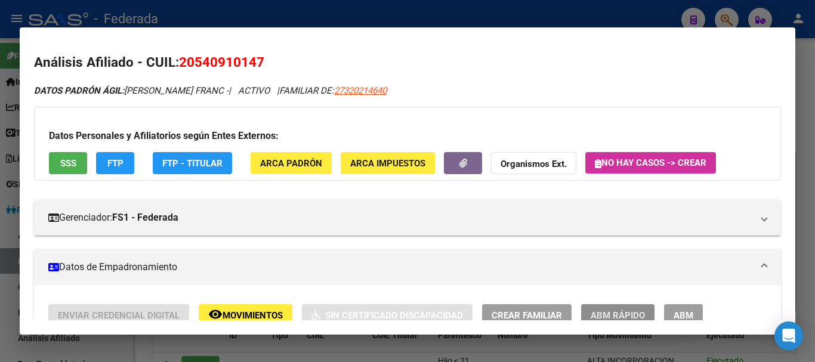
click at [633, 304] on button "ABM Rápido" at bounding box center [617, 315] width 73 height 22
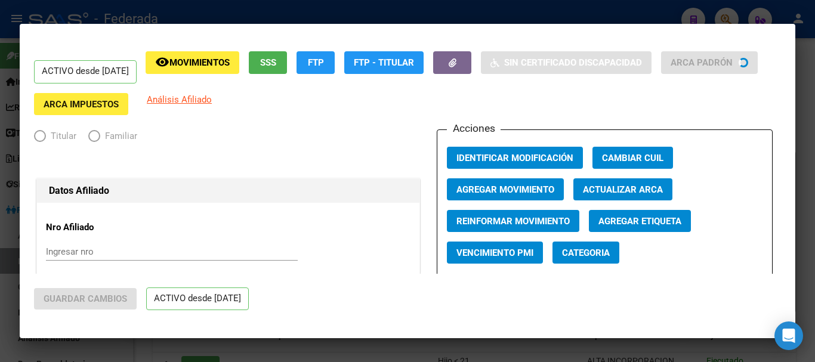
radio input "true"
type input "30-59036076-3"
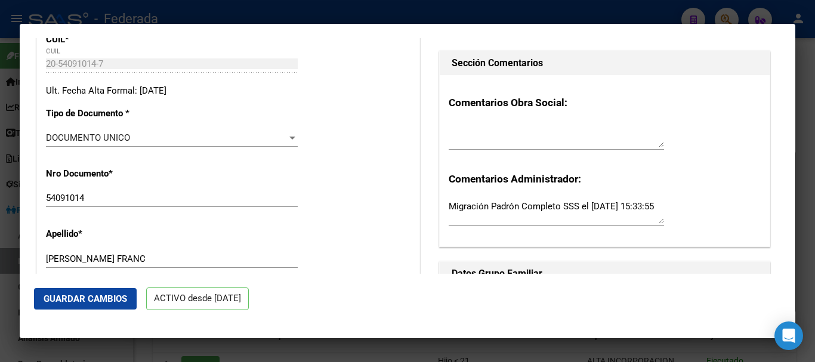
scroll to position [298, 0]
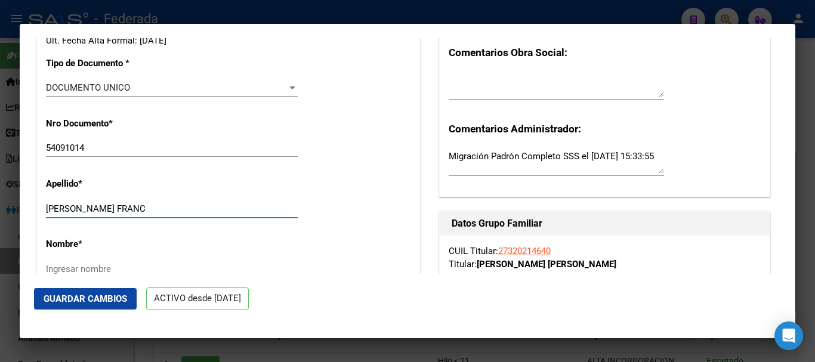
drag, startPoint x: 201, startPoint y: 206, endPoint x: 125, endPoint y: 202, distance: 75.9
click at [125, 202] on div "[PERSON_NAME] FRANC Ingresar apellido" at bounding box center [172, 209] width 252 height 18
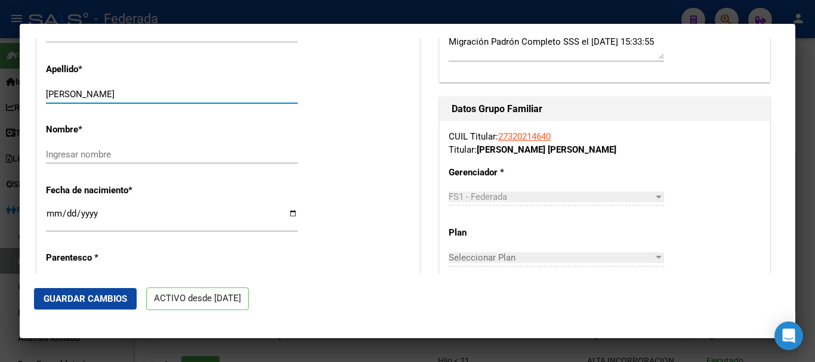
scroll to position [418, 0]
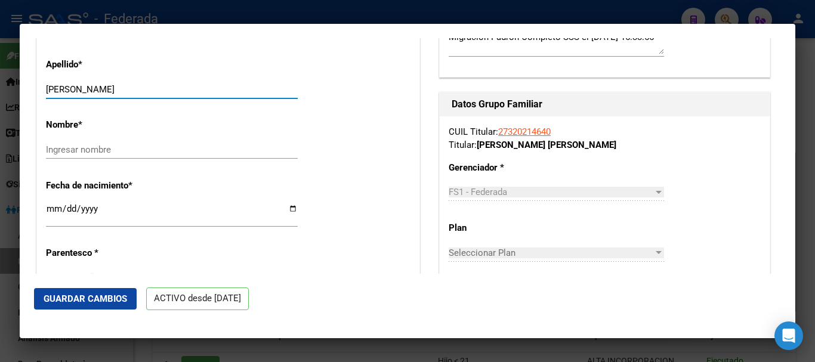
type input "[PERSON_NAME]"
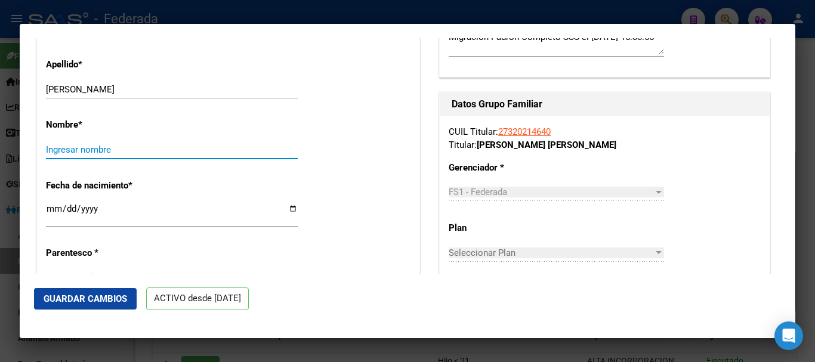
click at [123, 147] on input "Ingresar nombre" at bounding box center [172, 149] width 252 height 11
paste input "[PERSON_NAME]"
click at [47, 146] on input "[PERSON_NAME]" at bounding box center [172, 149] width 252 height 11
type input "[PERSON_NAME]"
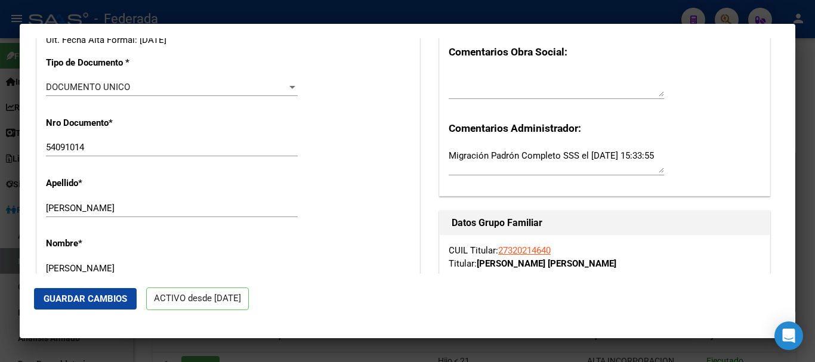
scroll to position [298, 0]
click at [94, 137] on div "Nro Documento * 54091014 Ingresar nro" at bounding box center [228, 138] width 365 height 60
click at [95, 147] on input "54091014" at bounding box center [172, 148] width 252 height 11
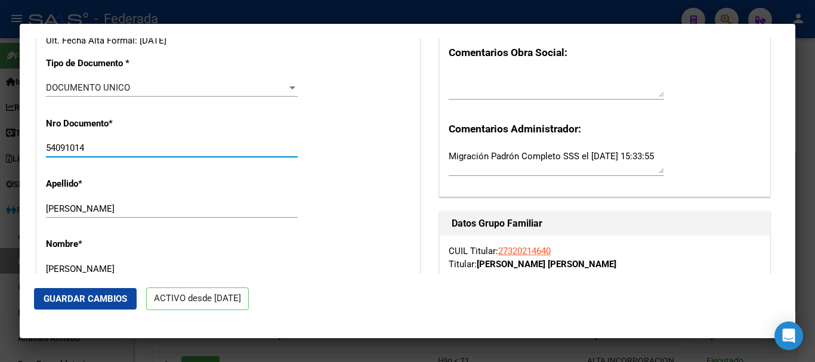
click at [95, 147] on input "54091014" at bounding box center [172, 148] width 252 height 11
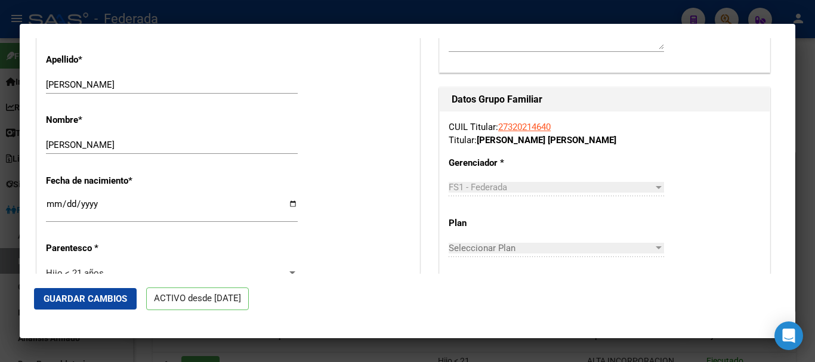
scroll to position [358, 0]
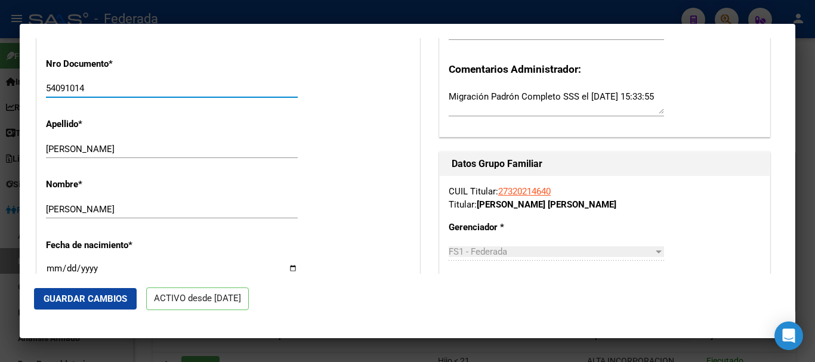
click at [522, 190] on link "27320214640" at bounding box center [524, 191] width 53 height 11
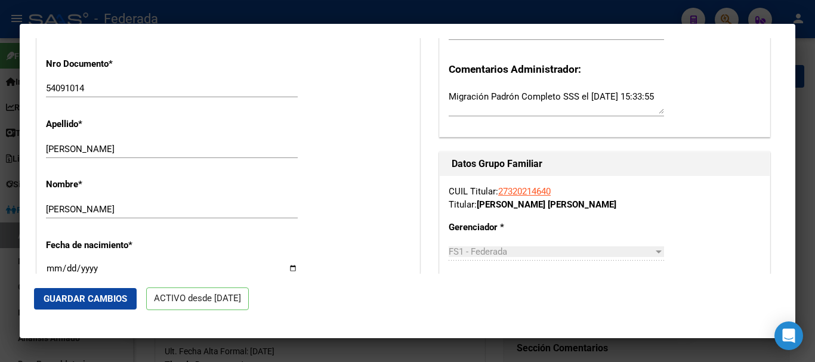
radio input "true"
type input "30-59036076-3"
click at [110, 294] on span "Guardar Cambios" at bounding box center [86, 299] width 84 height 11
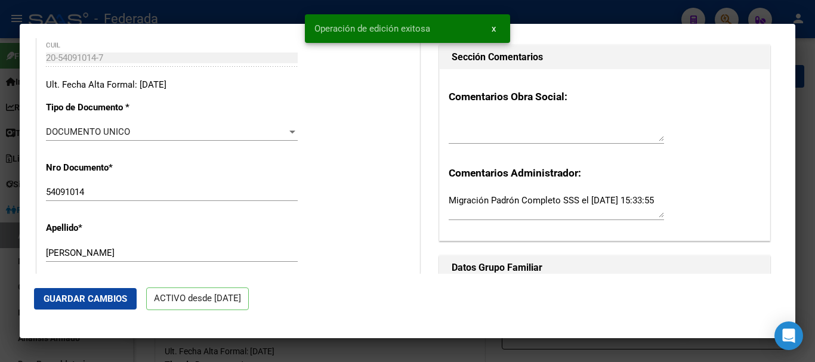
scroll to position [152, 0]
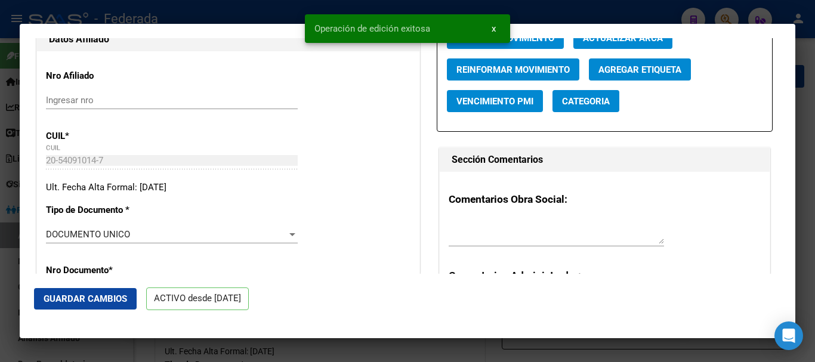
click at [806, 67] on div at bounding box center [407, 181] width 815 height 362
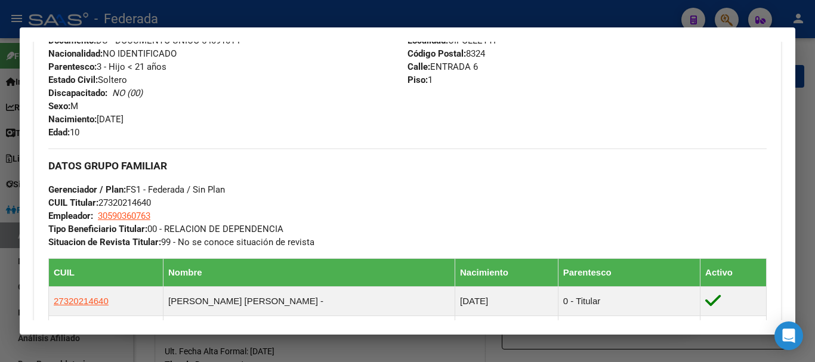
scroll to position [478, 0]
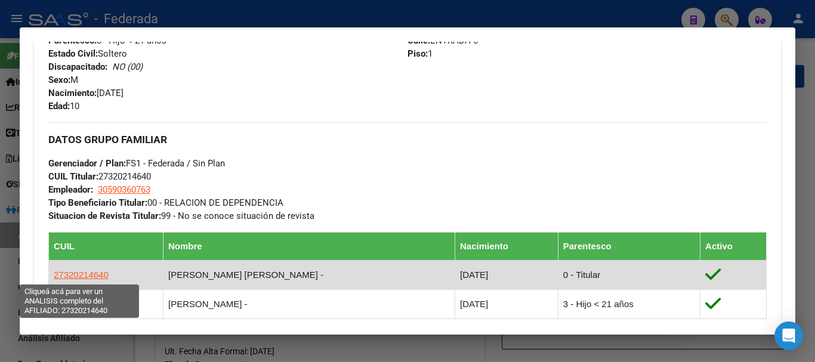
click at [103, 275] on span "27320214640" at bounding box center [81, 275] width 55 height 10
type textarea "27320214640"
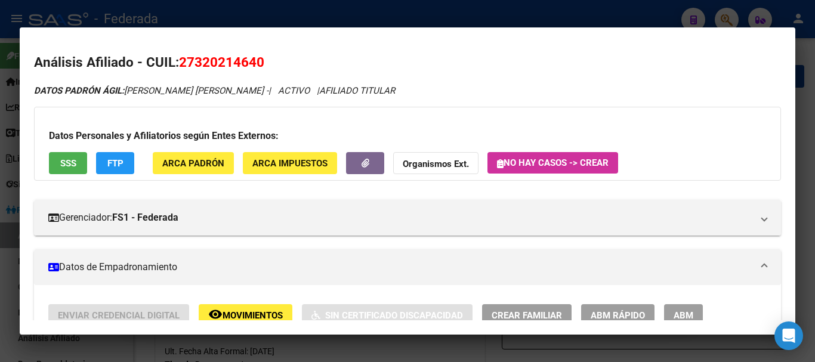
drag, startPoint x: 197, startPoint y: 63, endPoint x: 254, endPoint y: 63, distance: 57.3
click at [254, 63] on span "27320214640" at bounding box center [221, 62] width 85 height 16
copy span "32021464"
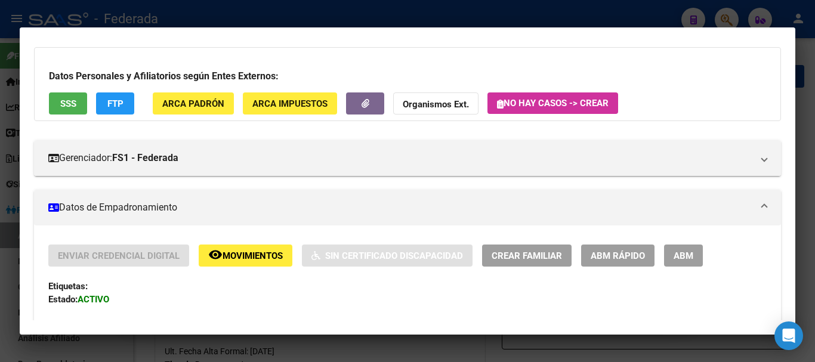
click at [651, 262] on button "ABM Rápido" at bounding box center [617, 256] width 73 height 22
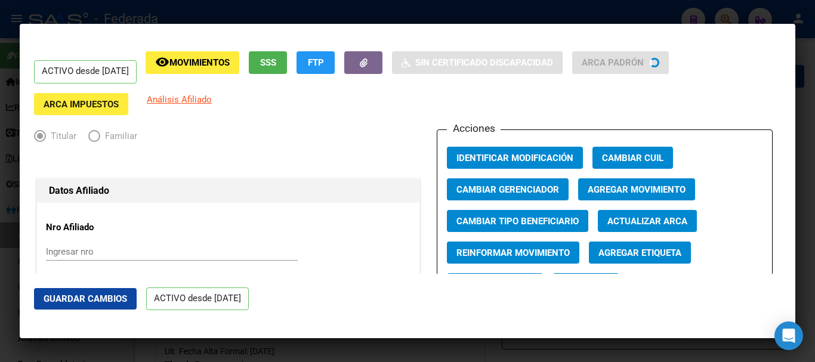
radio input "true"
type input "30-59036076-3"
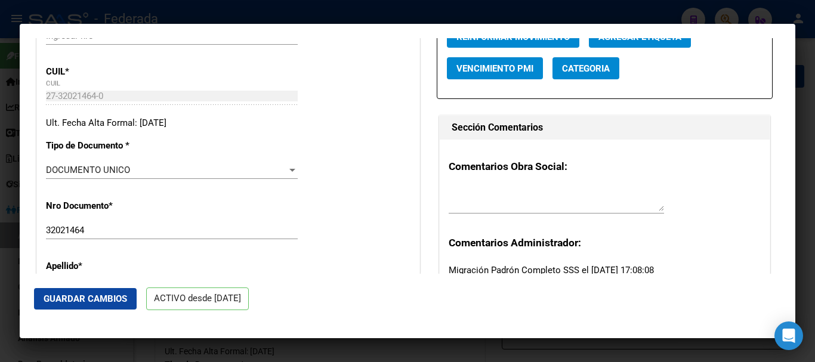
scroll to position [298, 0]
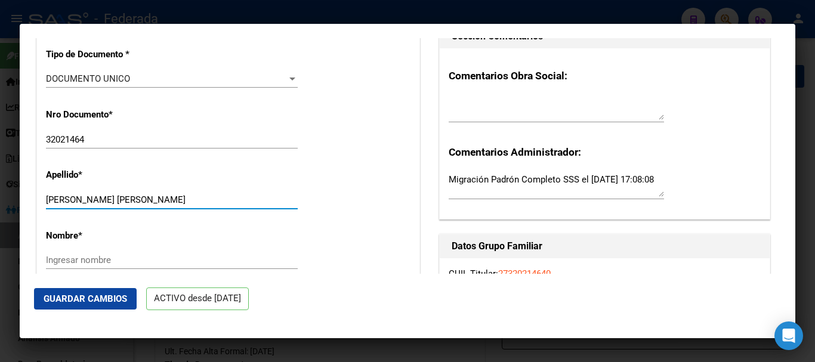
drag, startPoint x: 170, startPoint y: 207, endPoint x: 76, endPoint y: 205, distance: 93.7
click at [76, 205] on input "[PERSON_NAME] [PERSON_NAME]" at bounding box center [172, 200] width 252 height 11
type input "[PERSON_NAME]"
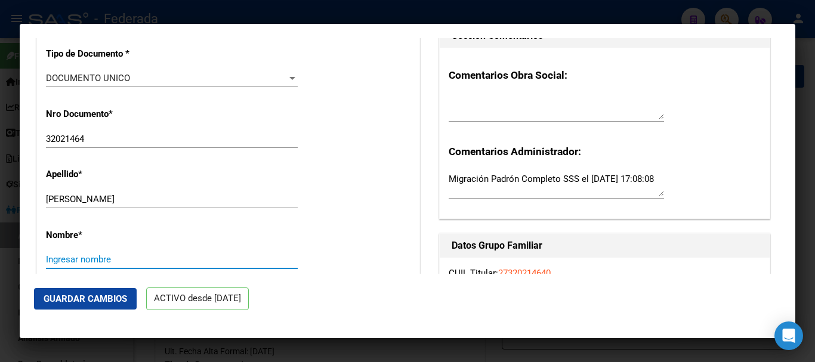
paste input "[PERSON_NAME]"
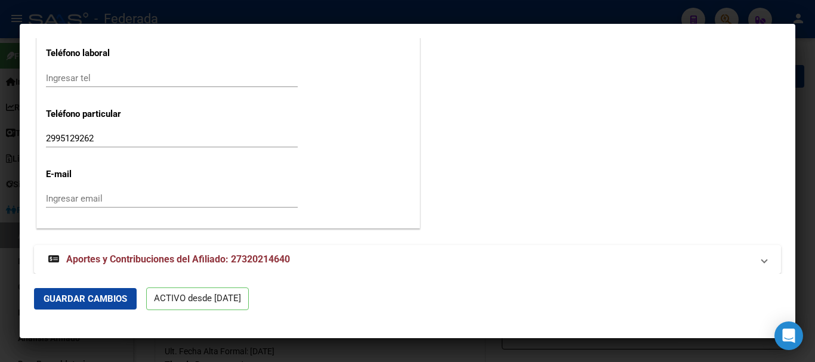
scroll to position [1560, 0]
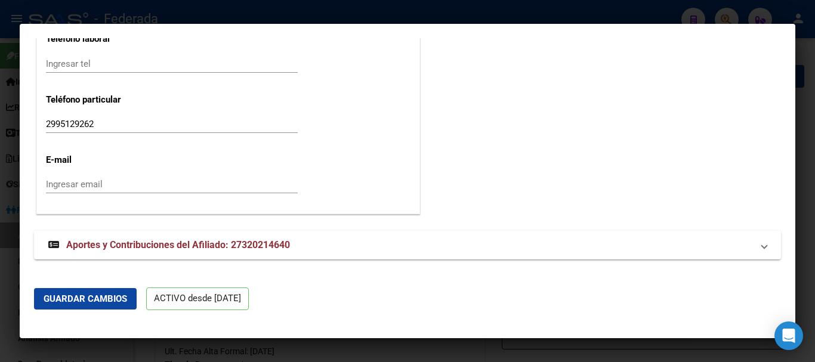
type input "[PERSON_NAME]"
click at [105, 308] on button "Guardar Cambios" at bounding box center [85, 298] width 103 height 21
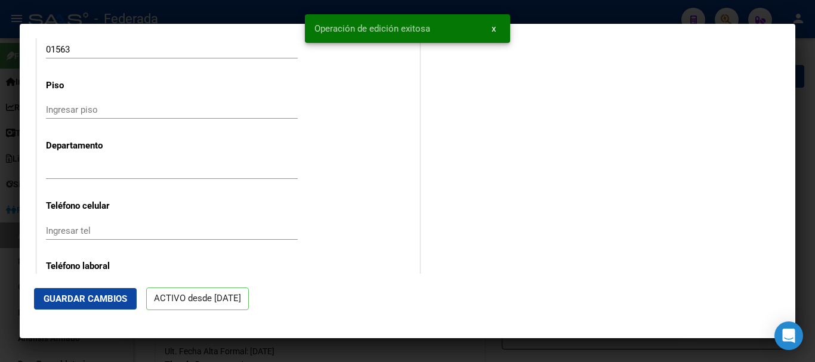
scroll to position [1321, 0]
click at [815, 176] on div at bounding box center [407, 181] width 815 height 362
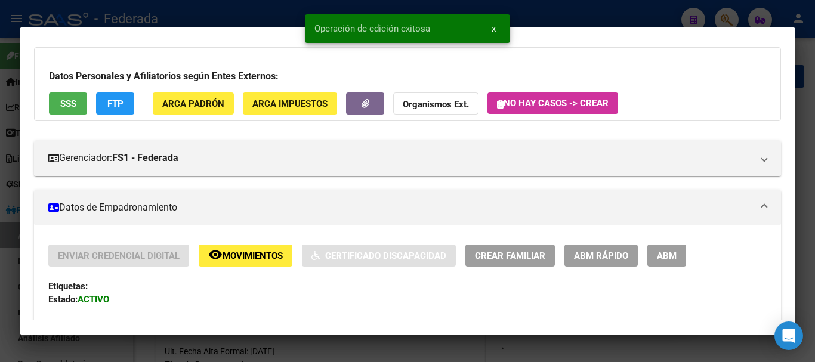
click at [815, 176] on div at bounding box center [407, 181] width 815 height 362
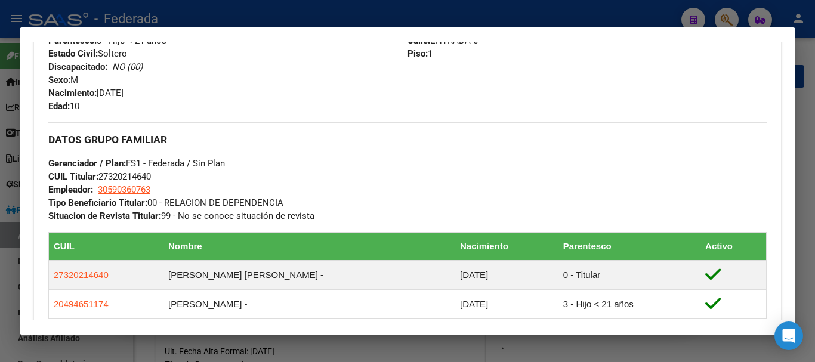
click at [815, 84] on div at bounding box center [407, 181] width 815 height 362
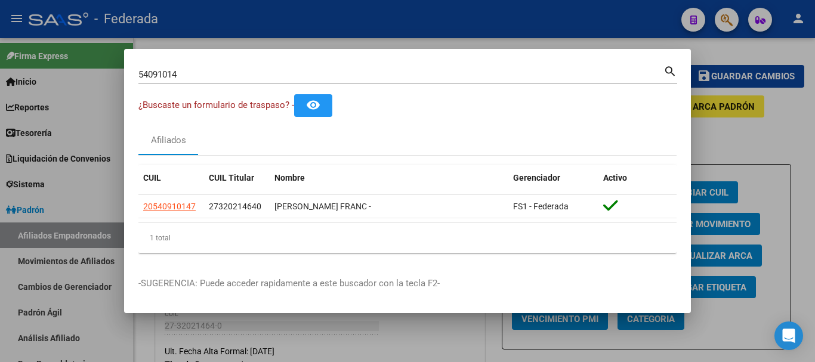
click at [375, 64] on div "54091014 Buscar (apellido, dni, [PERSON_NAME], nro traspaso, cuit, obra social)…" at bounding box center [407, 73] width 539 height 20
click at [378, 68] on div "54091014 Buscar (apellido, dni, [PERSON_NAME], nro traspaso, cuit, obra social)" at bounding box center [400, 75] width 525 height 18
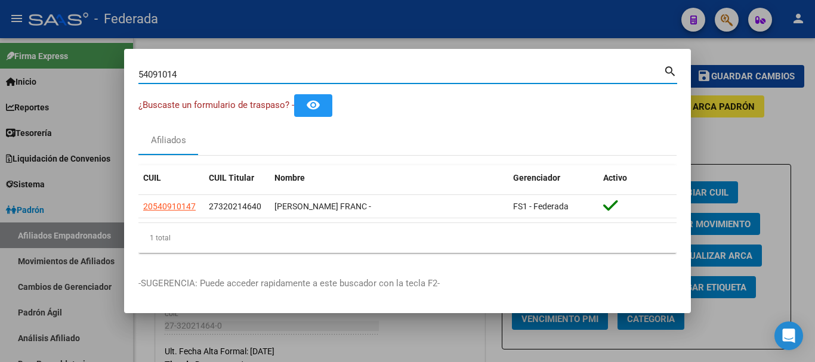
paste input "30502409|"
click at [385, 71] on input "5409101430502409|" at bounding box center [400, 74] width 525 height 11
paste input
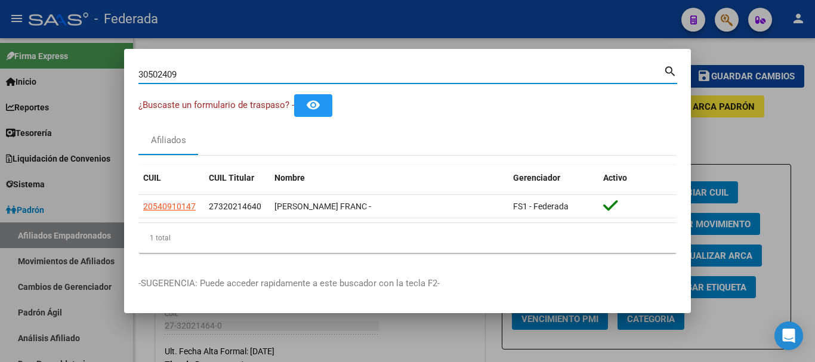
type input "30502409"
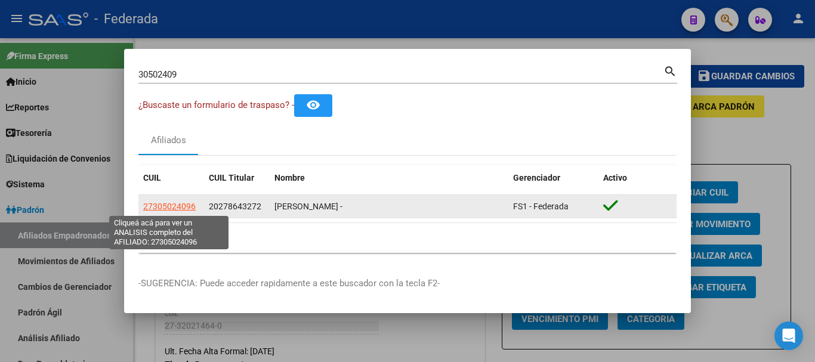
click at [169, 207] on span "27305024096" at bounding box center [169, 207] width 53 height 10
type textarea "27305024096"
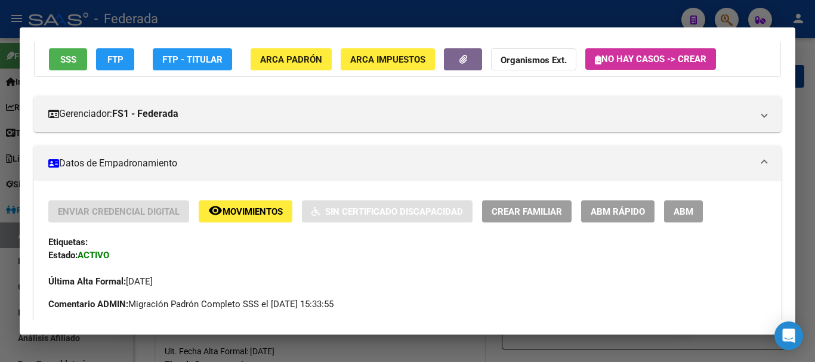
scroll to position [119, 0]
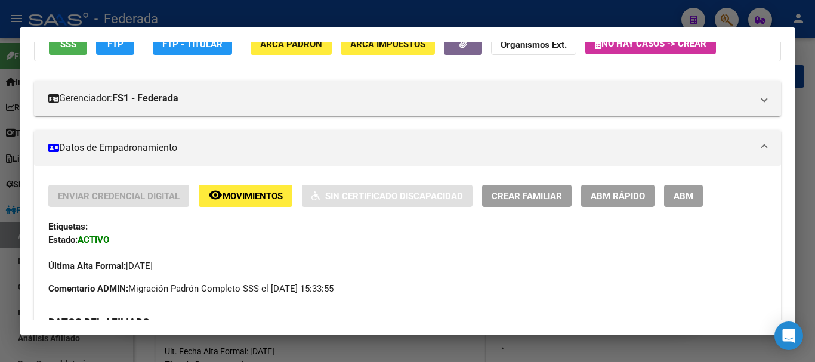
click at [617, 205] on button "ABM Rápido" at bounding box center [617, 196] width 73 height 22
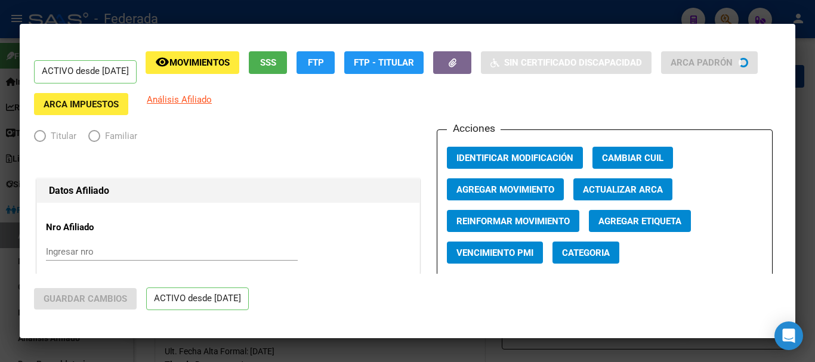
radio input "true"
type input "30-71135909-1"
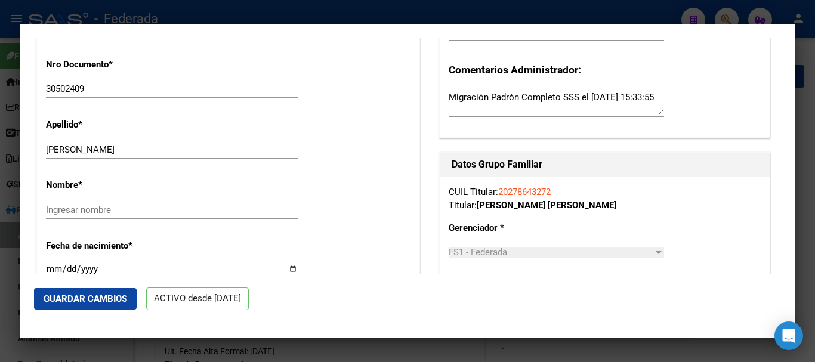
scroll to position [358, 0]
drag, startPoint x: 186, startPoint y: 147, endPoint x: 104, endPoint y: 150, distance: 81.9
click at [104, 150] on input "[PERSON_NAME]" at bounding box center [172, 149] width 252 height 11
type input "[PERSON_NAME]"
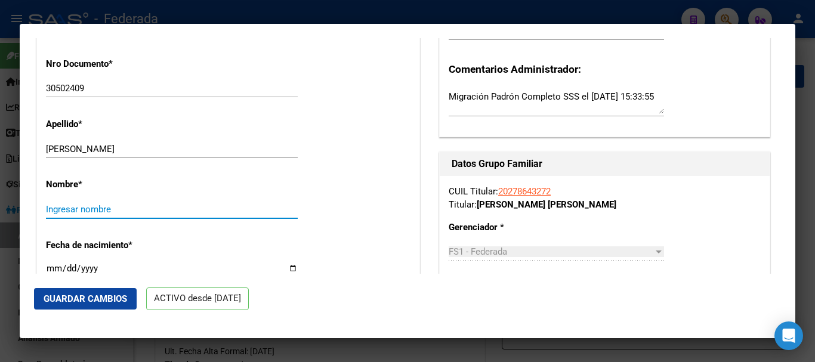
paste input "[PERSON_NAME]"
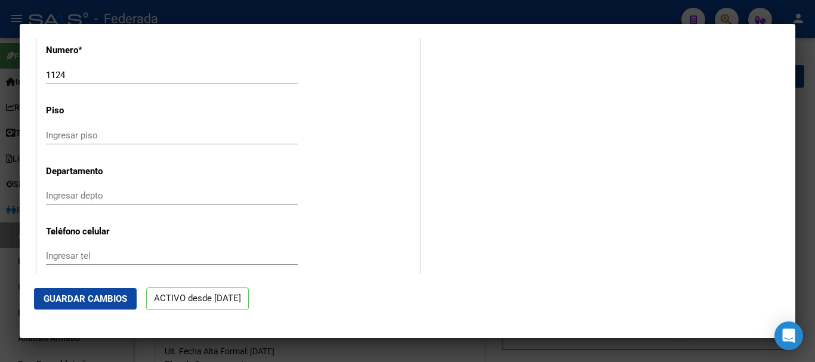
scroll to position [1313, 0]
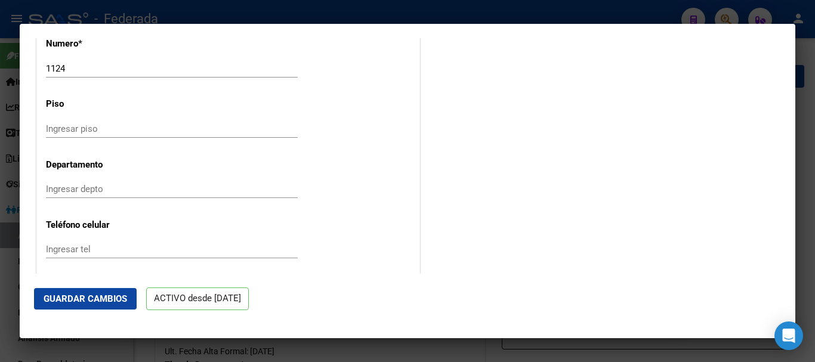
type input "[PERSON_NAME]"
click at [100, 312] on mat-dialog-actions "Guardar Cambios ACTIVO desde [DATE]" at bounding box center [407, 299] width 747 height 51
click at [104, 297] on span "Guardar Cambios" at bounding box center [86, 299] width 84 height 11
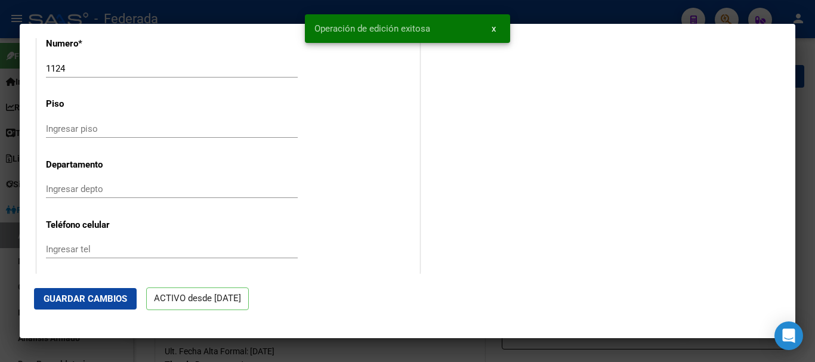
click at [815, 121] on div at bounding box center [407, 181] width 815 height 362
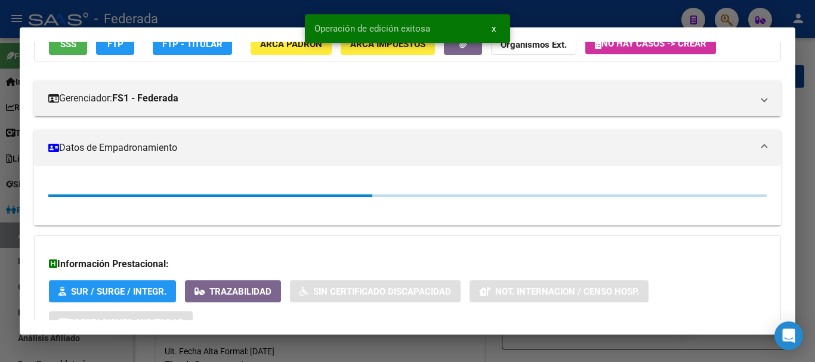
click at [815, 121] on div at bounding box center [407, 181] width 815 height 362
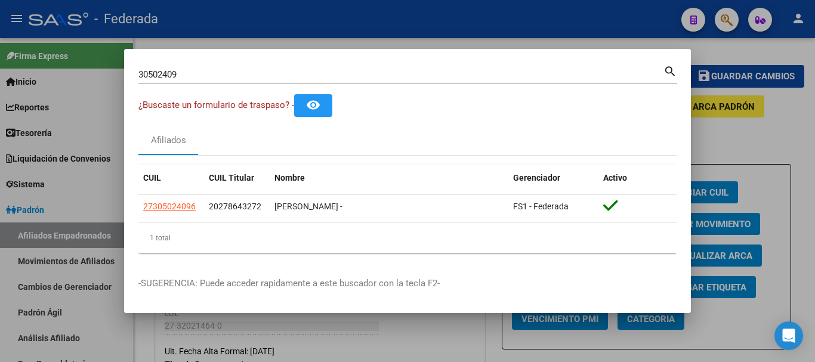
click at [295, 75] on input "30502409" at bounding box center [400, 74] width 525 height 11
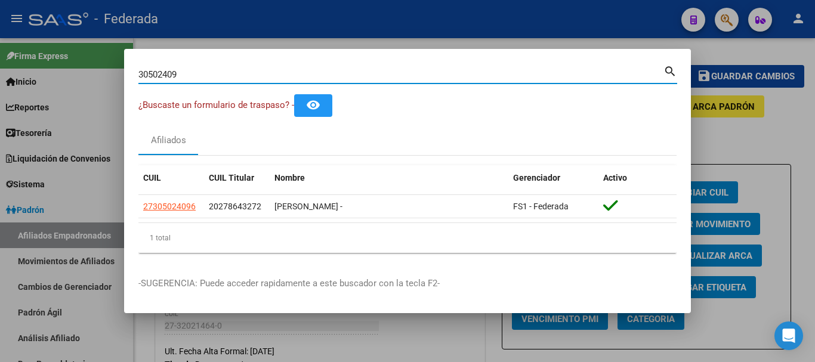
click at [294, 74] on input "30502409" at bounding box center [400, 74] width 525 height 11
paste input "49267772|"
type input "49267772"
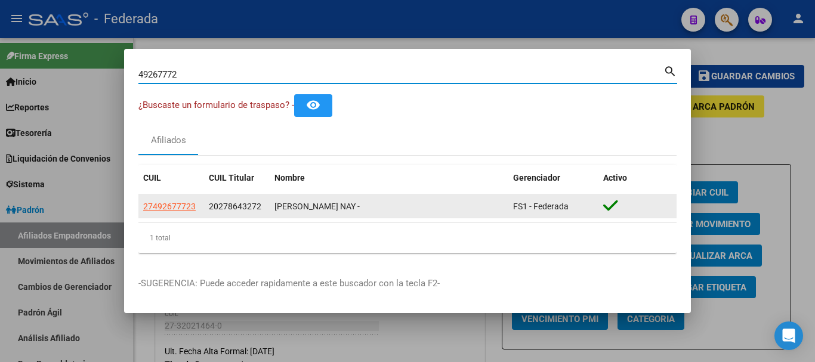
click at [192, 206] on span "27492677723" at bounding box center [169, 207] width 53 height 10
type textarea "27492677723"
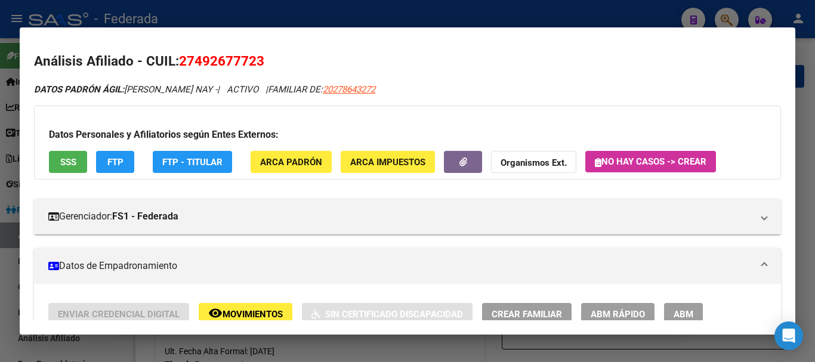
scroll to position [0, 0]
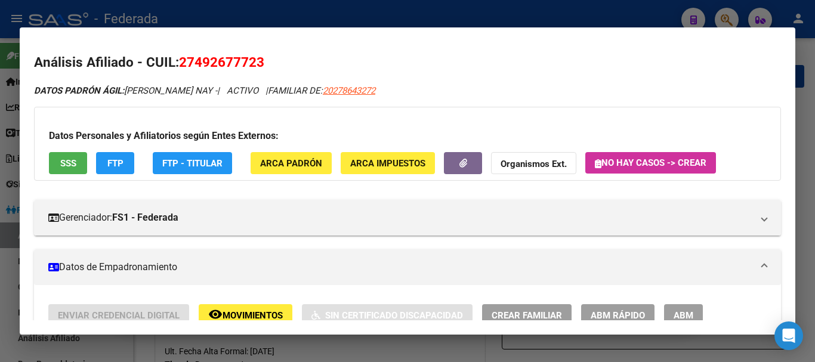
click at [592, 310] on span "ABM Rápido" at bounding box center [618, 315] width 54 height 11
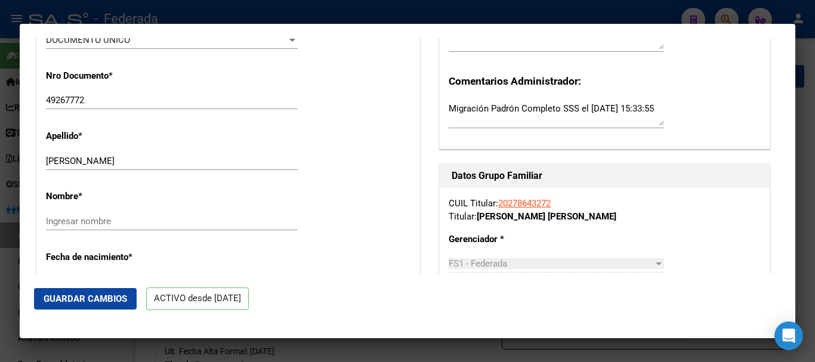
scroll to position [358, 0]
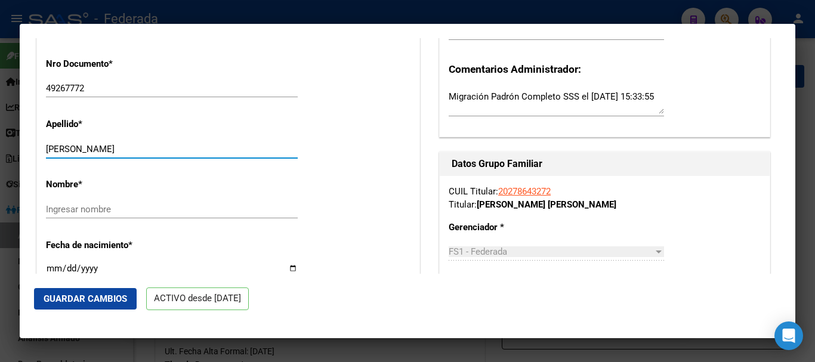
drag, startPoint x: 194, startPoint y: 150, endPoint x: 137, endPoint y: 149, distance: 57.3
click at [137, 149] on input "[PERSON_NAME]" at bounding box center [172, 149] width 252 height 11
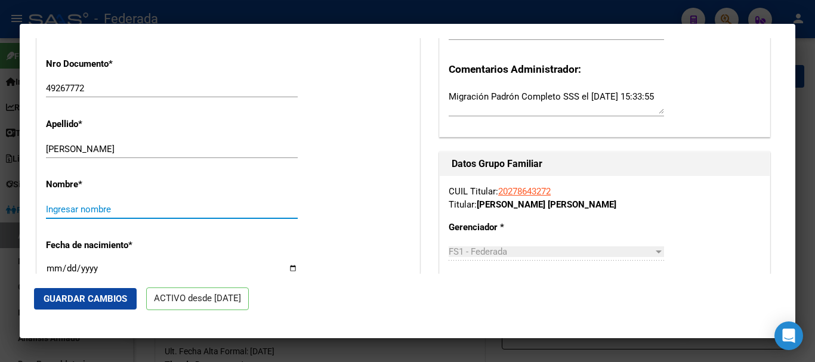
click at [131, 208] on input "Ingresar nombre" at bounding box center [172, 209] width 252 height 11
paste input "[PERSON_NAME]"
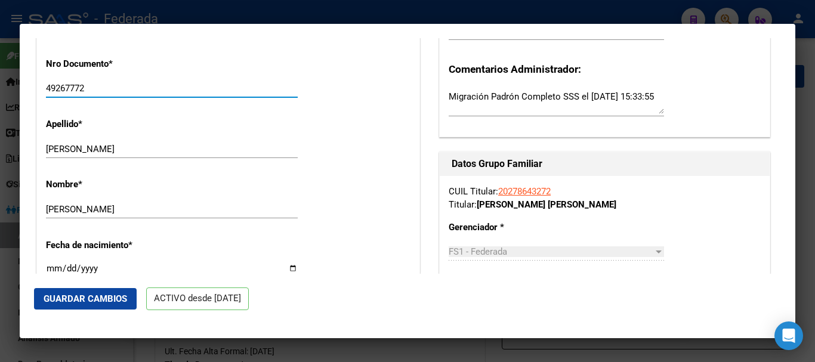
click at [68, 88] on input "49267772" at bounding box center [172, 88] width 252 height 11
click at [181, 202] on div "[PERSON_NAME] Ingresar nombre" at bounding box center [172, 210] width 252 height 18
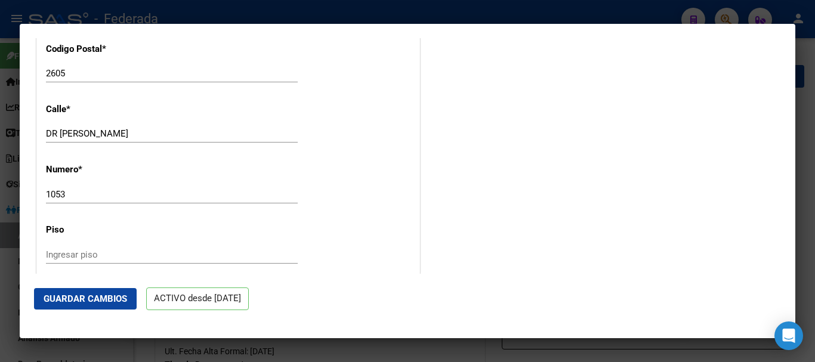
scroll to position [1254, 0]
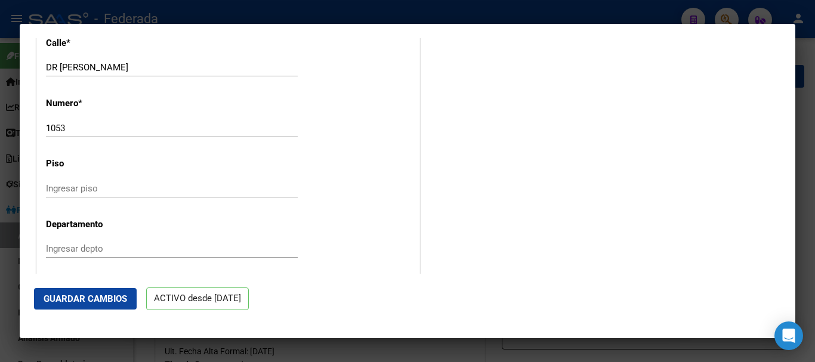
click at [115, 291] on button "Guardar Cambios" at bounding box center [85, 298] width 103 height 21
click at [815, 146] on div at bounding box center [407, 181] width 815 height 362
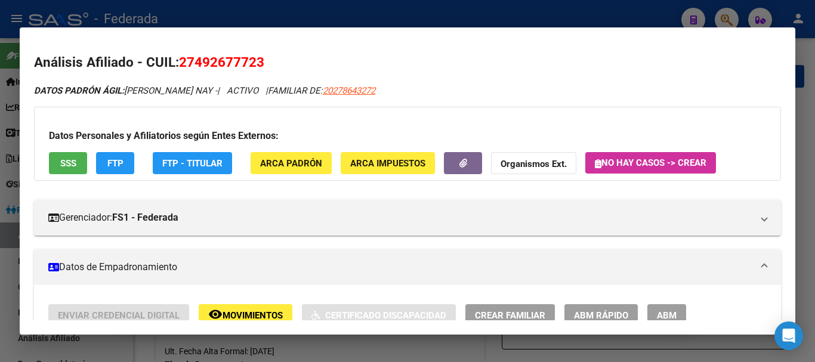
click at [815, 136] on div at bounding box center [407, 181] width 815 height 362
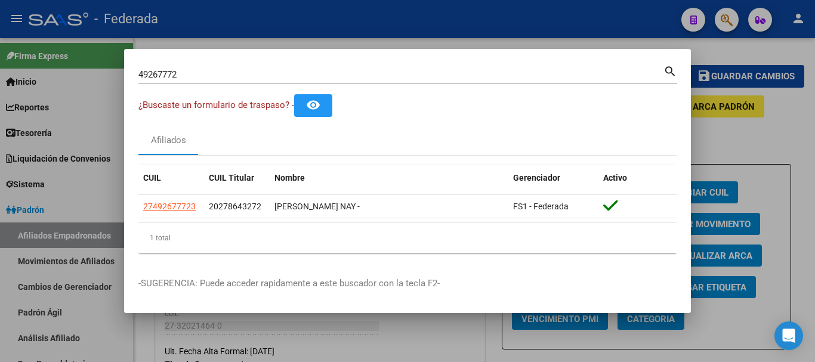
click at [285, 81] on div "49267772 Buscar (apellido, dni, [PERSON_NAME], nro traspaso, cuit, obra social)" at bounding box center [400, 75] width 525 height 18
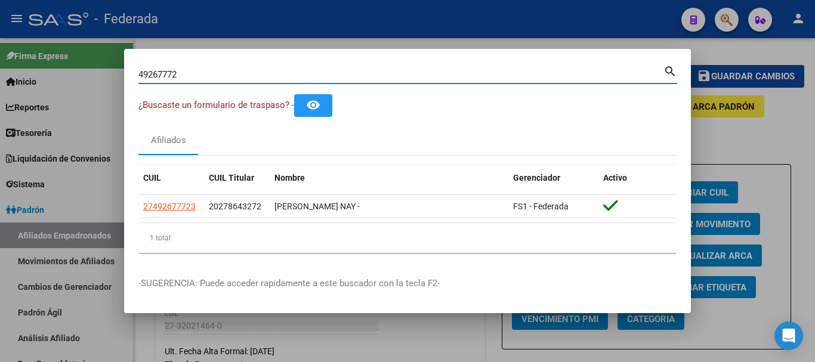
click at [284, 79] on input "49267772" at bounding box center [400, 74] width 525 height 11
paste input "51532342|"
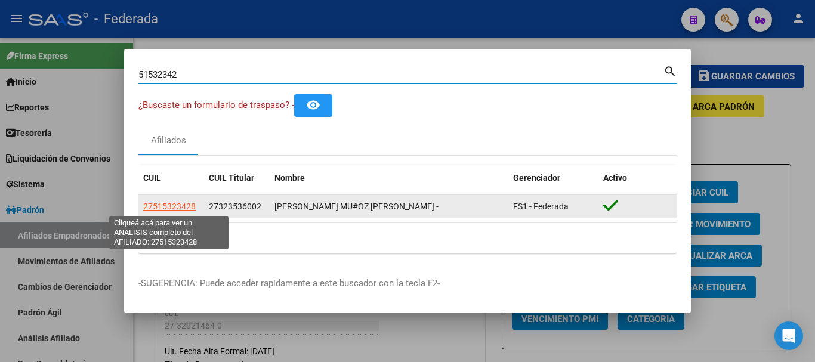
click at [183, 211] on span "27515323428" at bounding box center [169, 207] width 53 height 10
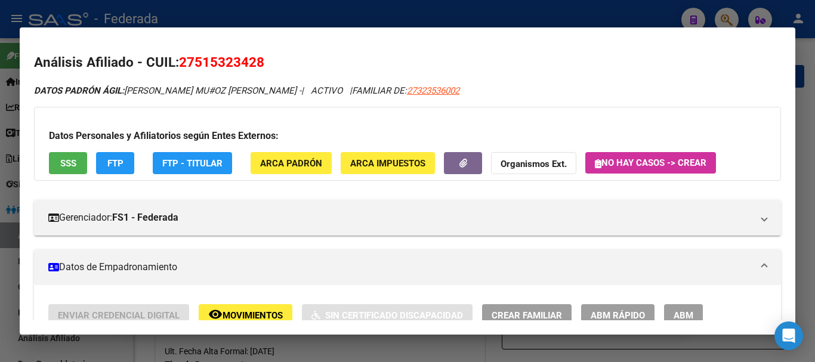
click at [629, 306] on button "ABM Rápido" at bounding box center [617, 315] width 73 height 22
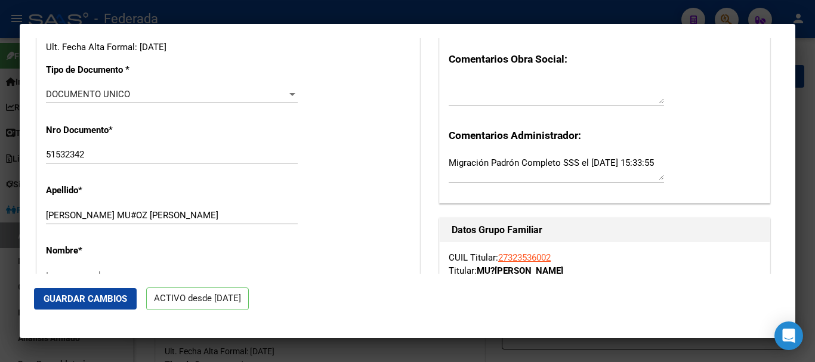
scroll to position [358, 0]
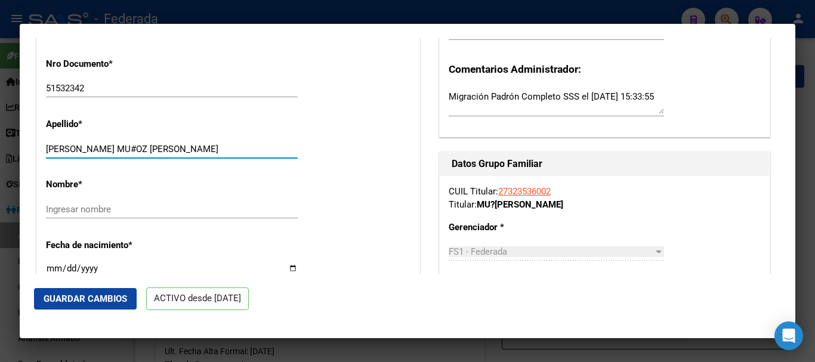
drag, startPoint x: 216, startPoint y: 146, endPoint x: 125, endPoint y: 146, distance: 90.7
click at [125, 146] on input "[PERSON_NAME] MU#OZ [PERSON_NAME]" at bounding box center [172, 149] width 252 height 11
click at [112, 148] on input "[PERSON_NAME] MU#OZ" at bounding box center [172, 149] width 252 height 11
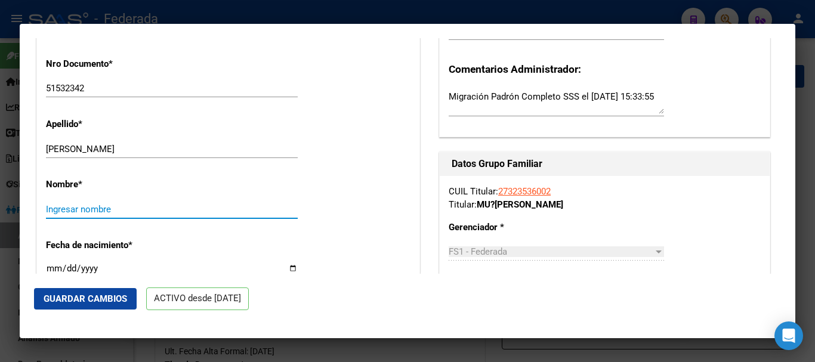
paste input "[PERSON_NAME]"
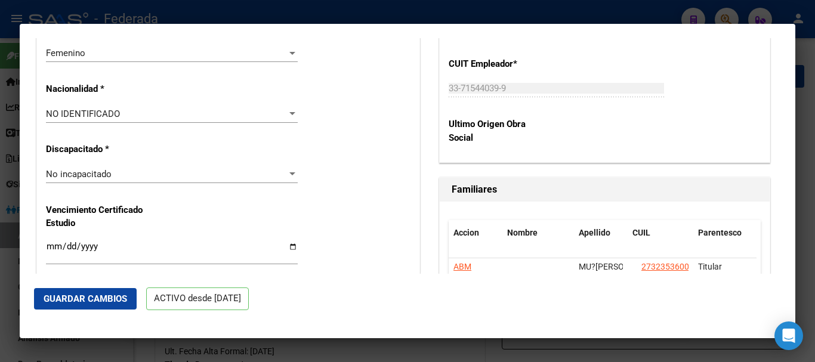
scroll to position [776, 0]
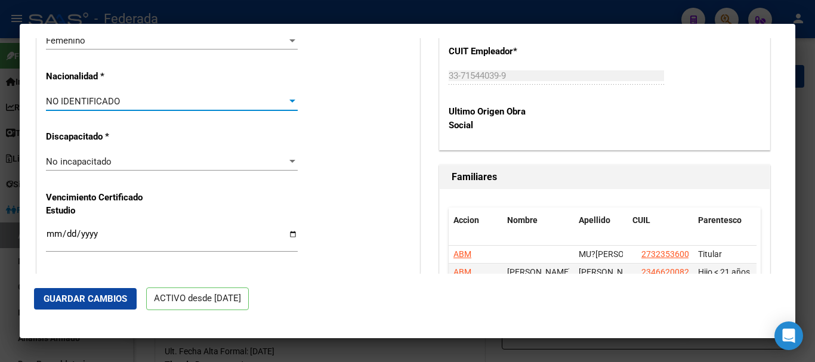
click at [121, 98] on div "NO IDENTIFICADO" at bounding box center [166, 101] width 241 height 11
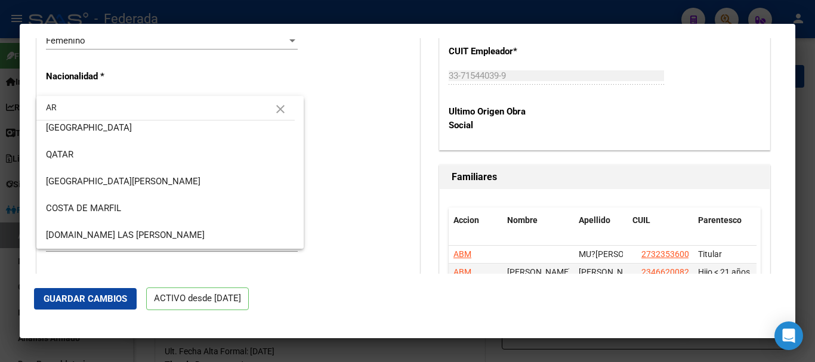
scroll to position [0, 0]
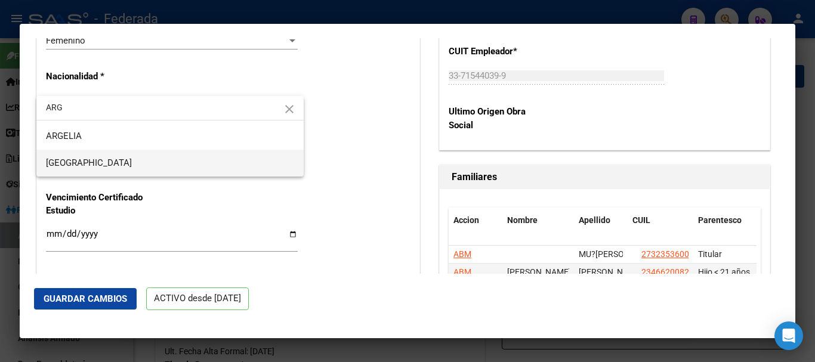
click at [134, 163] on span "[GEOGRAPHIC_DATA]" at bounding box center [170, 163] width 248 height 27
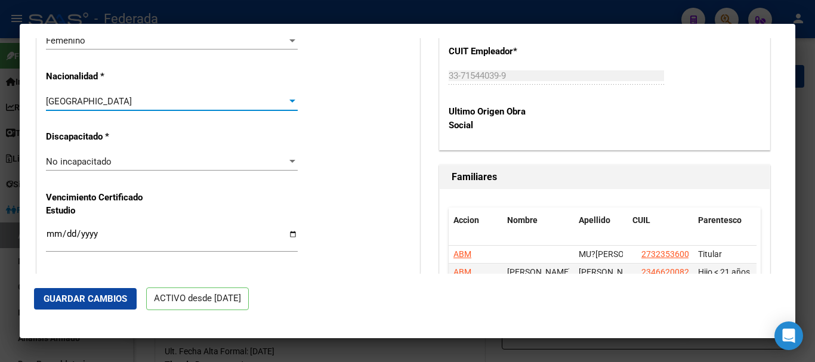
click at [97, 291] on button "Guardar Cambios" at bounding box center [85, 298] width 103 height 21
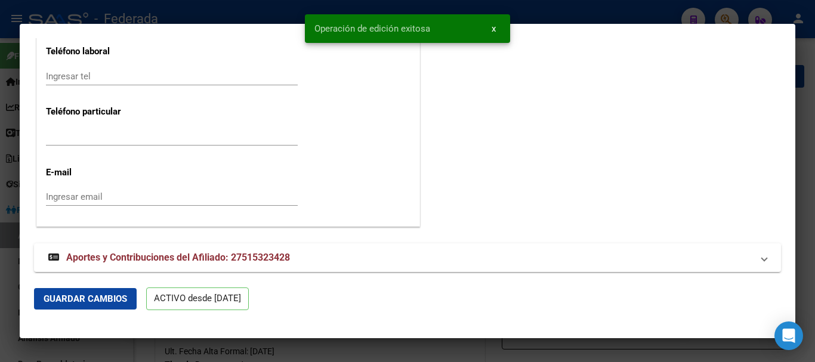
scroll to position [1552, 0]
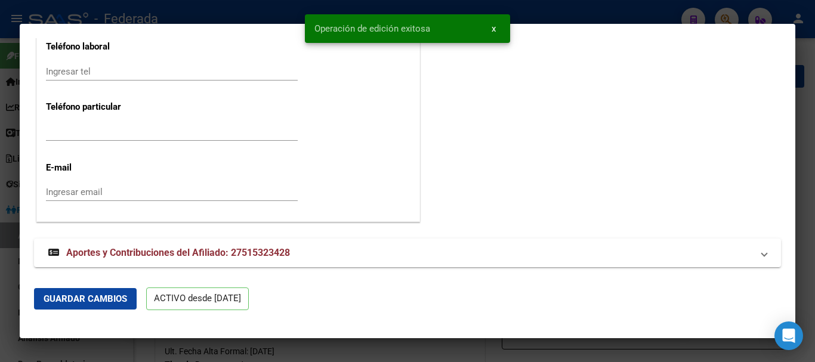
click at [815, 151] on div at bounding box center [407, 181] width 815 height 362
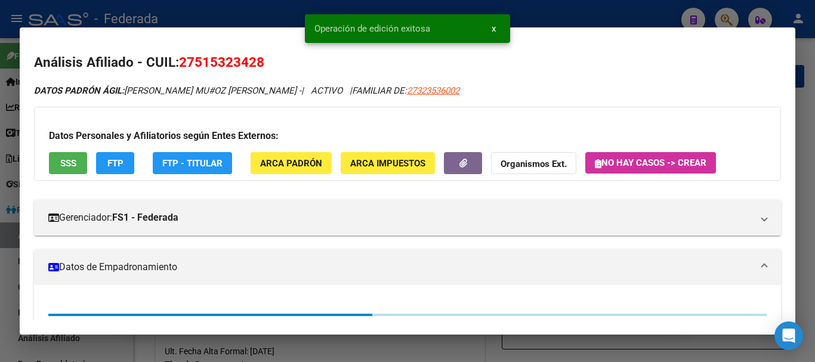
click at [815, 151] on div at bounding box center [407, 181] width 815 height 362
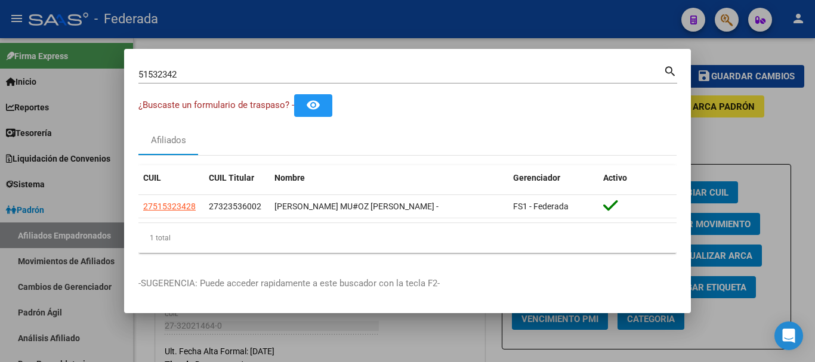
click at [196, 78] on input "51532342" at bounding box center [400, 74] width 525 height 11
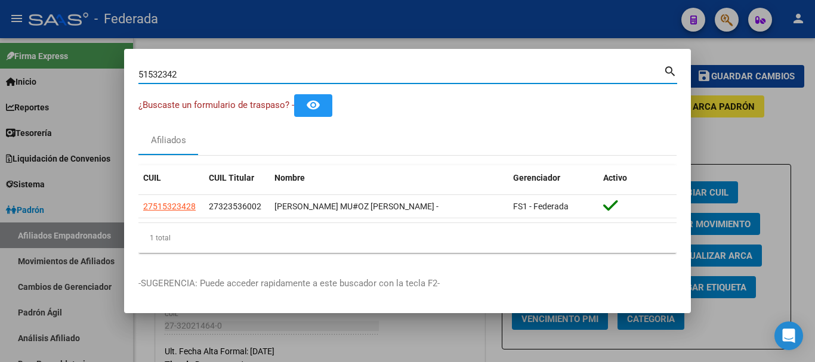
click at [196, 78] on input "51532342" at bounding box center [400, 74] width 525 height 11
paste input "70571249|"
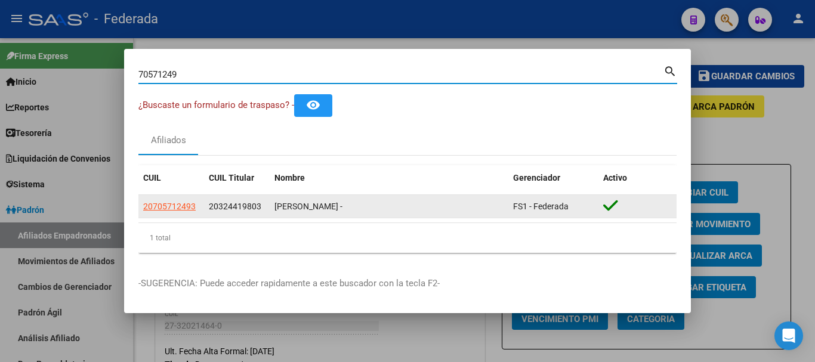
click at [198, 204] on div "20705712493" at bounding box center [171, 207] width 56 height 14
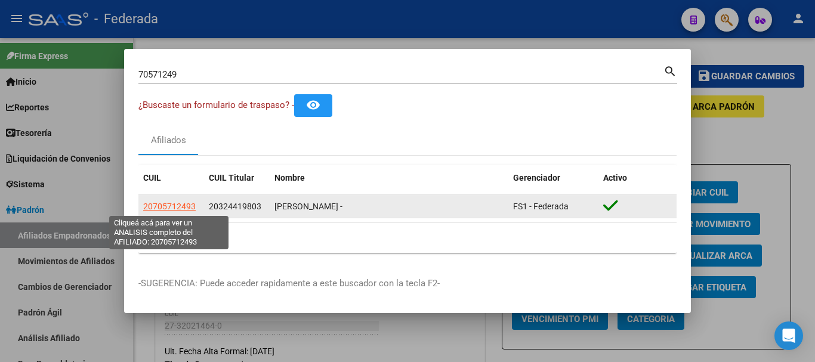
click at [185, 204] on span "20705712493" at bounding box center [169, 207] width 53 height 10
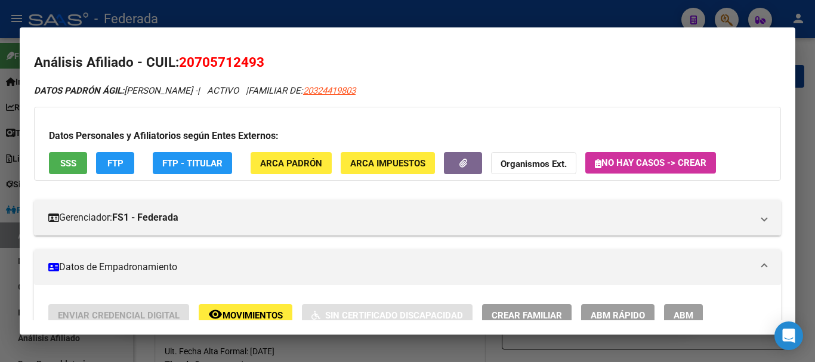
click at [648, 306] on button "ABM Rápido" at bounding box center [617, 315] width 73 height 22
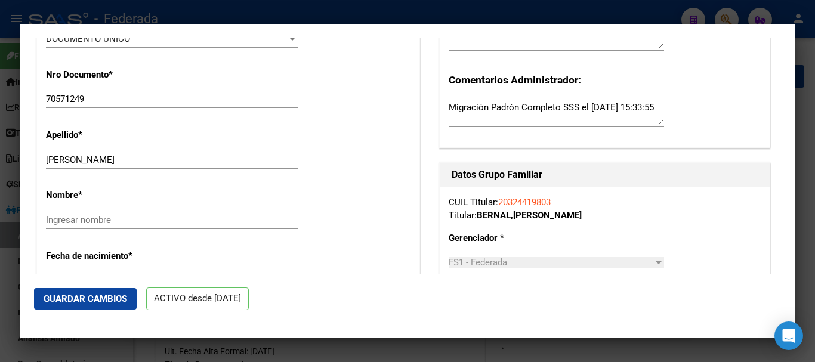
scroll to position [358, 0]
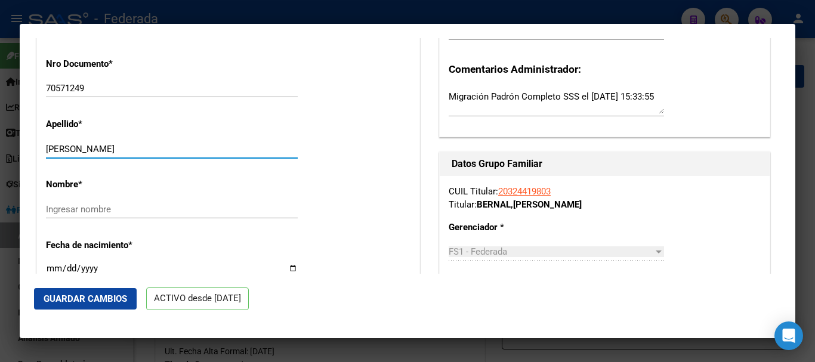
click at [170, 144] on input "[PERSON_NAME]" at bounding box center [172, 149] width 252 height 11
drag, startPoint x: 82, startPoint y: 146, endPoint x: 209, endPoint y: 146, distance: 127.2
click at [209, 146] on input "[PERSON_NAME]" at bounding box center [172, 149] width 252 height 11
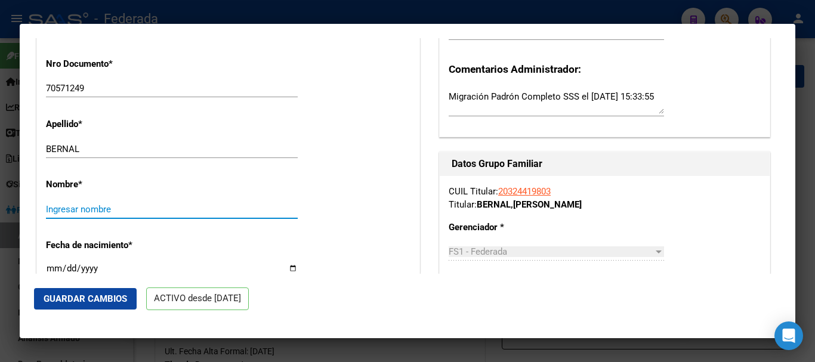
paste input "[PERSON_NAME]"
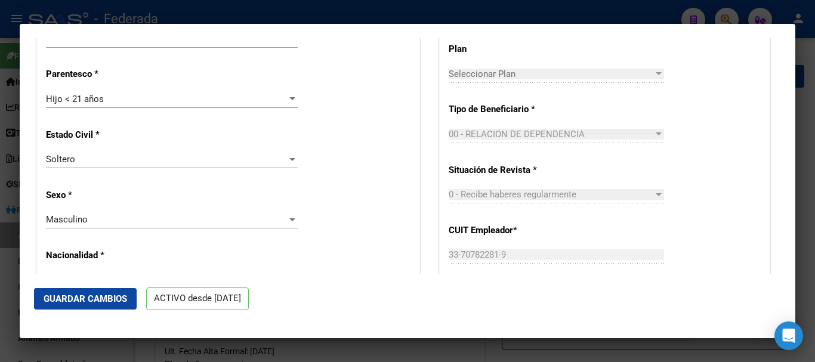
scroll to position [657, 0]
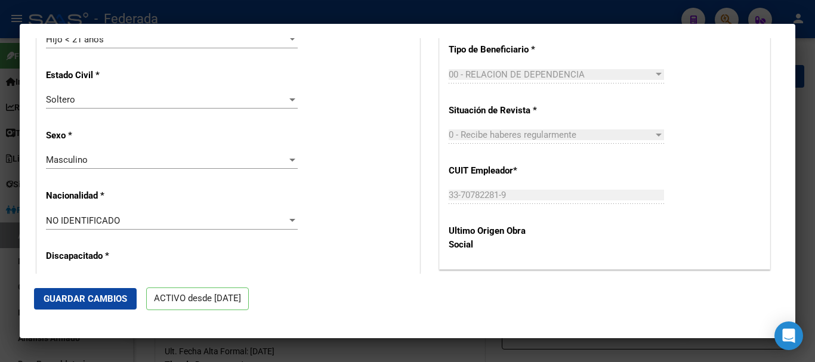
click at [178, 221] on div "NO IDENTIFICADO" at bounding box center [166, 221] width 241 height 11
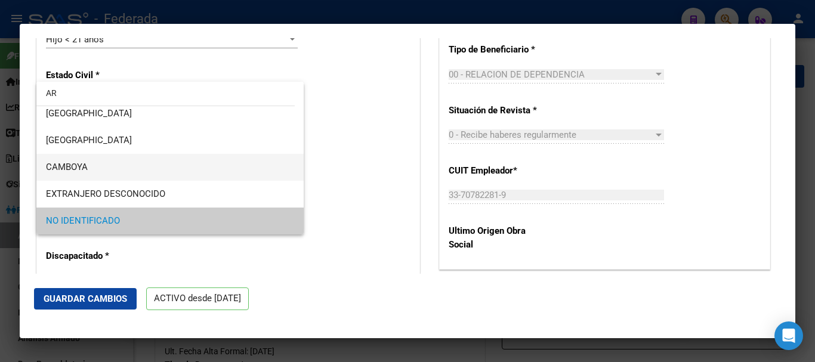
scroll to position [0, 0]
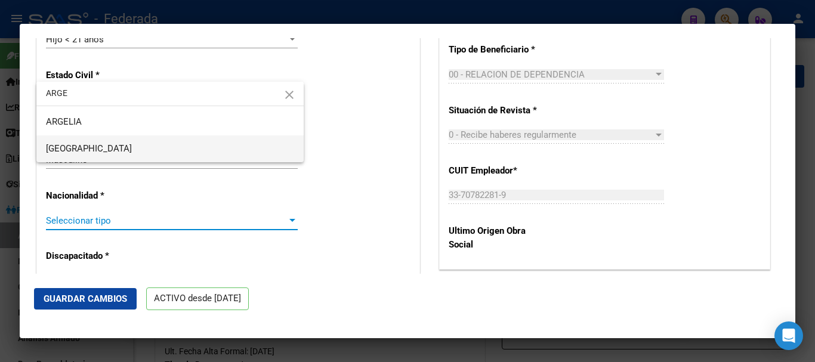
click at [164, 153] on span "[GEOGRAPHIC_DATA]" at bounding box center [170, 149] width 248 height 27
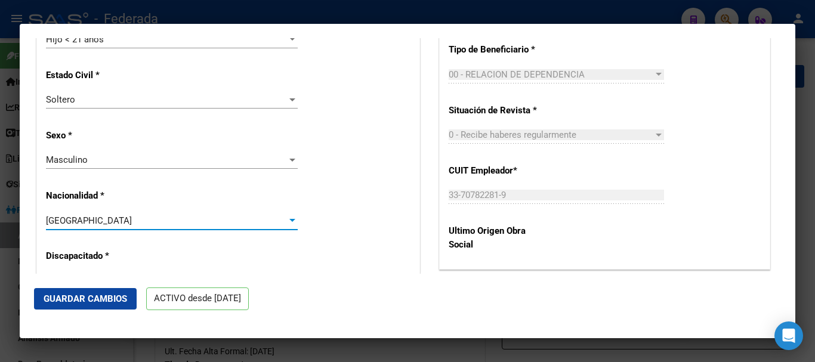
click at [96, 300] on span "Guardar Cambios" at bounding box center [86, 299] width 84 height 11
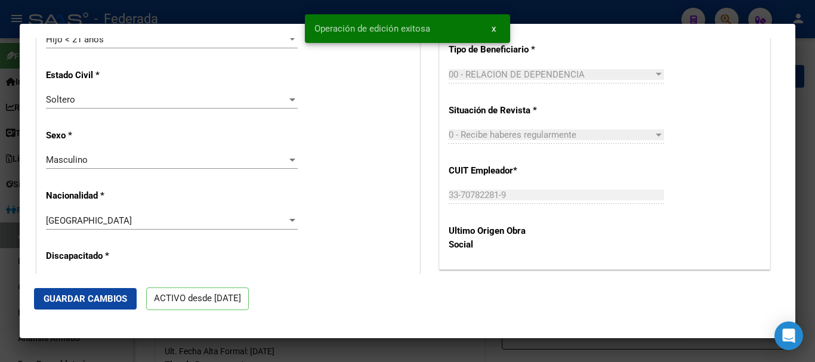
click at [815, 251] on div at bounding box center [407, 181] width 815 height 362
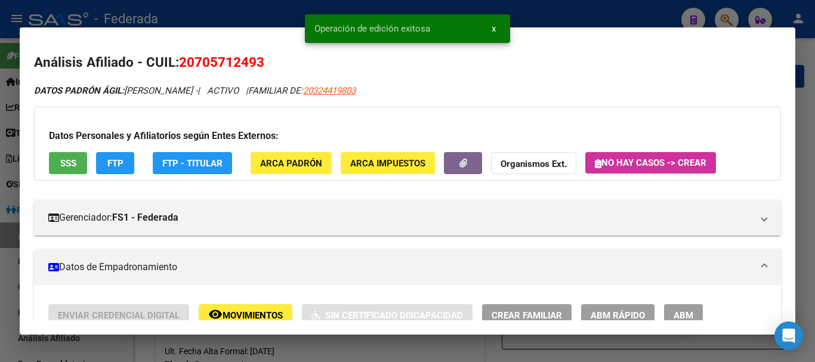
click at [815, 164] on div at bounding box center [407, 181] width 815 height 362
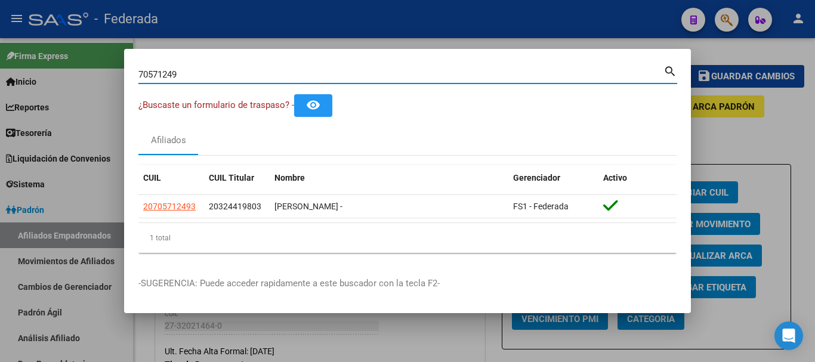
click at [190, 75] on input "70571249" at bounding box center [400, 74] width 525 height 11
paste input "49339579|"
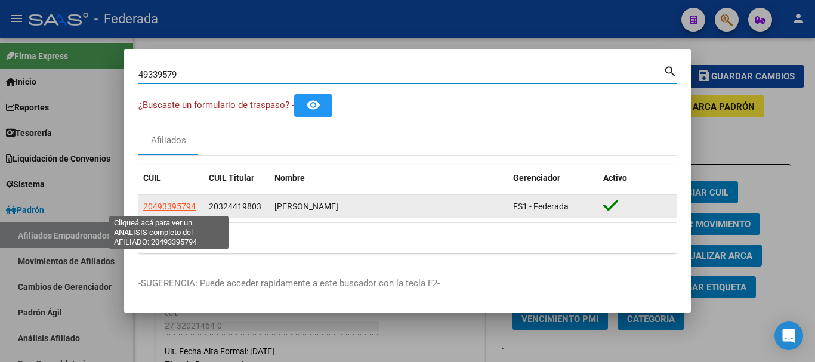
click at [183, 207] on span "20493395794" at bounding box center [169, 207] width 53 height 10
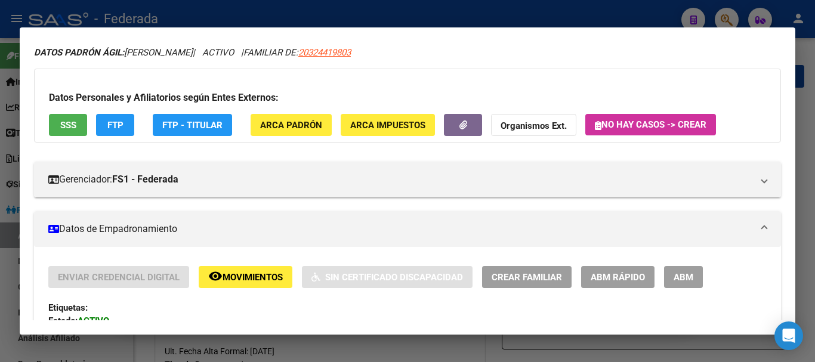
scroll to position [179, 0]
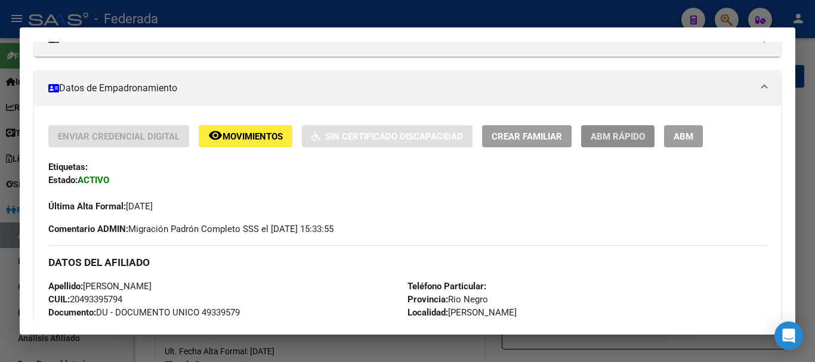
click at [618, 146] on button "ABM Rápido" at bounding box center [617, 136] width 73 height 22
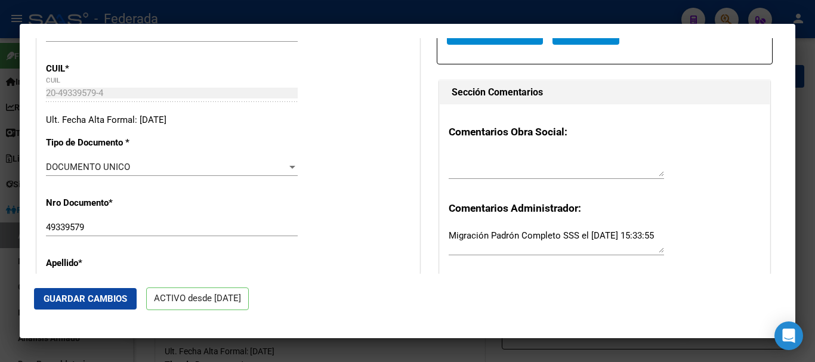
scroll to position [298, 0]
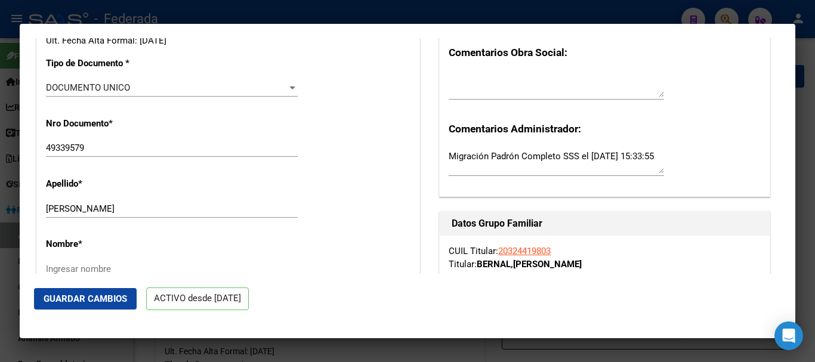
click at [174, 202] on div "[PERSON_NAME] apellido" at bounding box center [172, 209] width 252 height 18
drag, startPoint x: 83, startPoint y: 210, endPoint x: 159, endPoint y: 205, distance: 76.0
click at [159, 205] on input "[PERSON_NAME]" at bounding box center [172, 209] width 252 height 11
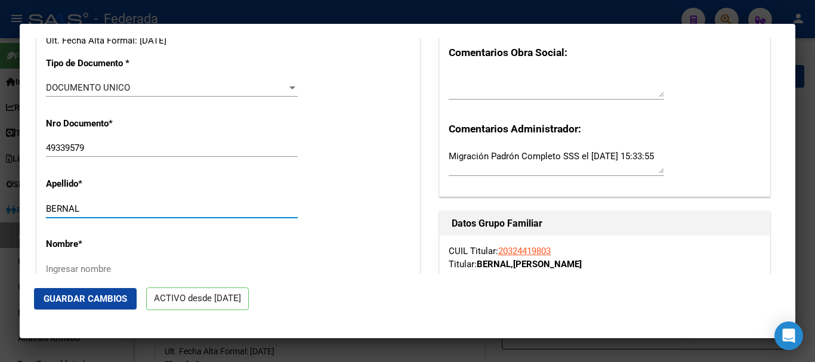
drag, startPoint x: 153, startPoint y: 204, endPoint x: 55, endPoint y: 204, distance: 97.9
click at [55, 204] on input "BERNAL" at bounding box center [172, 209] width 252 height 11
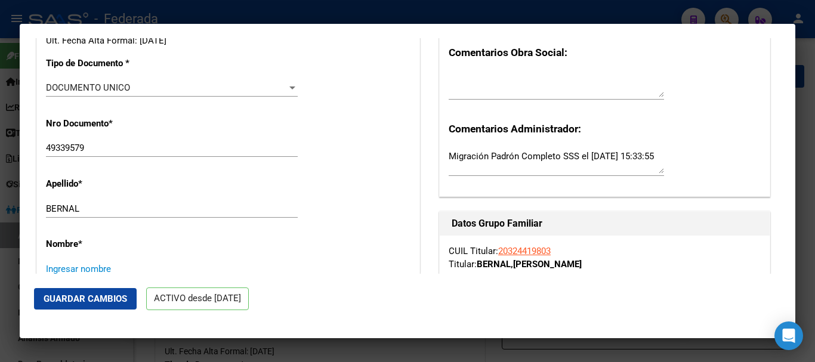
click at [75, 267] on input "Ingresar nombre" at bounding box center [172, 269] width 252 height 11
paste input "[PERSON_NAME]"
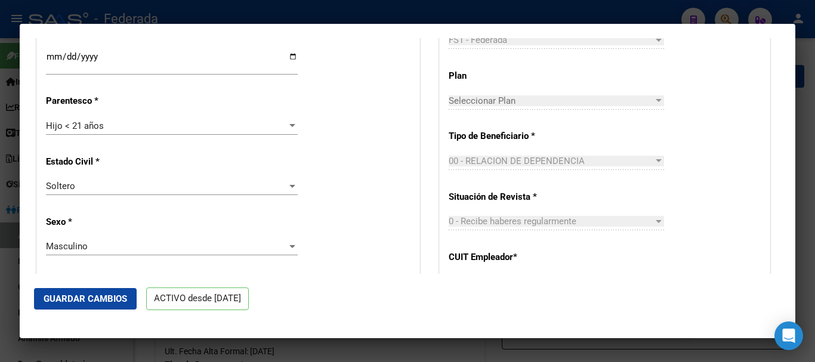
scroll to position [657, 0]
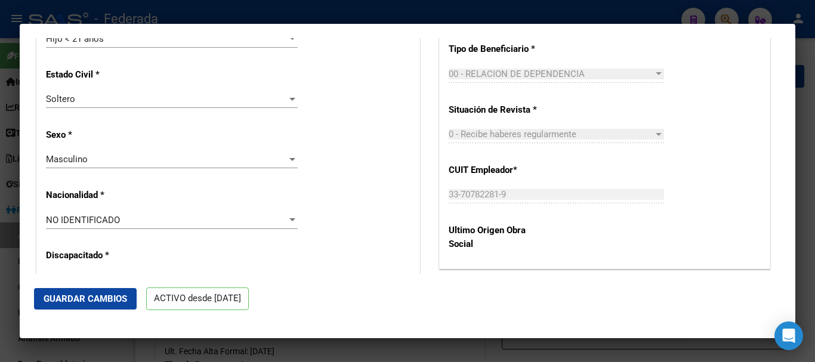
click at [115, 216] on span "NO IDENTIFICADO" at bounding box center [83, 220] width 74 height 11
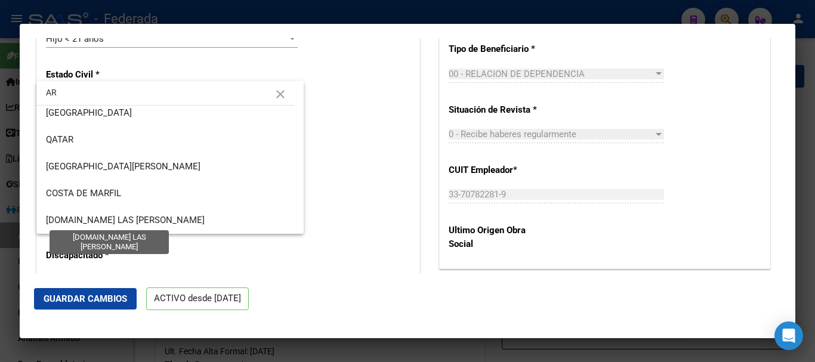
scroll to position [0, 0]
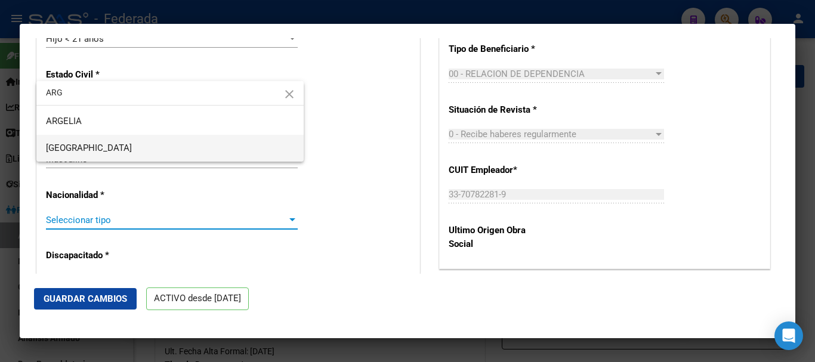
click at [113, 149] on span "[GEOGRAPHIC_DATA]" at bounding box center [170, 148] width 248 height 27
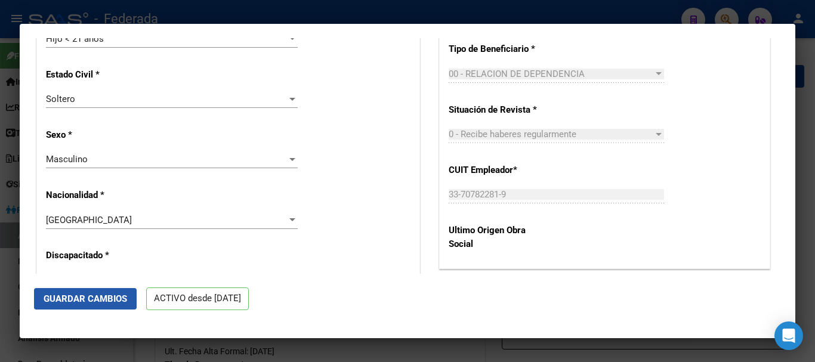
click at [113, 290] on button "Guardar Cambios" at bounding box center [85, 298] width 103 height 21
click at [101, 294] on span "Guardar Cambios" at bounding box center [86, 299] width 84 height 11
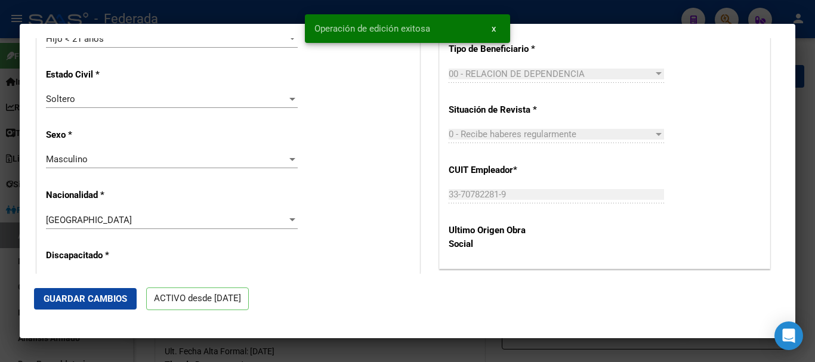
click at [812, 81] on div at bounding box center [407, 181] width 815 height 362
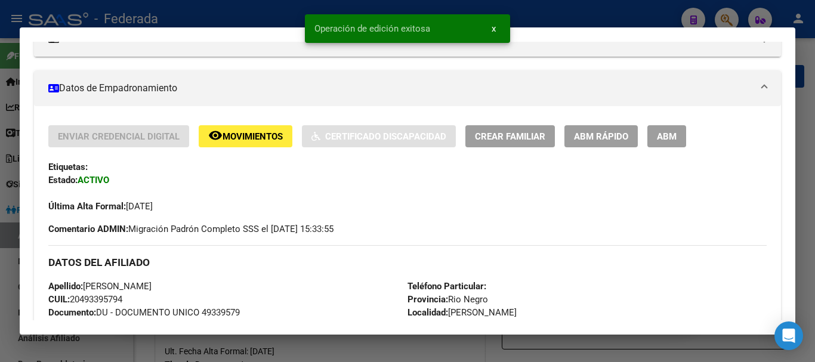
click at [812, 81] on div at bounding box center [407, 181] width 815 height 362
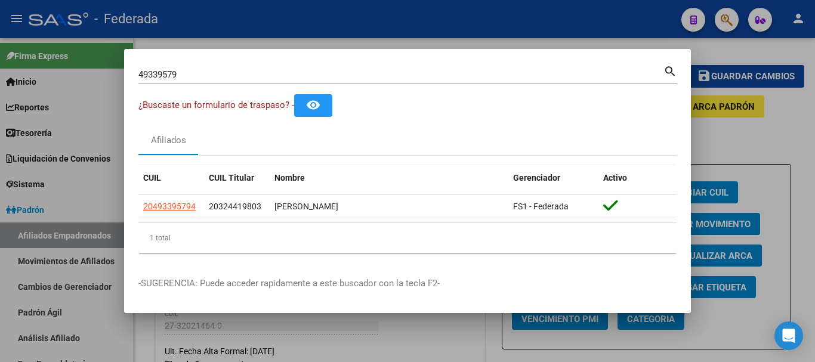
click at [191, 64] on div "49339579 Buscar (apellido, dni, [PERSON_NAME], [PERSON_NAME], cuit, obra social…" at bounding box center [407, 73] width 539 height 20
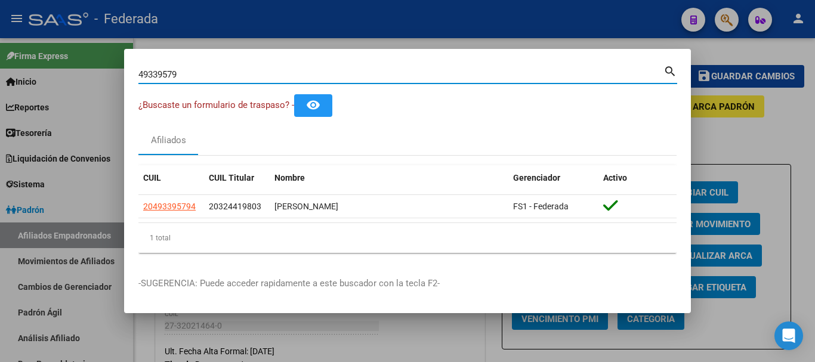
click at [191, 64] on div "49339579 Buscar (apellido, dni, [PERSON_NAME], [PERSON_NAME], cuit, obra social…" at bounding box center [407, 73] width 539 height 20
click at [192, 73] on input "49339579" at bounding box center [400, 74] width 525 height 11
paste input "1975202|"
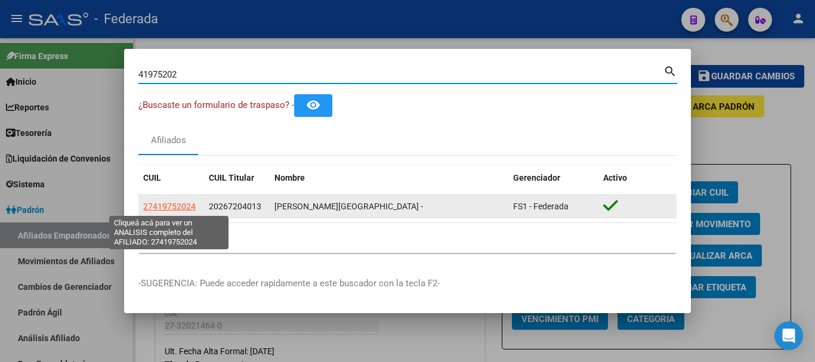
click at [180, 210] on span "27419752024" at bounding box center [169, 207] width 53 height 10
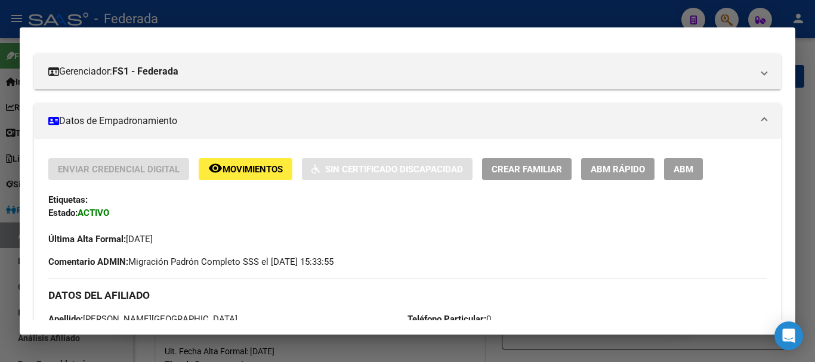
scroll to position [179, 0]
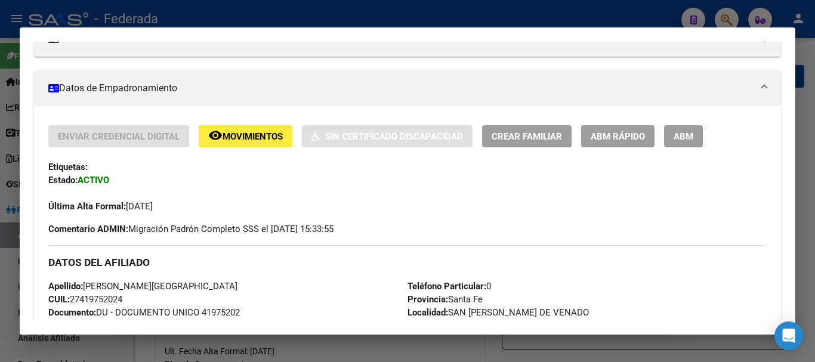
click at [624, 148] on div "Enviar Credencial Digital remove_red_eye Movimientos Sin Certificado Discapacid…" at bounding box center [407, 169] width 719 height 88
click at [631, 134] on span "ABM Rápido" at bounding box center [618, 136] width 54 height 11
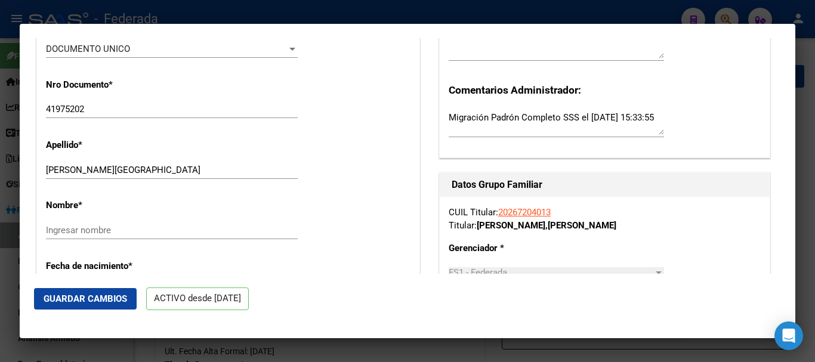
scroll to position [358, 0]
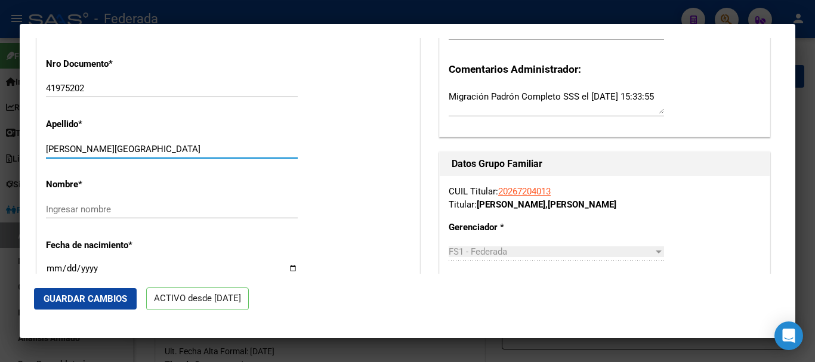
drag, startPoint x: 156, startPoint y: 152, endPoint x: 88, endPoint y: 148, distance: 68.2
click at [88, 148] on input "[PERSON_NAME][GEOGRAPHIC_DATA]" at bounding box center [172, 149] width 252 height 11
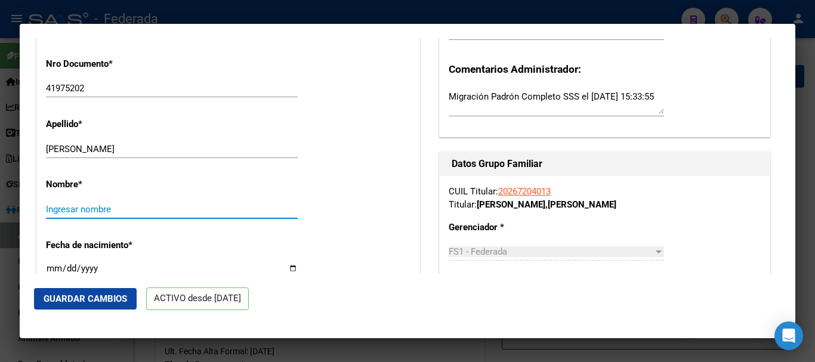
paste input "NAZARENA"
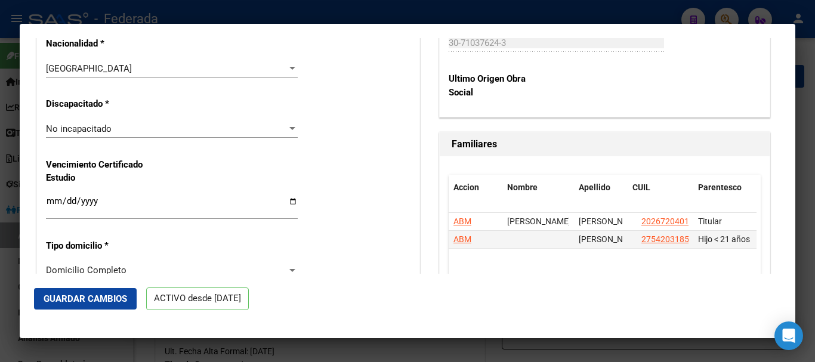
scroll to position [836, 0]
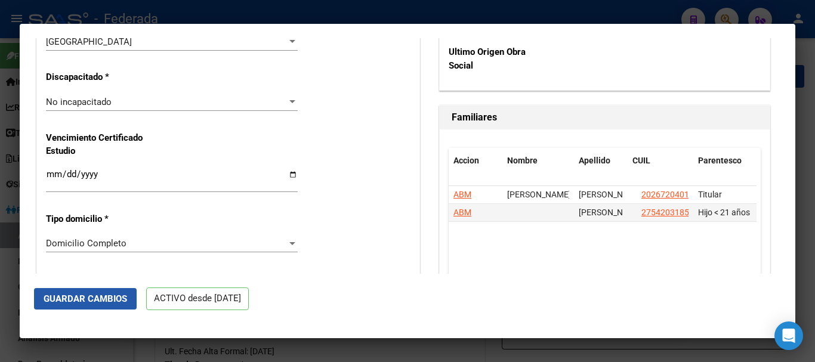
click at [91, 300] on span "Guardar Cambios" at bounding box center [86, 299] width 84 height 11
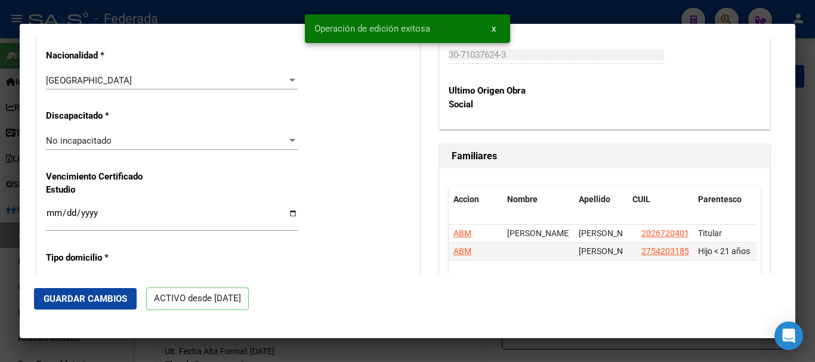
scroll to position [776, 0]
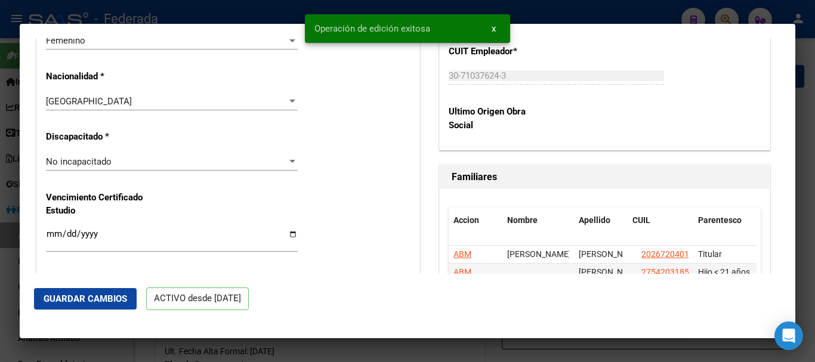
click at [815, 84] on div at bounding box center [407, 181] width 815 height 362
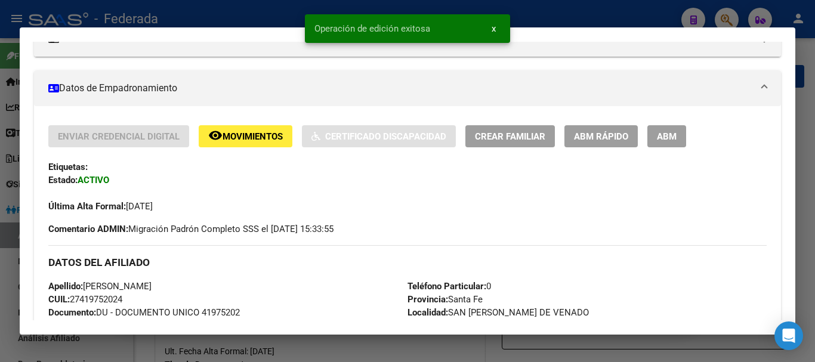
click at [815, 84] on div at bounding box center [407, 181] width 815 height 362
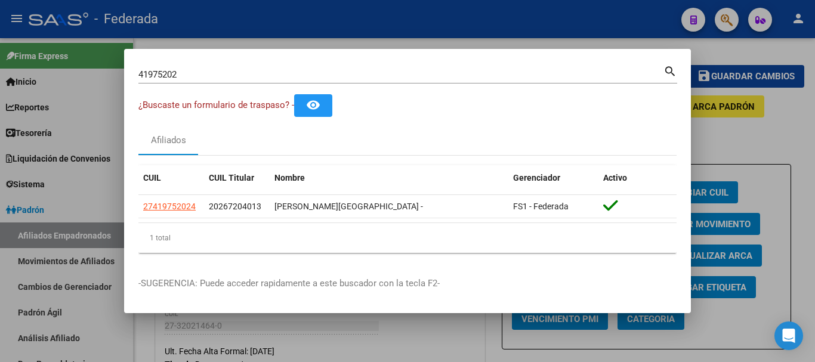
click at [216, 78] on input "41975202" at bounding box center [400, 74] width 525 height 11
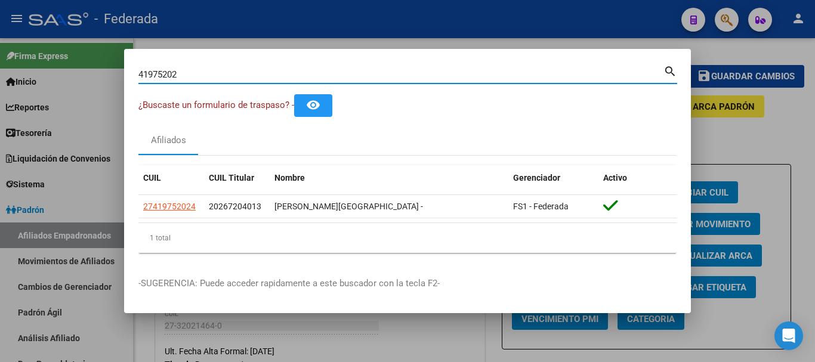
click at [216, 78] on input "41975202" at bounding box center [400, 74] width 525 height 11
paste input "5949344|"
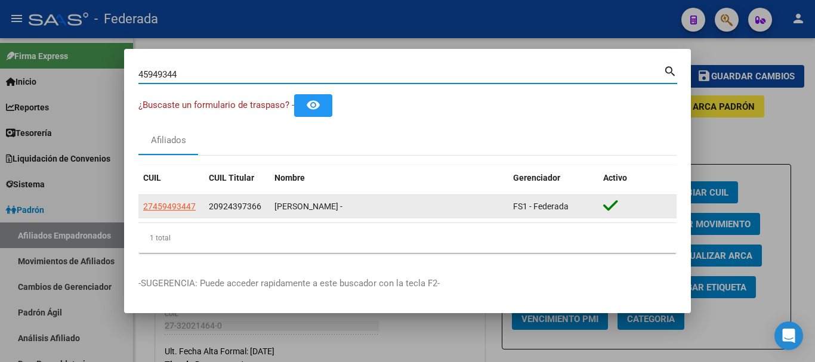
click at [183, 207] on span "27459493447" at bounding box center [169, 207] width 53 height 10
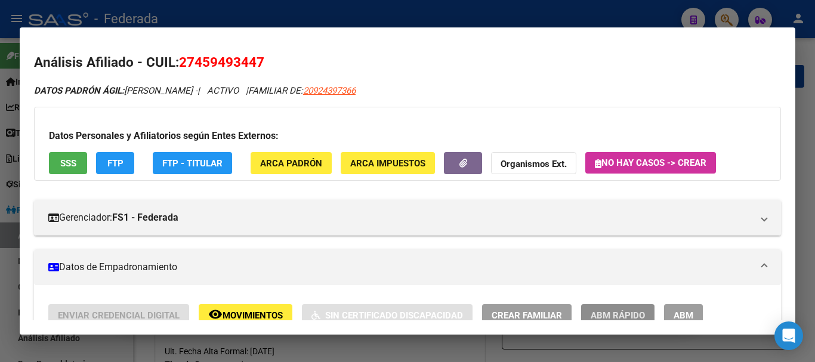
click at [610, 310] on span "ABM Rápido" at bounding box center [618, 315] width 54 height 11
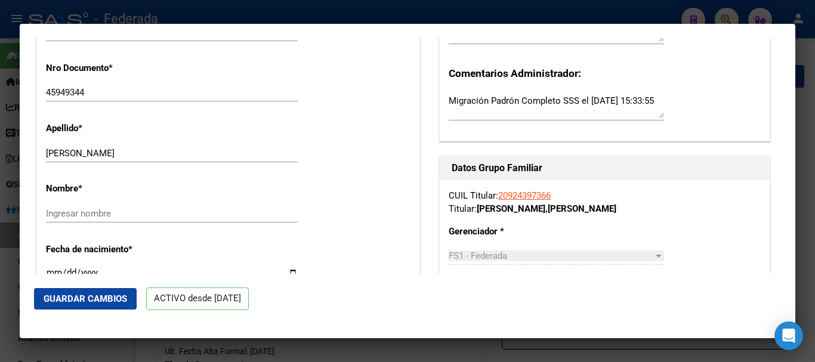
scroll to position [358, 0]
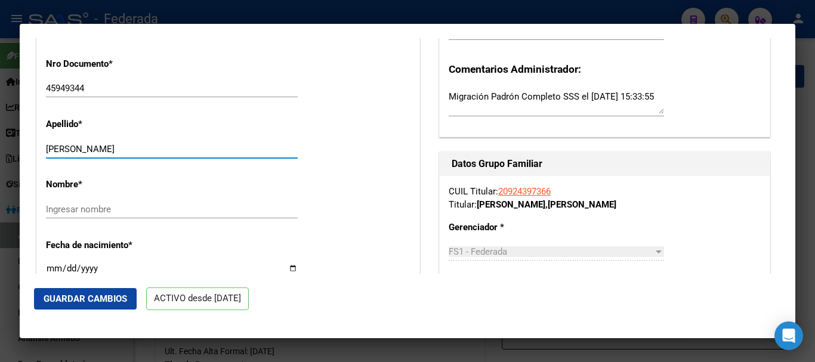
drag, startPoint x: 176, startPoint y: 144, endPoint x: 159, endPoint y: 143, distance: 16.2
click at [159, 143] on div "[PERSON_NAME] Ingresar apellido" at bounding box center [172, 149] width 252 height 18
drag, startPoint x: 100, startPoint y: 144, endPoint x: 162, endPoint y: 144, distance: 62.1
click at [162, 144] on input "[PERSON_NAME]" at bounding box center [172, 149] width 252 height 11
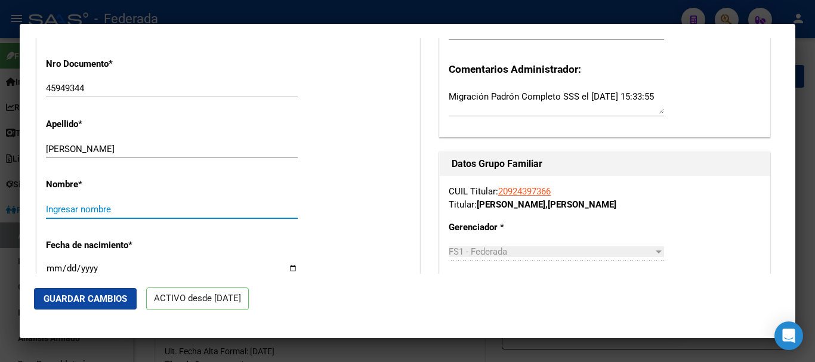
paste input "[PERSON_NAME]"
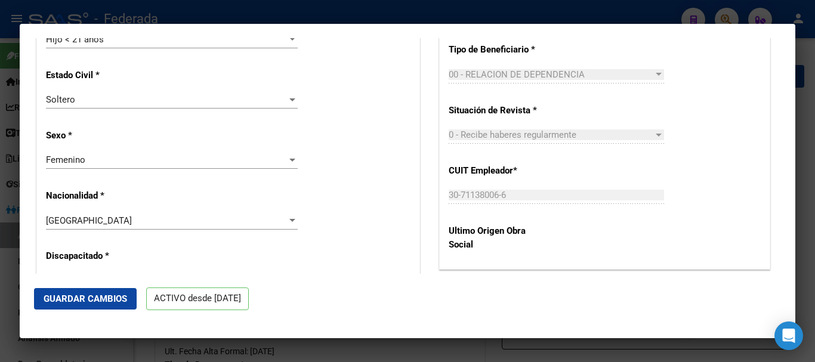
scroll to position [716, 0]
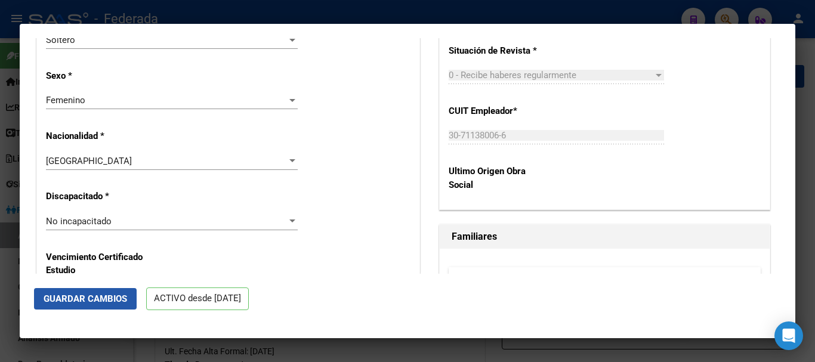
click at [129, 290] on button "Guardar Cambios" at bounding box center [85, 298] width 103 height 21
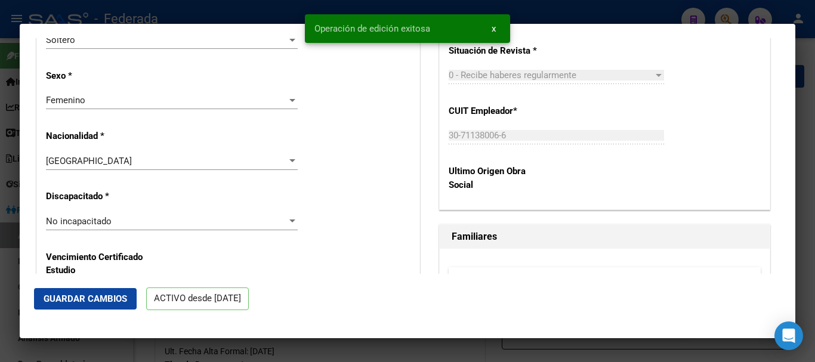
click at [814, 81] on div at bounding box center [407, 181] width 815 height 362
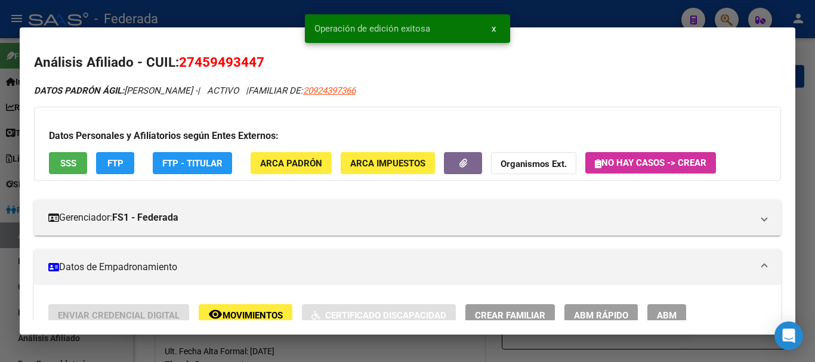
click at [815, 76] on div at bounding box center [407, 181] width 815 height 362
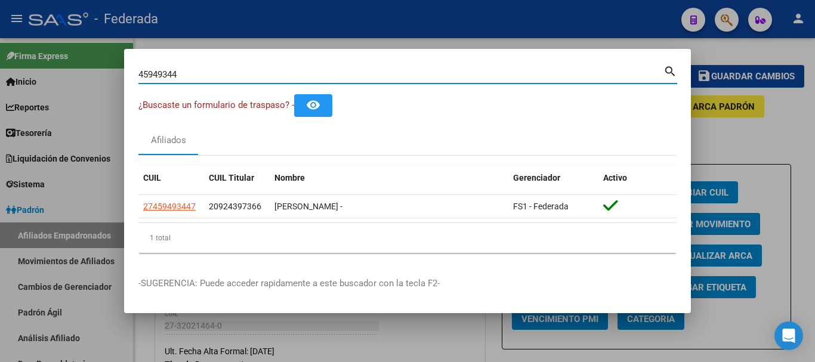
click at [196, 75] on input "45949344" at bounding box center [400, 74] width 525 height 11
paste input "796422|"
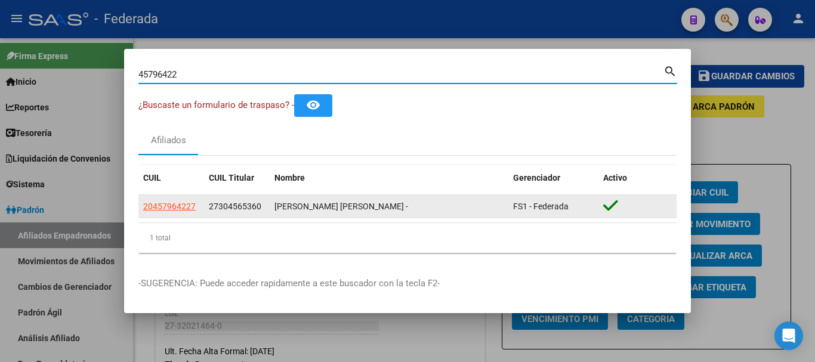
click at [196, 205] on div "20457964227" at bounding box center [171, 207] width 56 height 14
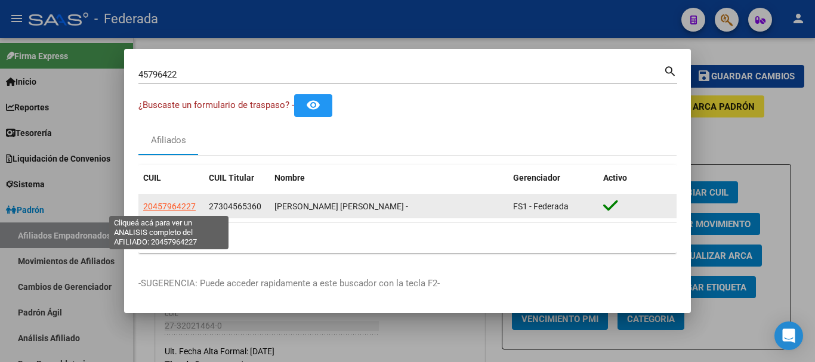
click at [192, 204] on span "20457964227" at bounding box center [169, 207] width 53 height 10
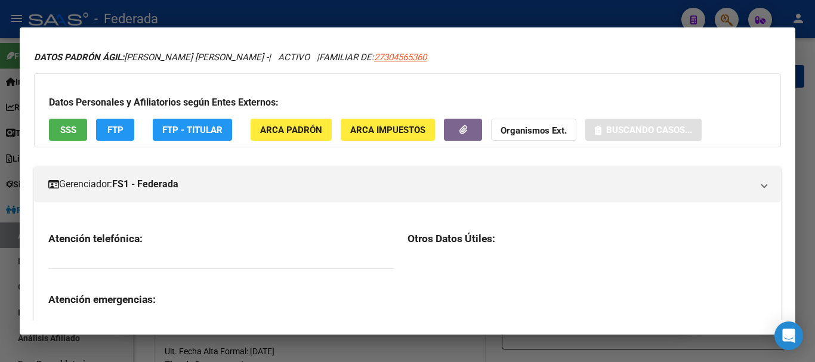
scroll to position [119, 0]
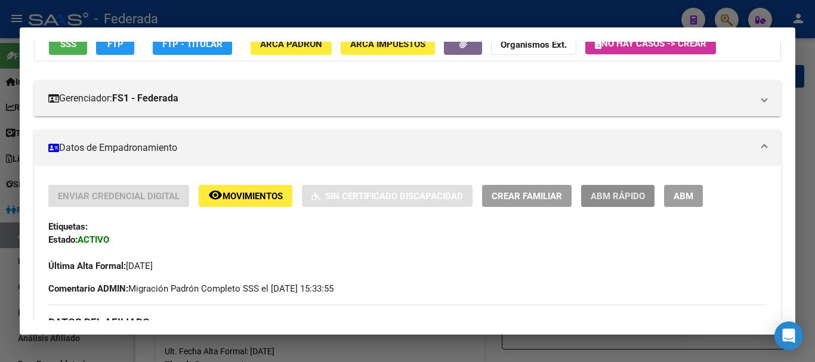
click at [607, 199] on span "ABM Rápido" at bounding box center [618, 196] width 54 height 11
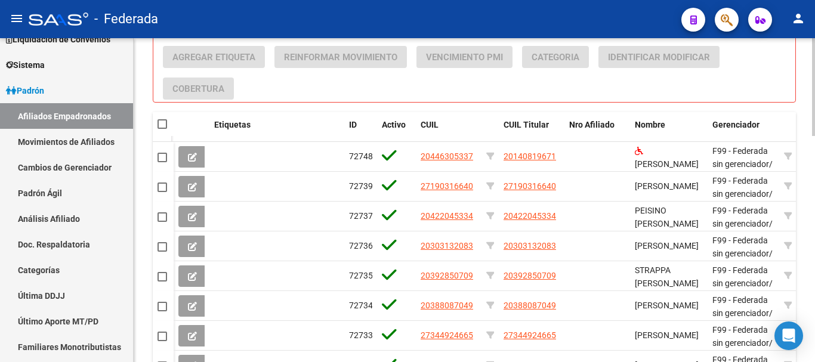
scroll to position [633, 0]
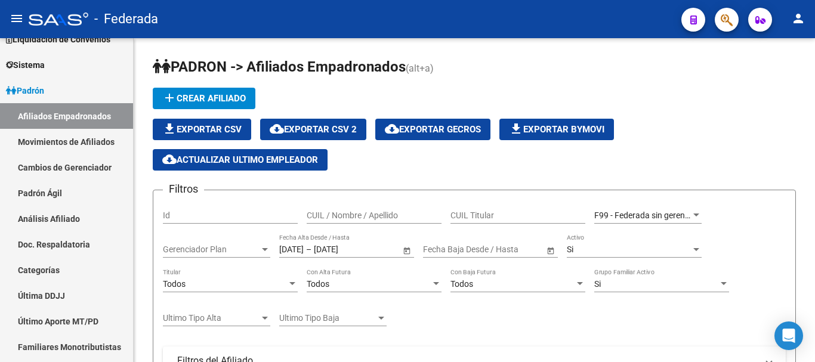
scroll to position [394, 0]
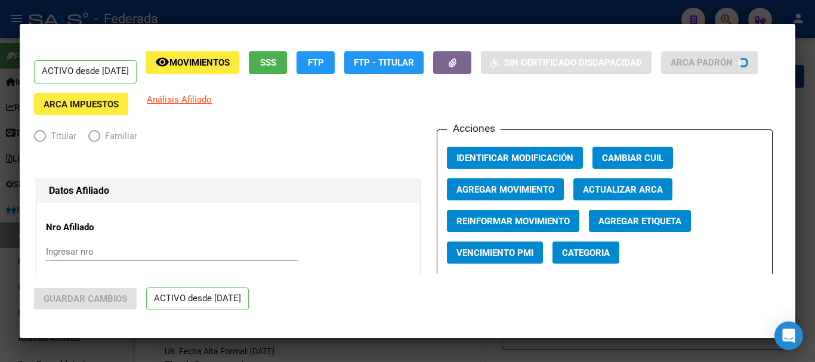
radio input "true"
type input "30-61398599-5"
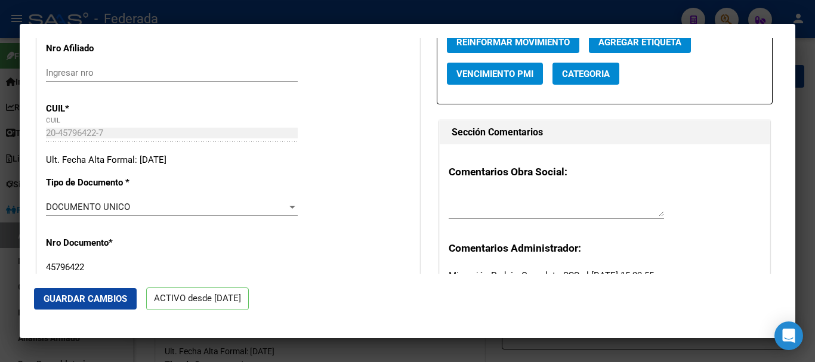
scroll to position [298, 0]
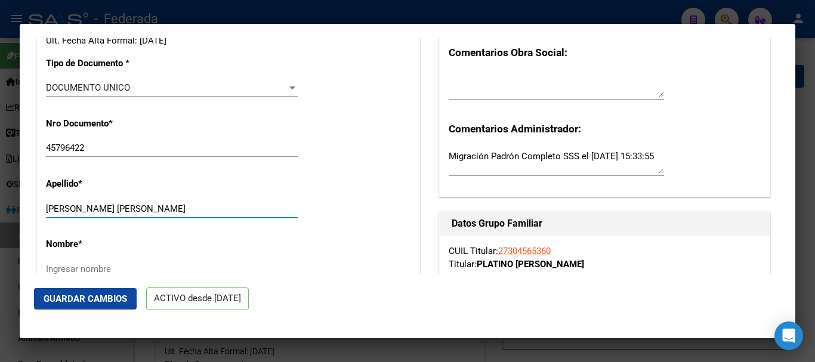
drag, startPoint x: 189, startPoint y: 212, endPoint x: 89, endPoint y: 210, distance: 100.3
click at [89, 210] on input "[PERSON_NAME] [PERSON_NAME]" at bounding box center [172, 209] width 252 height 11
type input "PEREYRA"
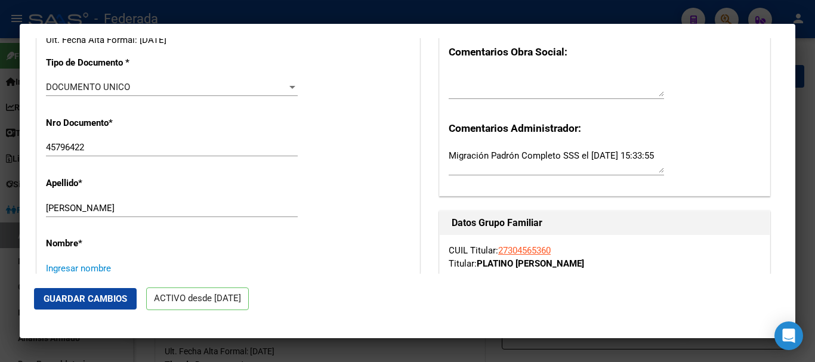
paste input "DARIO GONZALO"
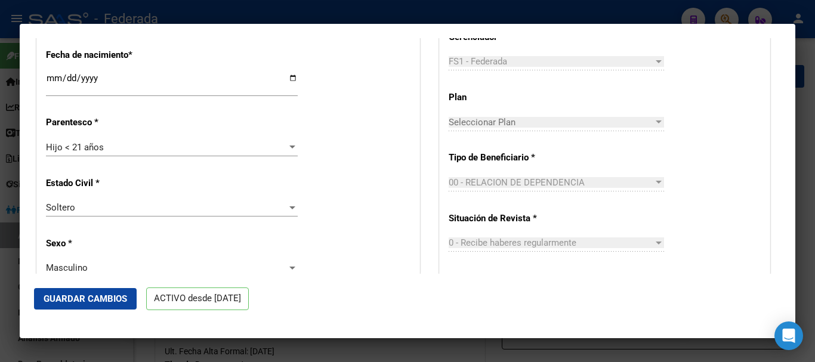
scroll to position [717, 0]
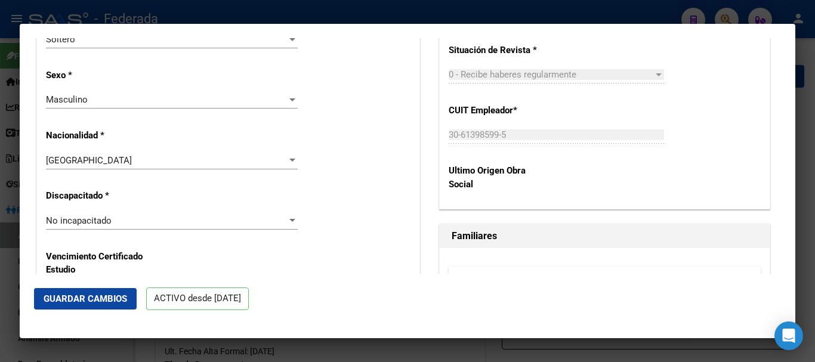
type input "DARIO GONZALO"
click at [112, 294] on span "Guardar Cambios" at bounding box center [86, 299] width 84 height 11
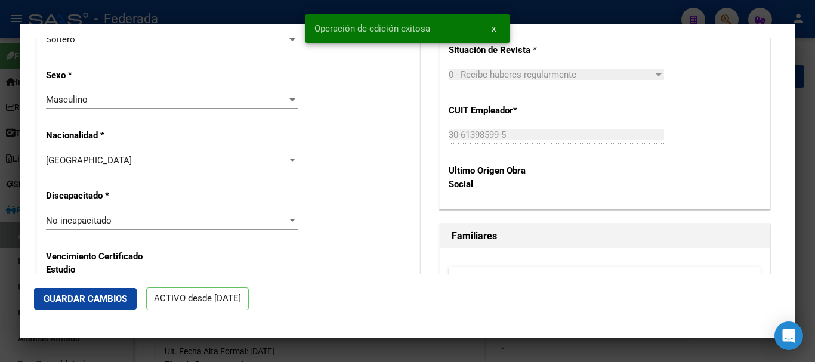
click at [809, 124] on div at bounding box center [407, 181] width 815 height 362
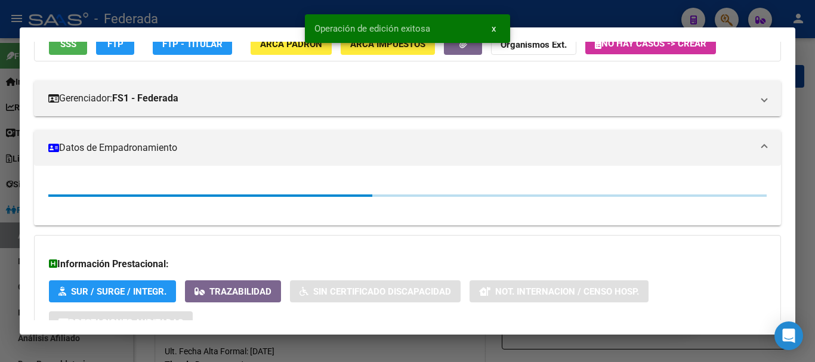
click at [815, 122] on div at bounding box center [407, 181] width 815 height 362
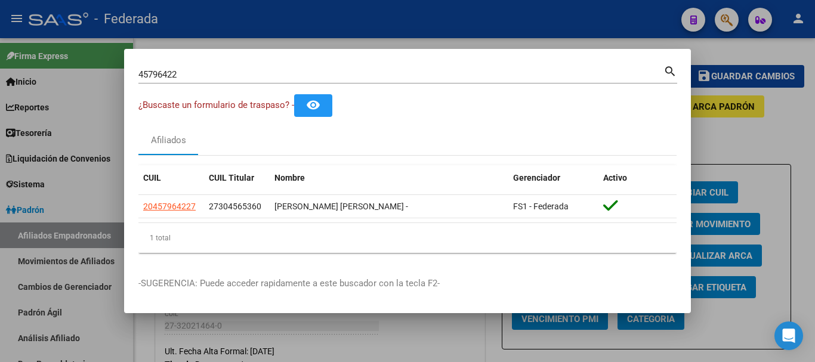
click at [221, 82] on div "45796422 Buscar (apellido, dni, cuil, nro traspaso, cuit, obra social)" at bounding box center [400, 75] width 525 height 18
click at [220, 78] on input "45796422" at bounding box center [400, 74] width 525 height 11
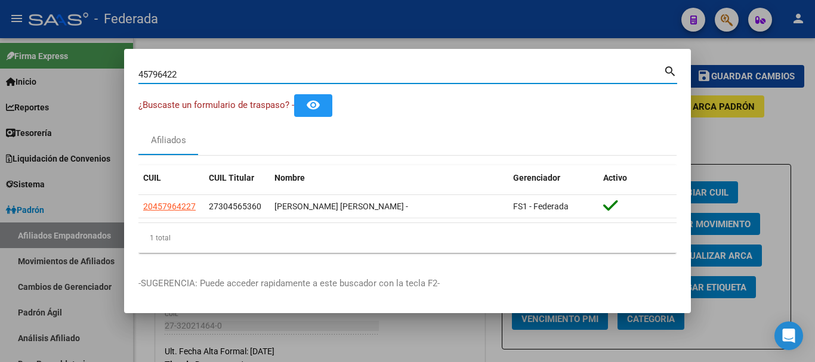
click at [220, 78] on input "45796422" at bounding box center [400, 74] width 525 height 11
paste input "2338690|"
type input "42338690"
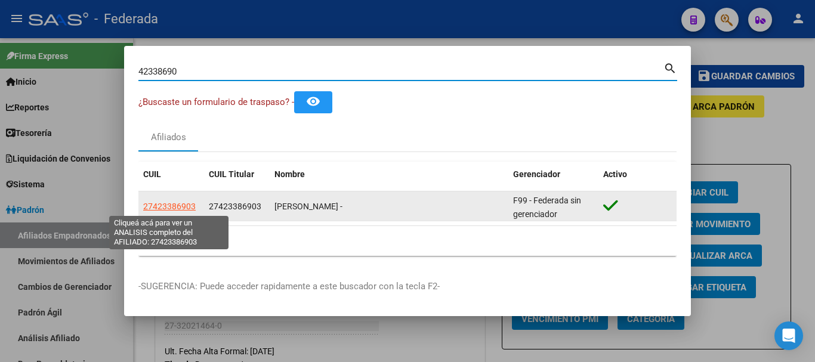
click at [185, 206] on span "27423386903" at bounding box center [169, 207] width 53 height 10
type textarea "27423386903"
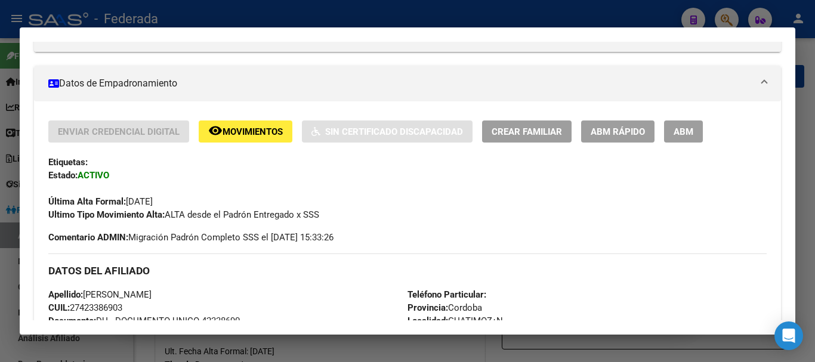
scroll to position [179, 0]
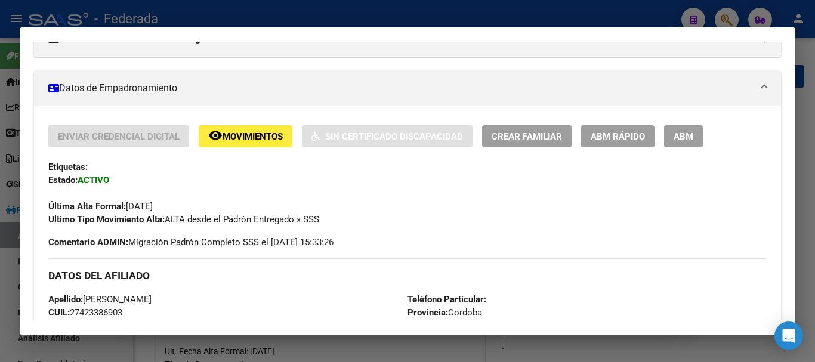
click at [618, 125] on button "ABM Rápido" at bounding box center [617, 136] width 73 height 22
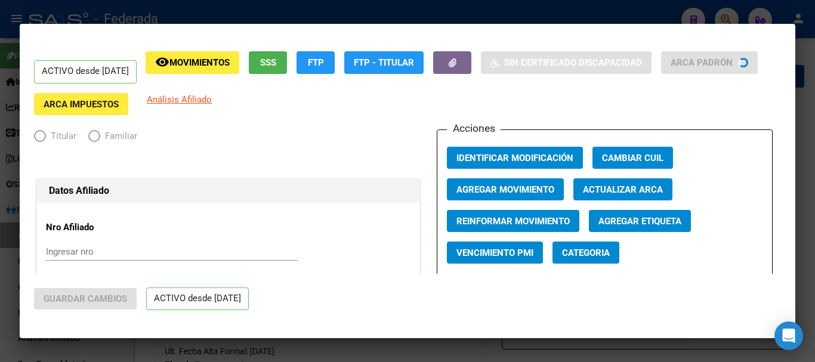
radio input "true"
type input "30-70914230-1"
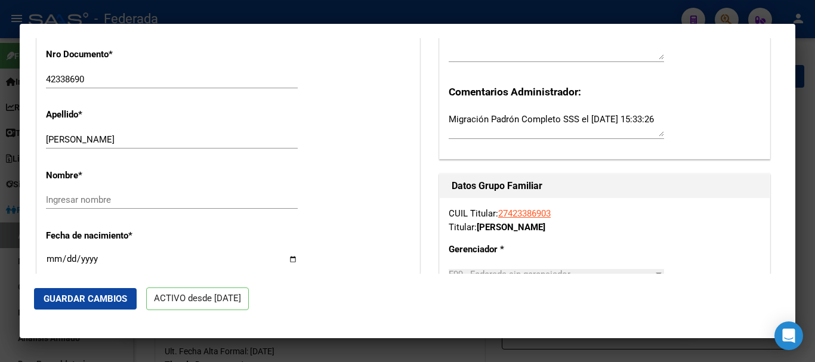
scroll to position [358, 0]
click at [86, 146] on input "BINI ORIANA" at bounding box center [172, 140] width 252 height 11
type input "BINI"
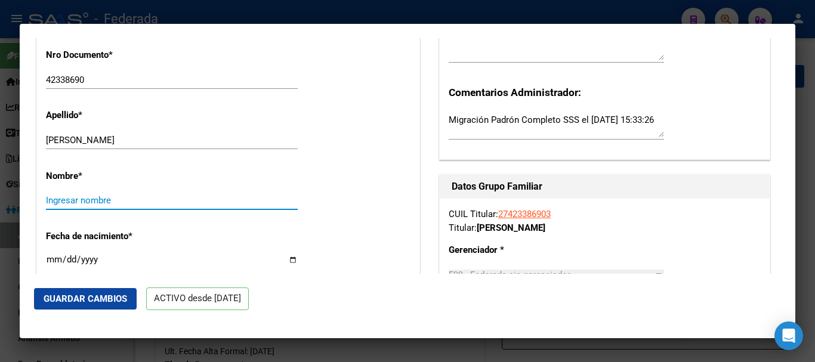
paste input "ORIANA"
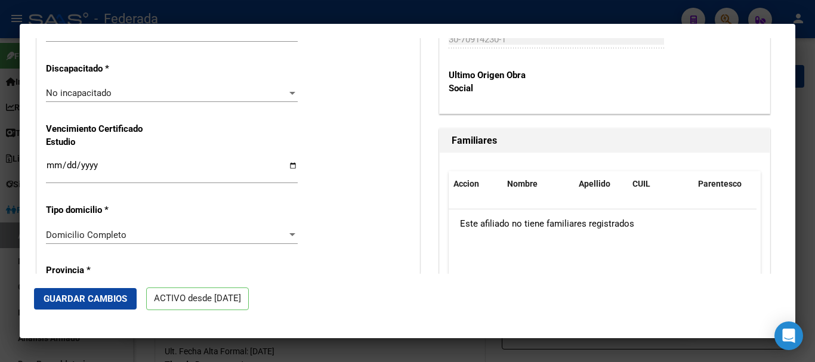
scroll to position [776, 0]
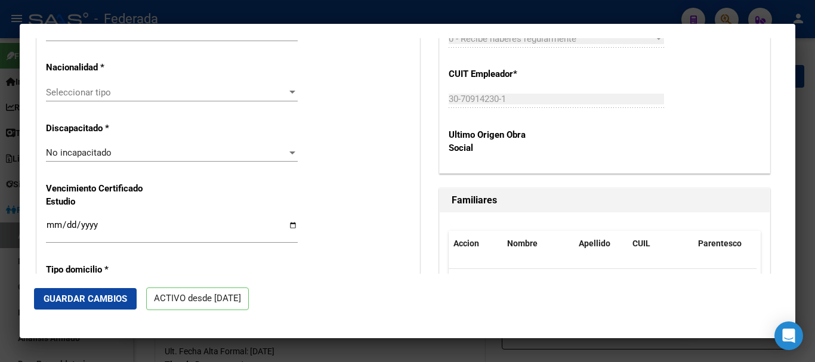
type input "ORIANA"
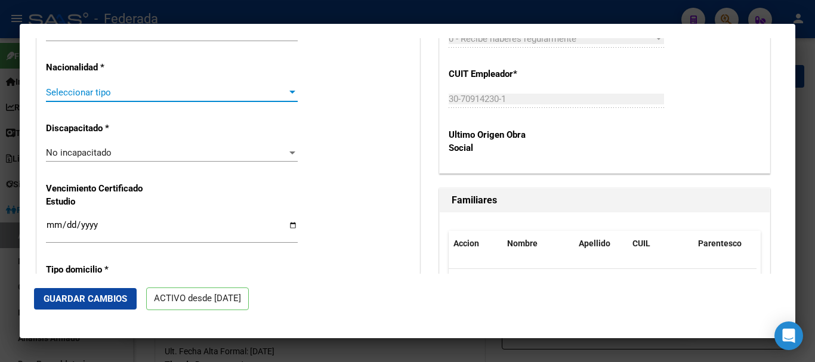
click at [132, 98] on span "Seleccionar tipo" at bounding box center [166, 92] width 241 height 11
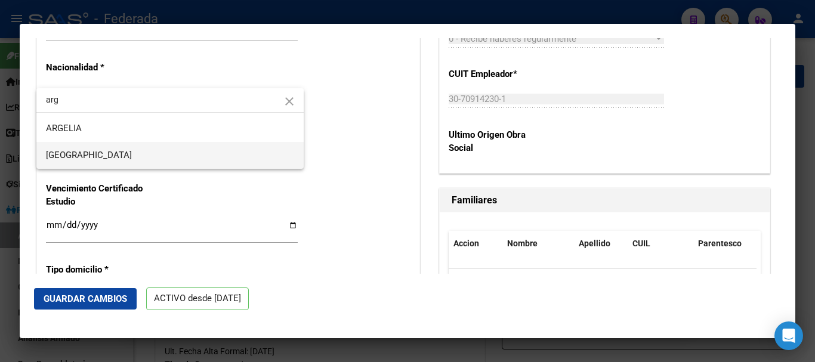
type input "arg"
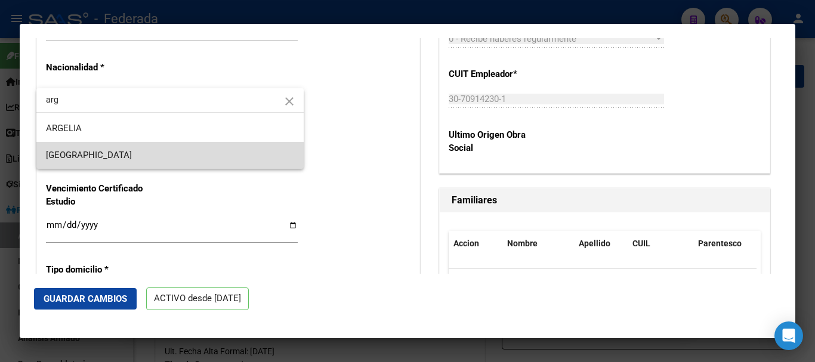
click at [138, 152] on span "[GEOGRAPHIC_DATA]" at bounding box center [170, 155] width 248 height 27
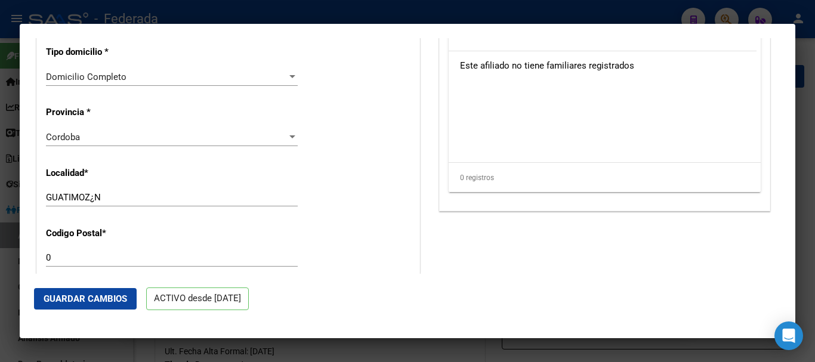
scroll to position [1015, 0]
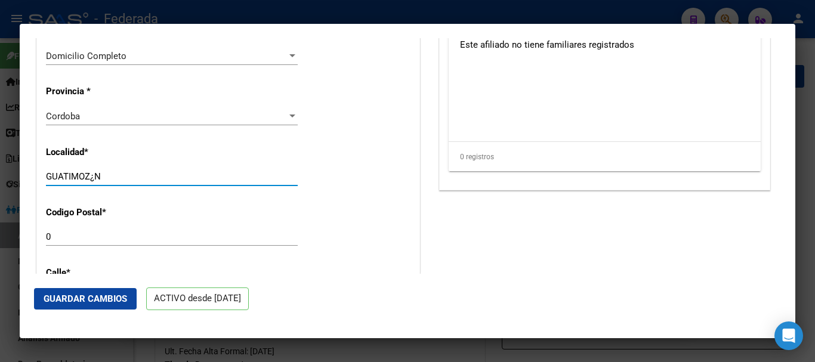
click at [97, 182] on input "GUATIMOZ¿N" at bounding box center [172, 176] width 252 height 11
type input "GUATIMOZIN"
click at [98, 242] on input "0" at bounding box center [172, 237] width 252 height 11
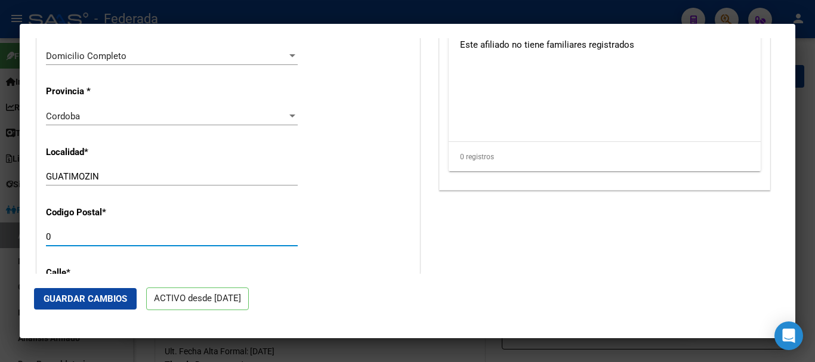
click at [98, 242] on input "0" at bounding box center [172, 237] width 252 height 11
type input "2627"
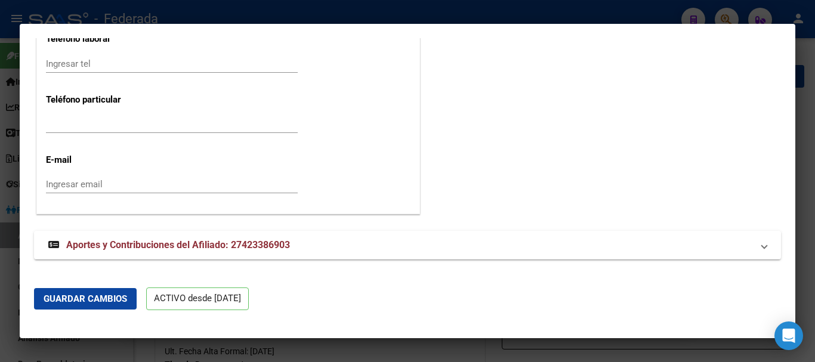
scroll to position [1560, 0]
click at [90, 307] on button "Guardar Cambios" at bounding box center [85, 298] width 103 height 21
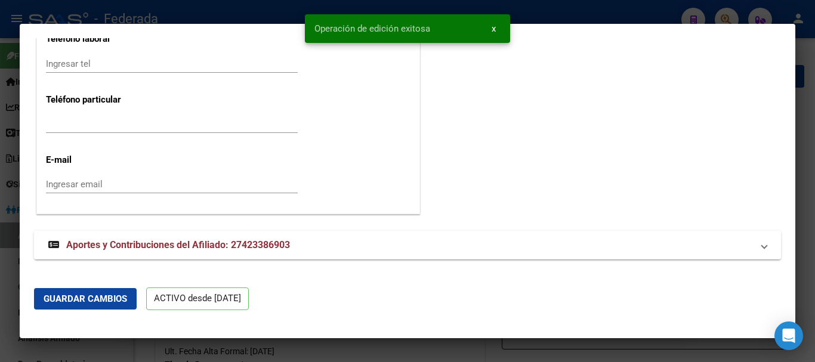
click at [815, 128] on div at bounding box center [407, 181] width 815 height 362
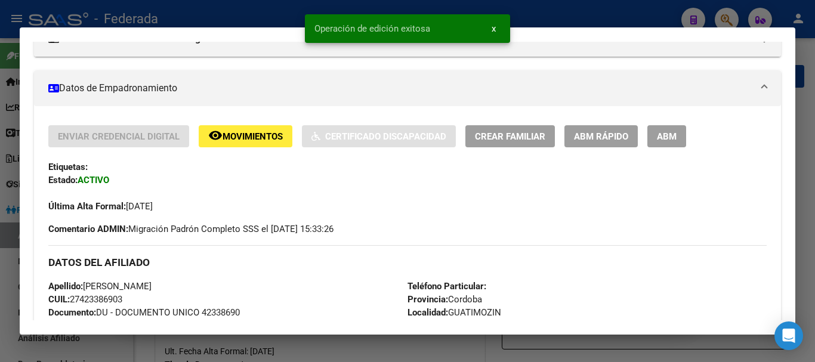
click at [812, 128] on div at bounding box center [407, 181] width 815 height 362
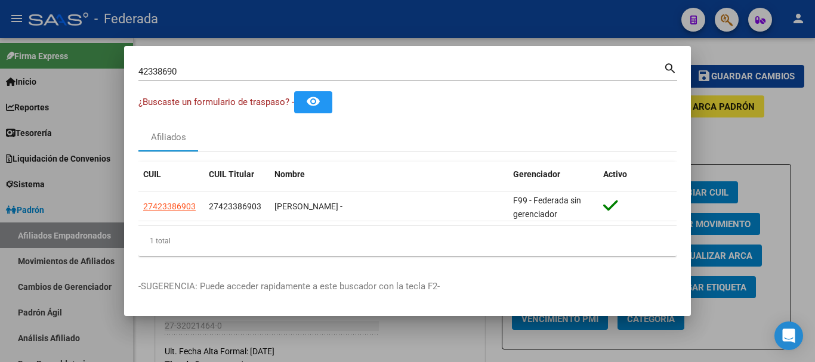
click at [173, 77] on div "42338690 Buscar (apellido, dni, cuil, nro traspaso, cuit, obra social)" at bounding box center [400, 72] width 525 height 18
click at [173, 76] on input "42338690" at bounding box center [400, 71] width 525 height 11
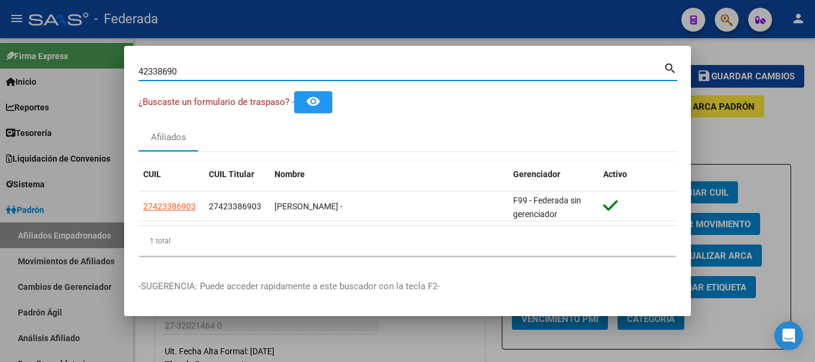
click at [174, 72] on input "42338690" at bounding box center [400, 71] width 525 height 11
paste input "36256990|"
type input "36256990"
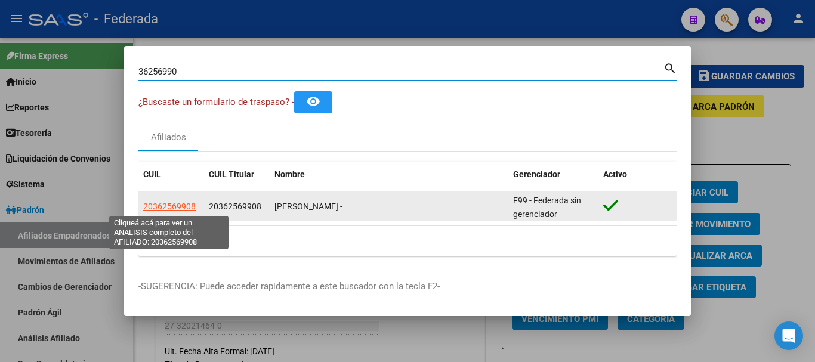
click at [177, 202] on span "20362569908" at bounding box center [169, 207] width 53 height 10
type textarea "20362569908"
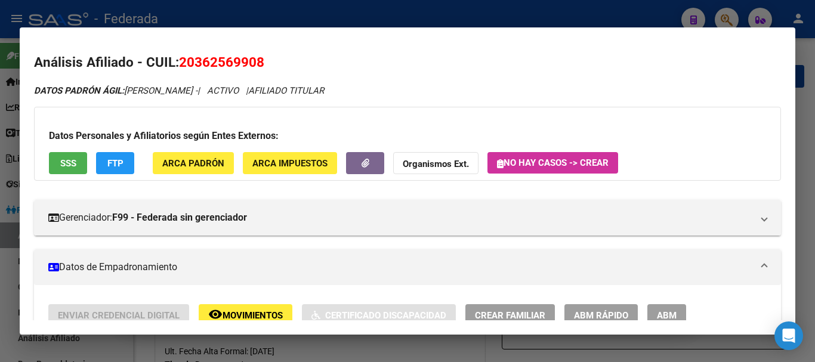
scroll to position [60, 0]
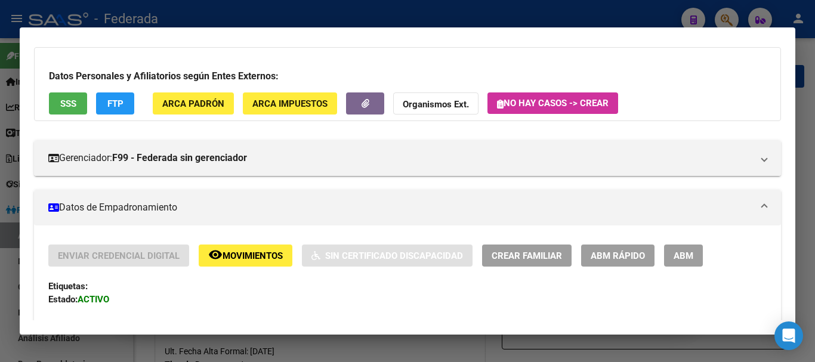
click at [630, 254] on span "ABM Rápido" at bounding box center [618, 256] width 54 height 11
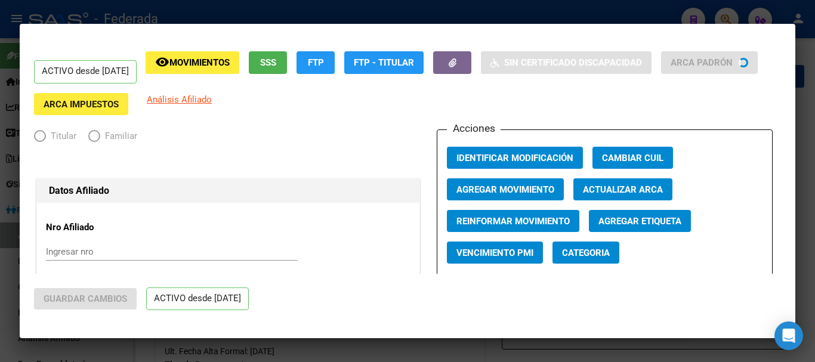
radio input "true"
type input "30-71500608-8"
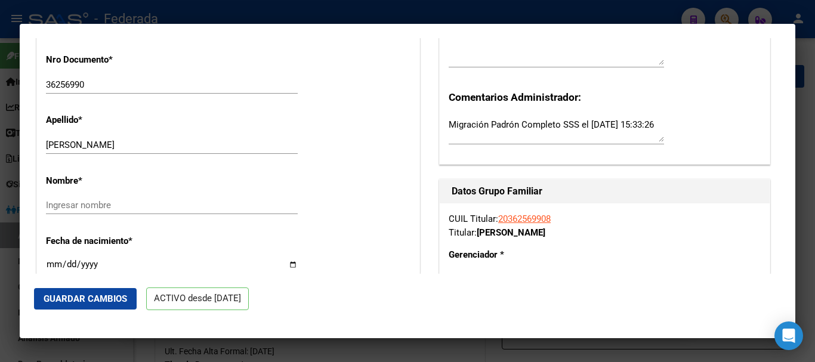
scroll to position [358, 0]
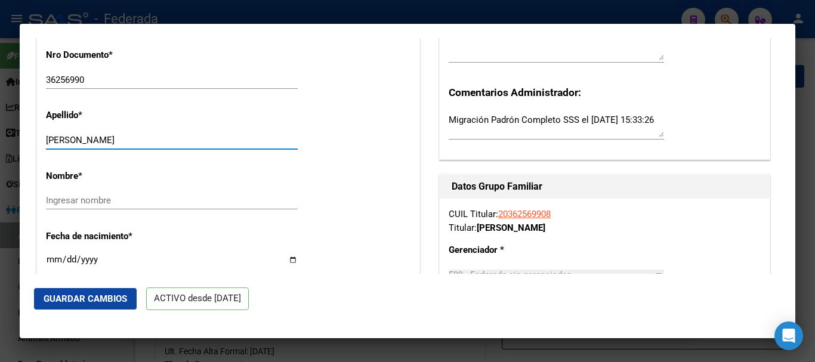
drag, startPoint x: 173, startPoint y: 148, endPoint x: 112, endPoint y: 147, distance: 60.3
click at [112, 146] on input "KAIMAKAMIAN JORGE ANDRES" at bounding box center [172, 140] width 252 height 11
type input "KAIMAKAMIAN"
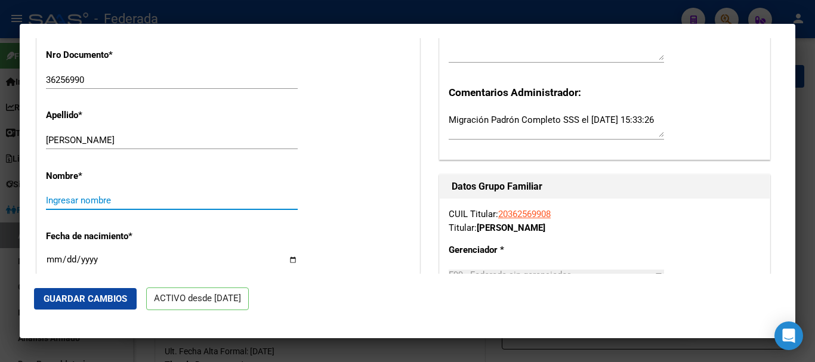
paste input "JORGE ANDRES"
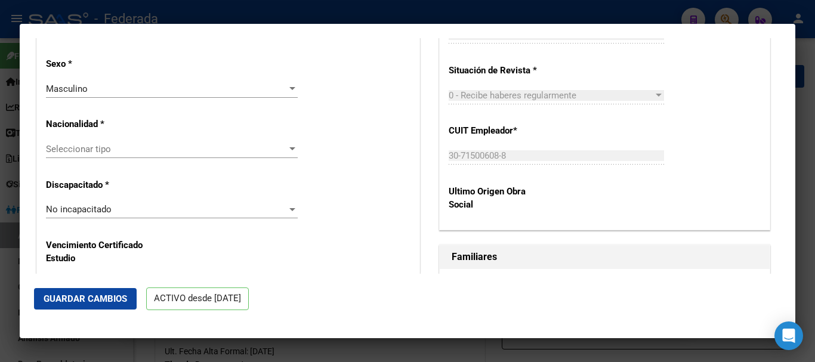
scroll to position [716, 0]
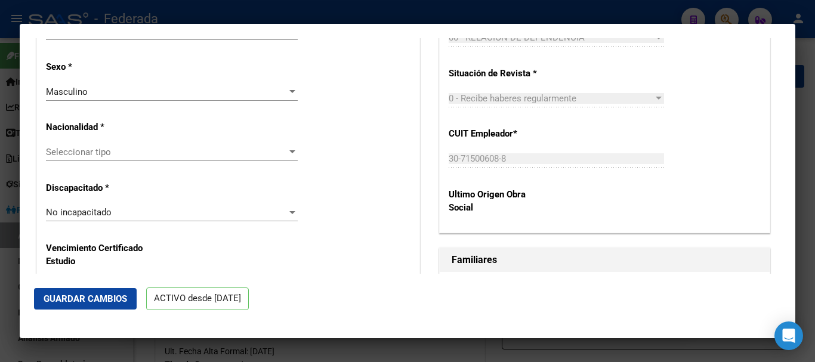
type input "JORGE ANDRES"
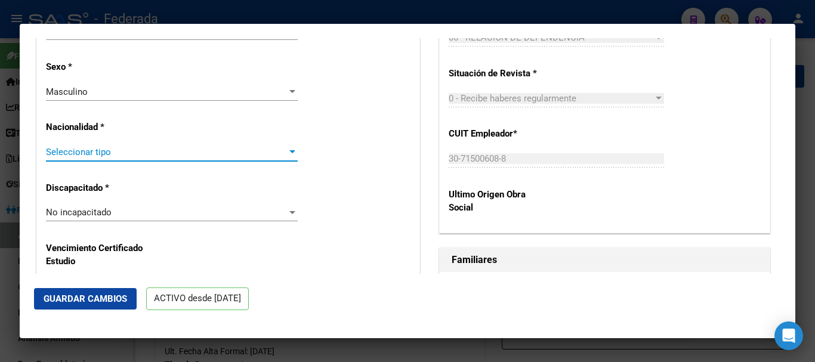
click at [67, 158] on span "Seleccionar tipo" at bounding box center [166, 152] width 241 height 11
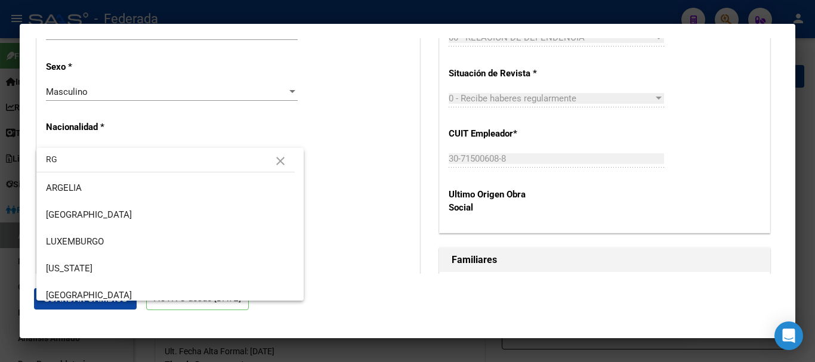
click at [45, 157] on input "RG" at bounding box center [165, 159] width 258 height 25
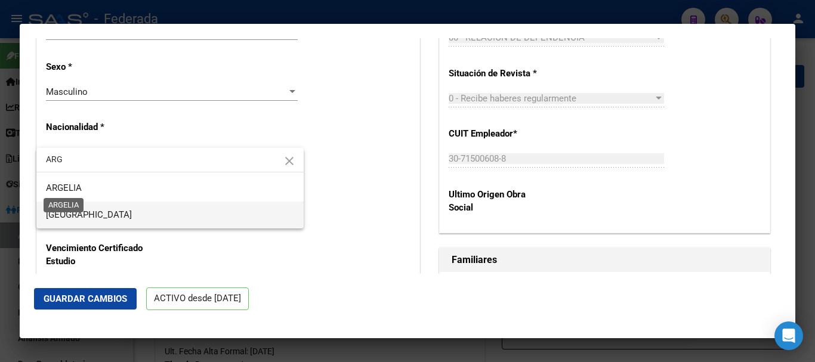
type input "ARG"
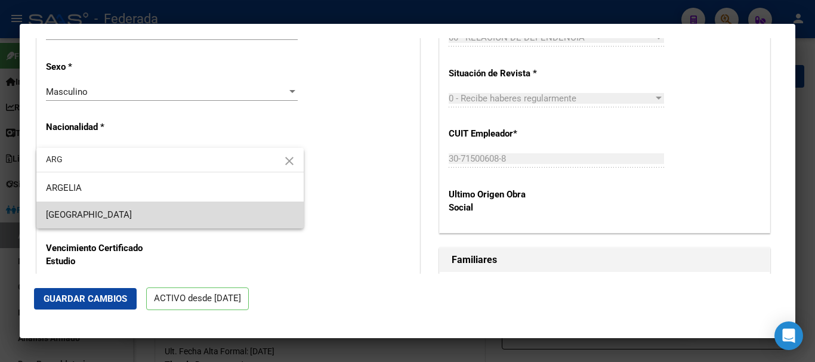
click at [77, 207] on span "[GEOGRAPHIC_DATA]" at bounding box center [170, 215] width 248 height 27
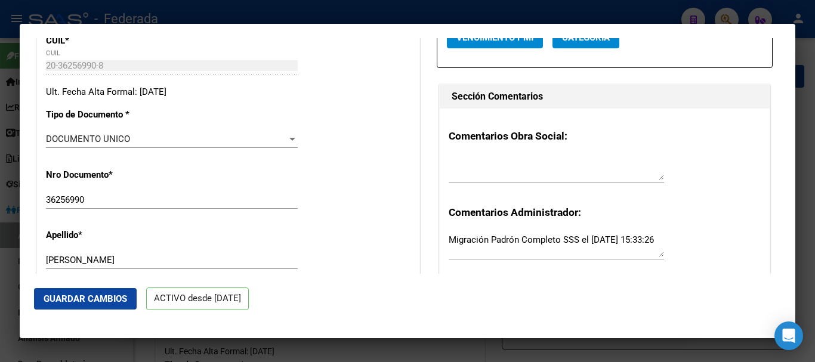
scroll to position [239, 0]
click at [72, 205] on input "36256990" at bounding box center [172, 199] width 252 height 11
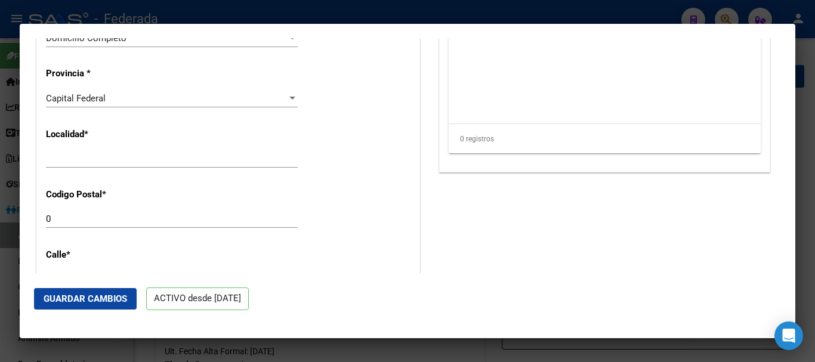
scroll to position [1015, 0]
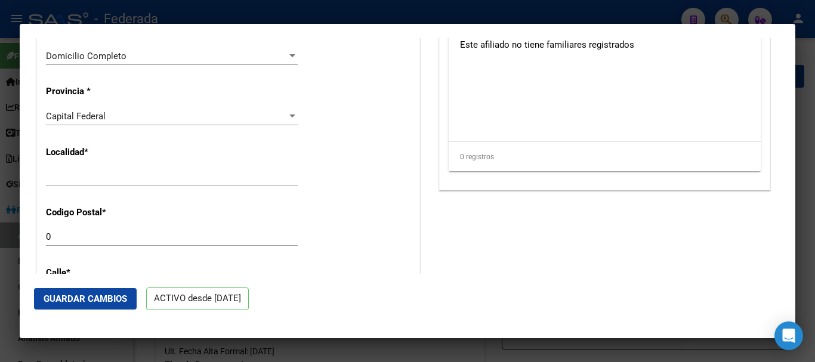
click at [107, 122] on div "Capital Federal" at bounding box center [166, 116] width 241 height 11
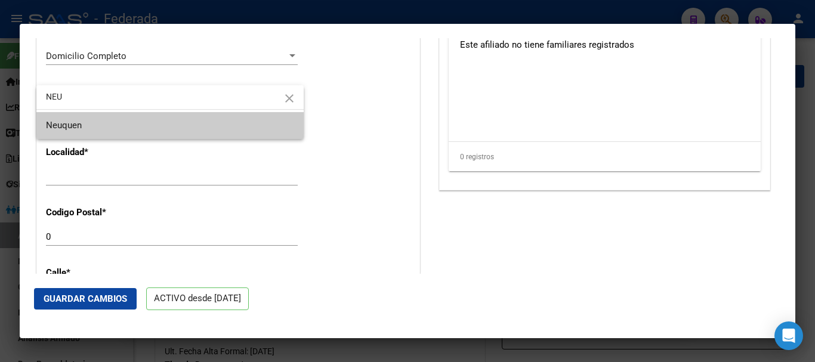
type input "NEU"
click at [107, 125] on span "Neuquen" at bounding box center [170, 125] width 248 height 27
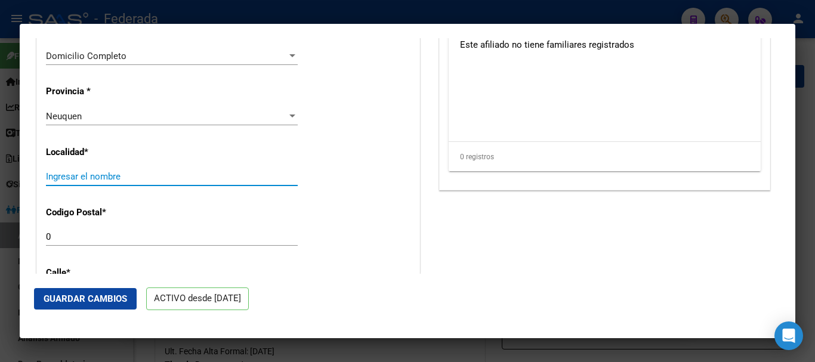
click at [98, 182] on input "Ingresar el nombre" at bounding box center [172, 176] width 252 height 11
type input "NEUQUEN"
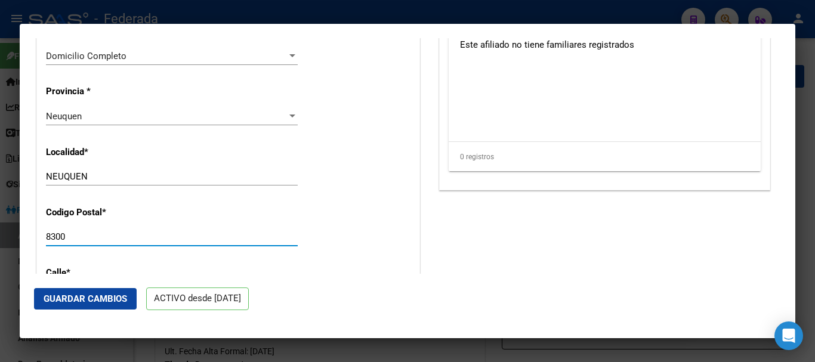
type input "8300"
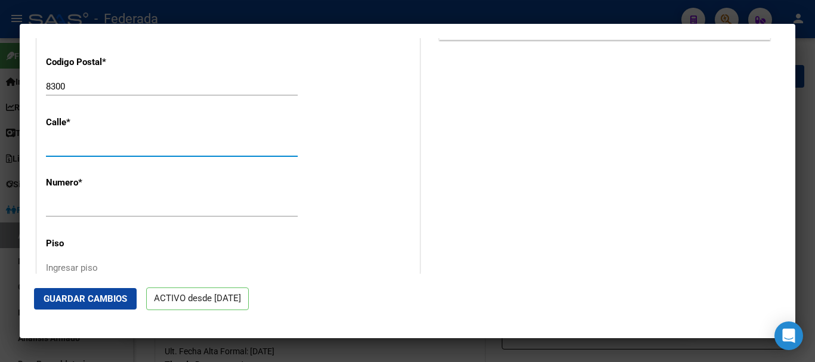
paste input "DIAZ DE SOLIS"
type input "DIAZ DE SOLIS"
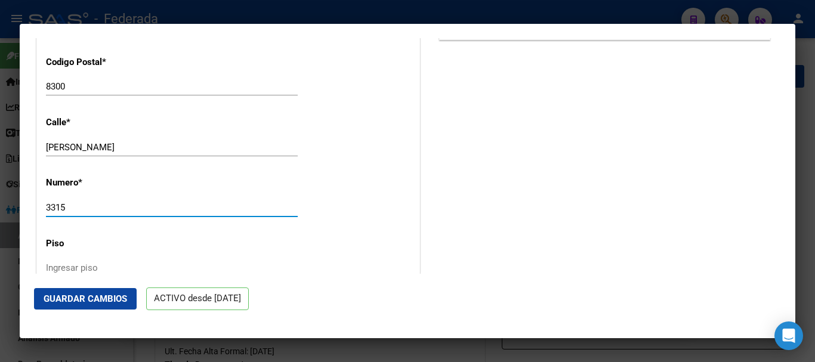
type input "3315"
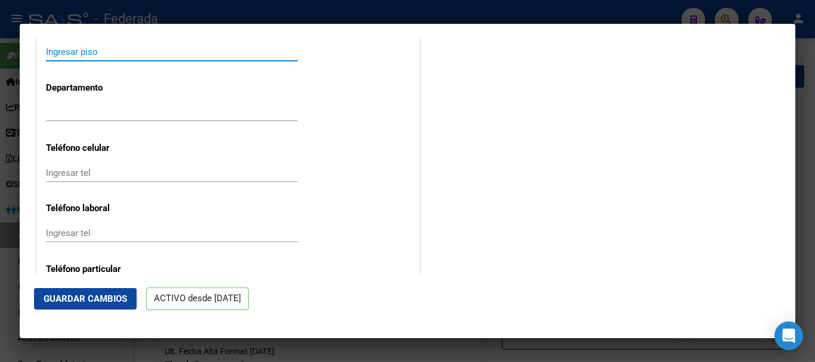
scroll to position [1412, 0]
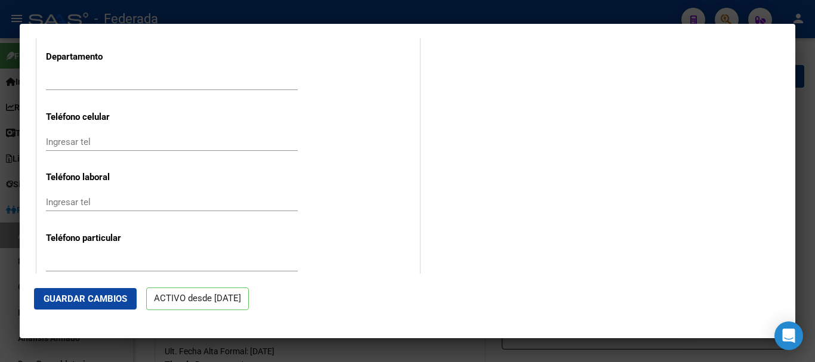
click at [73, 294] on span "Guardar Cambios" at bounding box center [86, 299] width 84 height 11
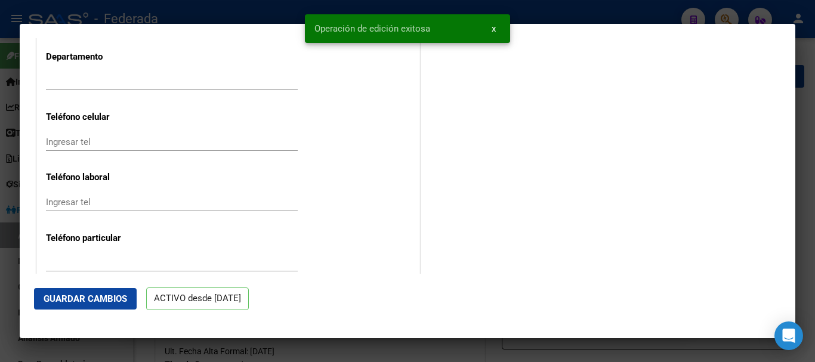
click at [815, 101] on div at bounding box center [407, 181] width 815 height 362
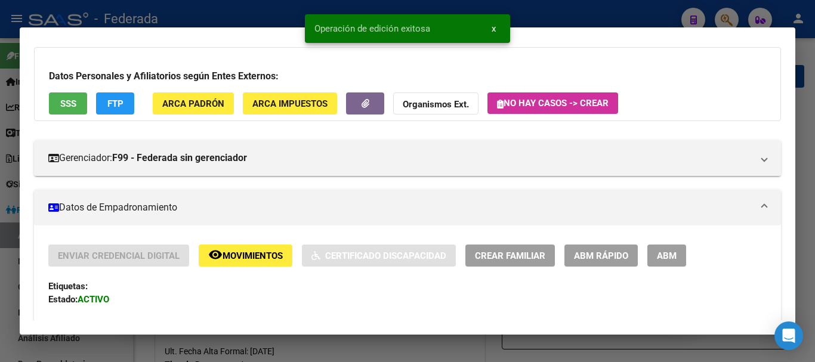
click at [815, 101] on div at bounding box center [407, 181] width 815 height 362
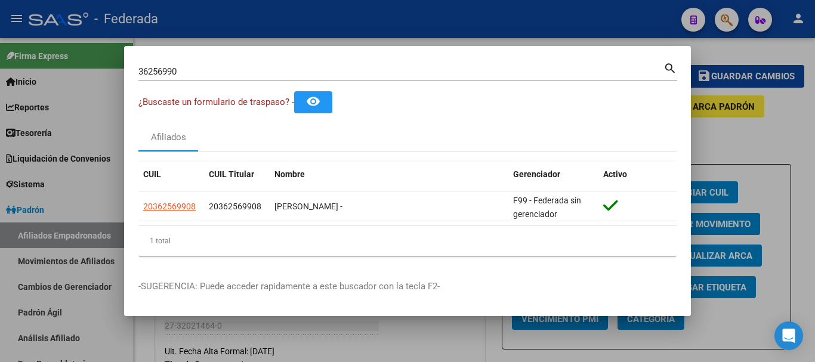
click at [247, 67] on input "36256990" at bounding box center [400, 71] width 525 height 11
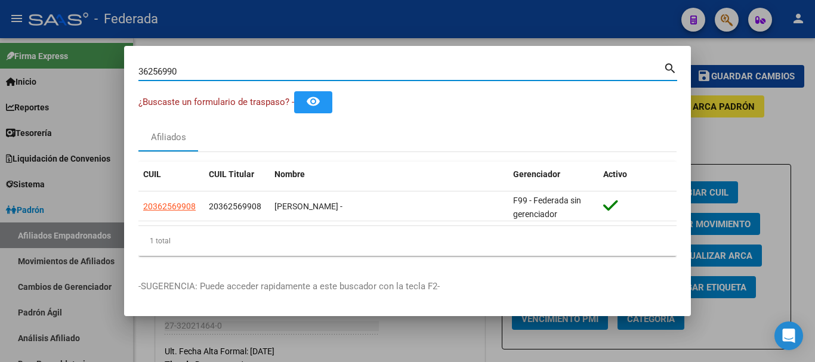
click at [247, 67] on input "36256990" at bounding box center [400, 71] width 525 height 11
paste input "59862672|"
type input "59862672"
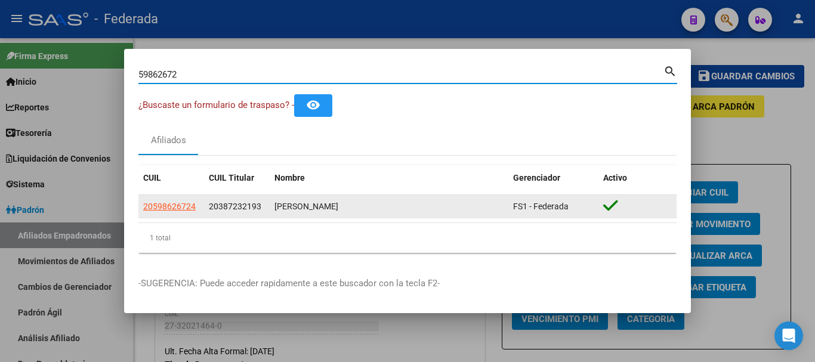
click at [181, 204] on span "20598626724" at bounding box center [169, 207] width 53 height 10
type textarea "20598626724"
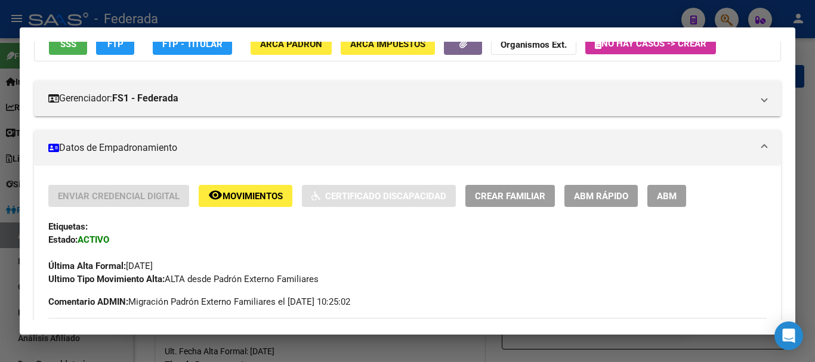
scroll to position [60, 0]
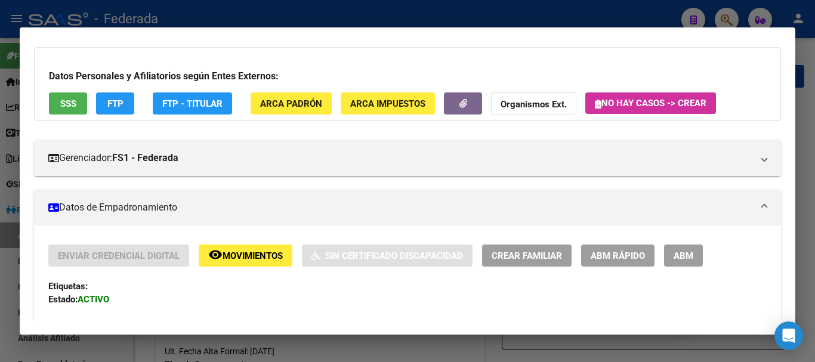
click at [621, 254] on span "ABM Rápido" at bounding box center [618, 256] width 54 height 11
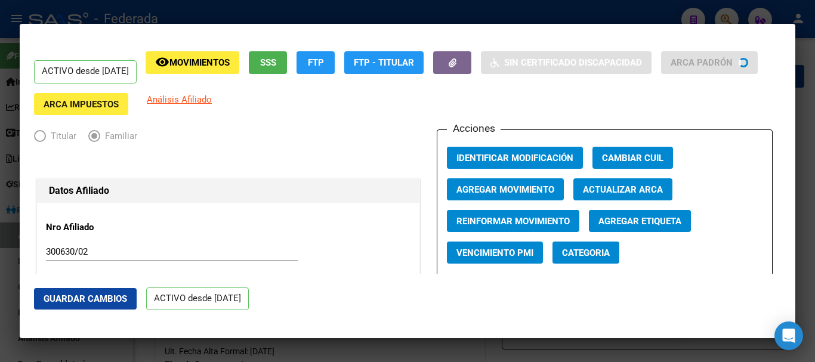
radio input "true"
type input "30-68203263-0"
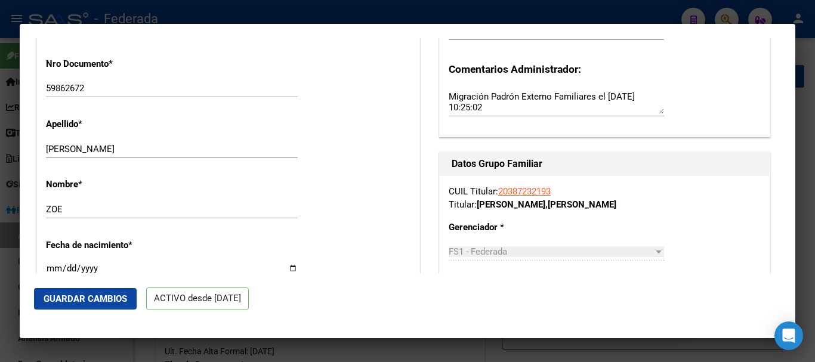
scroll to position [418, 0]
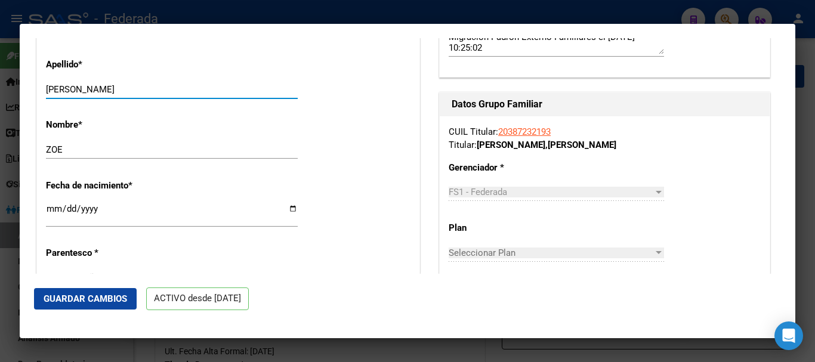
click at [201, 90] on input "MULLER" at bounding box center [172, 89] width 252 height 11
click at [186, 148] on input "ZOE" at bounding box center [172, 149] width 252 height 11
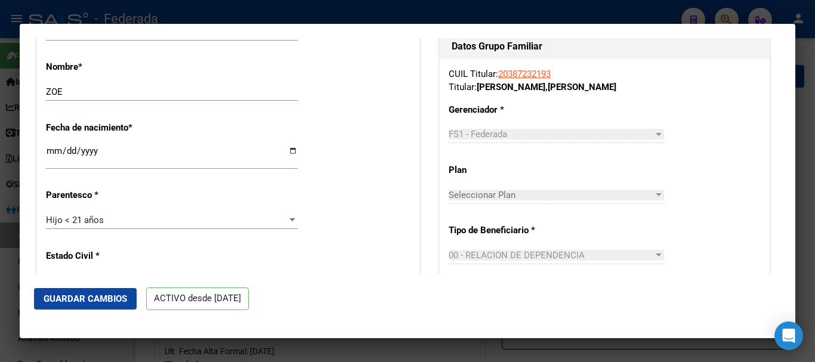
scroll to position [537, 0]
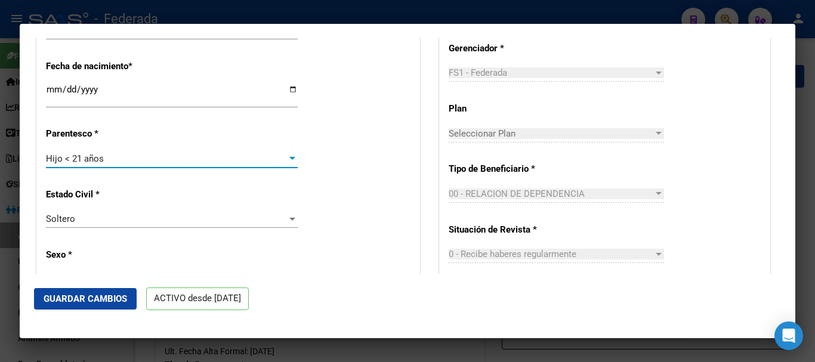
click at [184, 156] on div "Hijo < 21 años" at bounding box center [166, 158] width 241 height 11
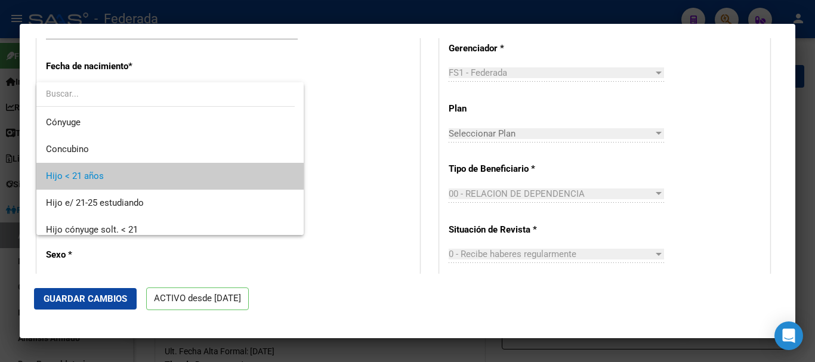
scroll to position [18, 0]
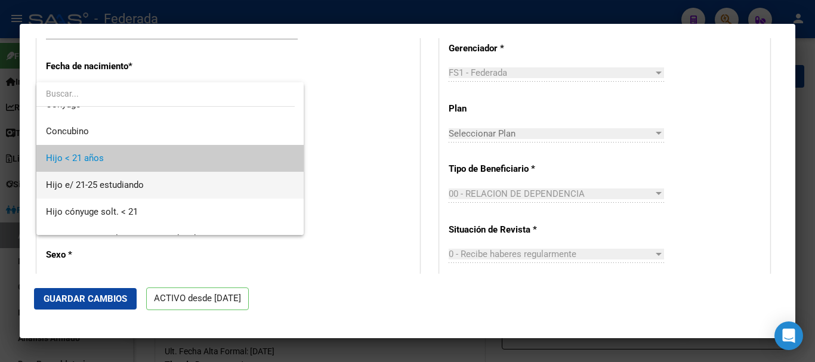
click at [181, 191] on span "Hijo e/ 21-25 estudiando" at bounding box center [170, 185] width 248 height 27
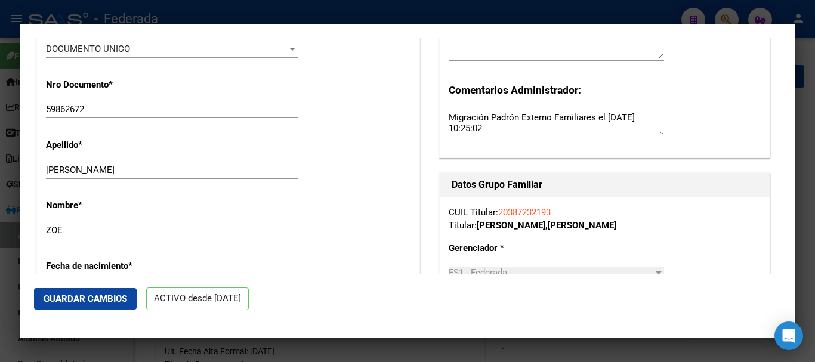
scroll to position [358, 0]
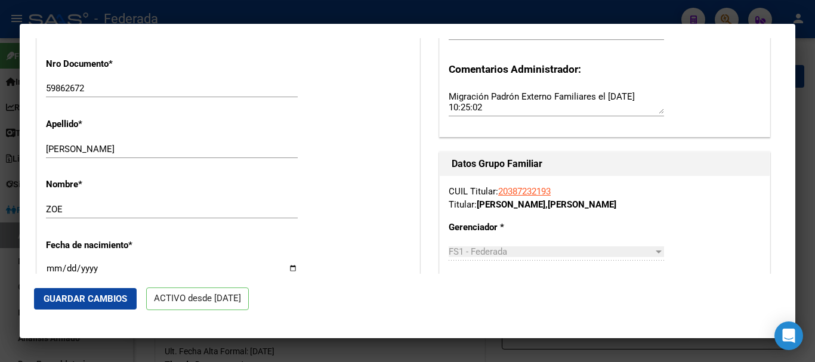
click at [223, 196] on div "Nombre * ZOE Ingresar nombre" at bounding box center [228, 199] width 365 height 60
click at [226, 207] on input "ZOE" at bounding box center [172, 209] width 252 height 11
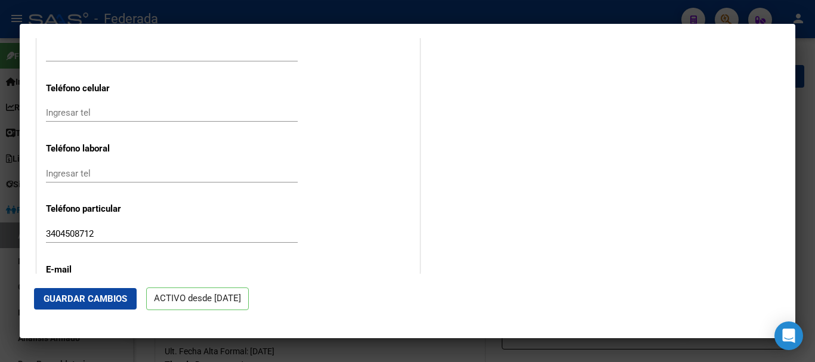
scroll to position [1492, 0]
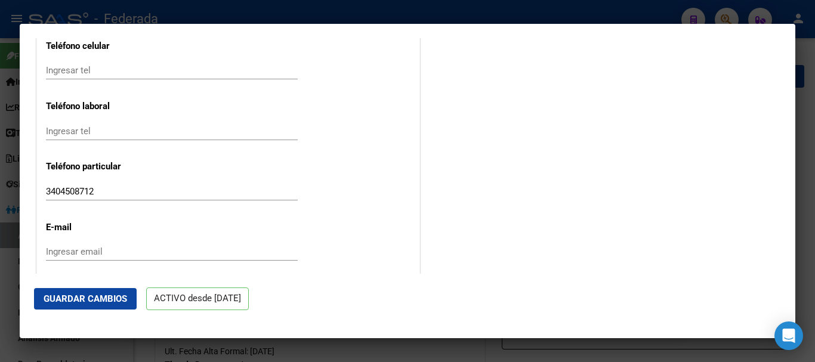
click at [115, 298] on span "Guardar Cambios" at bounding box center [86, 299] width 84 height 11
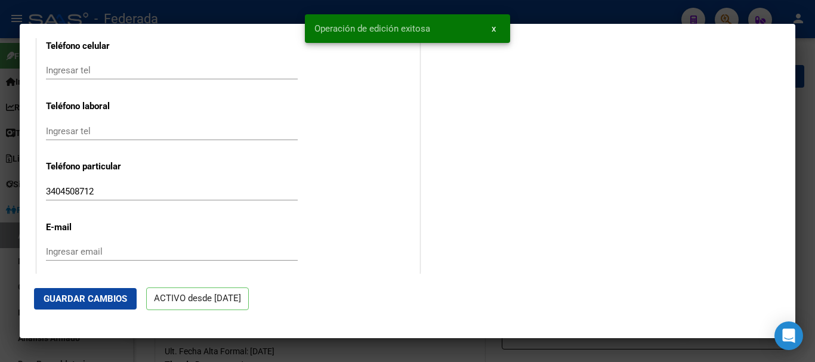
click at [815, 110] on div at bounding box center [407, 181] width 815 height 362
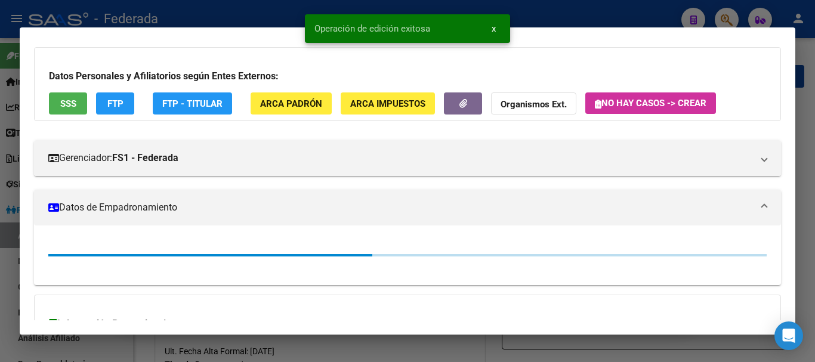
click at [815, 110] on div at bounding box center [407, 181] width 815 height 362
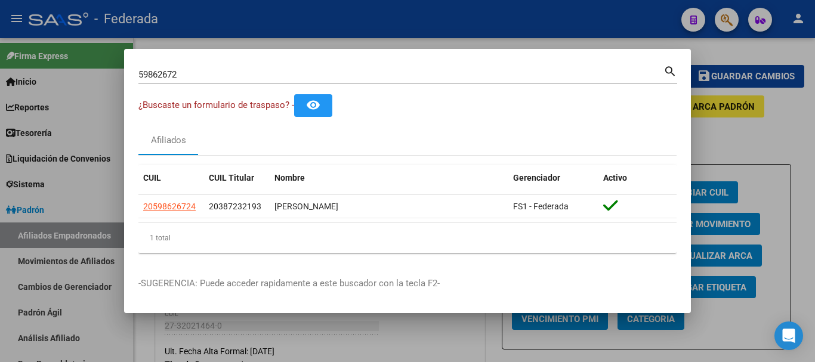
click at [184, 74] on input "59862672" at bounding box center [400, 74] width 525 height 11
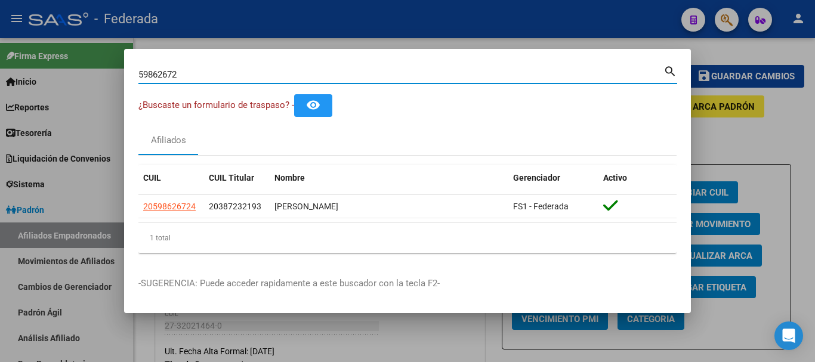
click at [184, 74] on input "59862672" at bounding box center [400, 74] width 525 height 11
paste input "4759464|"
type input "54759464"
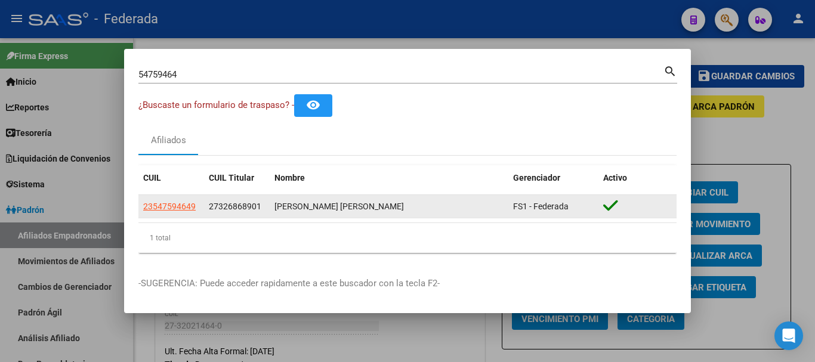
click at [182, 199] on datatable-body-cell "23547594649" at bounding box center [171, 206] width 66 height 23
click at [183, 202] on span "23547594649" at bounding box center [169, 207] width 53 height 10
type textarea "23547594649"
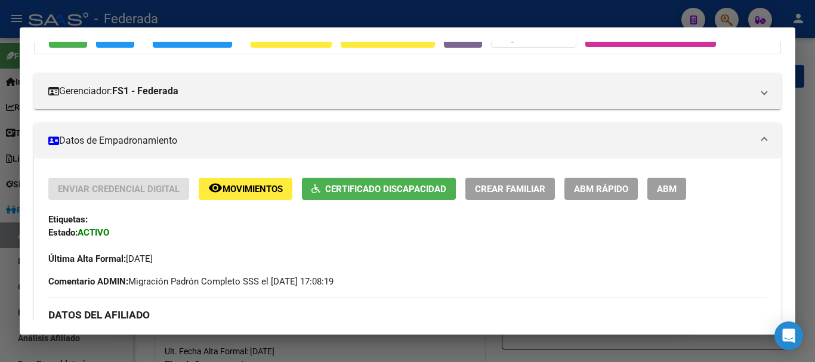
scroll to position [60, 0]
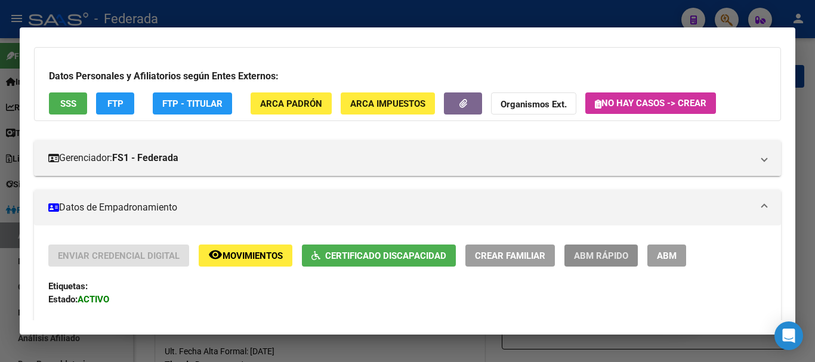
click at [574, 248] on button "ABM Rápido" at bounding box center [601, 256] width 73 height 22
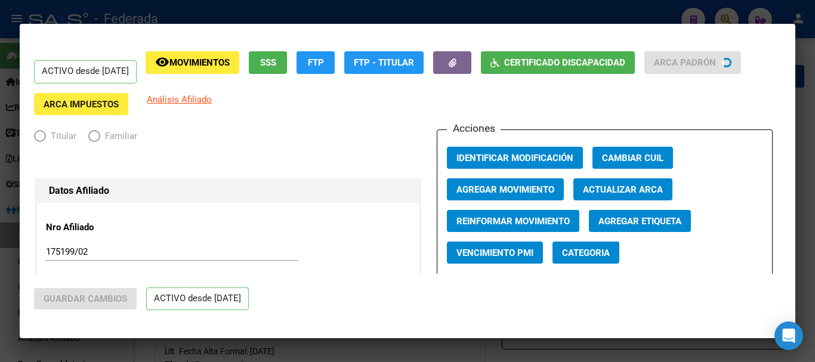
radio input "true"
type input "33-63761744-9"
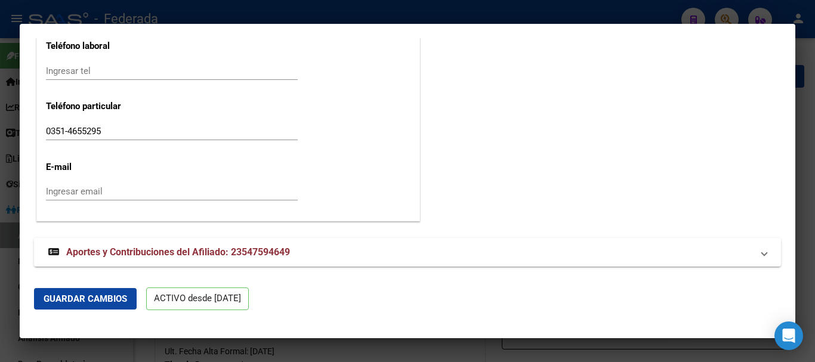
scroll to position [1560, 0]
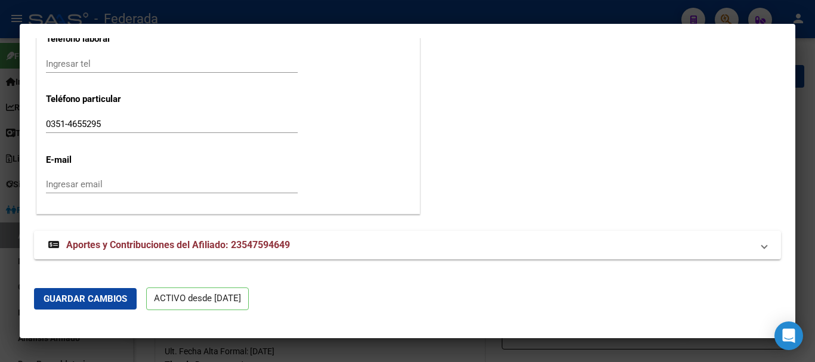
click at [66, 127] on input "0351-4655295" at bounding box center [172, 124] width 252 height 11
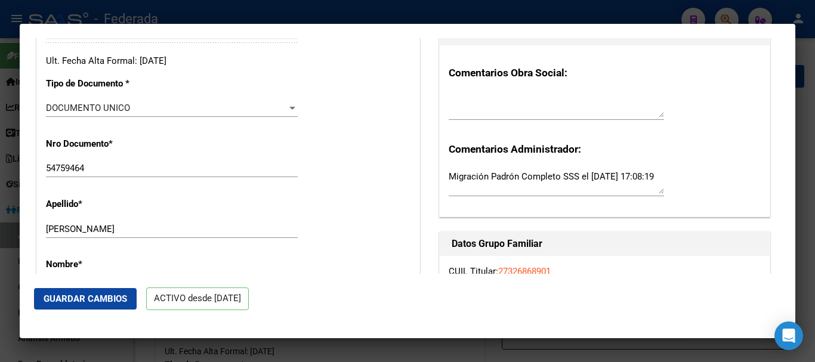
scroll to position [366, 0]
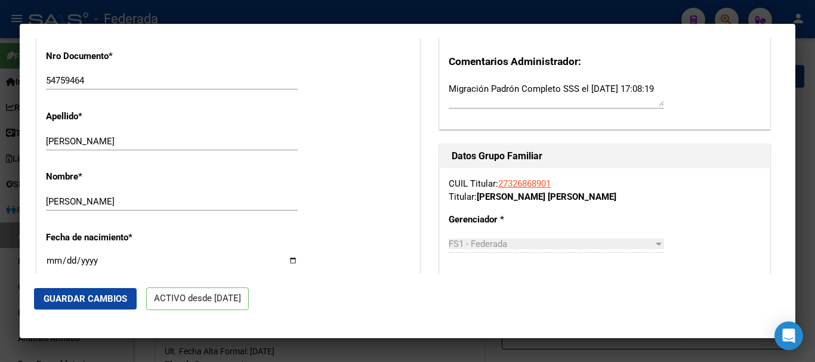
click at [124, 201] on input "BAUTISTA BENJAMÍN" at bounding box center [172, 201] width 252 height 11
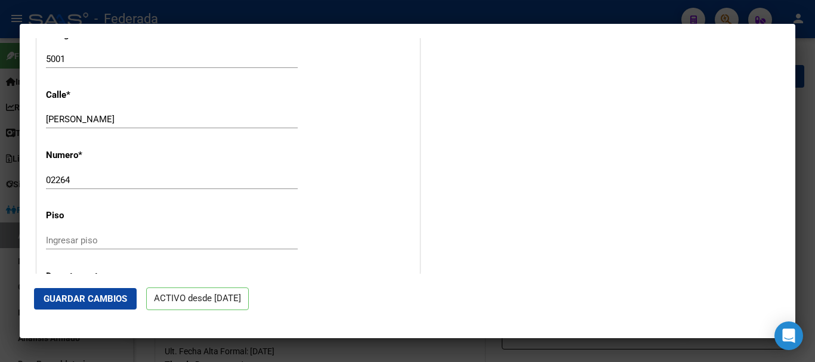
scroll to position [1142, 0]
type input "BAUTISTA BENJAMIN"
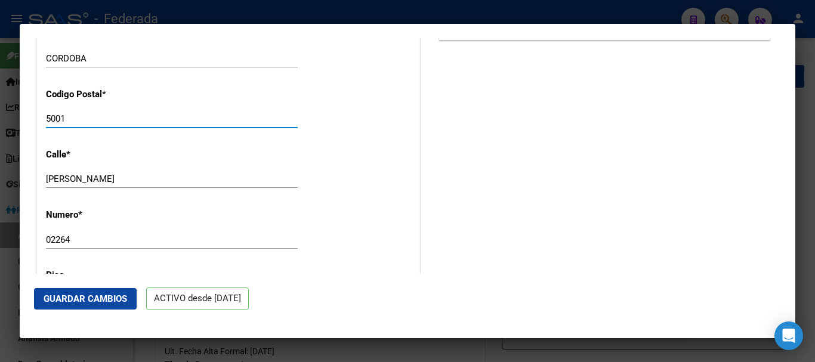
click at [61, 121] on input "5001" at bounding box center [172, 118] width 252 height 11
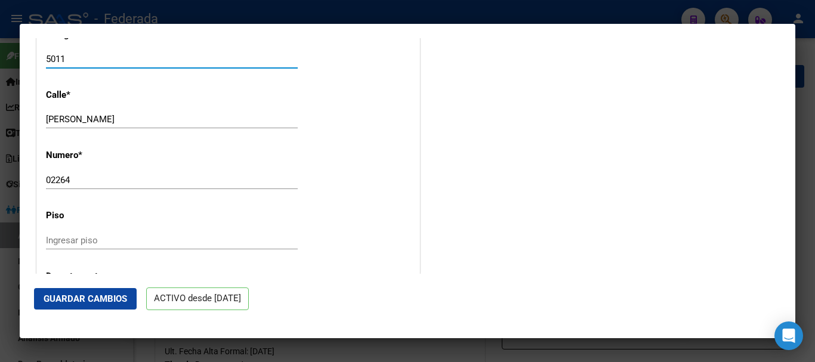
type input "5011"
click at [91, 291] on button "Guardar Cambios" at bounding box center [85, 298] width 103 height 21
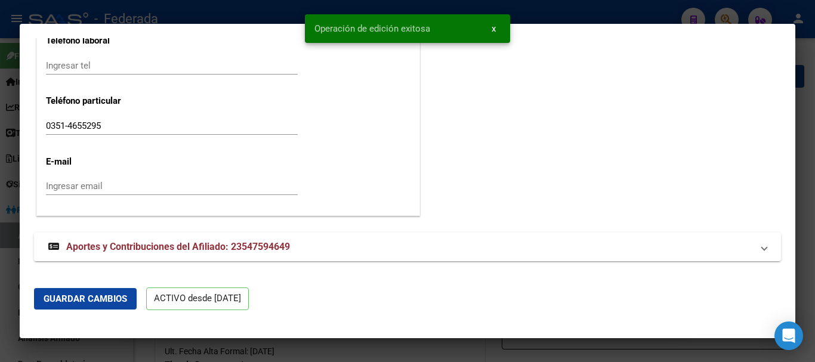
scroll to position [1560, 0]
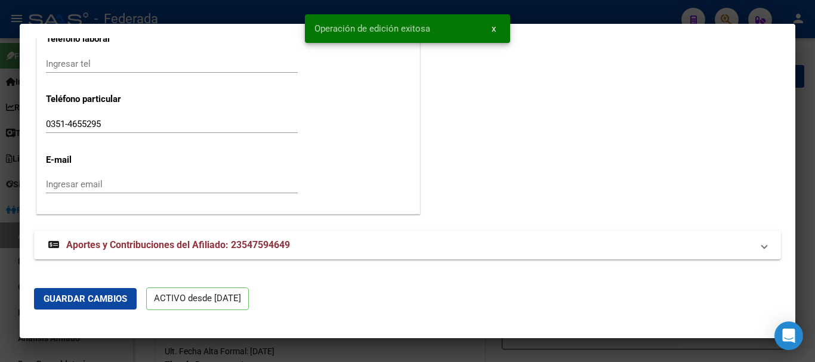
click at [815, 122] on div at bounding box center [407, 181] width 815 height 362
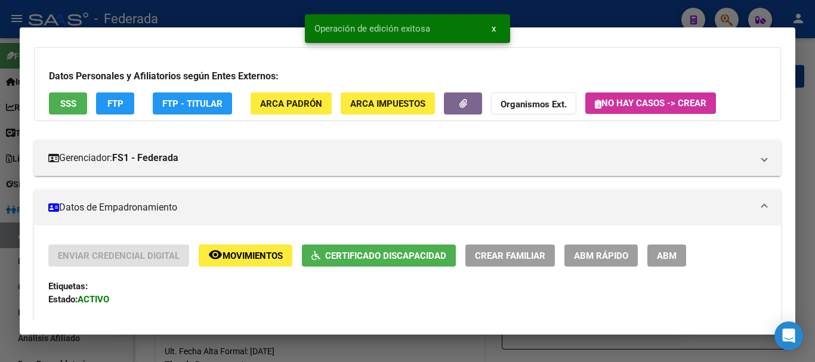
click at [815, 118] on div at bounding box center [407, 181] width 815 height 362
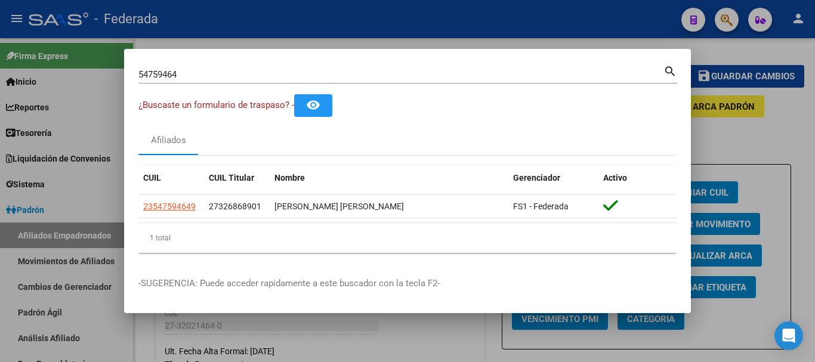
click at [217, 81] on div "54759464 Buscar (apellido, dni, cuil, nro traspaso, cuit, obra social)" at bounding box center [400, 75] width 525 height 18
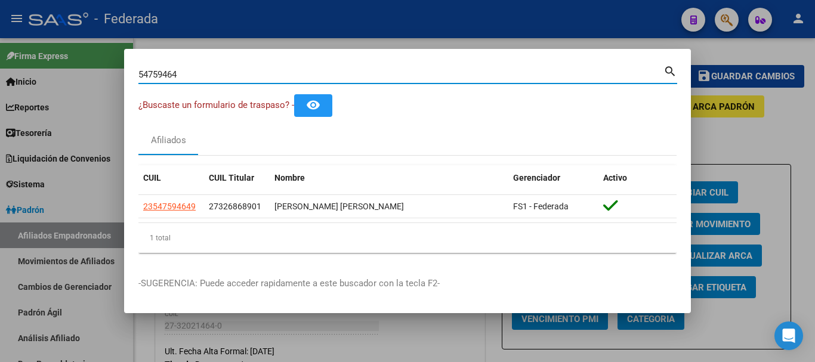
click at [217, 81] on div "54759464 Buscar (apellido, dni, cuil, nro traspaso, cuit, obra social)" at bounding box center [400, 75] width 525 height 18
click at [210, 76] on input "54759464" at bounding box center [400, 74] width 525 height 11
paste input "6243464|"
type input "56243464"
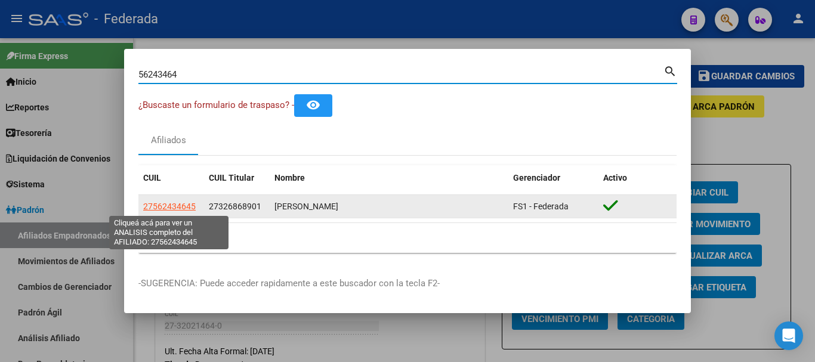
click at [178, 205] on span "27562434645" at bounding box center [169, 207] width 53 height 10
type textarea "27562434645"
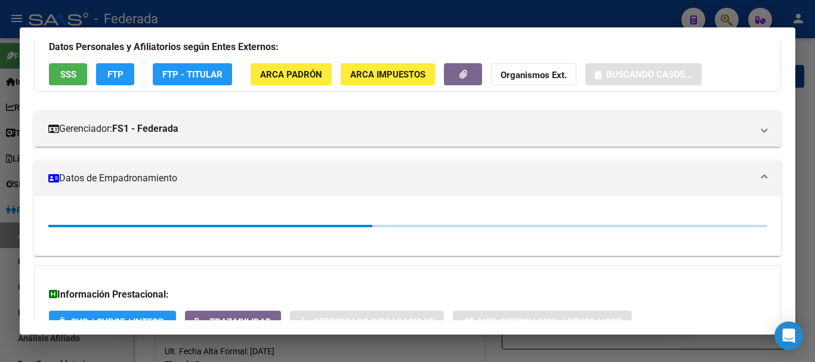
scroll to position [179, 0]
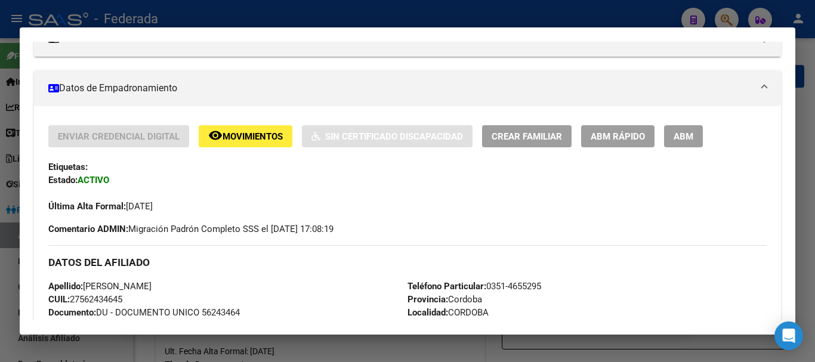
click at [607, 143] on button "ABM Rápido" at bounding box center [617, 136] width 73 height 22
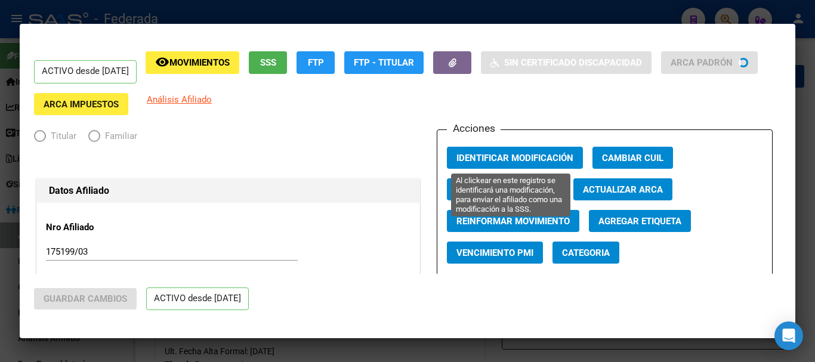
radio input "true"
type input "33-63761744-9"
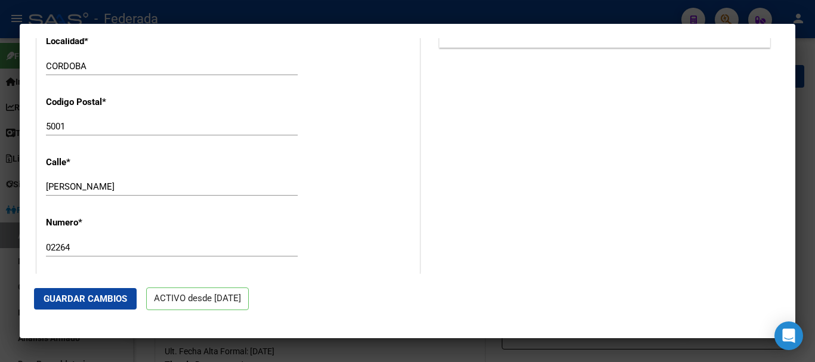
scroll to position [1194, 0]
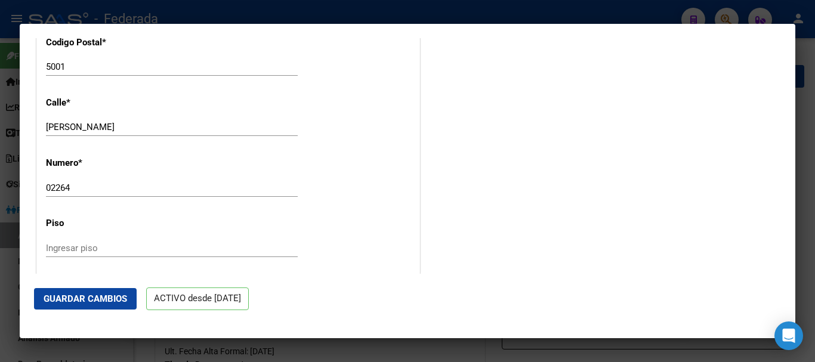
click at [52, 186] on input "02264" at bounding box center [172, 188] width 252 height 11
type input "2264"
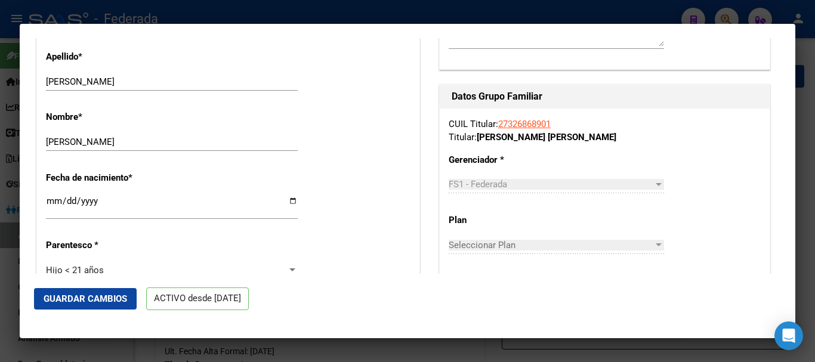
scroll to position [366, 0]
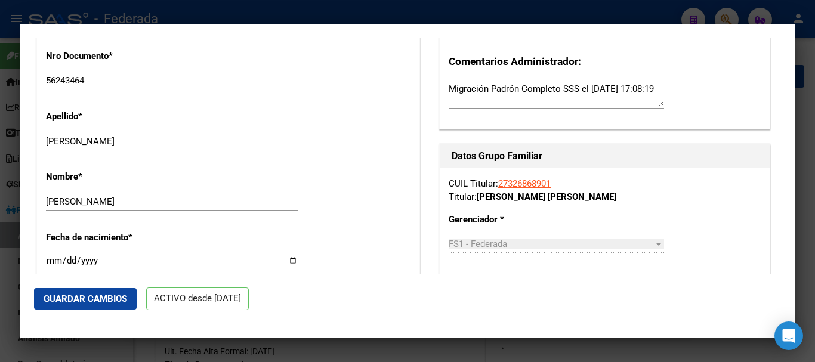
click at [155, 144] on input "PEÑALOZA SAMPERIO" at bounding box center [172, 141] width 252 height 11
click at [128, 200] on input "EMILIA" at bounding box center [172, 201] width 252 height 11
drag, startPoint x: 128, startPoint y: 200, endPoint x: 73, endPoint y: 210, distance: 56.4
click at [73, 210] on div "EMILIA Ingresar nombre" at bounding box center [172, 202] width 252 height 18
type input "EMILIA"
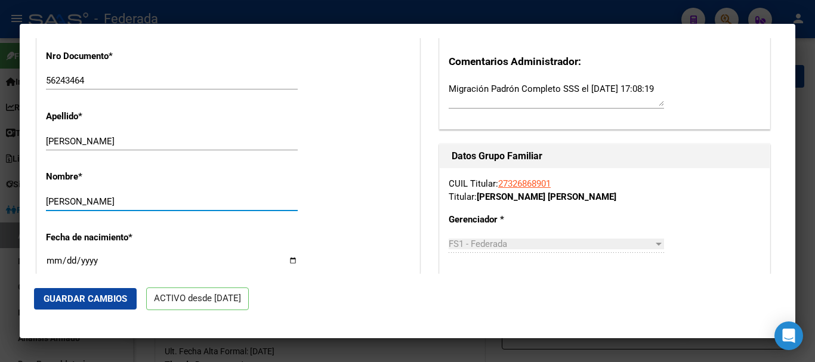
click at [85, 295] on span "Guardar Cambios" at bounding box center [86, 299] width 84 height 11
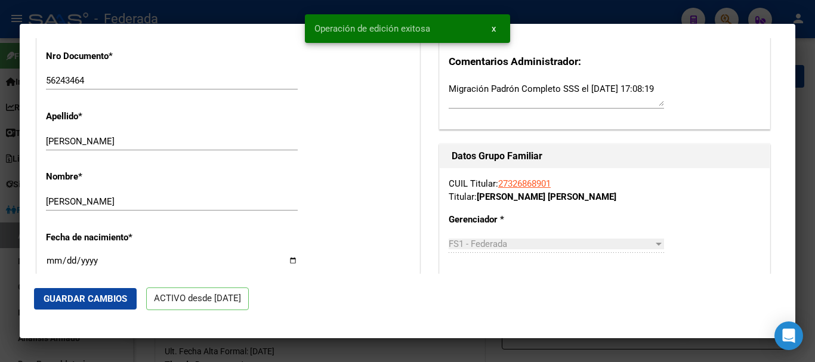
click at [815, 106] on div at bounding box center [407, 181] width 815 height 362
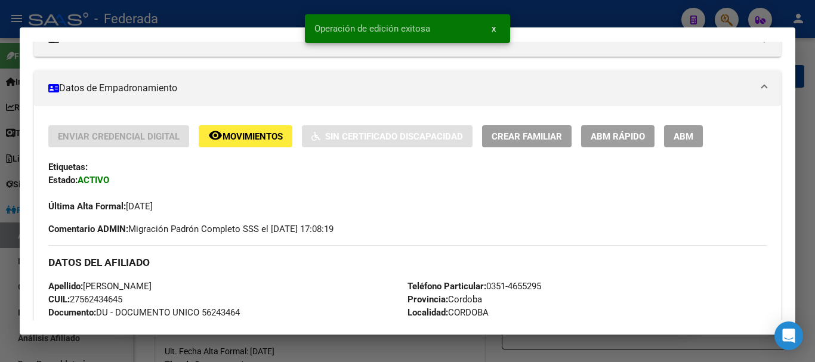
click at [815, 160] on div at bounding box center [407, 181] width 815 height 362
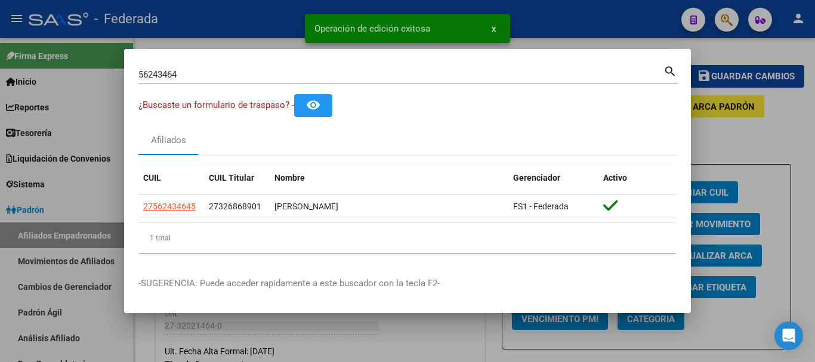
click at [727, 54] on div at bounding box center [407, 181] width 815 height 362
